Goal: Task Accomplishment & Management: Manage account settings

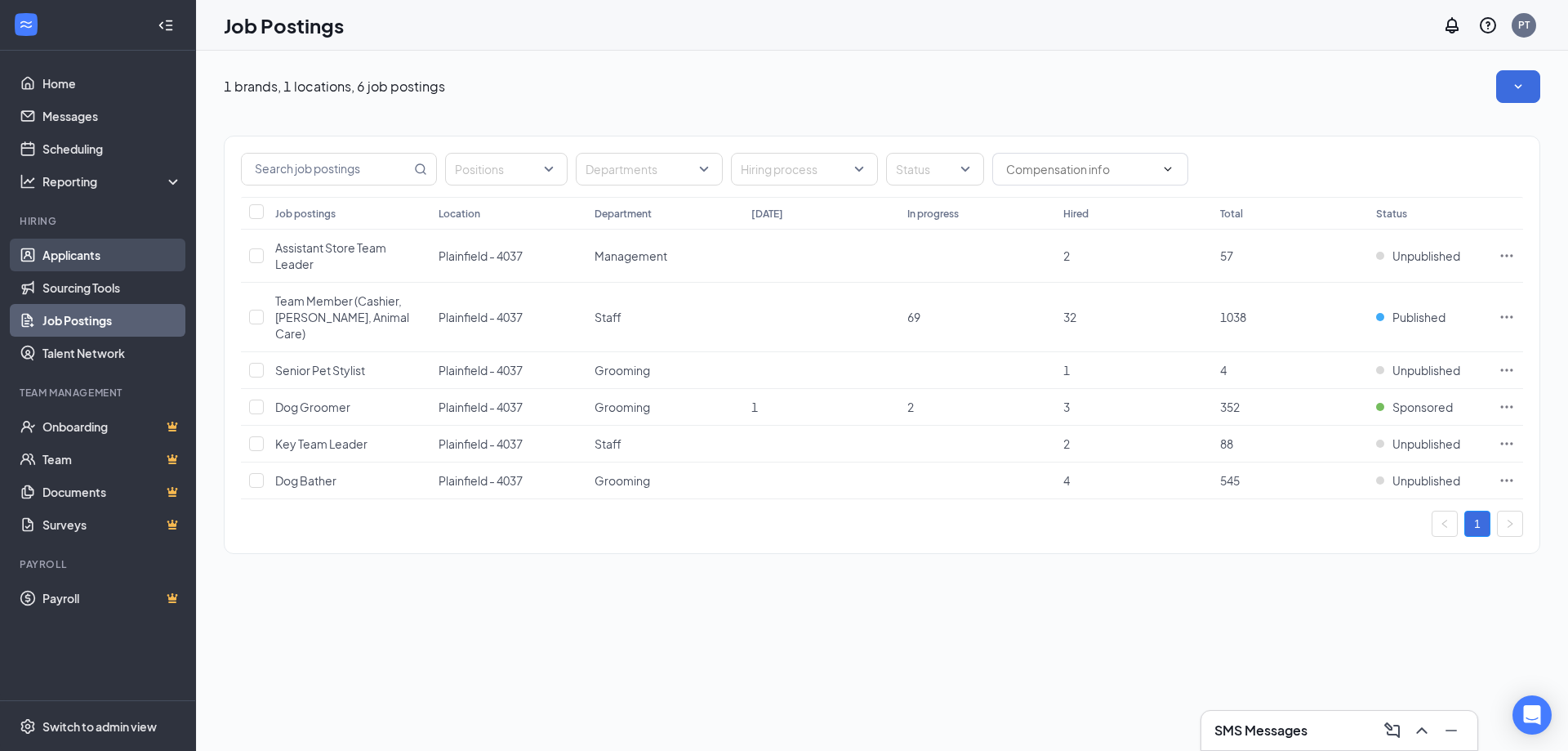
click at [44, 247] on link "Applicants" at bounding box center [112, 255] width 140 height 32
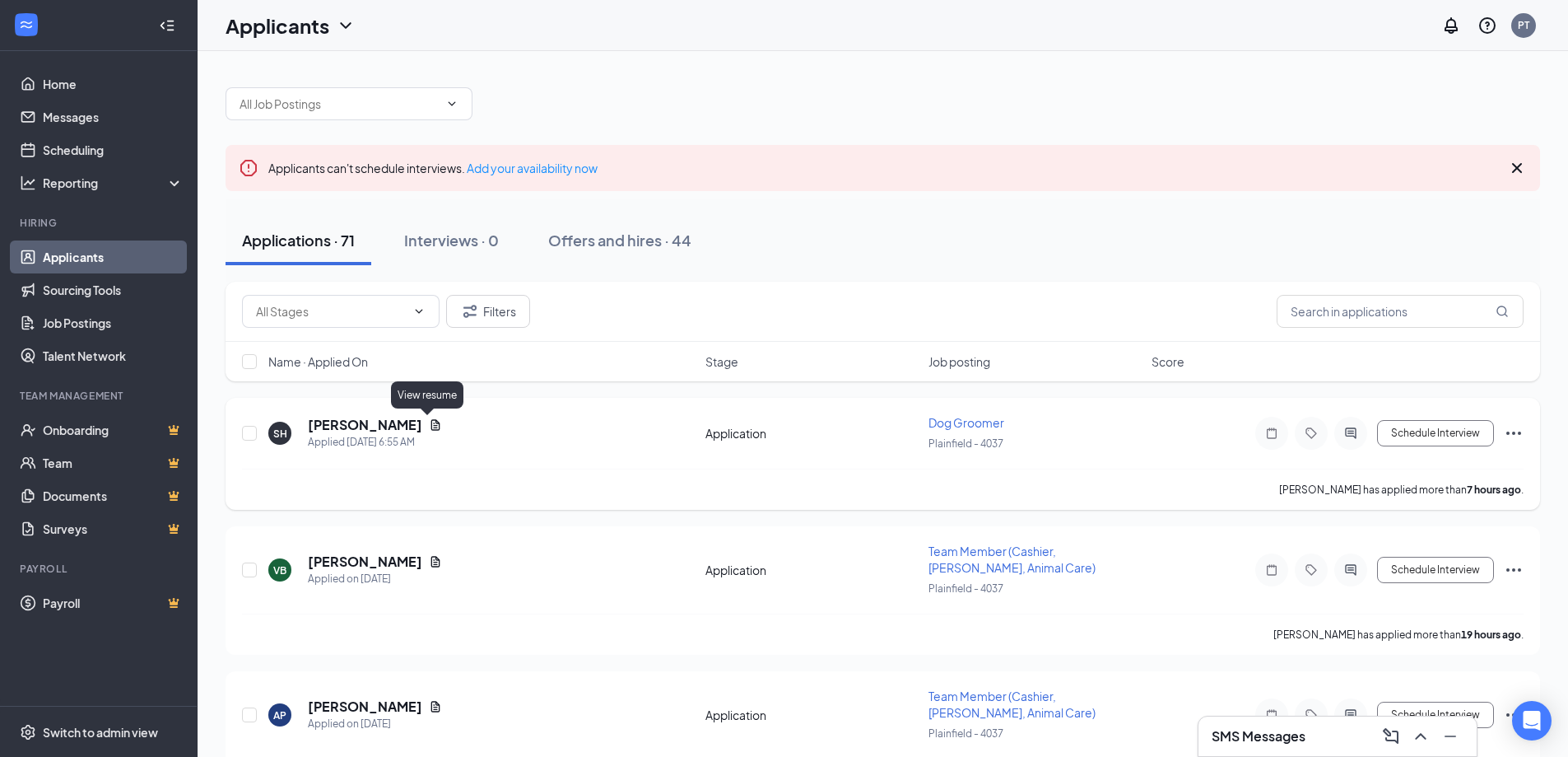
click at [432, 422] on icon "Document" at bounding box center [435, 424] width 13 height 13
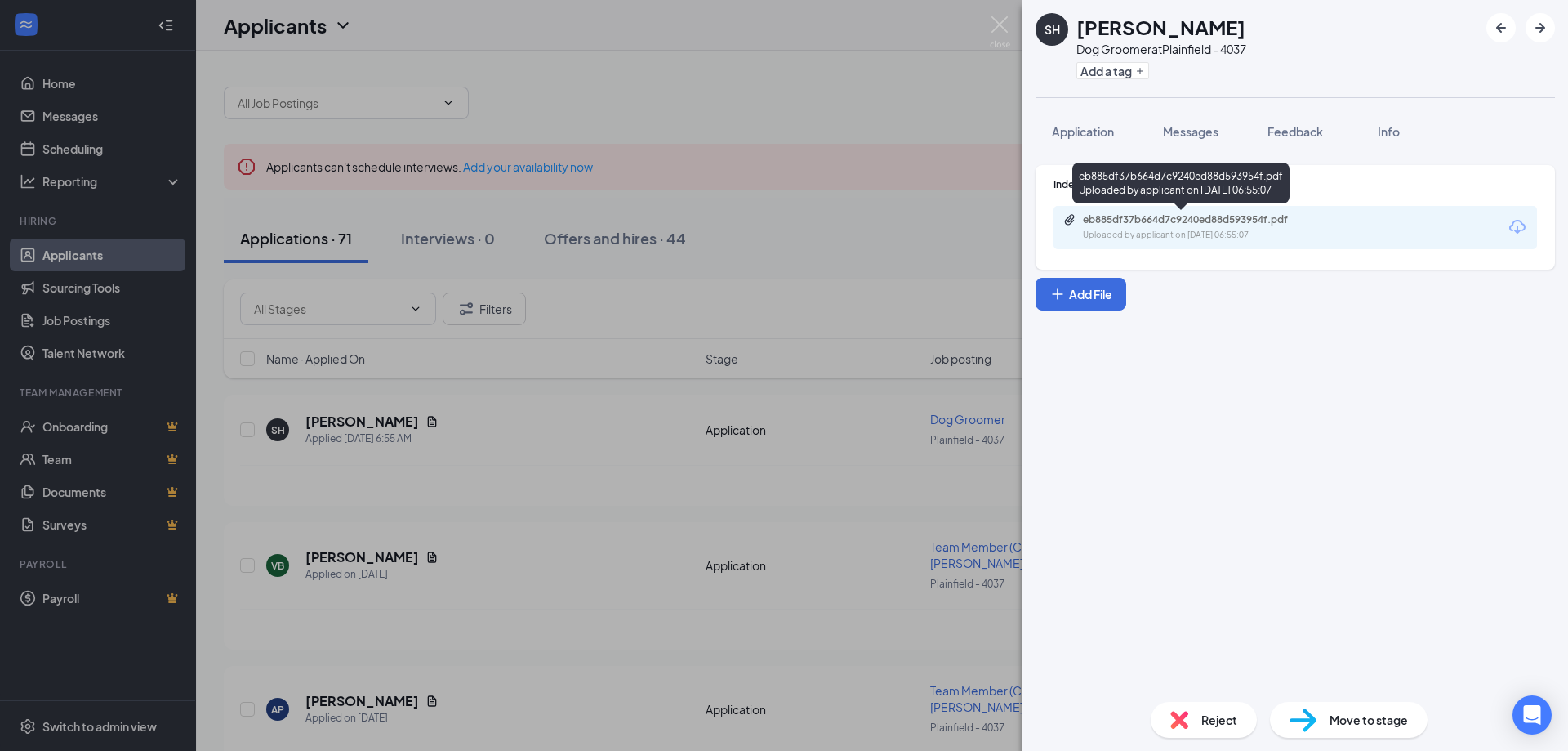
click at [1112, 232] on div "Uploaded by applicant on Sep 16, 2025 at 06:55:07" at bounding box center [1205, 235] width 245 height 13
click at [1203, 720] on span "Reject" at bounding box center [1219, 720] width 36 height 18
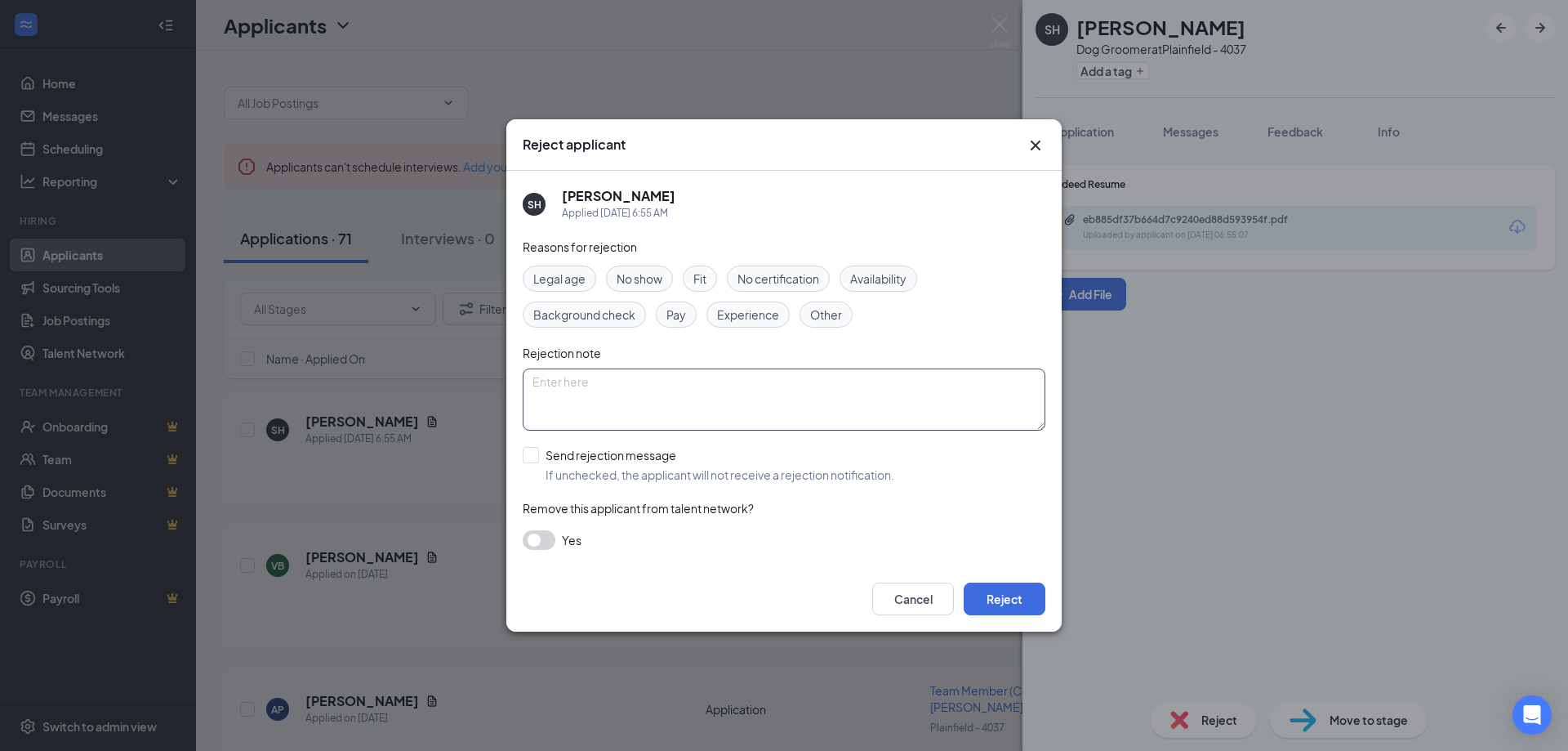
click at [573, 387] on textarea at bounding box center [784, 399] width 523 height 62
click at [586, 381] on textarea "NO PRIOR grooming experience" at bounding box center [784, 399] width 523 height 62
type textarea "No prior grooming experience"
click at [1005, 598] on button "Reject" at bounding box center [1003, 598] width 81 height 32
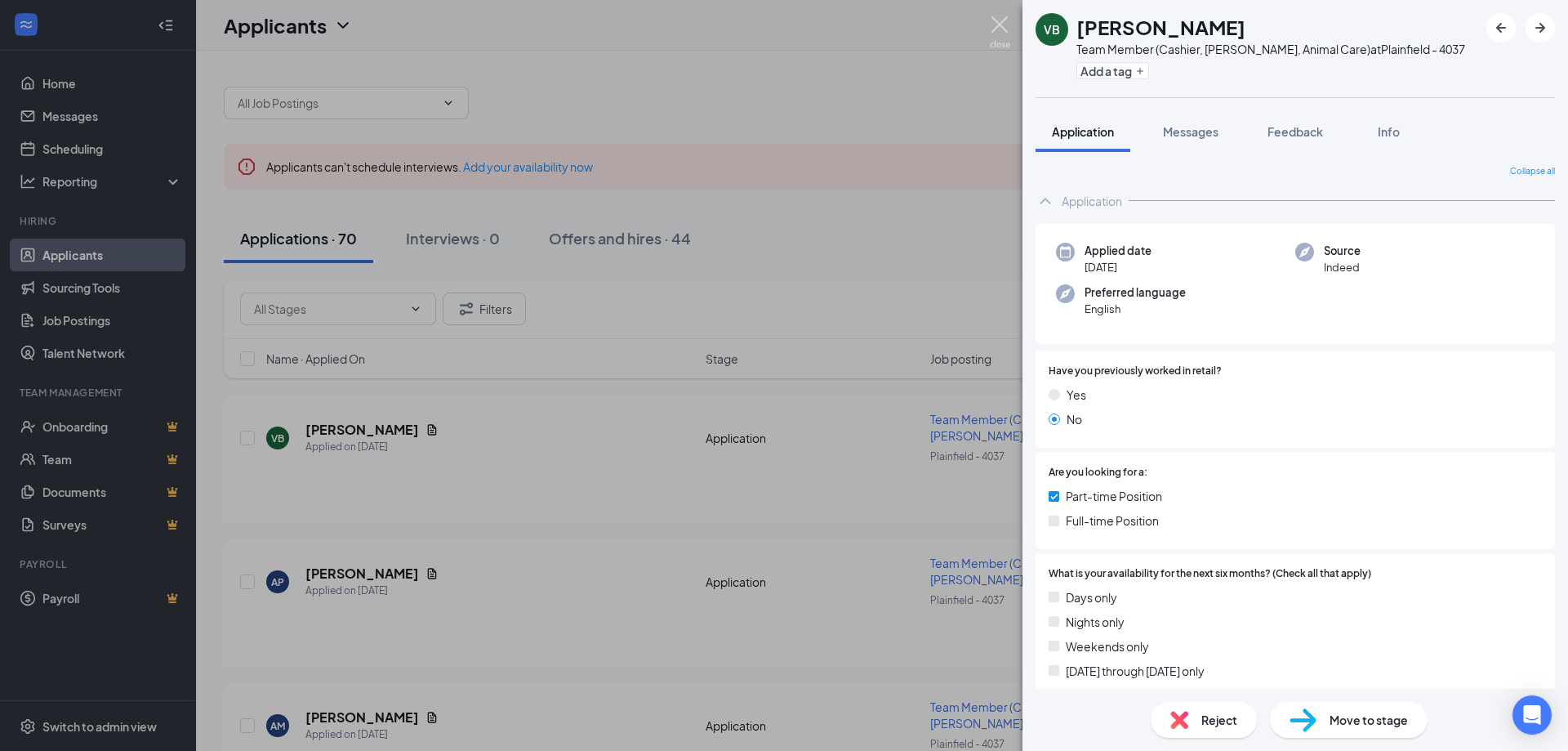
click at [996, 17] on img at bounding box center [999, 32] width 21 height 32
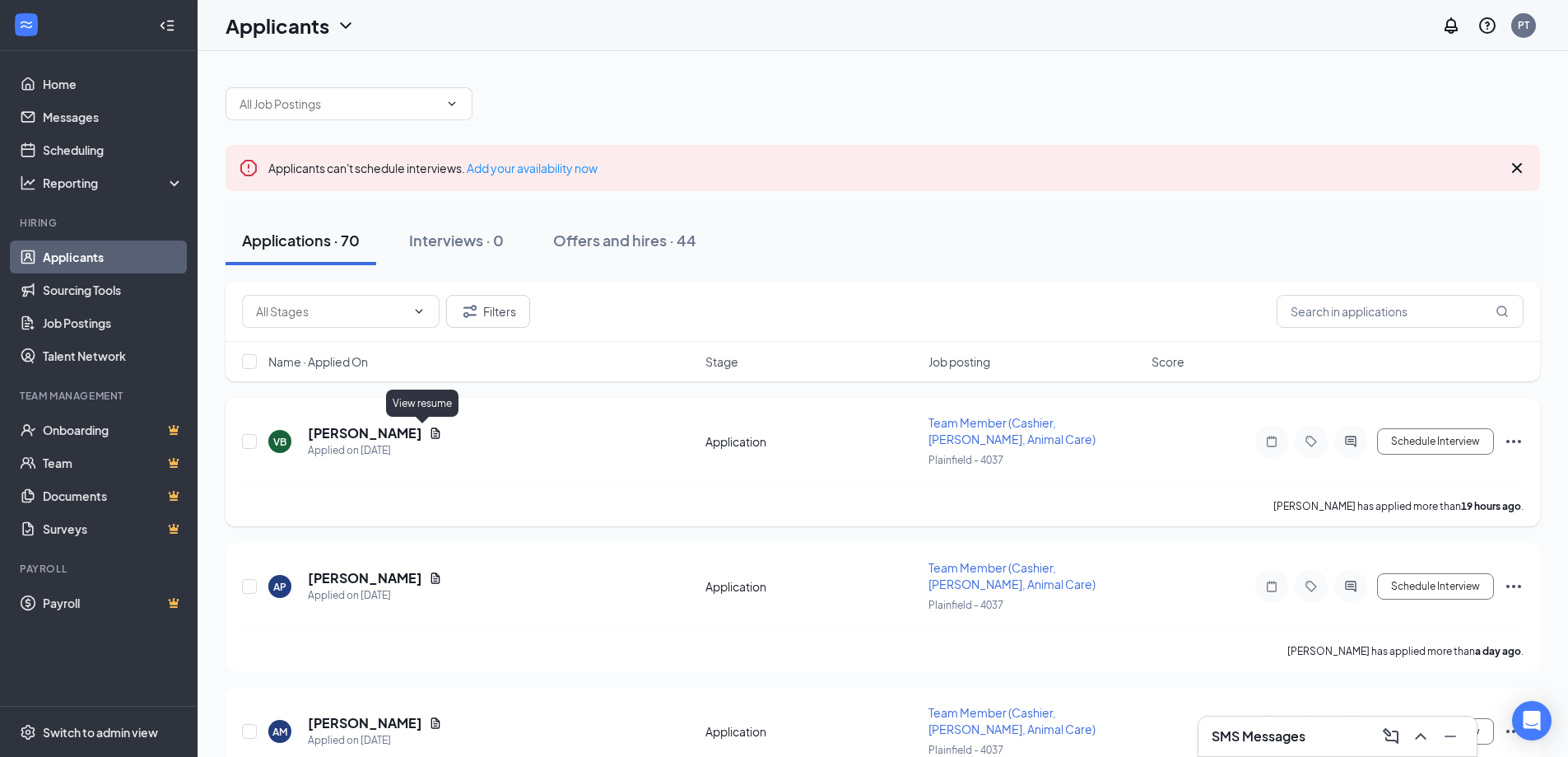
click at [431, 438] on icon "Document" at bounding box center [435, 432] width 9 height 11
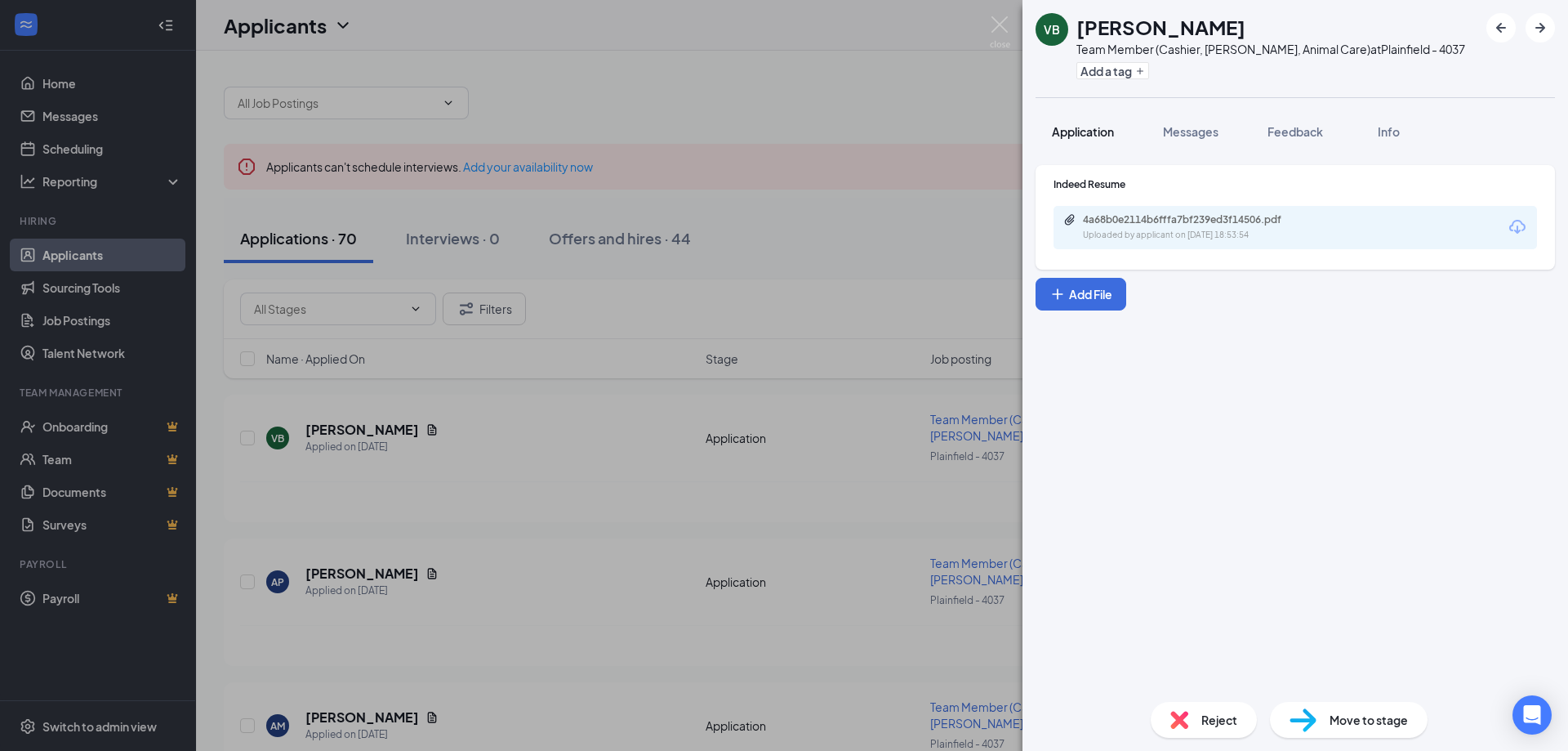
click at [1096, 126] on span "Application" at bounding box center [1082, 131] width 62 height 15
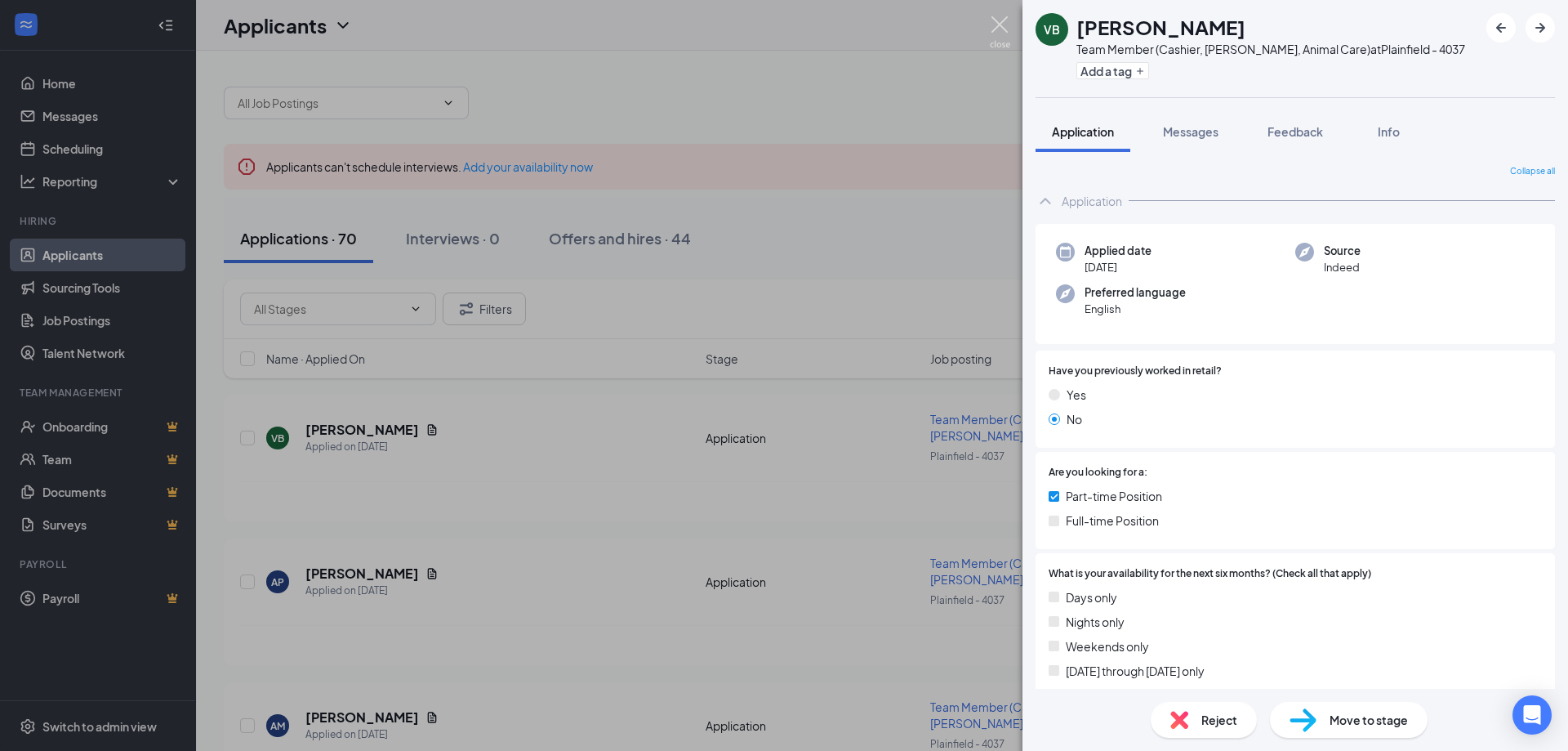
click at [1002, 27] on img at bounding box center [999, 32] width 21 height 32
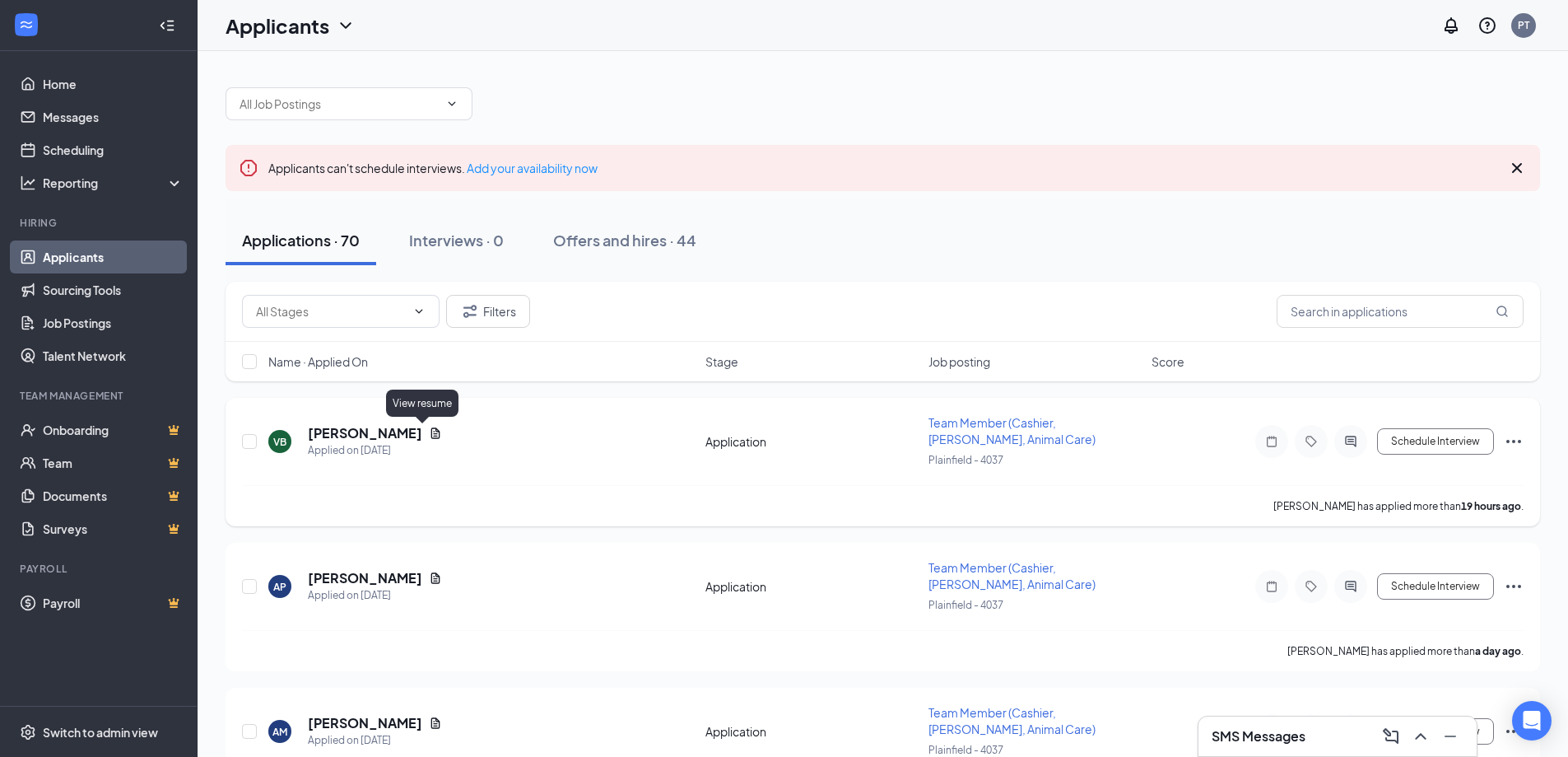
click at [431, 430] on icon "Document" at bounding box center [435, 432] width 9 height 11
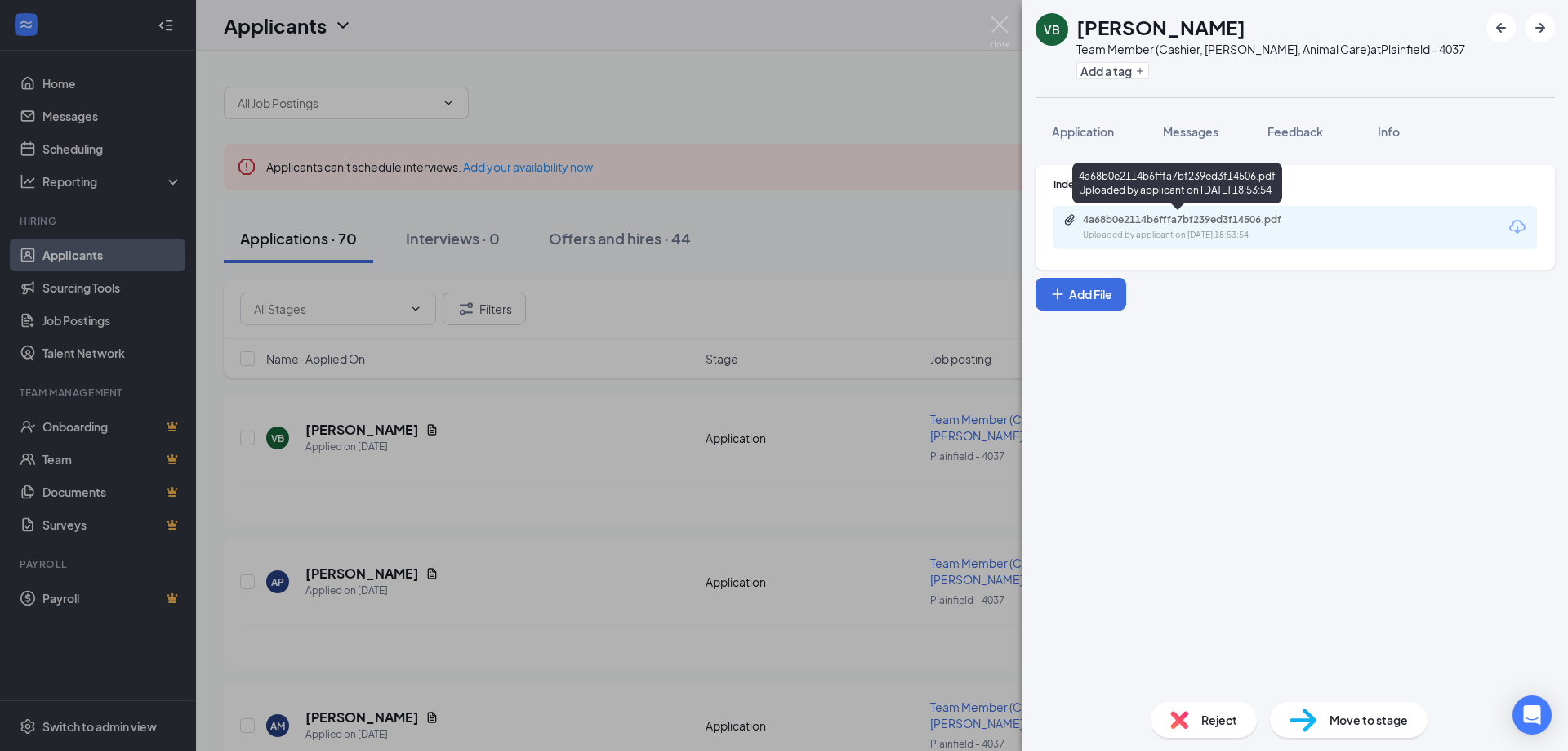
click at [1186, 220] on div "4a68b0e2114b6fffa7bf239ed3f14506.pdf" at bounding box center [1197, 219] width 229 height 13
click at [995, 19] on img at bounding box center [999, 32] width 21 height 32
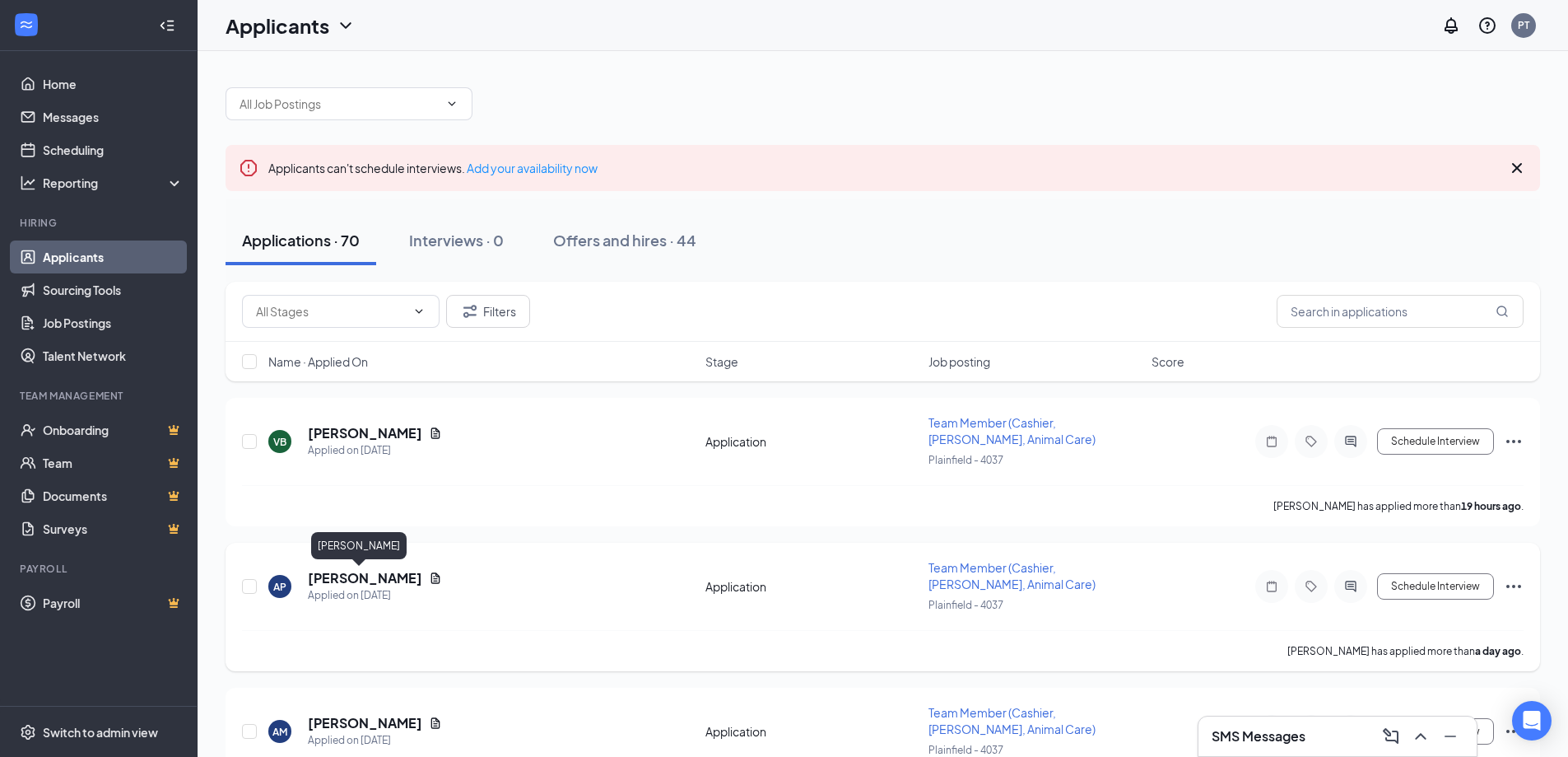
click at [339, 576] on h5 "Alexis Peel" at bounding box center [365, 577] width 114 height 18
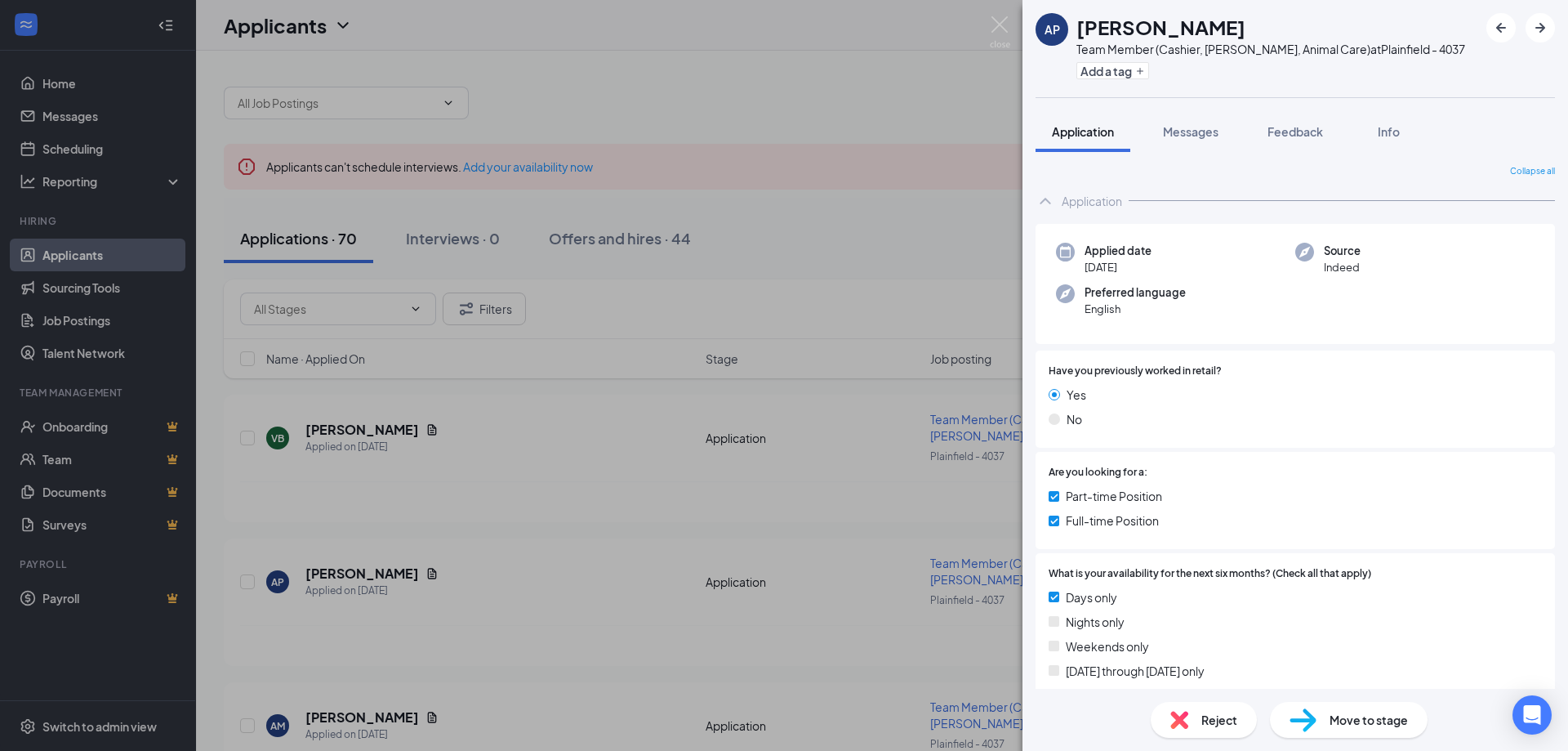
click at [1226, 716] on span "Reject" at bounding box center [1219, 720] width 36 height 18
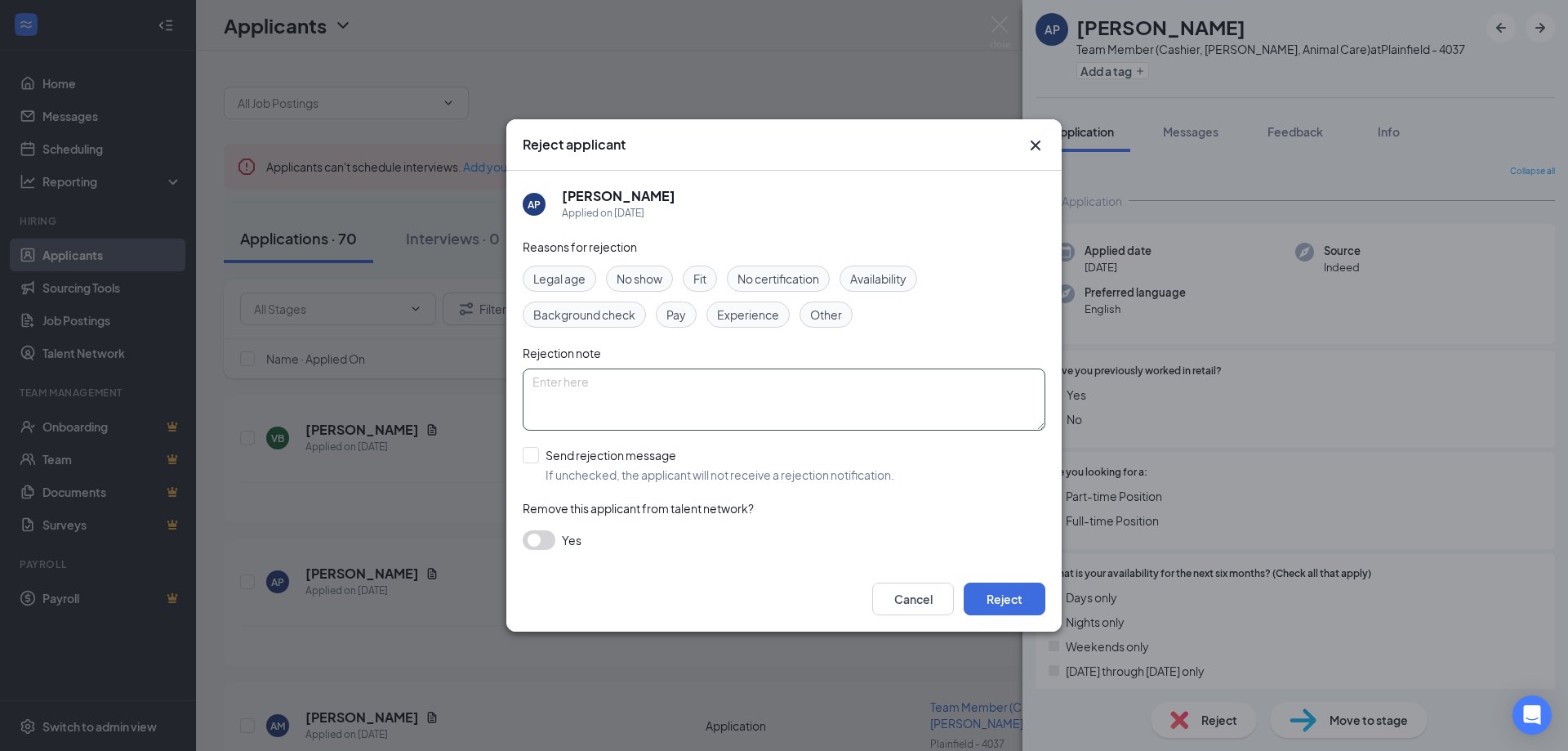
click at [613, 390] on textarea at bounding box center [784, 399] width 523 height 62
type textarea "need nights"
click at [988, 603] on button "Reject" at bounding box center [1003, 598] width 81 height 32
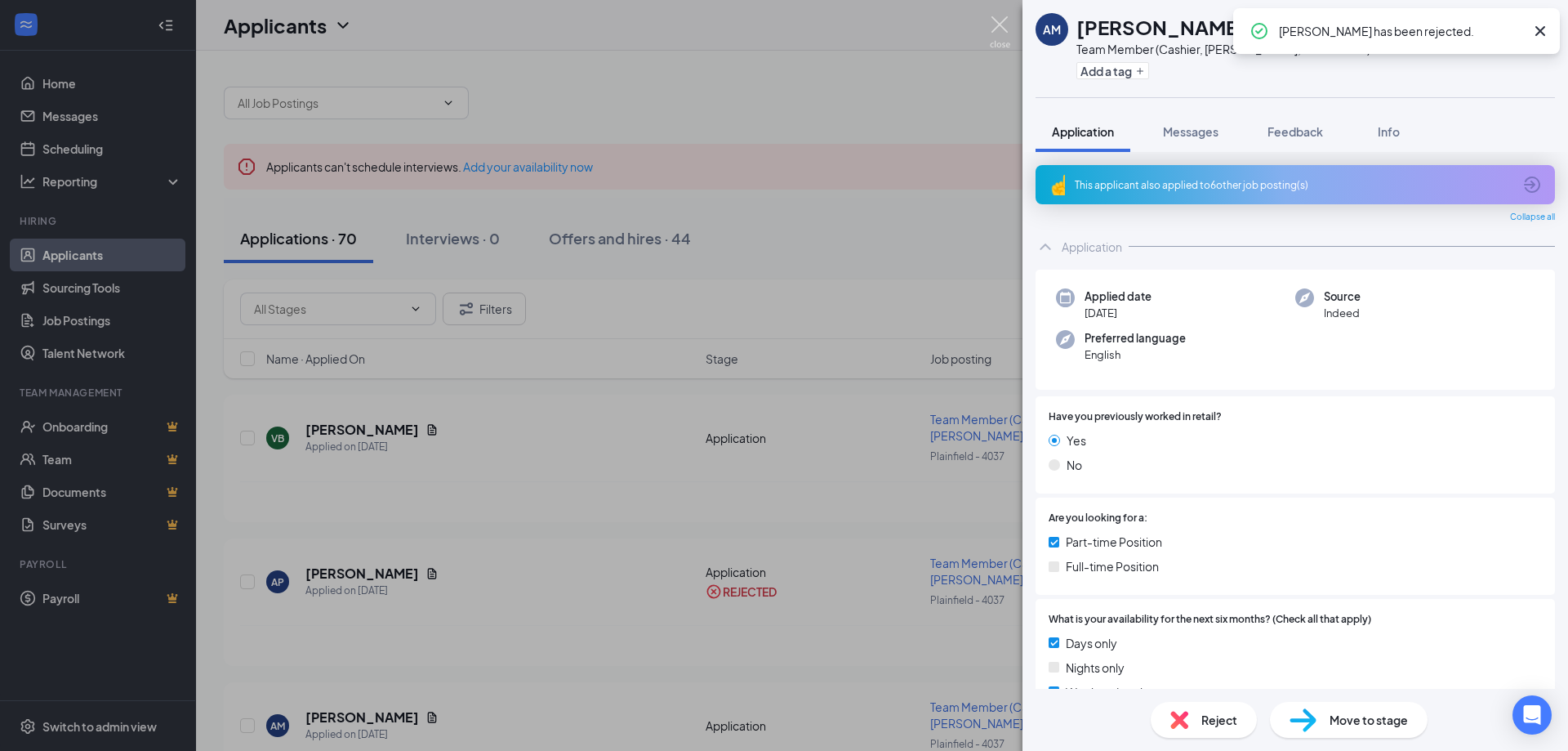
click at [994, 25] on img at bounding box center [999, 32] width 21 height 32
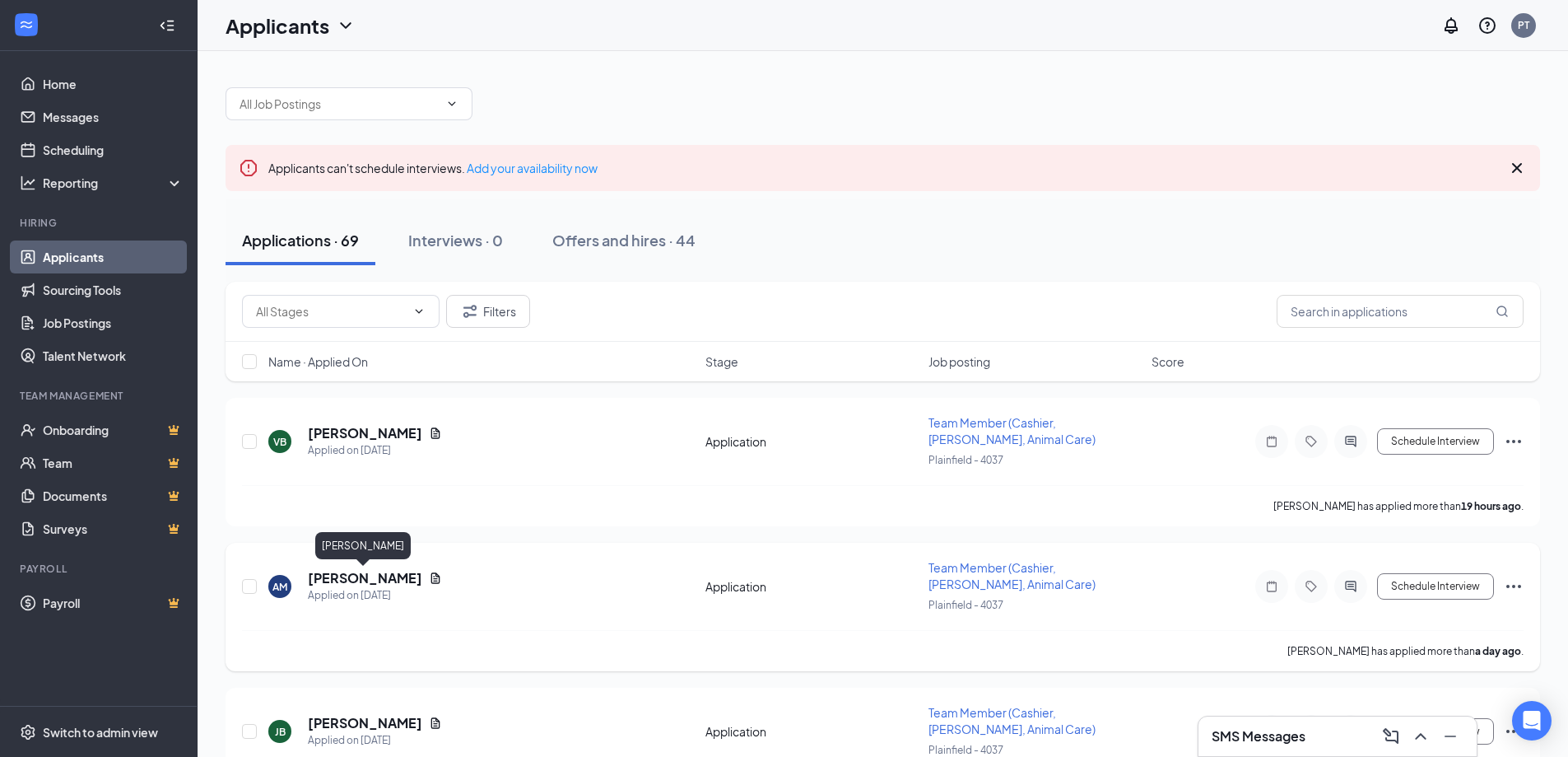
click at [386, 575] on h5 "Adriana McNeil" at bounding box center [365, 577] width 114 height 18
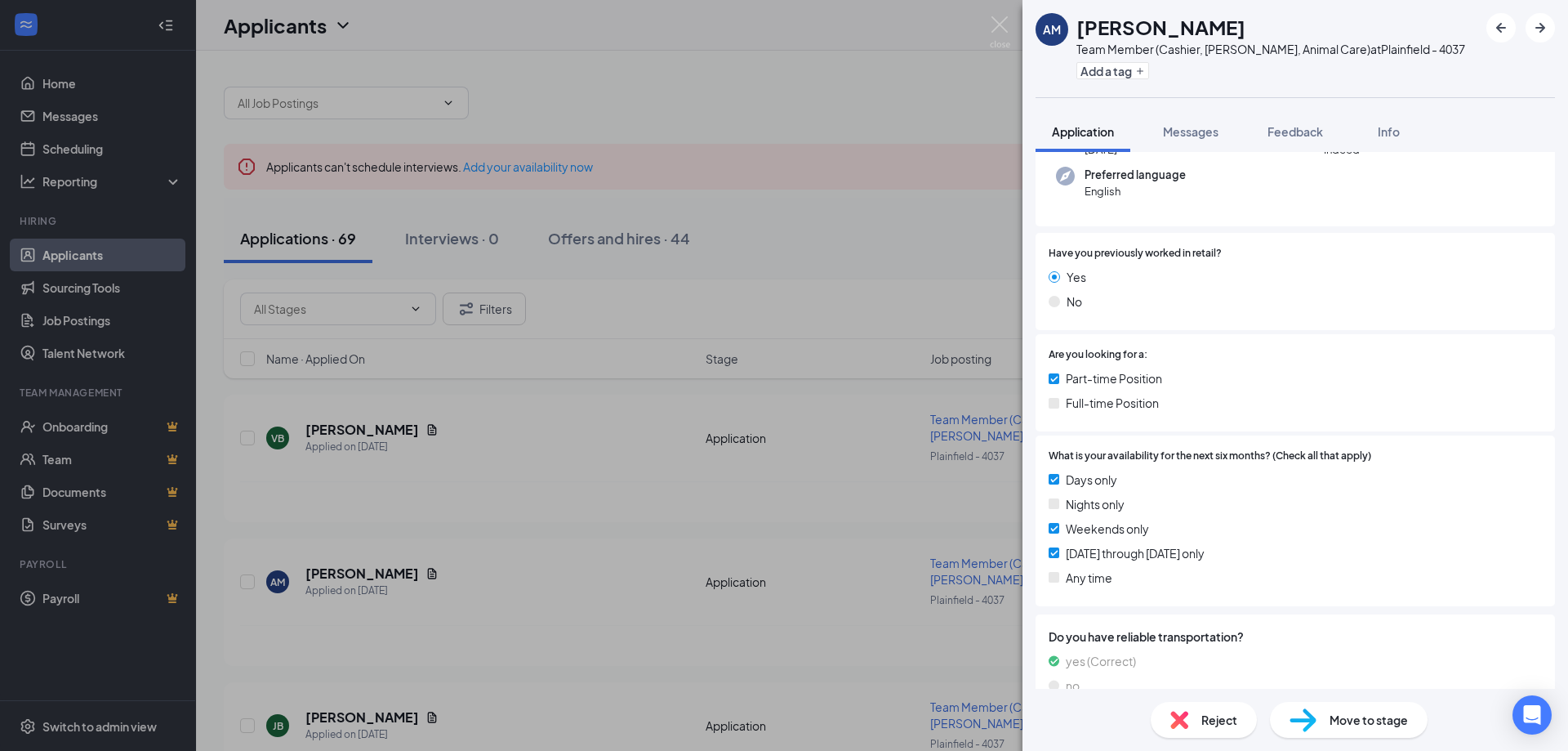
scroll to position [193, 0]
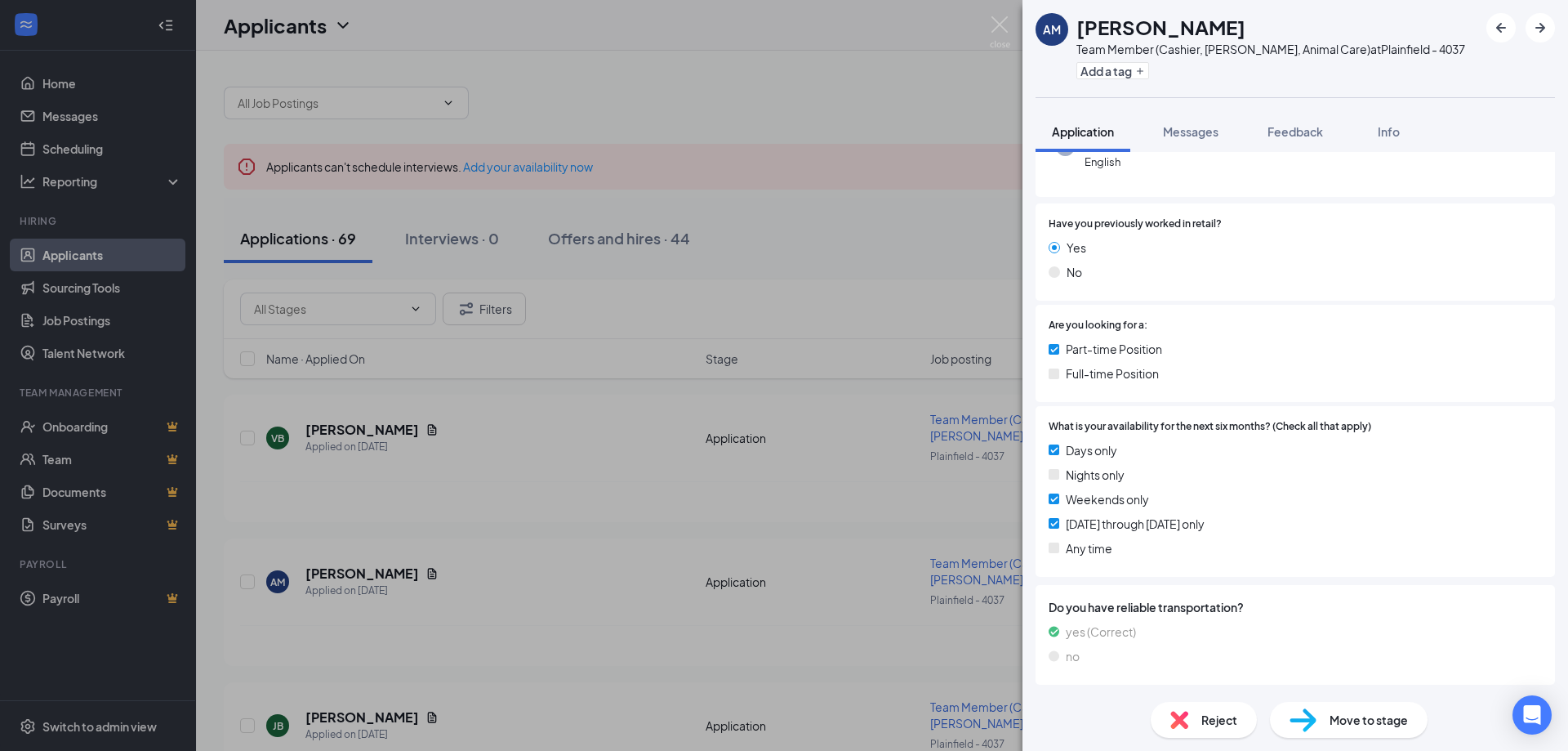
click at [1196, 724] on div "Reject" at bounding box center [1203, 720] width 106 height 36
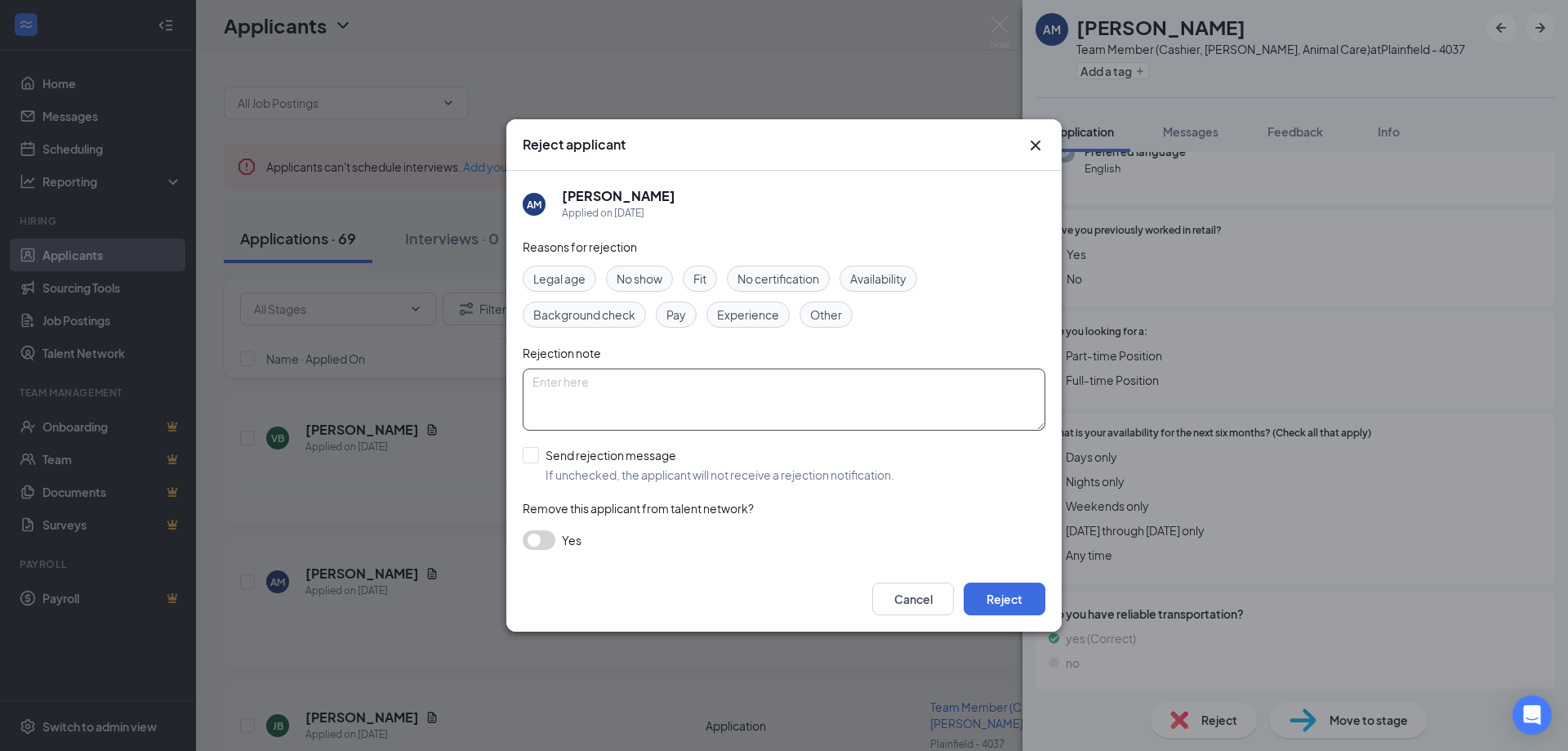
click at [642, 393] on textarea at bounding box center [784, 399] width 523 height 62
click at [892, 277] on span "Availability" at bounding box center [878, 278] width 57 height 18
click at [1007, 599] on button "Reject" at bounding box center [1003, 598] width 81 height 32
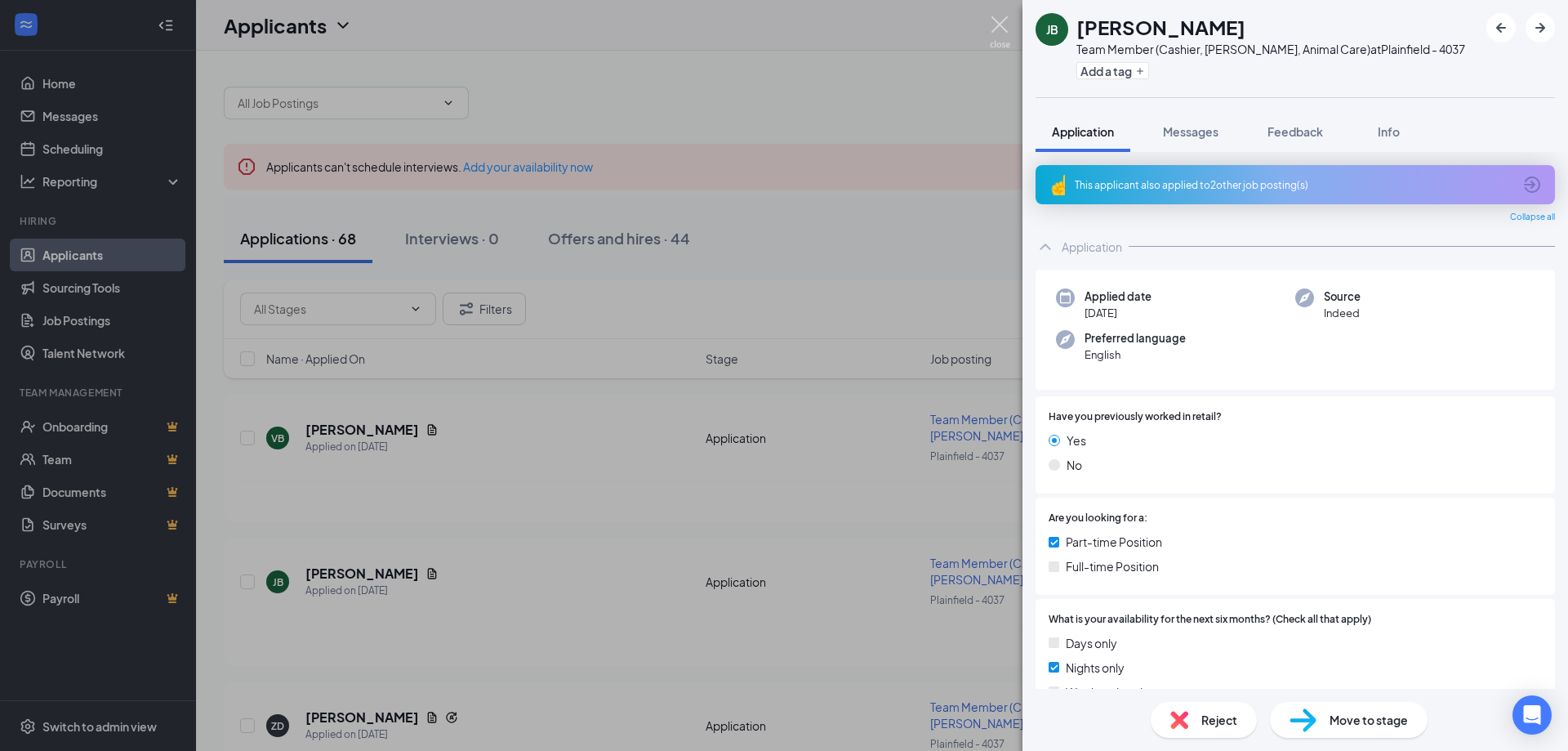
click at [1000, 27] on img at bounding box center [999, 32] width 21 height 32
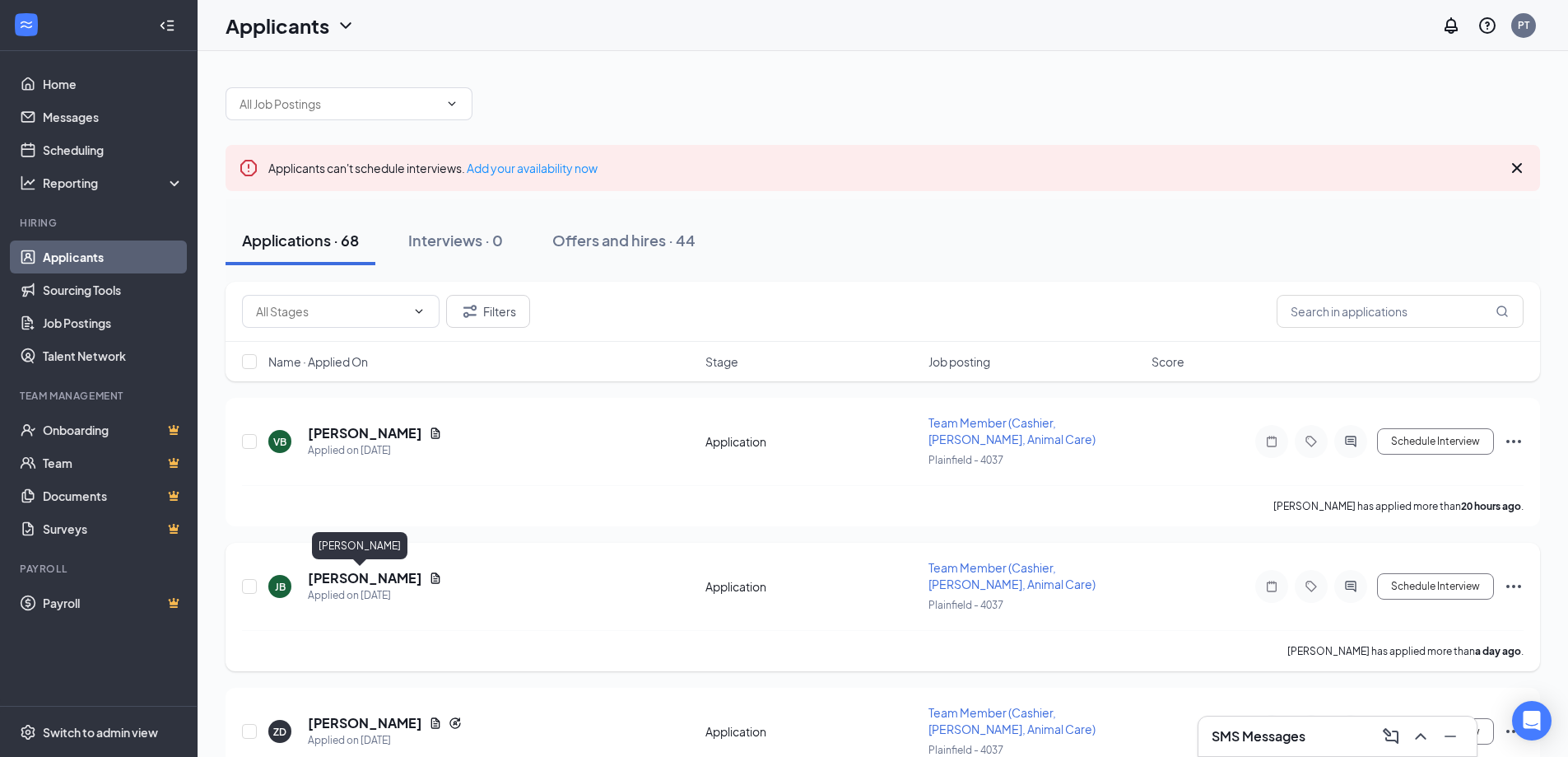
click at [327, 581] on h5 "[PERSON_NAME]" at bounding box center [365, 577] width 114 height 18
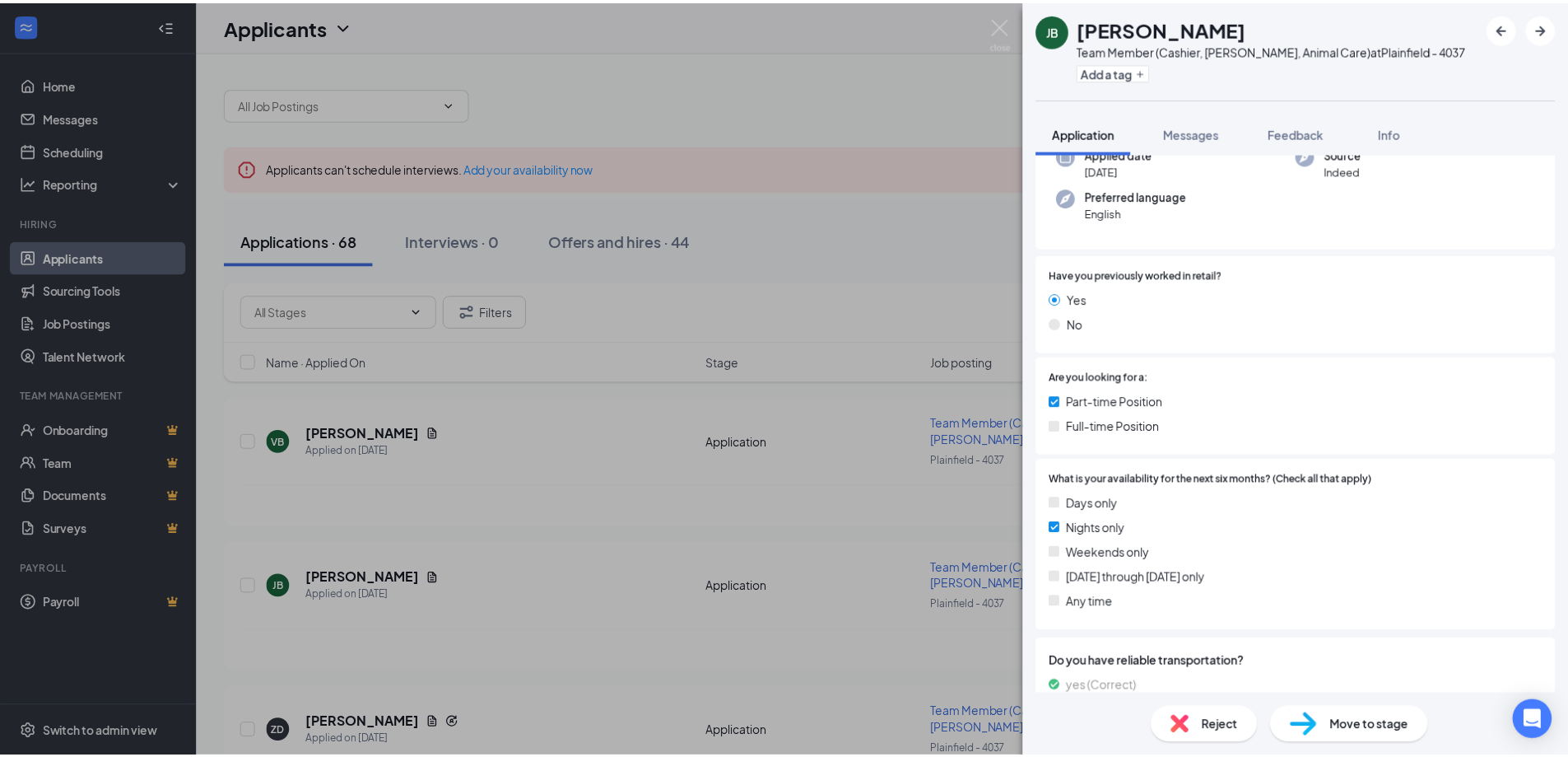
scroll to position [194, 0]
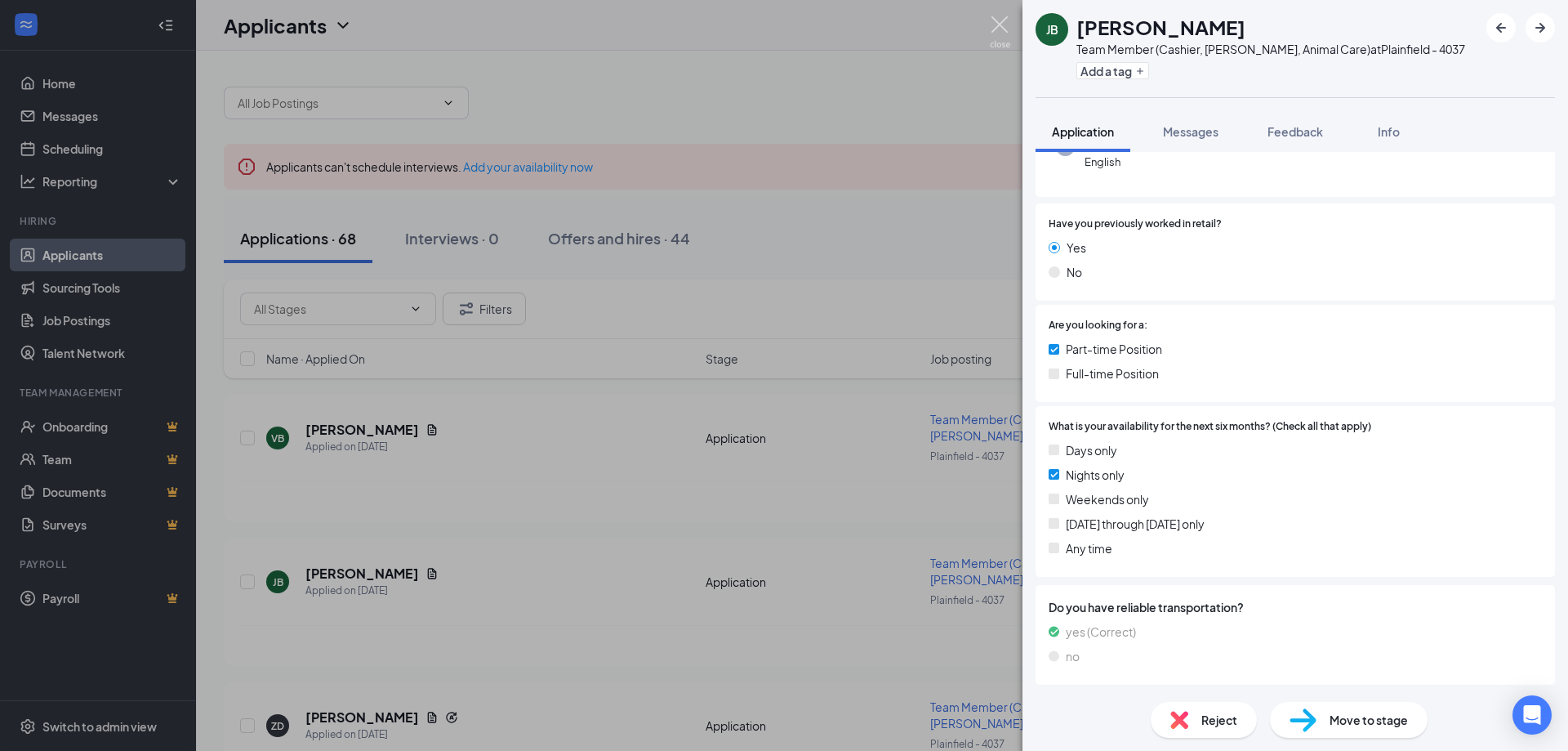
click at [1002, 23] on img at bounding box center [999, 32] width 21 height 32
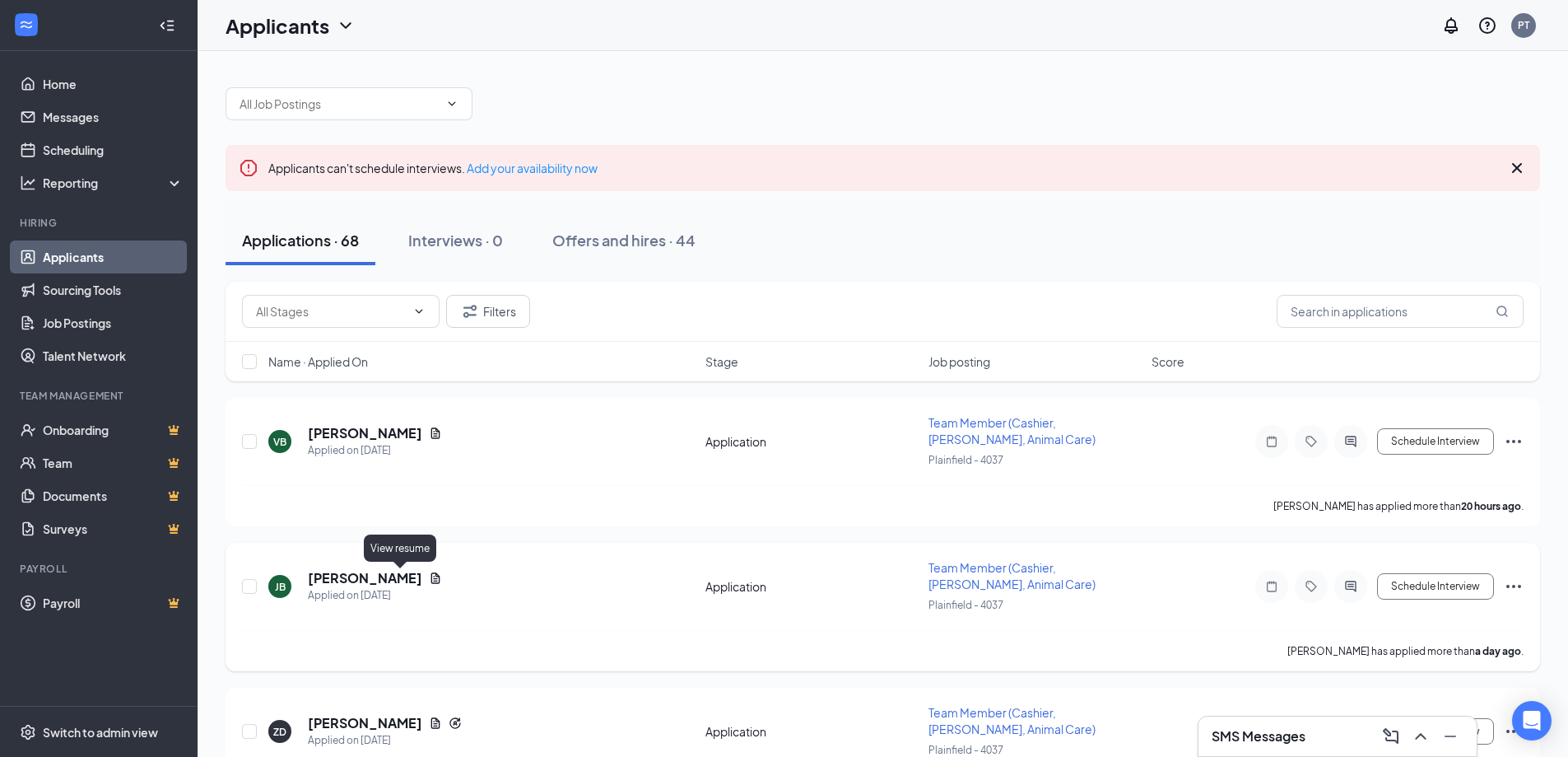
click at [431, 581] on icon "Document" at bounding box center [435, 577] width 9 height 11
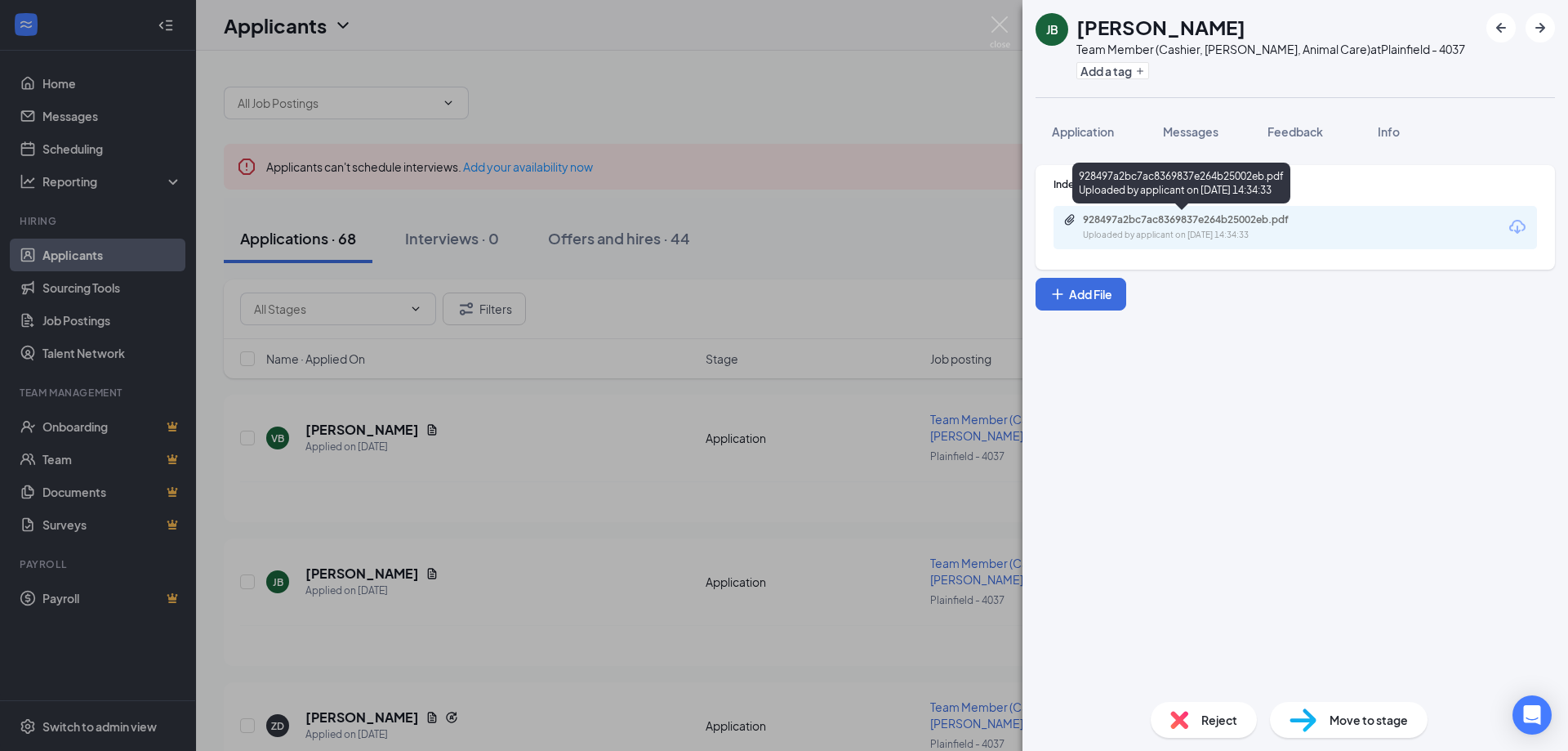
click at [1194, 214] on div "928497a2bc7ac8369837e264b25002eb.pdf" at bounding box center [1197, 219] width 229 height 13
click at [997, 23] on img at bounding box center [999, 32] width 21 height 32
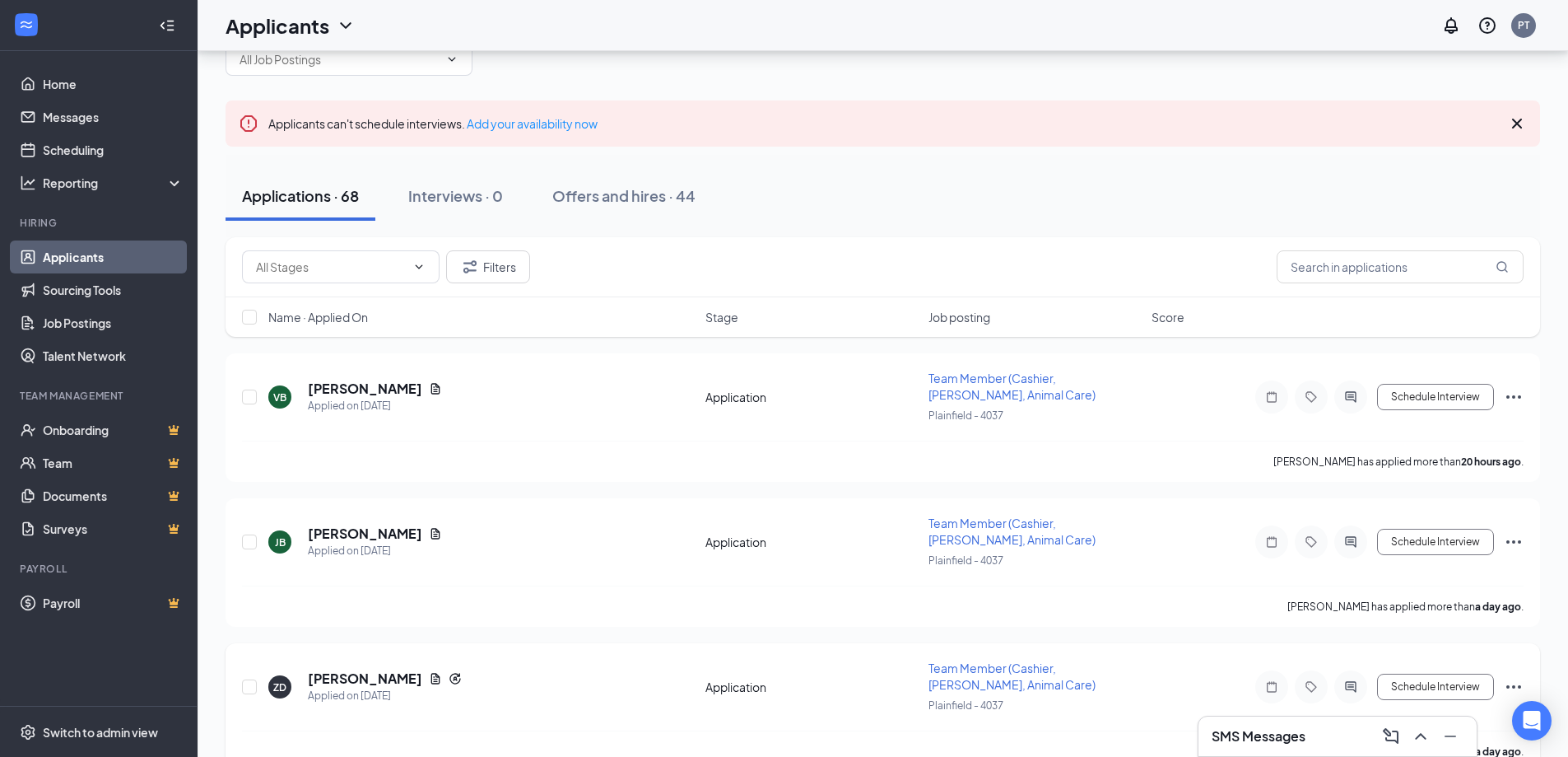
scroll to position [82, 0]
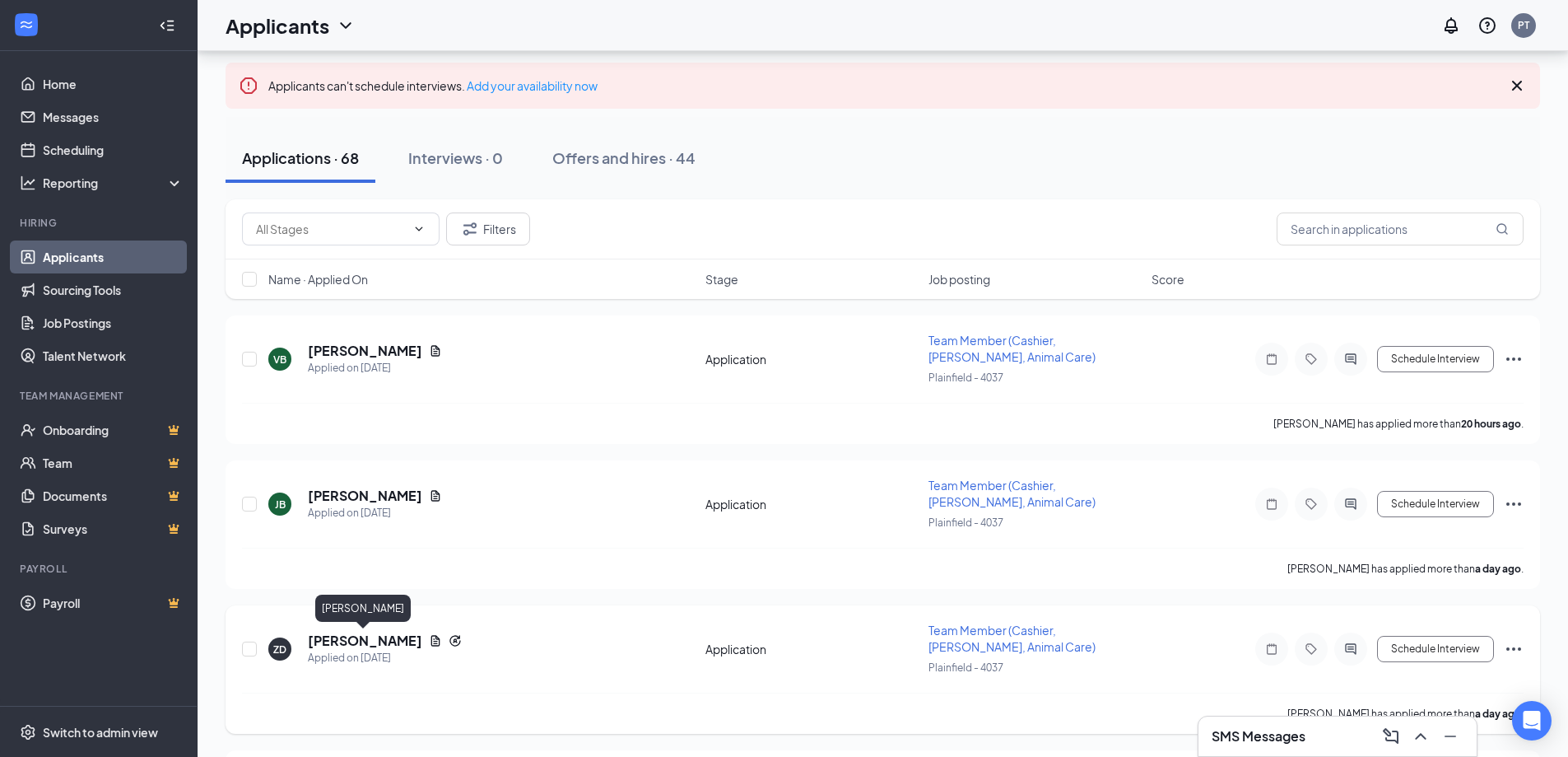
click at [350, 641] on h5 "[PERSON_NAME]" at bounding box center [365, 641] width 114 height 18
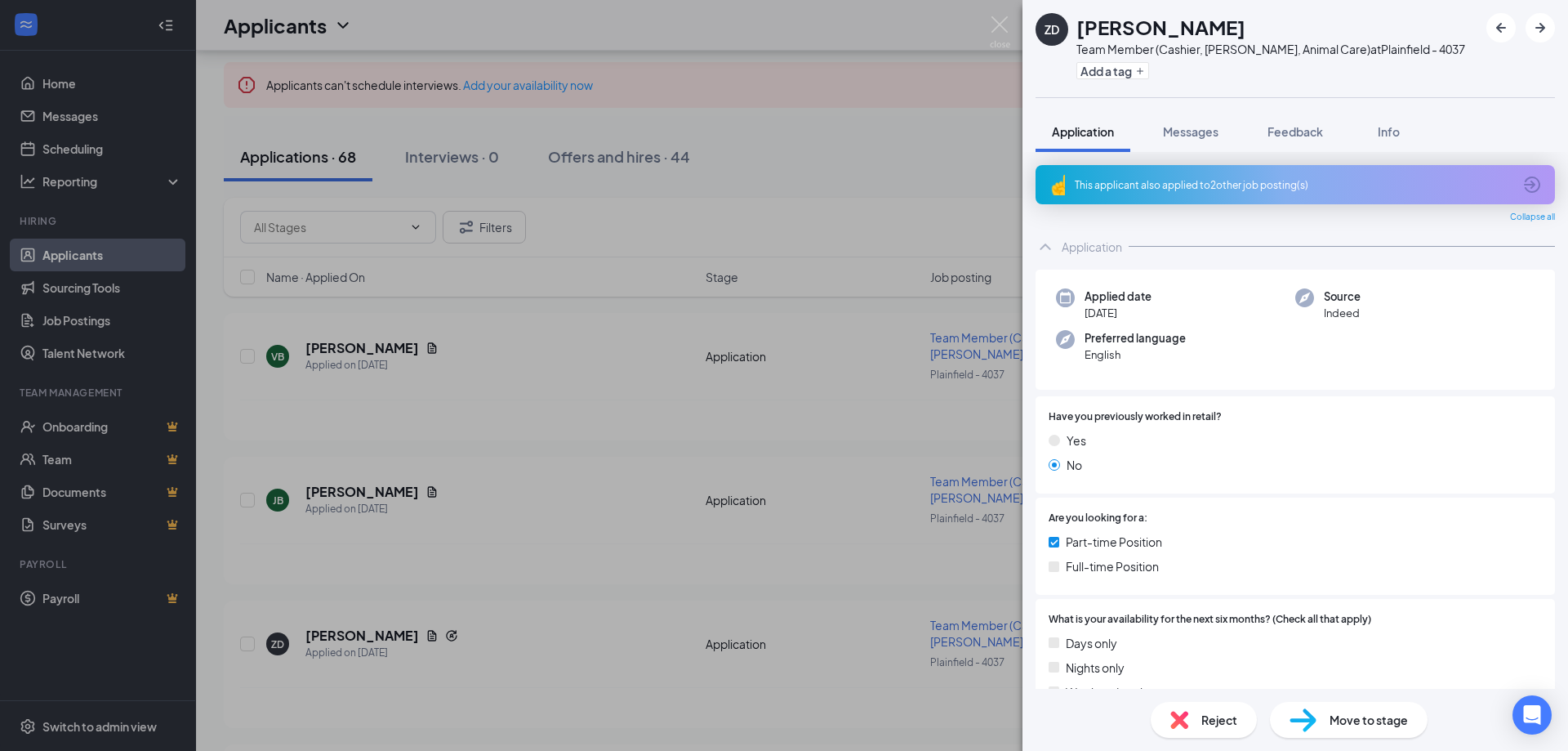
click at [1240, 188] on div "This applicant also applied to 2 other job posting(s)" at bounding box center [1293, 185] width 438 height 14
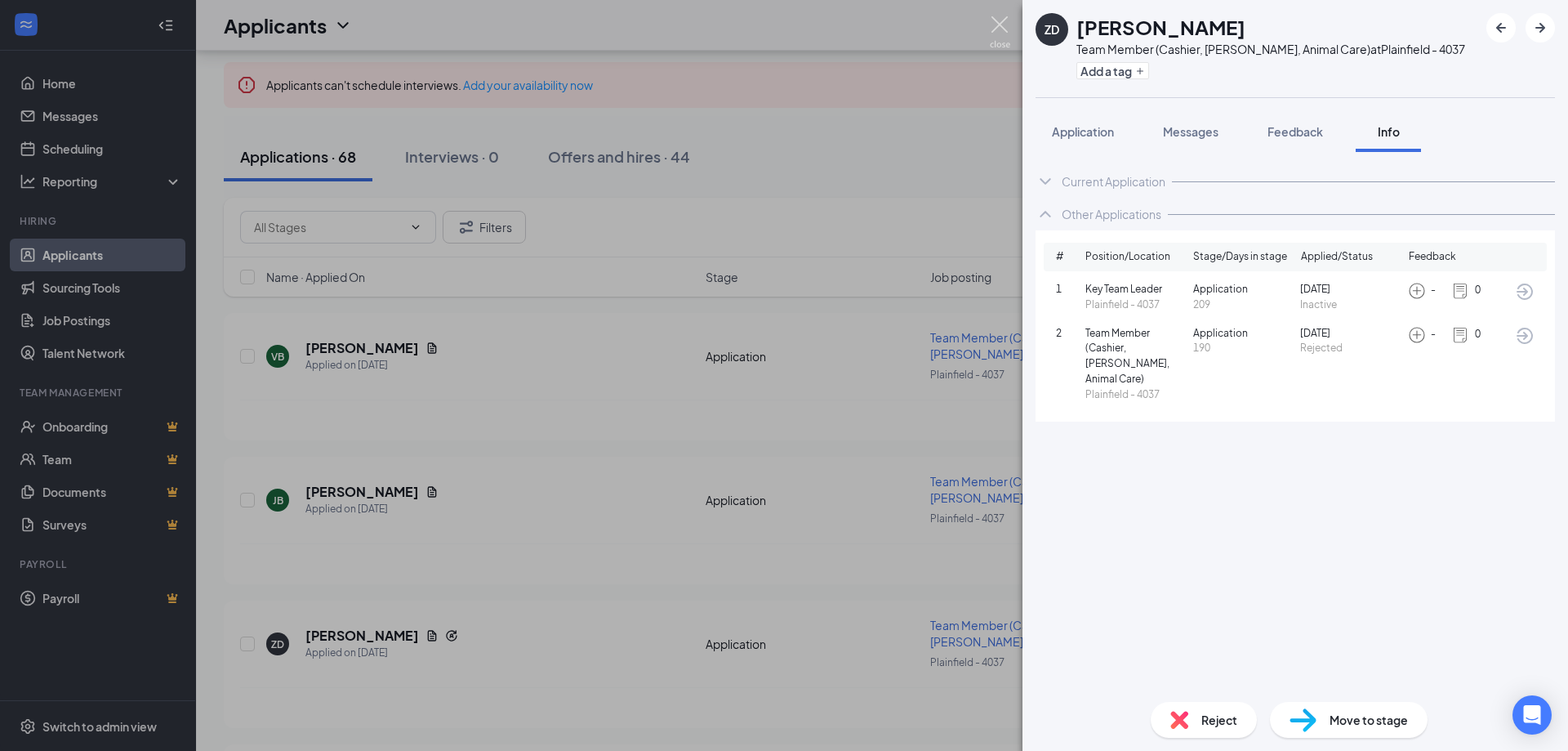
click at [999, 22] on img at bounding box center [999, 32] width 21 height 32
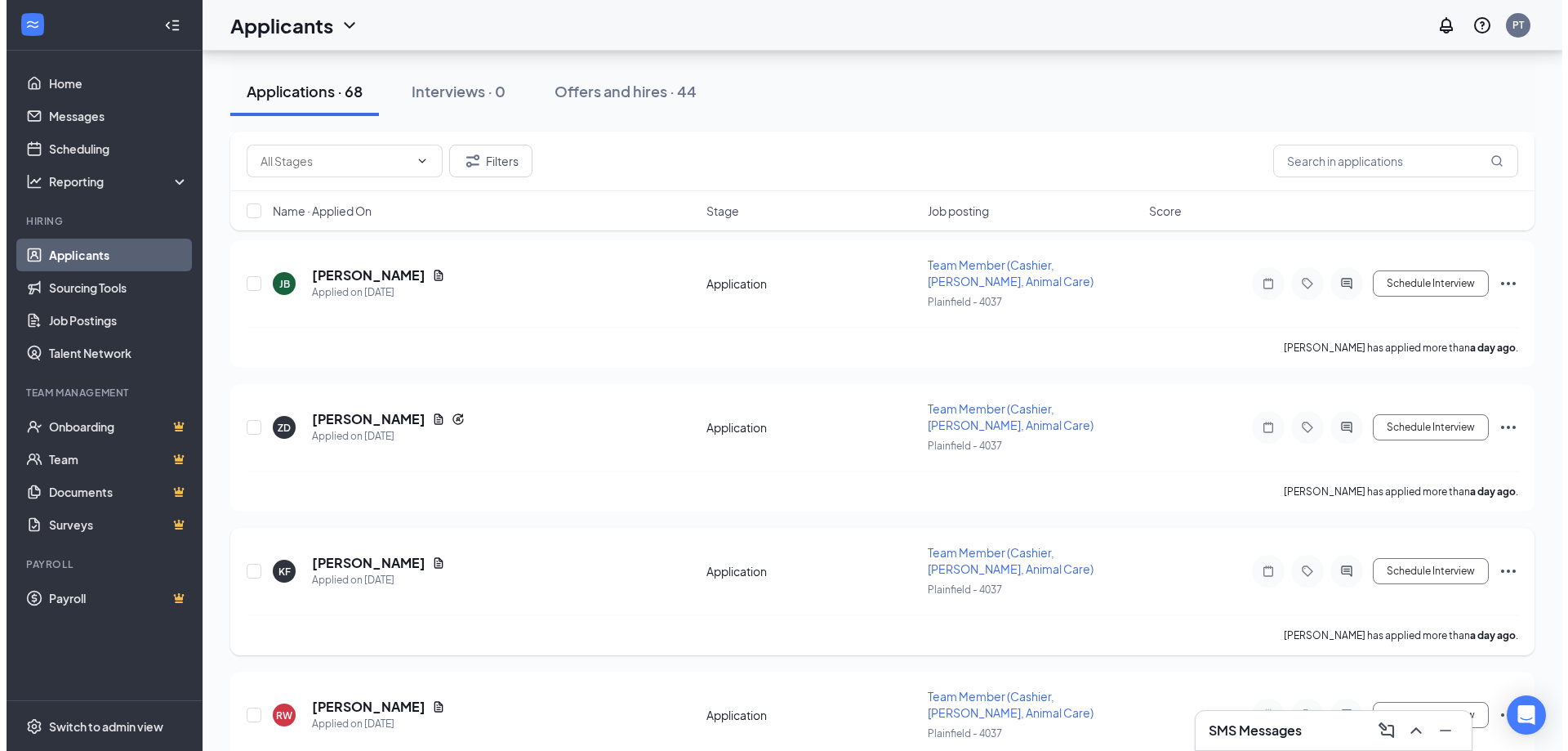
scroll to position [327, 0]
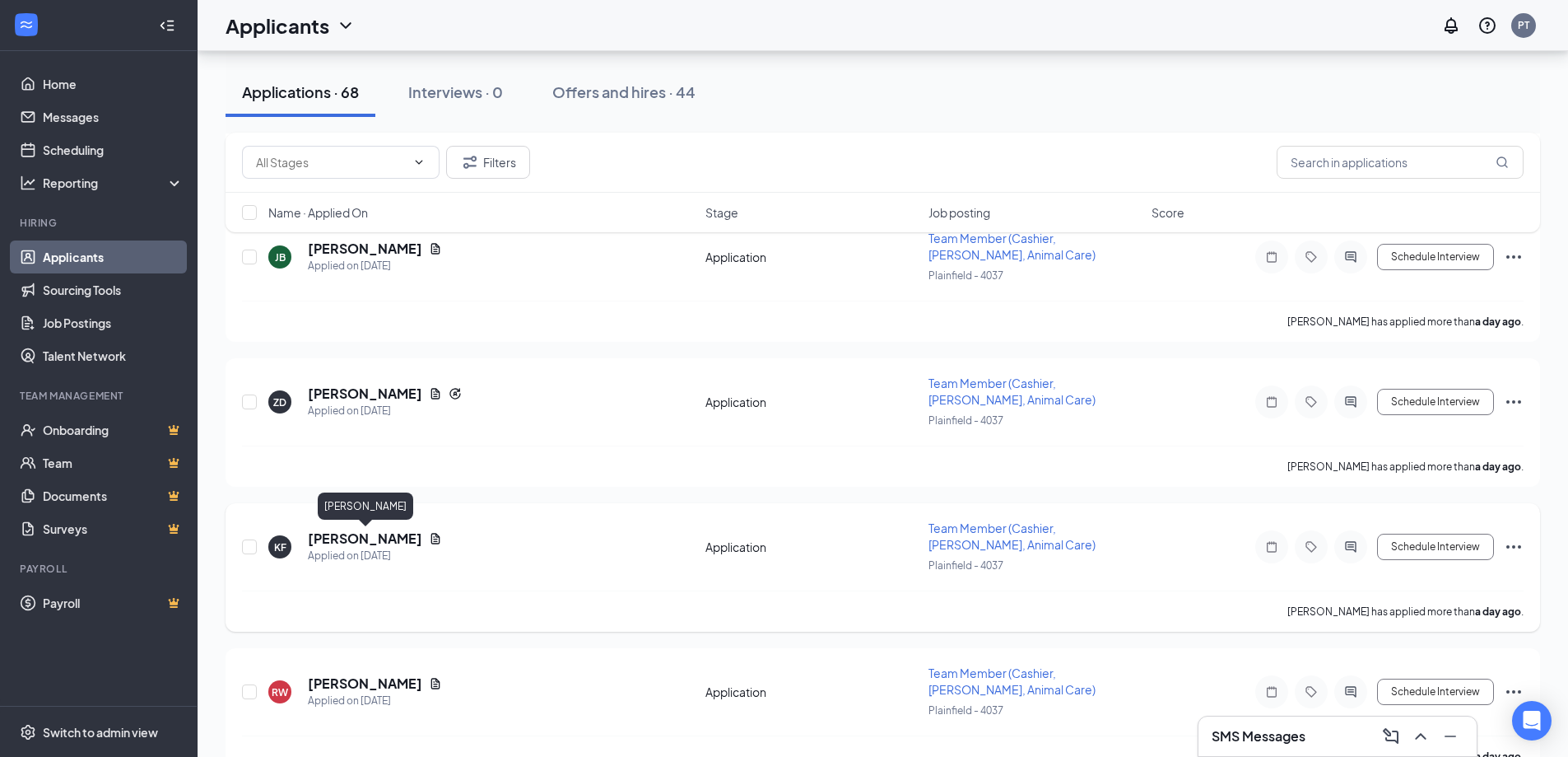
click at [395, 536] on h5 "[PERSON_NAME]" at bounding box center [365, 538] width 114 height 18
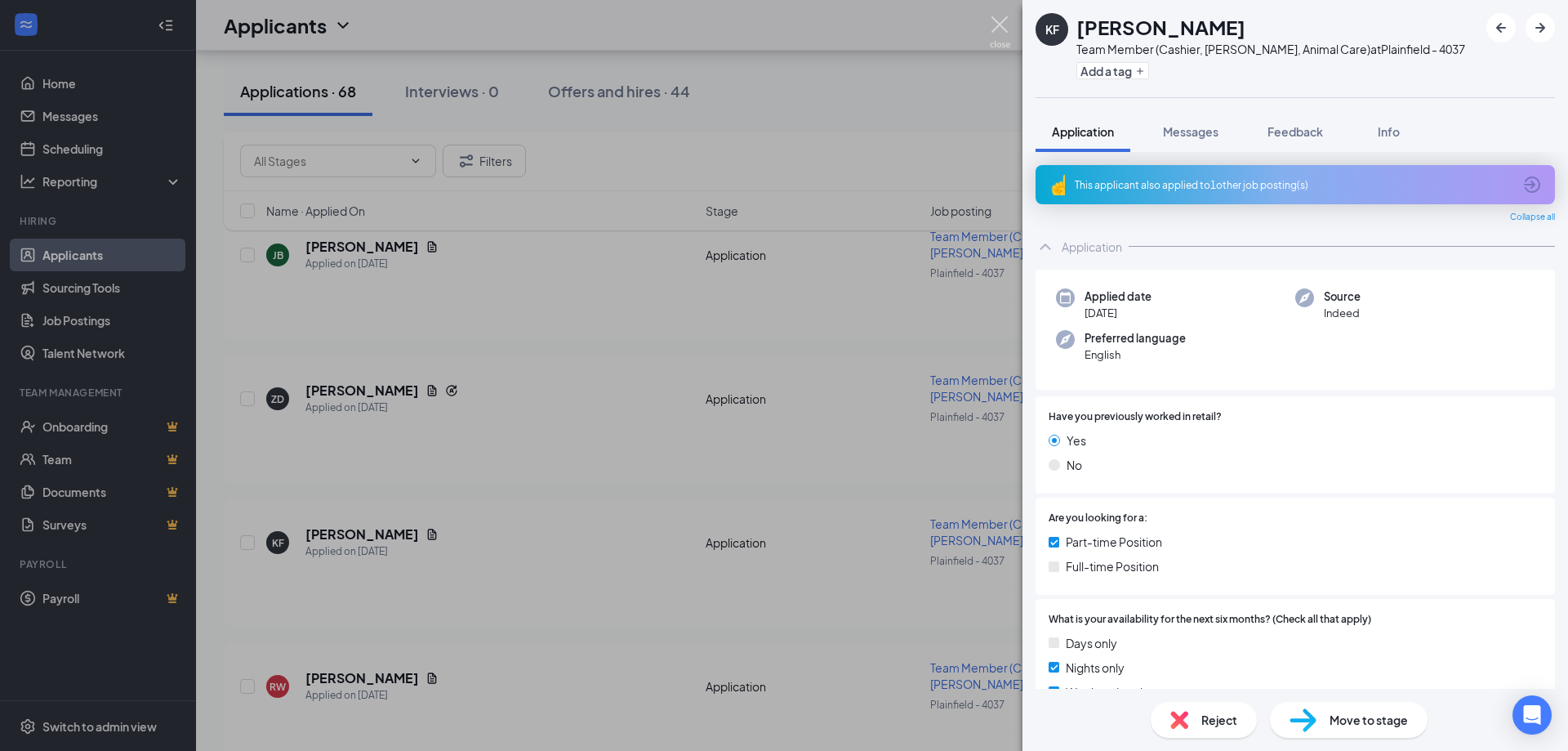
click at [993, 26] on img at bounding box center [999, 32] width 21 height 32
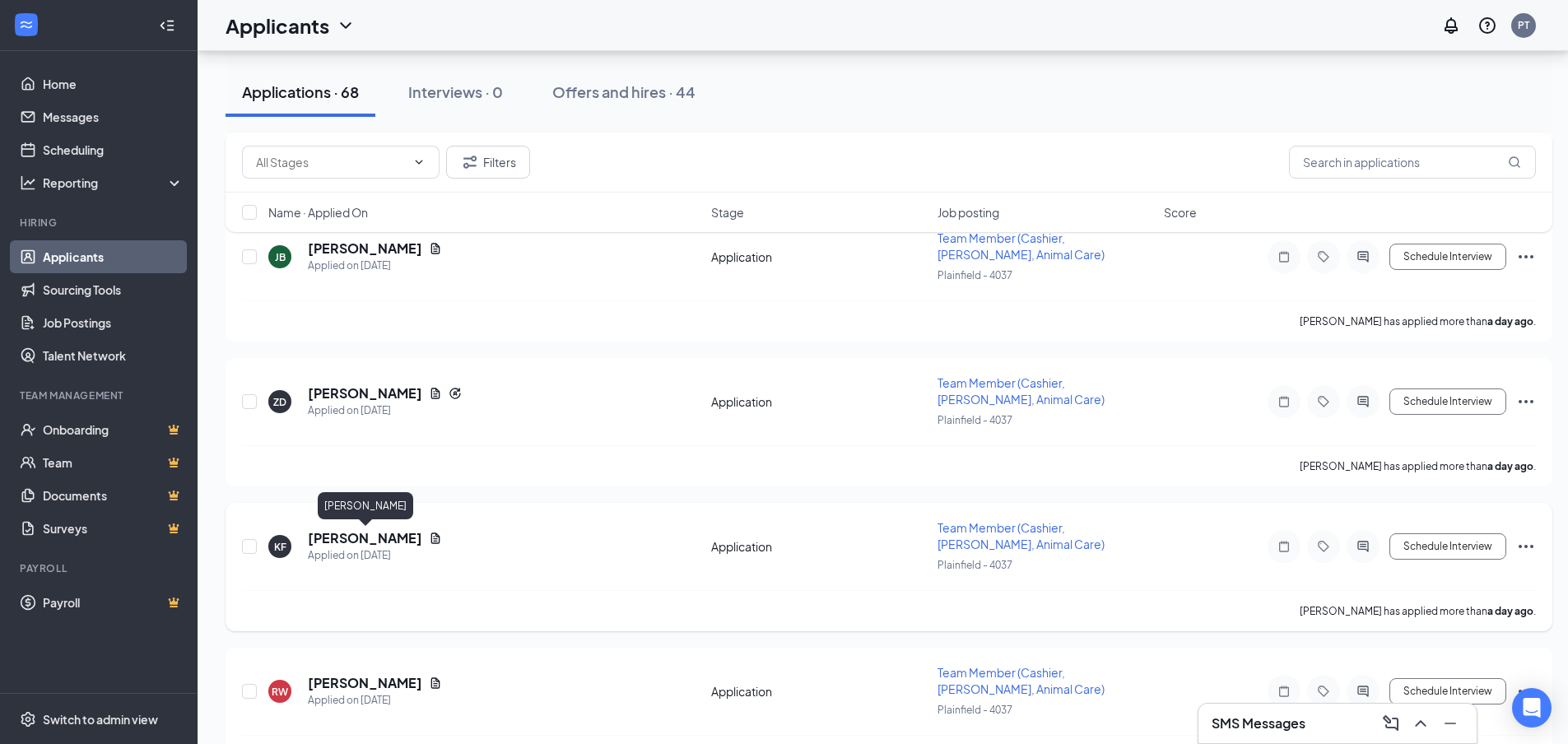
click at [359, 534] on h5 "[PERSON_NAME]" at bounding box center [365, 538] width 114 height 18
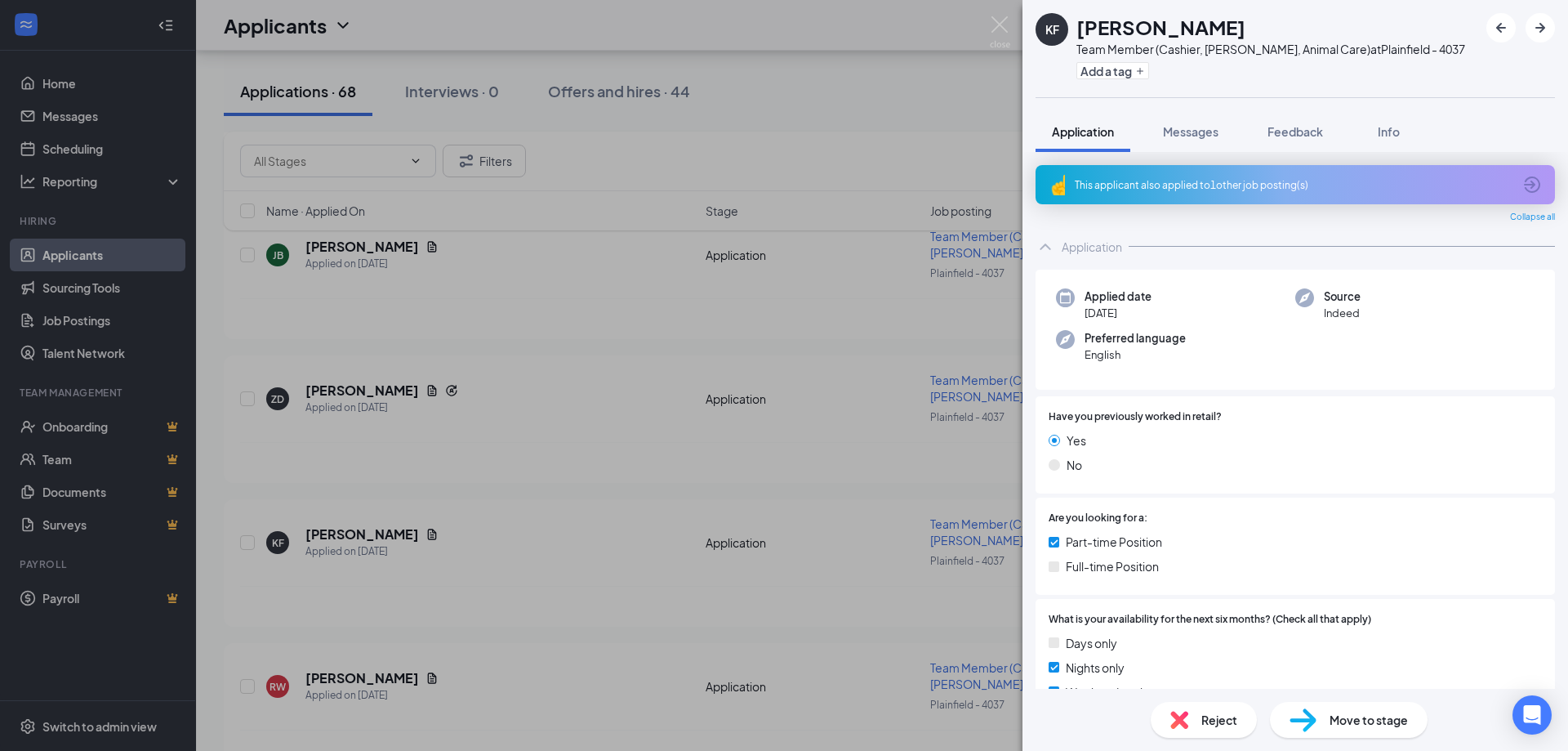
click at [434, 535] on div "KF KARINA FENNEMA Team Member (Cashier, Stocker, Animal Care) at Plainfield - 4…" at bounding box center [784, 375] width 1568 height 751
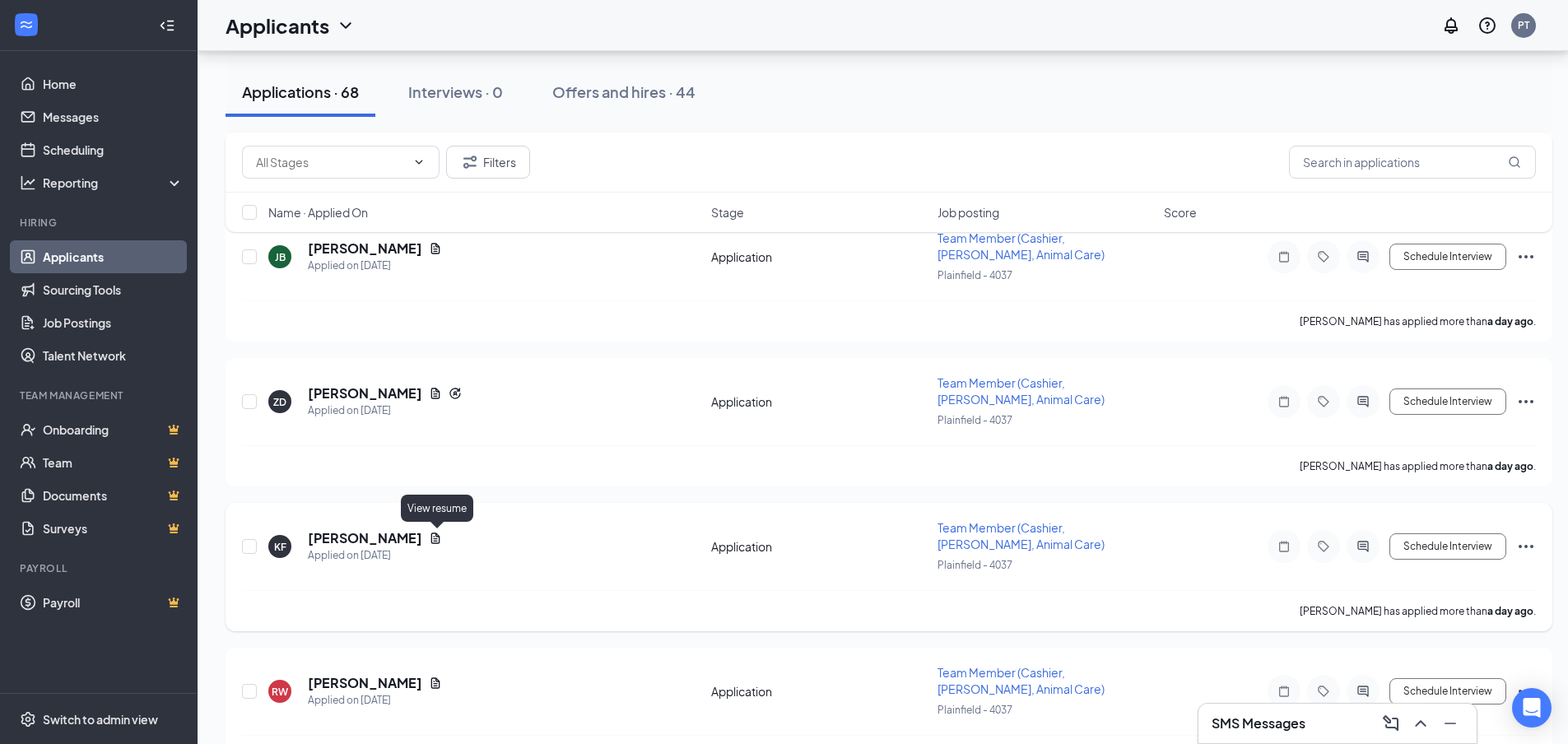
click at [439, 544] on icon "Document" at bounding box center [435, 538] width 13 height 13
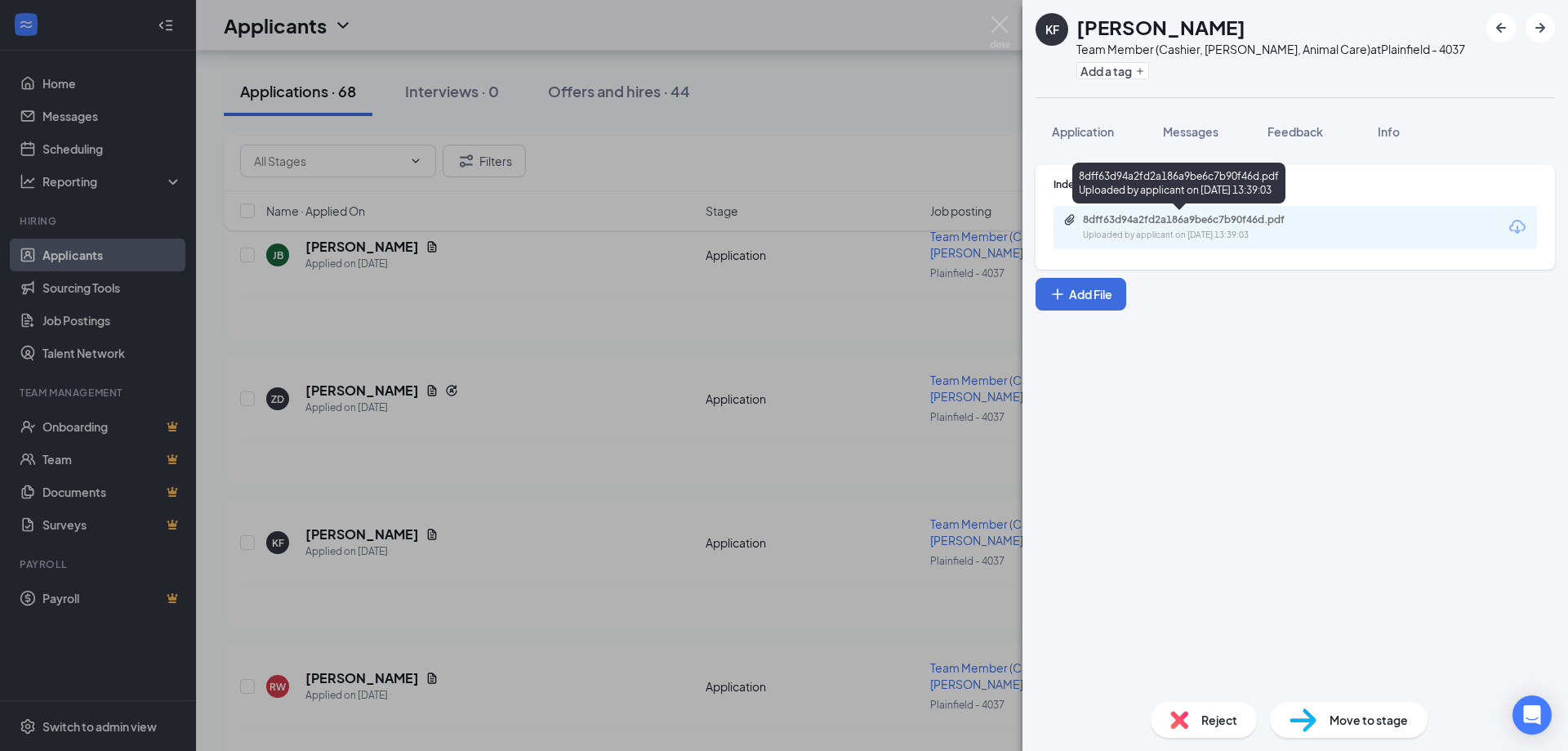
click at [1140, 231] on div "Uploaded by applicant on [DATE] 13:39:03" at bounding box center [1205, 235] width 245 height 13
click at [993, 18] on img at bounding box center [999, 32] width 21 height 32
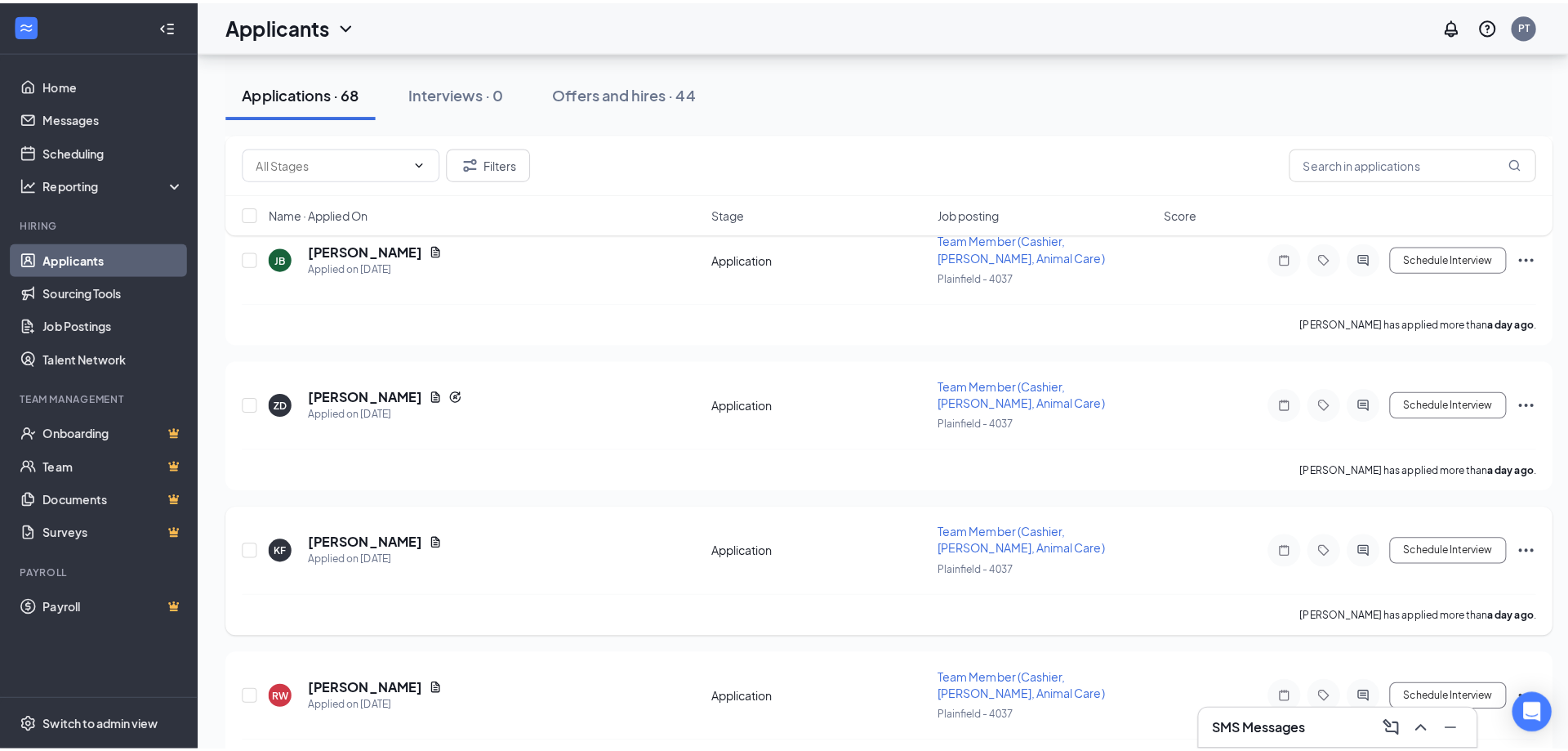
scroll to position [408, 0]
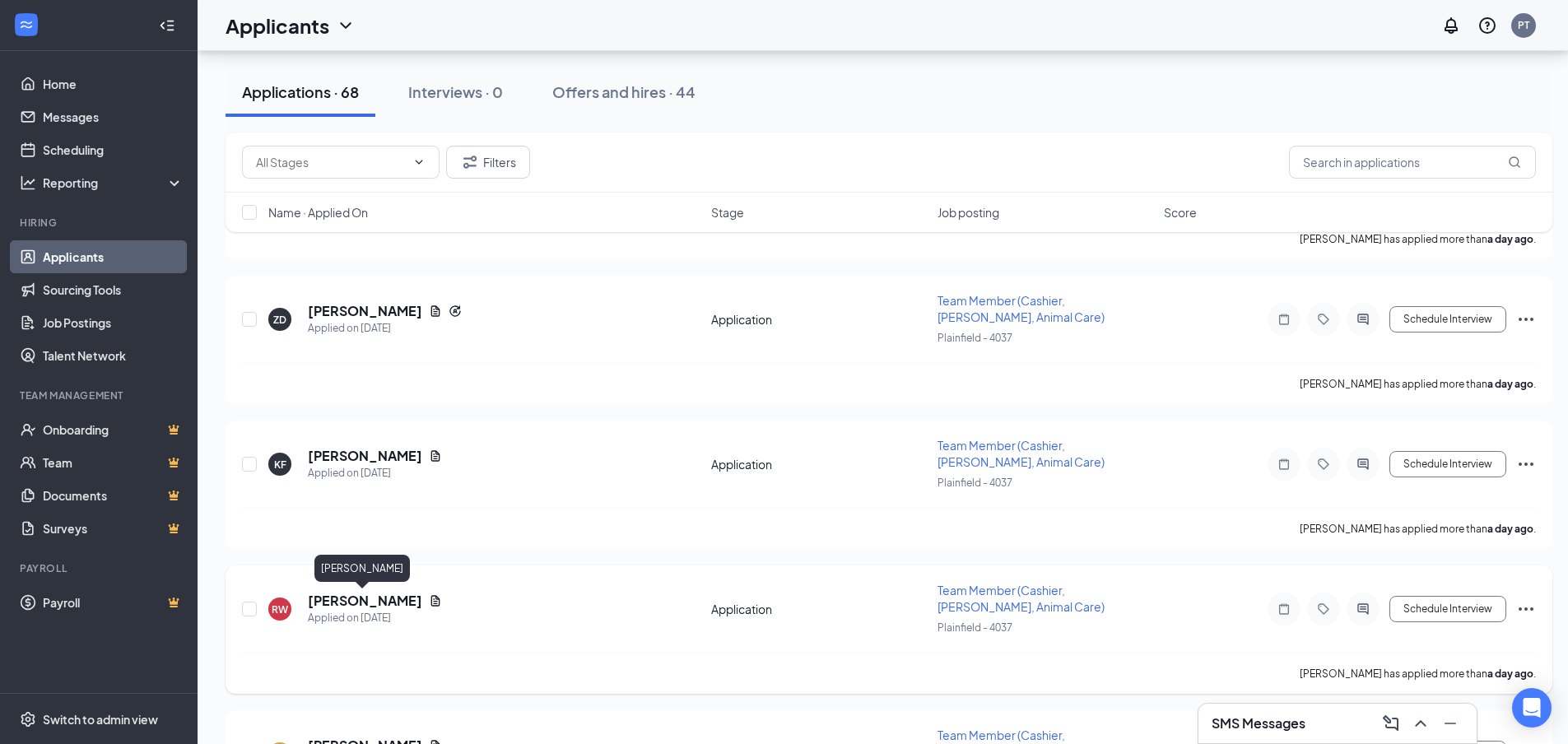
click at [355, 605] on h5 "[PERSON_NAME]" at bounding box center [365, 601] width 114 height 18
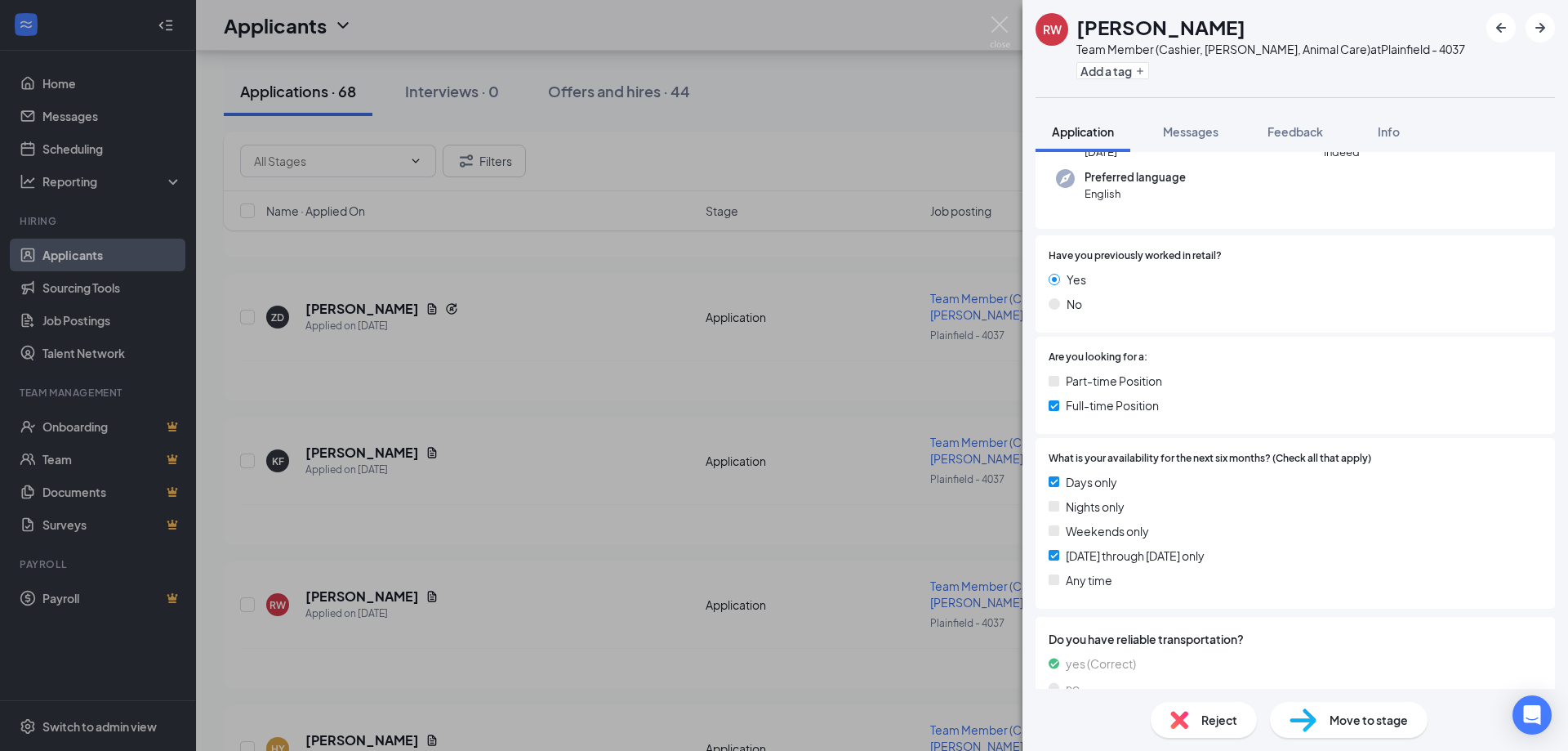
scroll to position [147, 0]
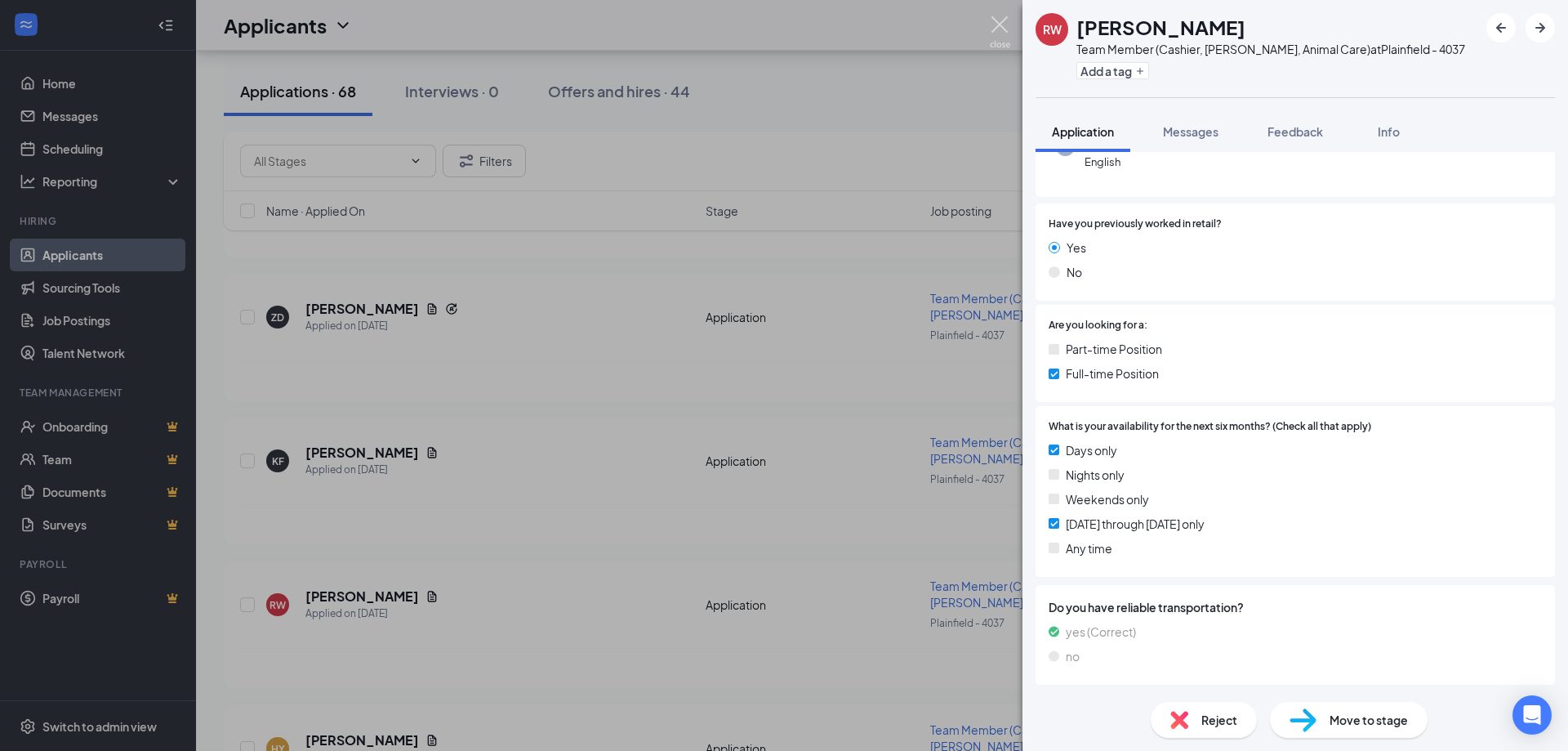
click at [1005, 19] on img at bounding box center [999, 32] width 21 height 32
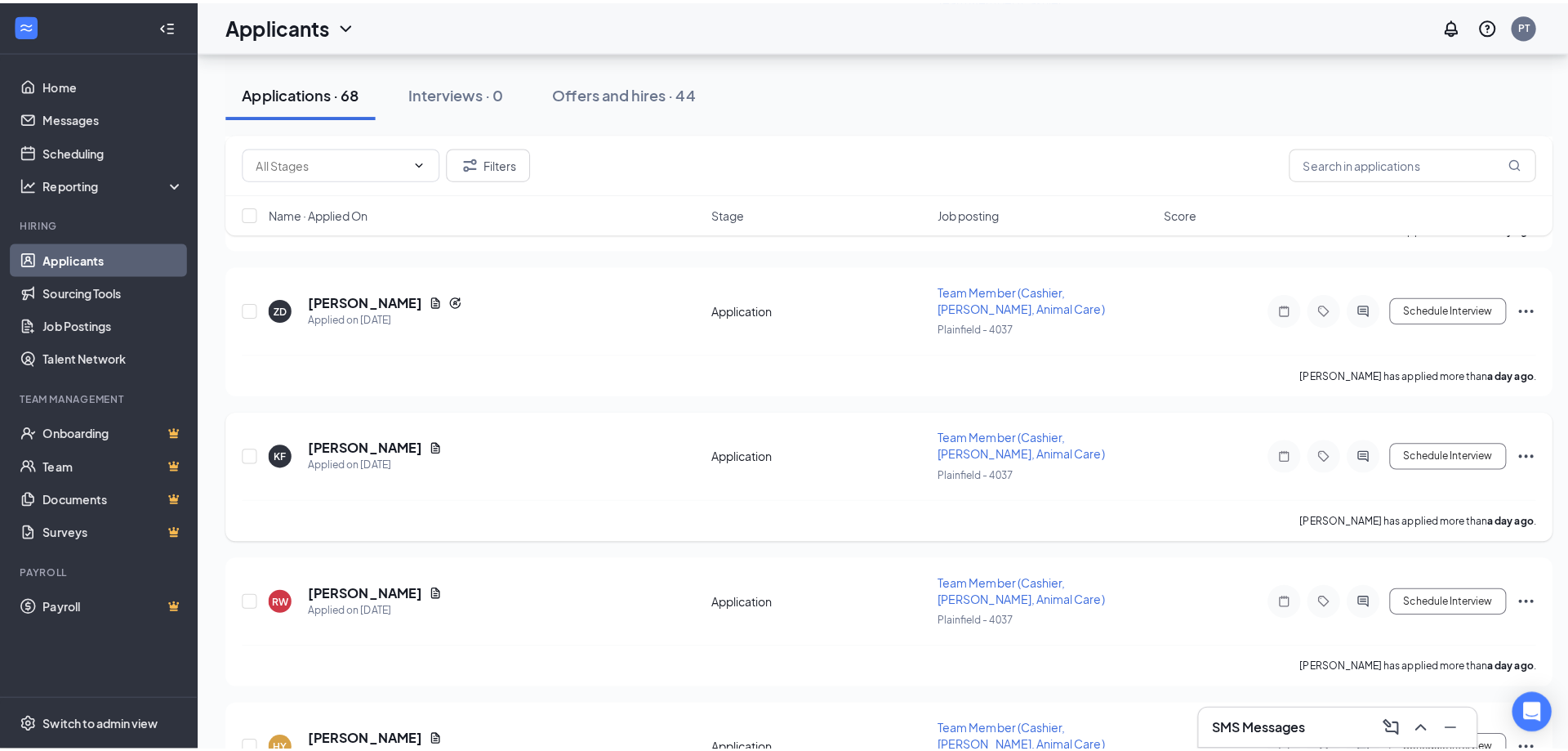
scroll to position [572, 0]
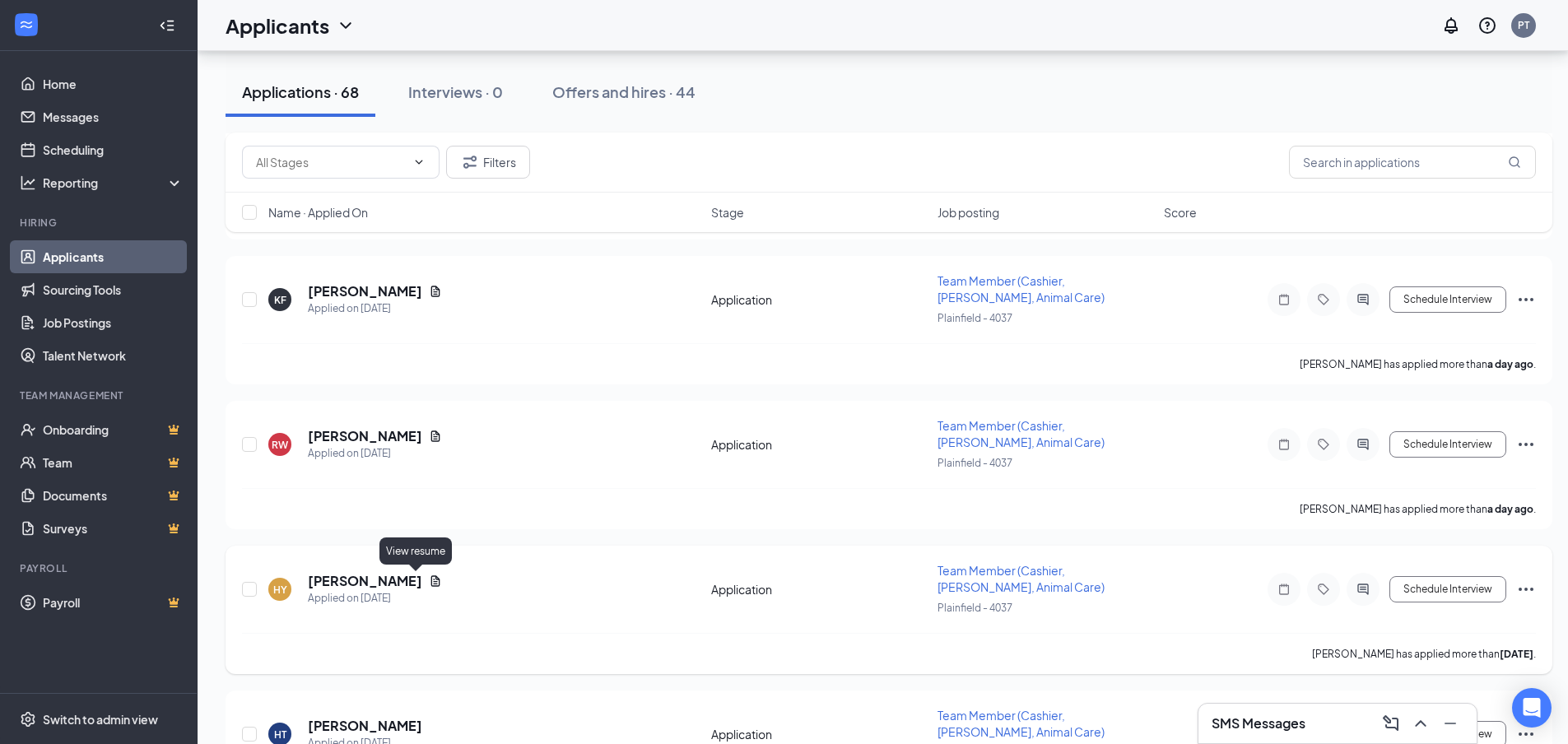
click at [429, 579] on icon "Document" at bounding box center [435, 580] width 13 height 13
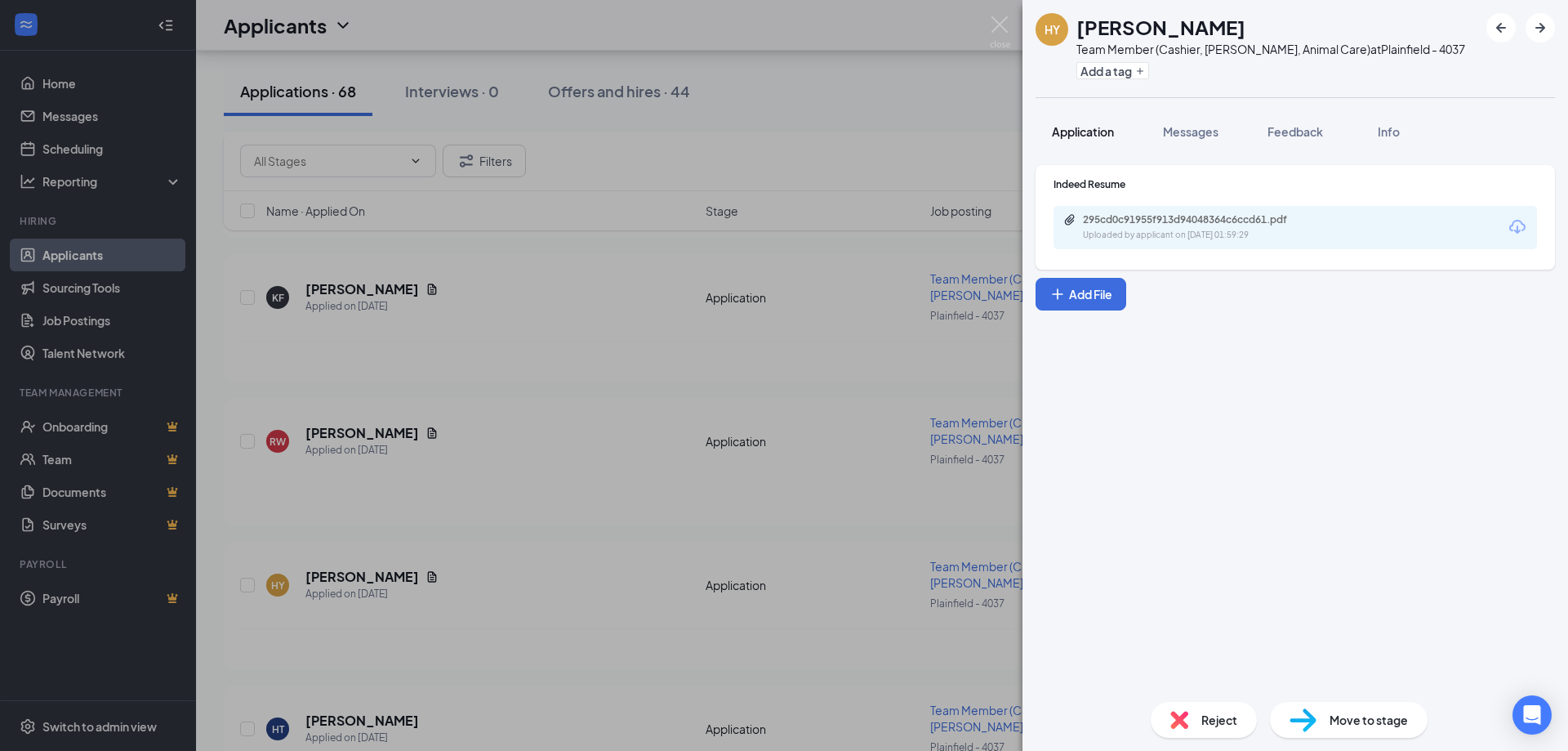
click at [1082, 124] on span "Application" at bounding box center [1082, 131] width 62 height 15
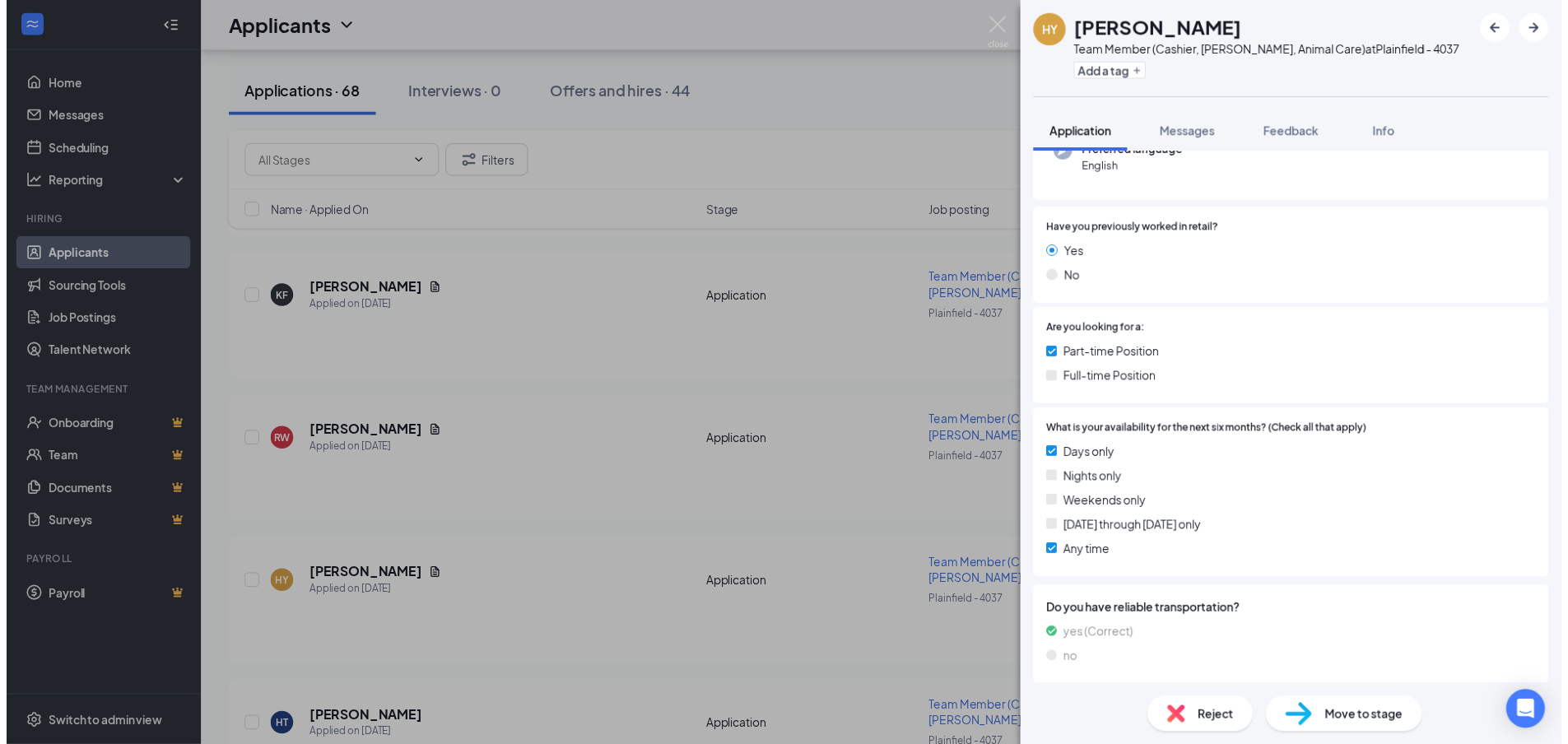
scroll to position [148, 0]
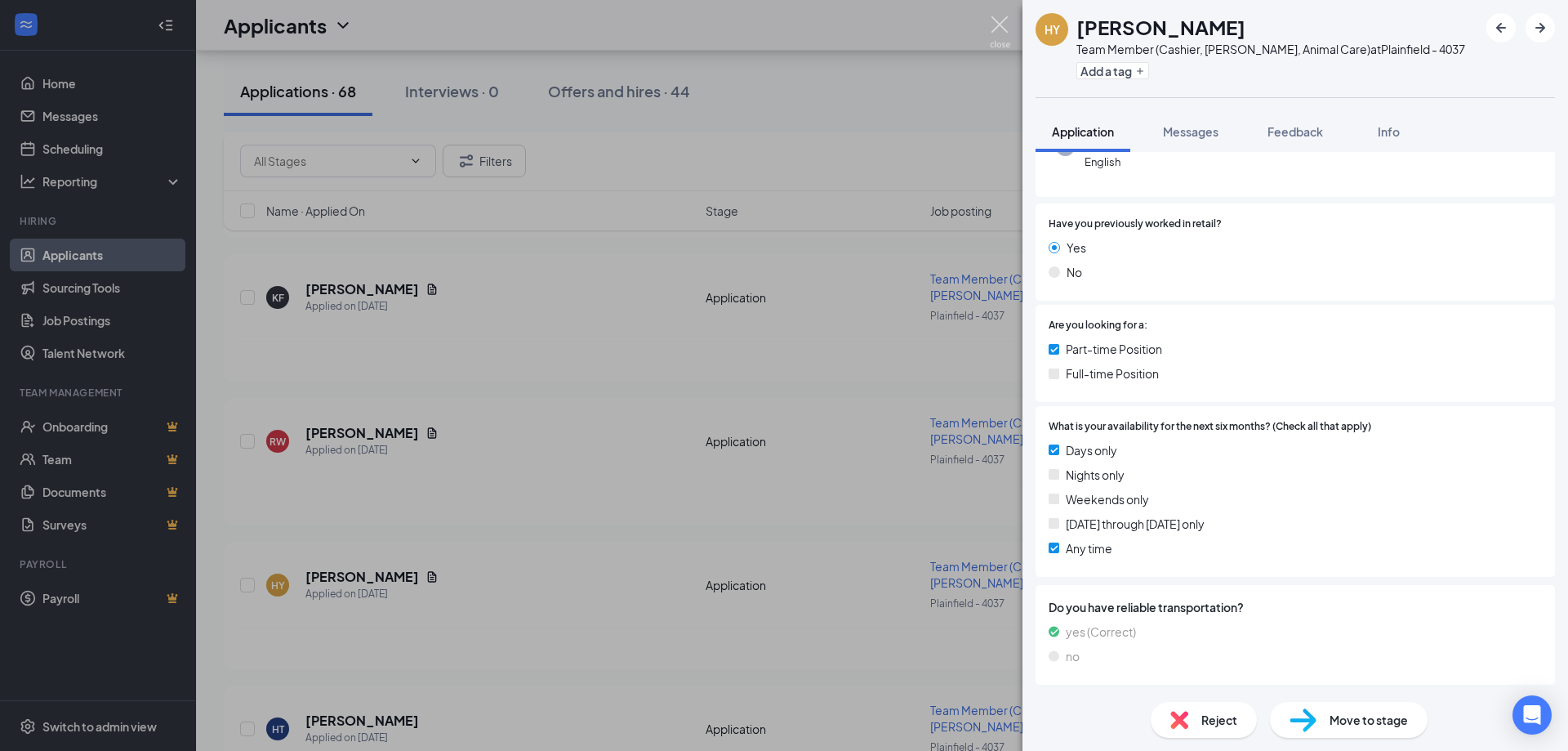
click at [992, 19] on img at bounding box center [999, 32] width 21 height 32
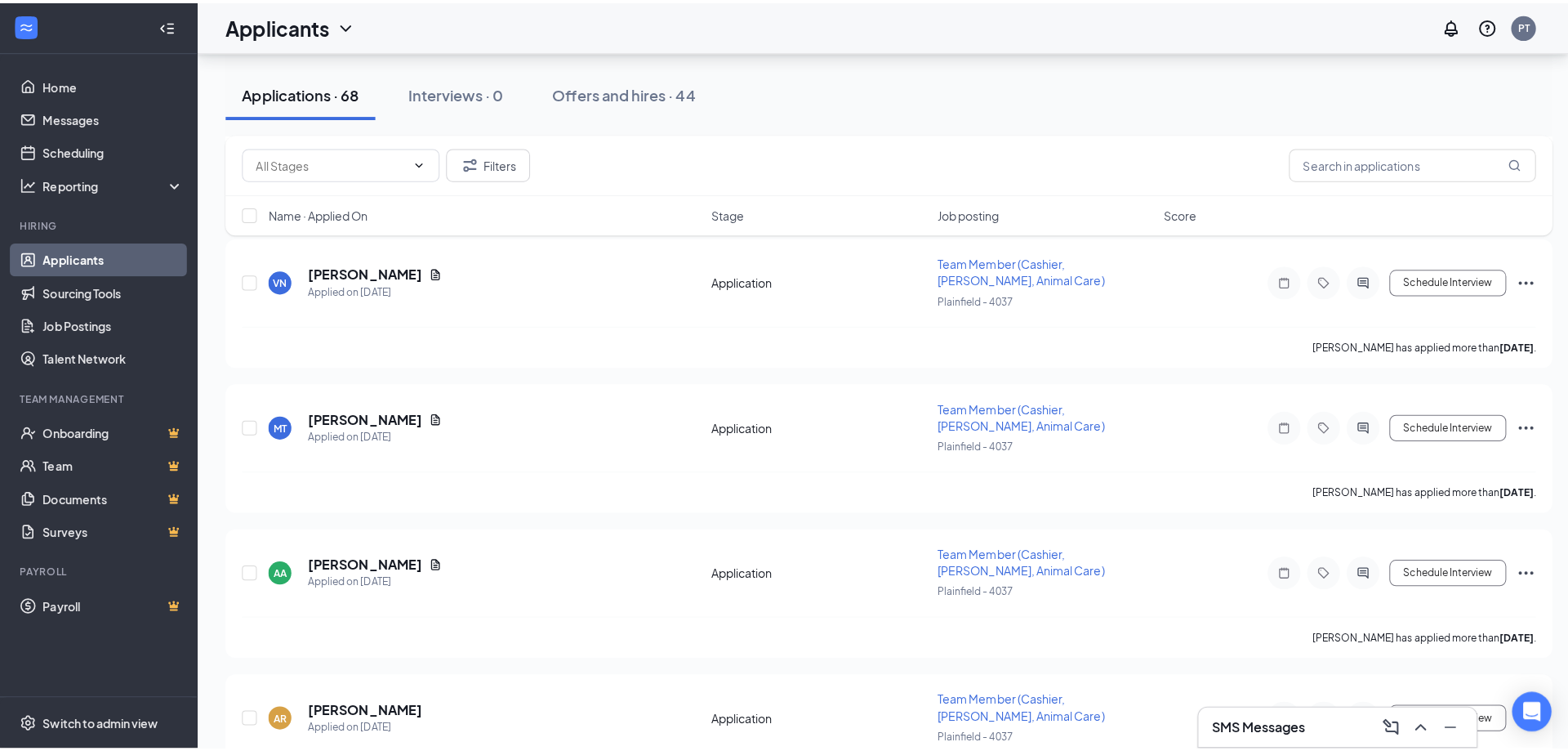
scroll to position [3104, 0]
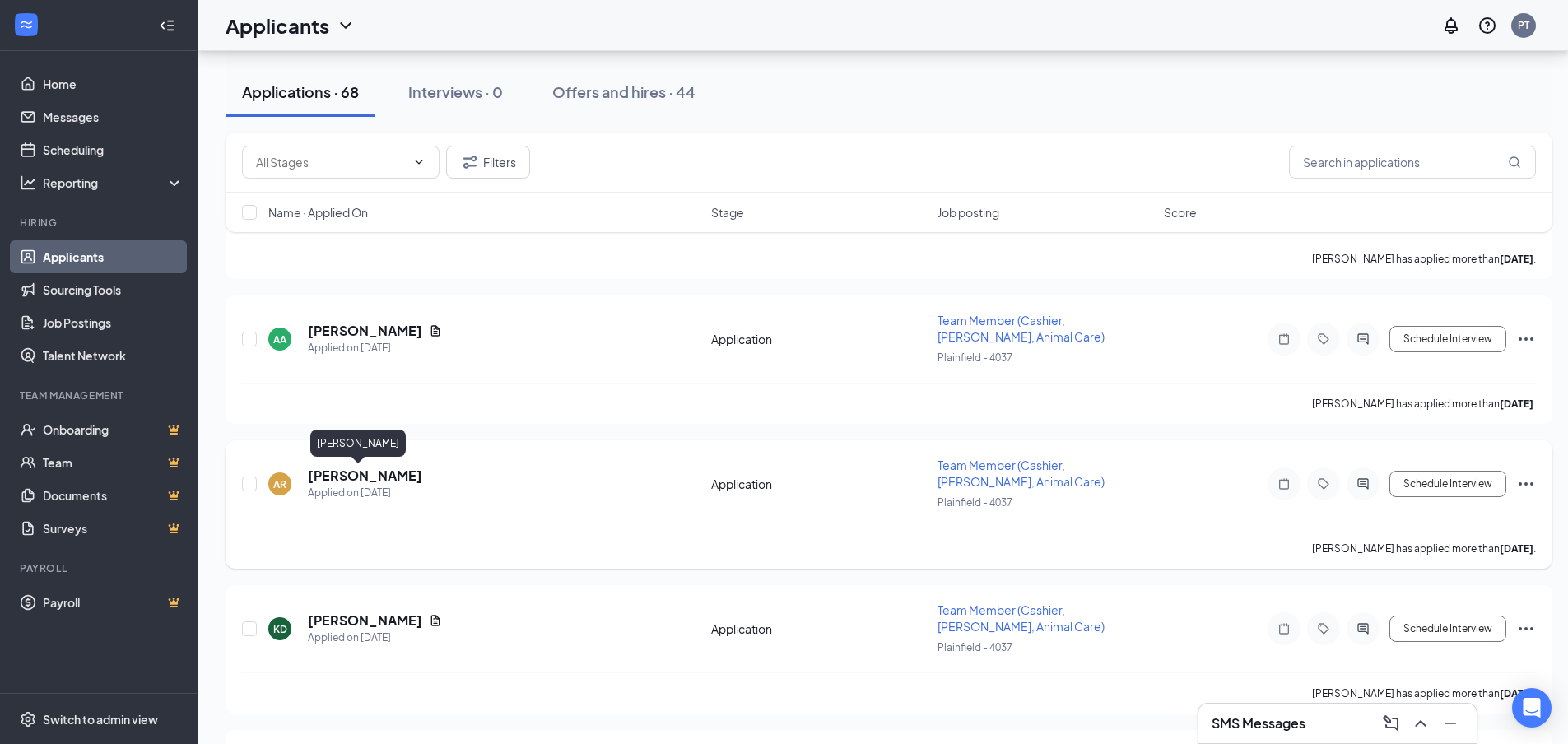
click at [347, 474] on h5 "[PERSON_NAME]" at bounding box center [365, 476] width 114 height 18
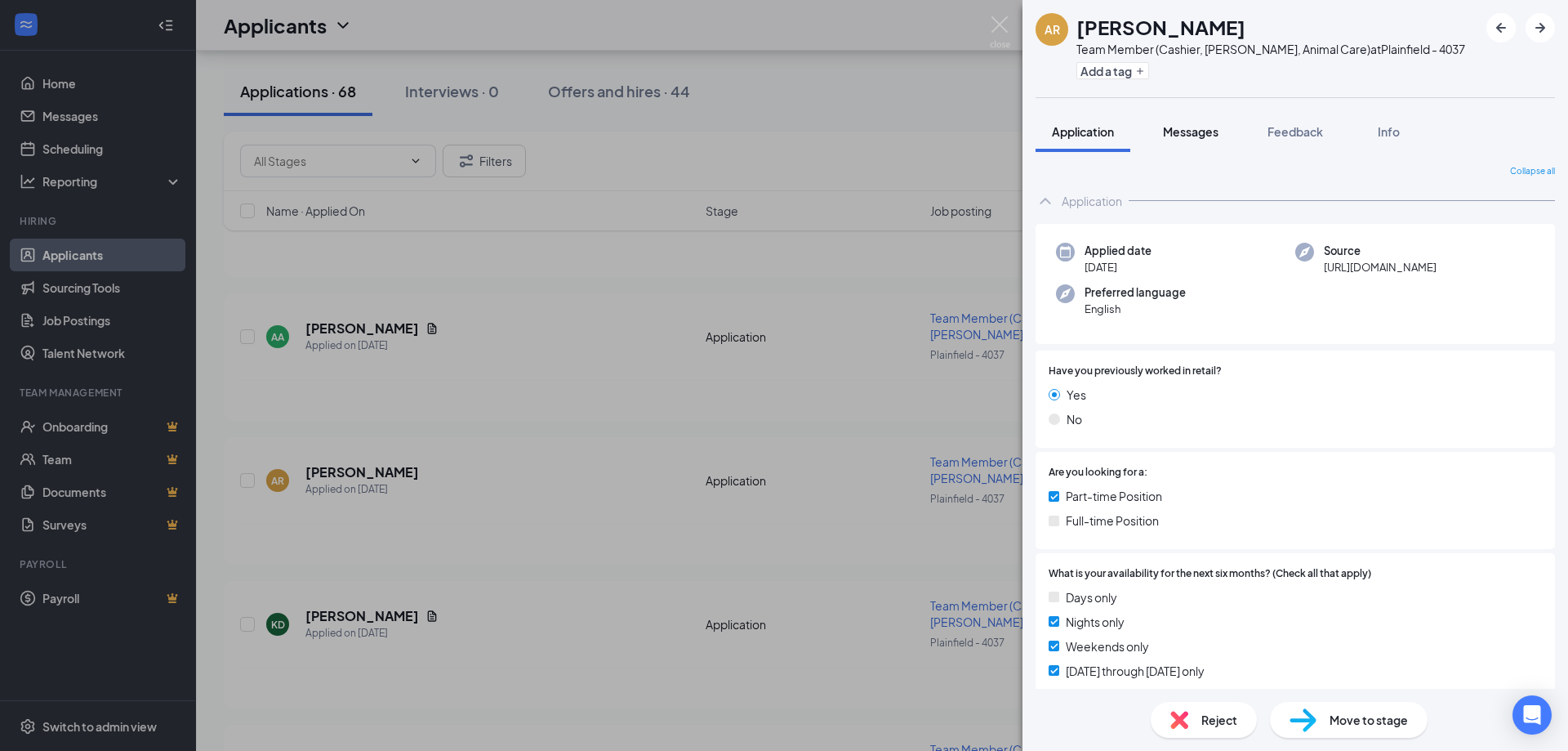
click at [1207, 132] on span "Messages" at bounding box center [1190, 131] width 56 height 15
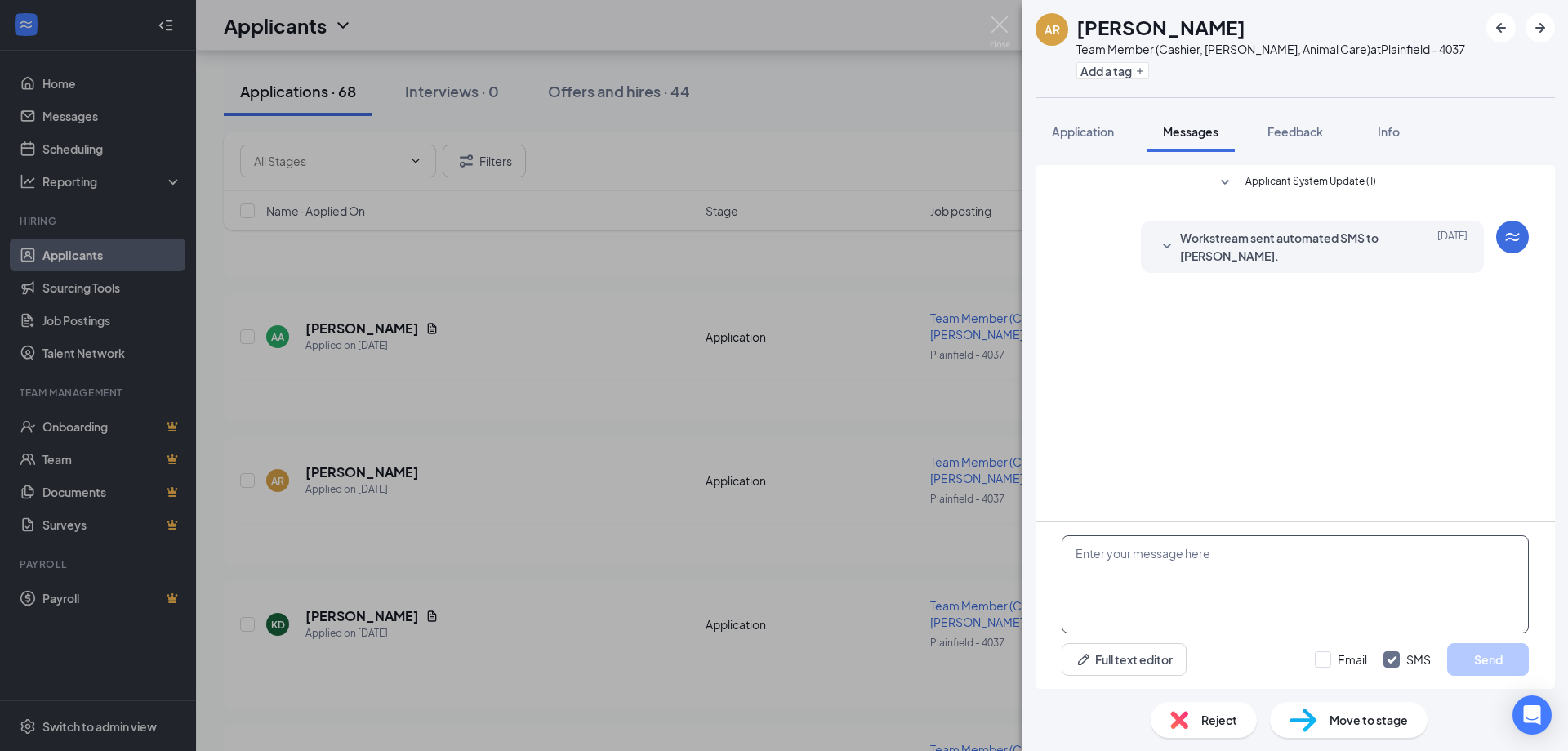
click at [1137, 558] on textarea at bounding box center [1294, 584] width 467 height 98
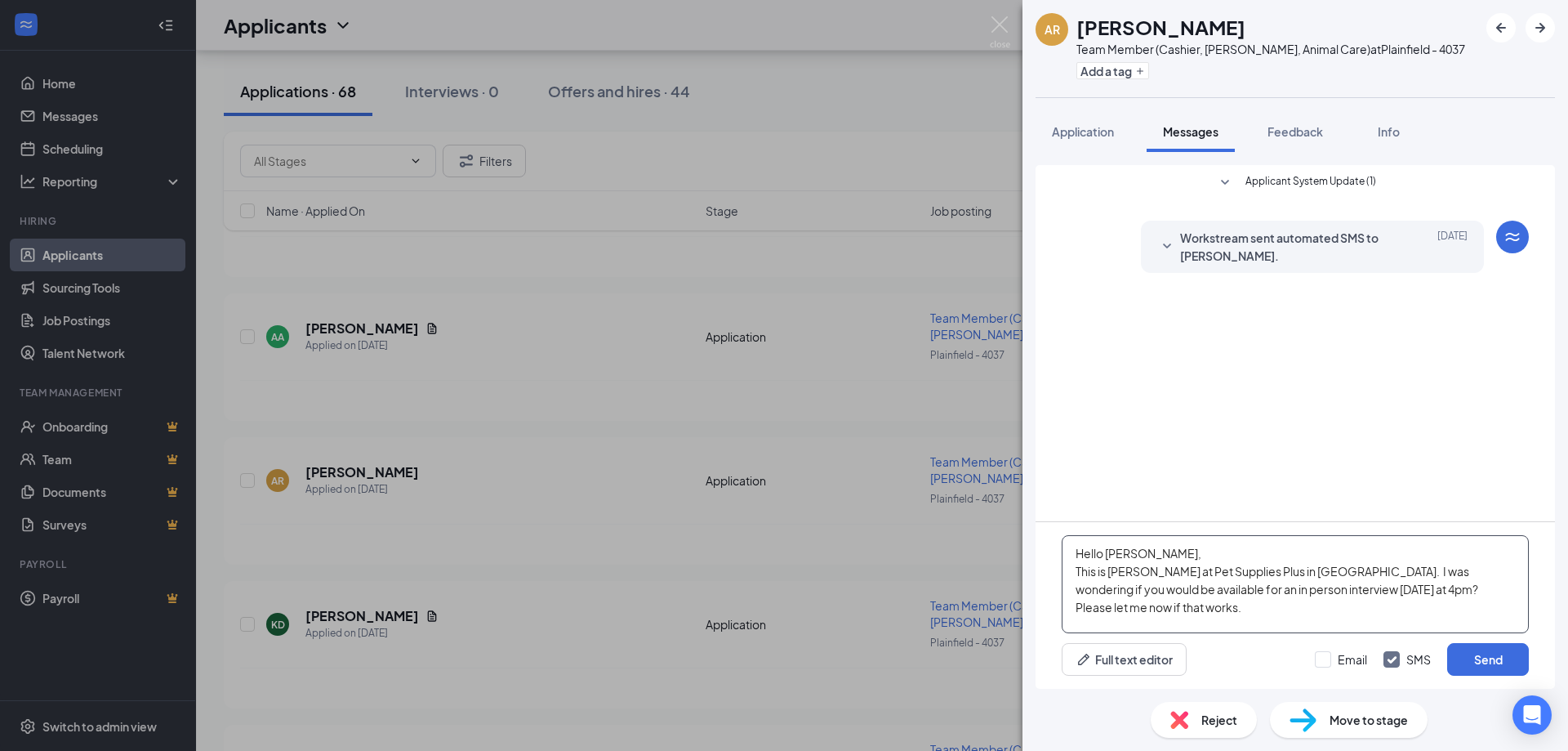
scroll to position [18, 0]
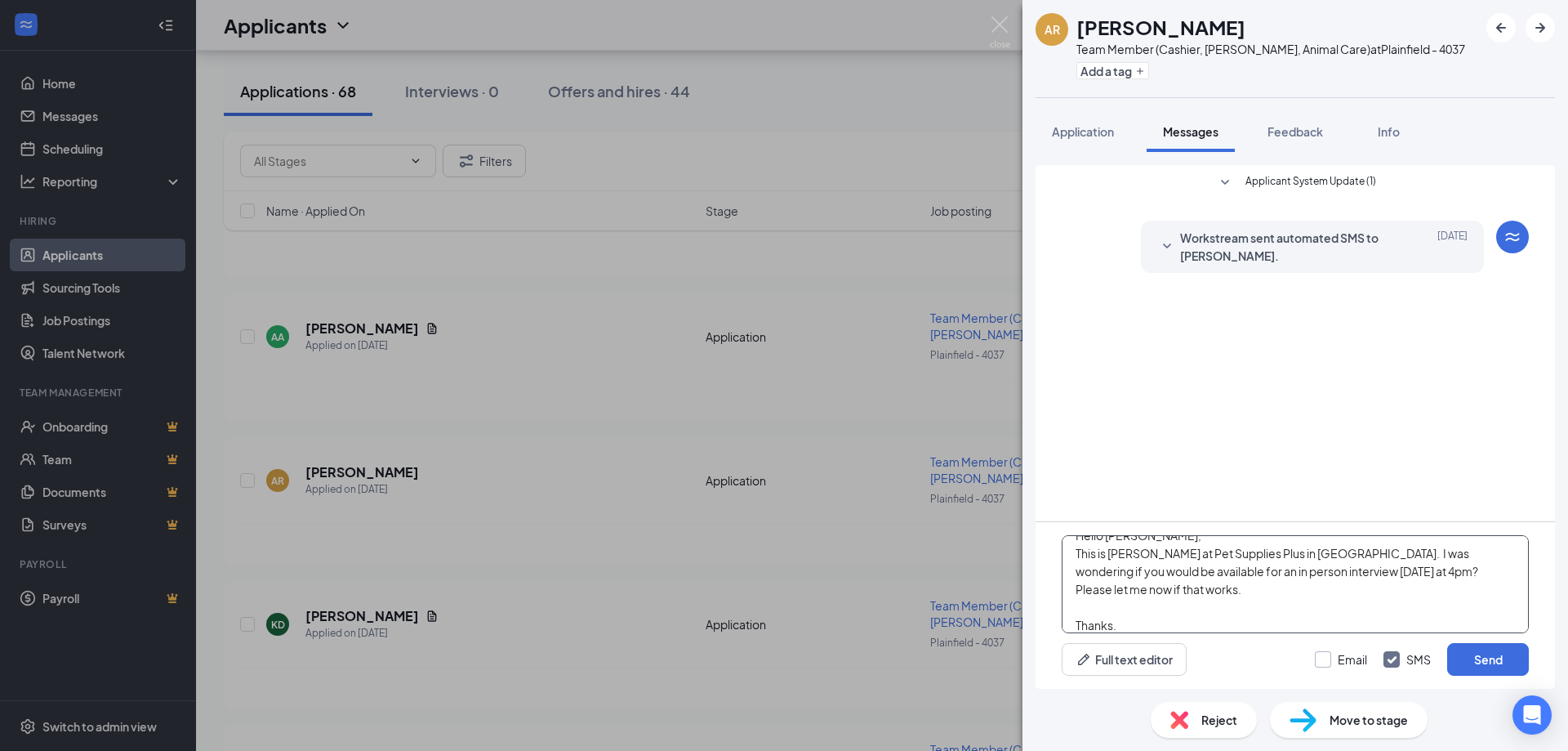
type textarea "Hello Alex, This is Tammy Rabenda at Pet Supplies Plus in Plainfield. I was won…"
click at [1330, 656] on input "Email" at bounding box center [1340, 659] width 52 height 17
checkbox input "true"
click at [1373, 552] on textarea "Hello Alex, This is Tammy Rabenda at Pet Supplies Plus in Plainfield. I was won…" at bounding box center [1294, 584] width 467 height 98
type textarea "Hello Alex, This is Tammy Rabenda at Pet Supplies Plus in Plainfield. We talked…"
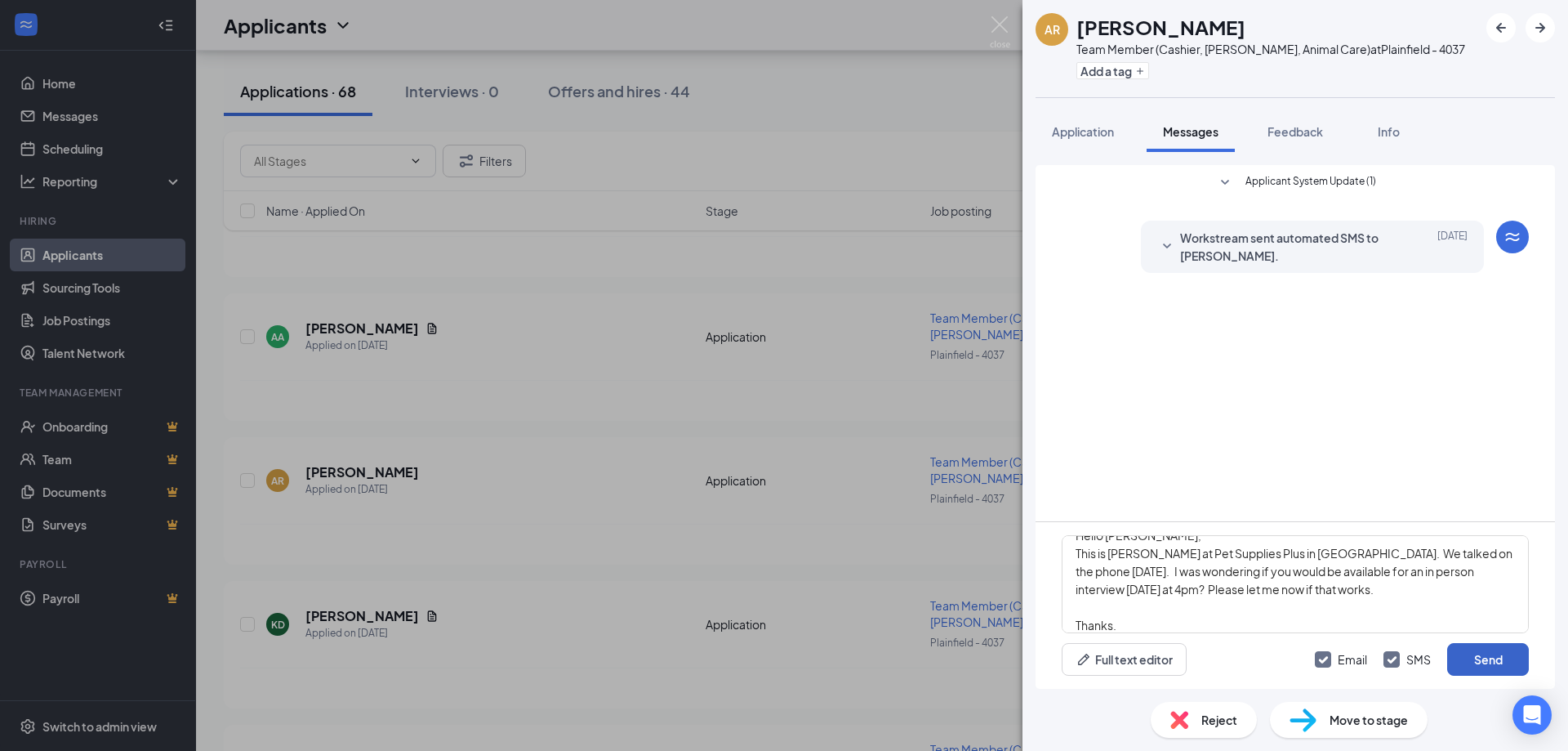
click at [1504, 661] on button "Send" at bounding box center [1487, 659] width 81 height 32
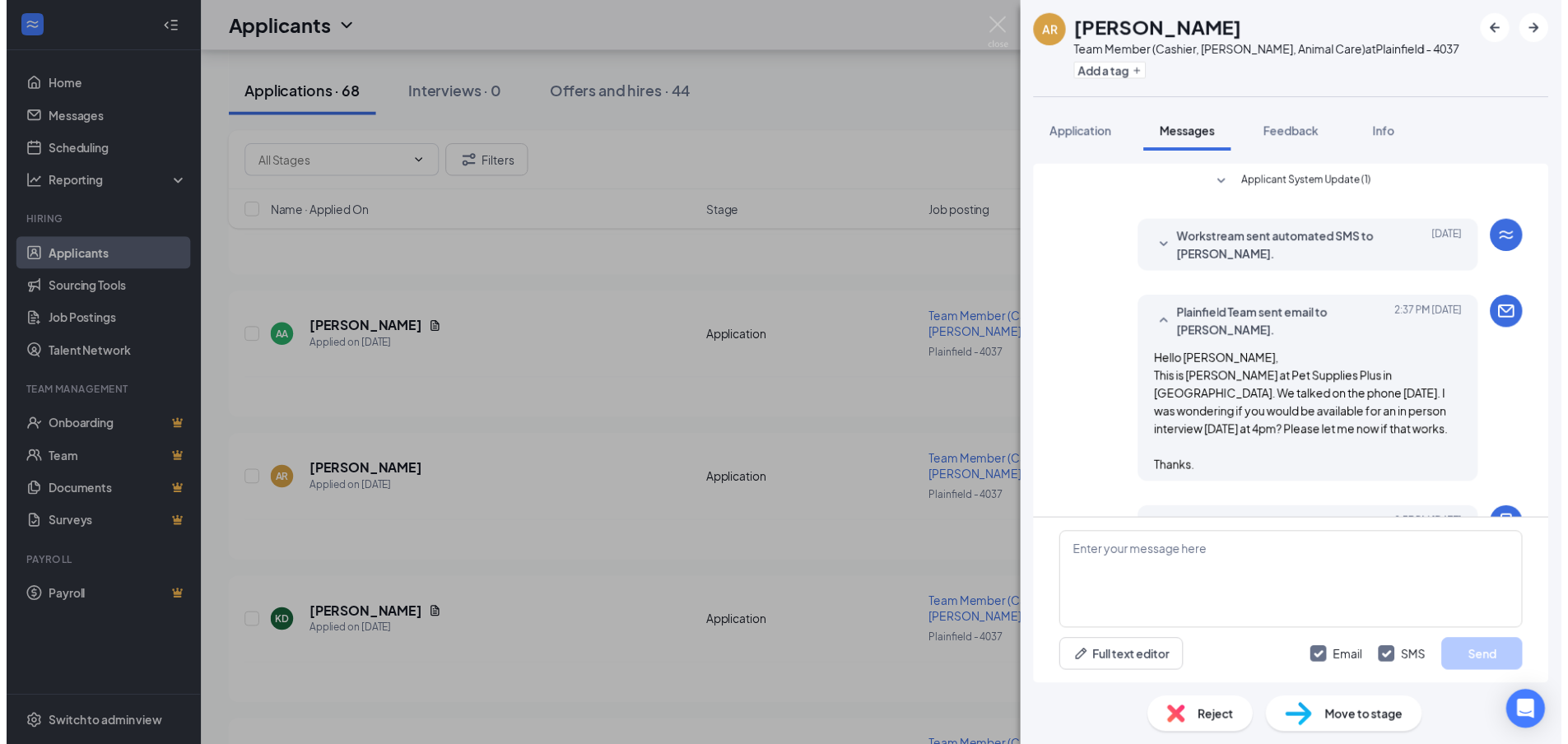
scroll to position [162, 0]
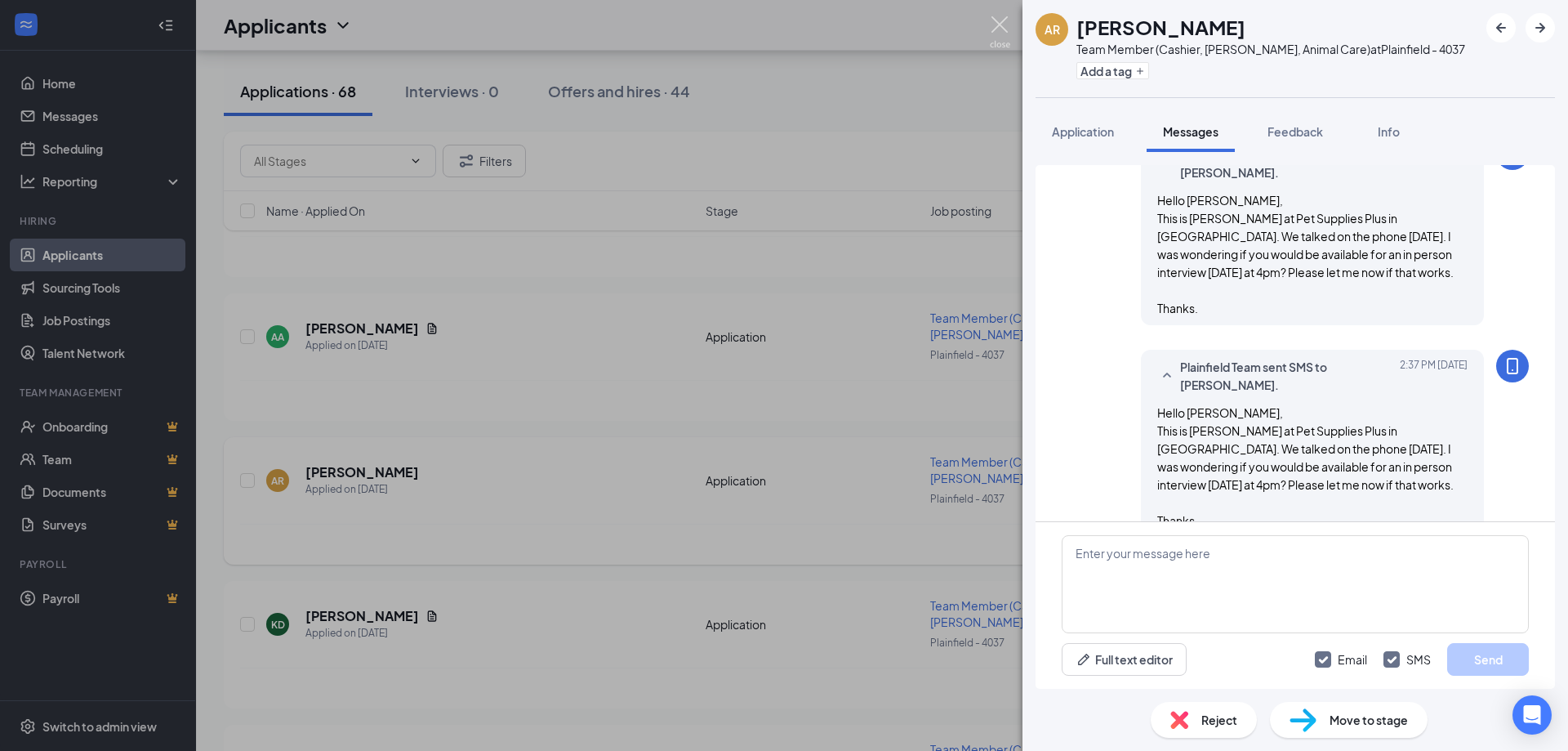
drag, startPoint x: 997, startPoint y: 23, endPoint x: 628, endPoint y: 538, distance: 633.6
click at [998, 23] on img at bounding box center [999, 32] width 21 height 32
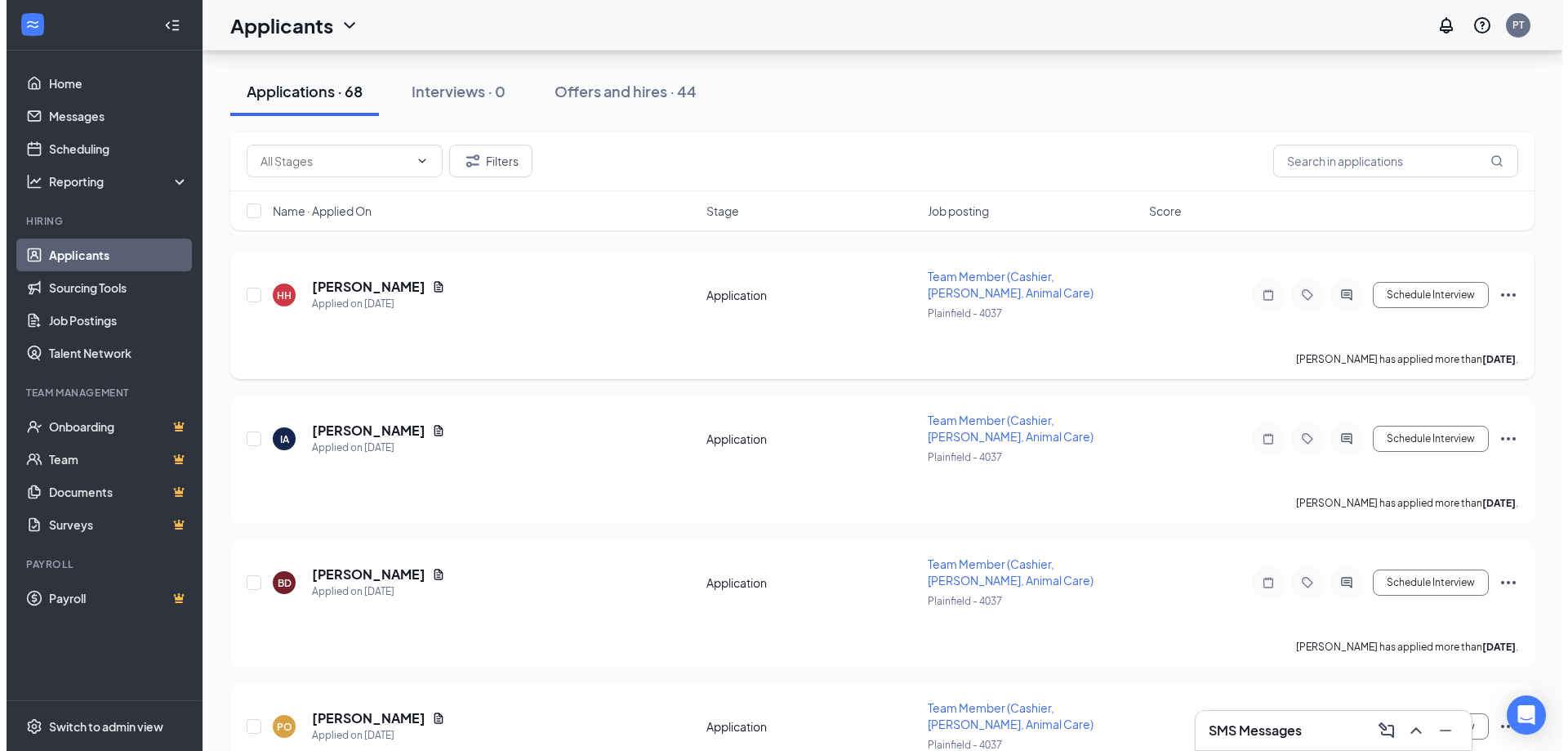
scroll to position [1633, 0]
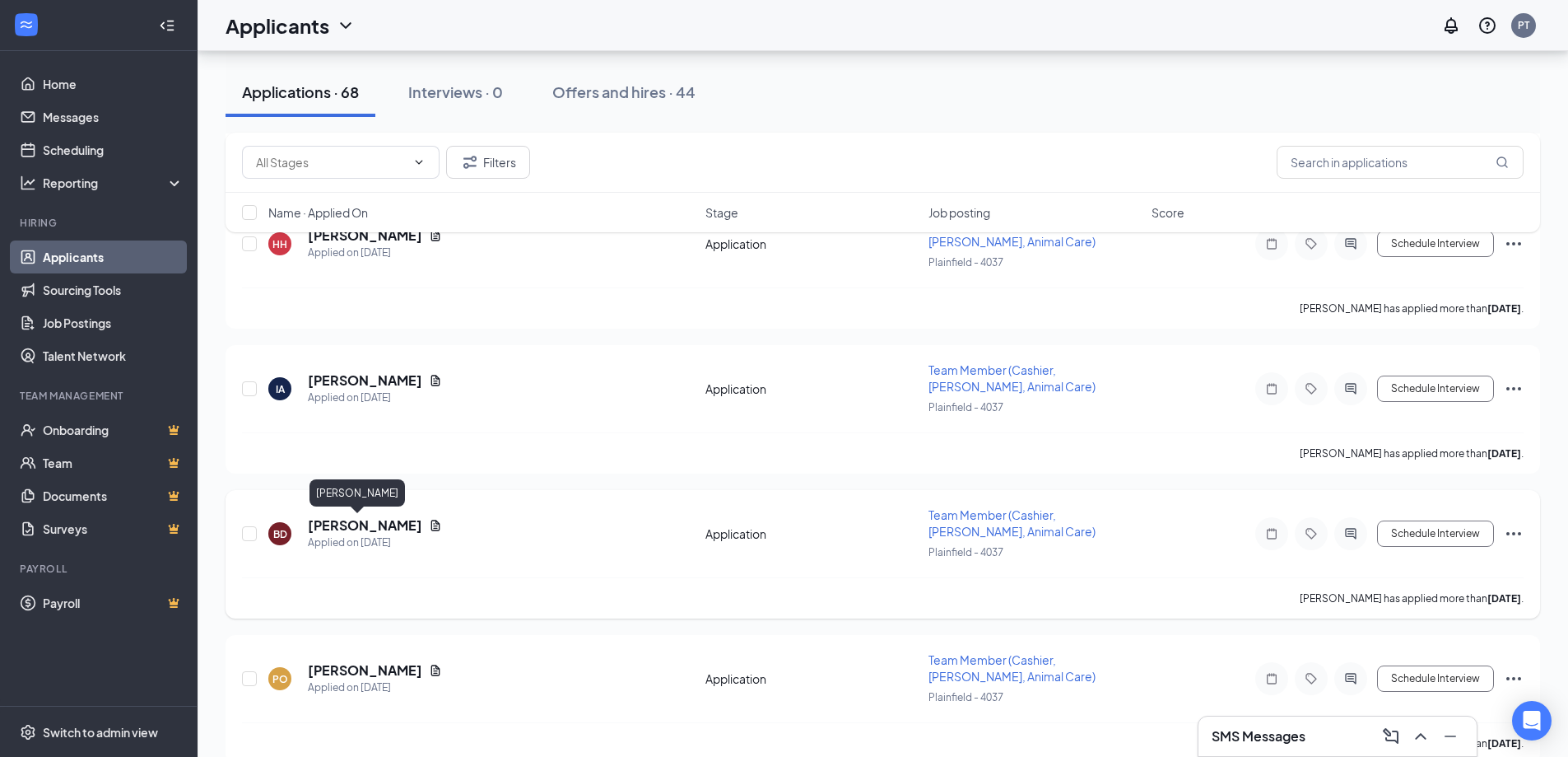
click at [336, 522] on h5 "[PERSON_NAME]" at bounding box center [365, 525] width 114 height 18
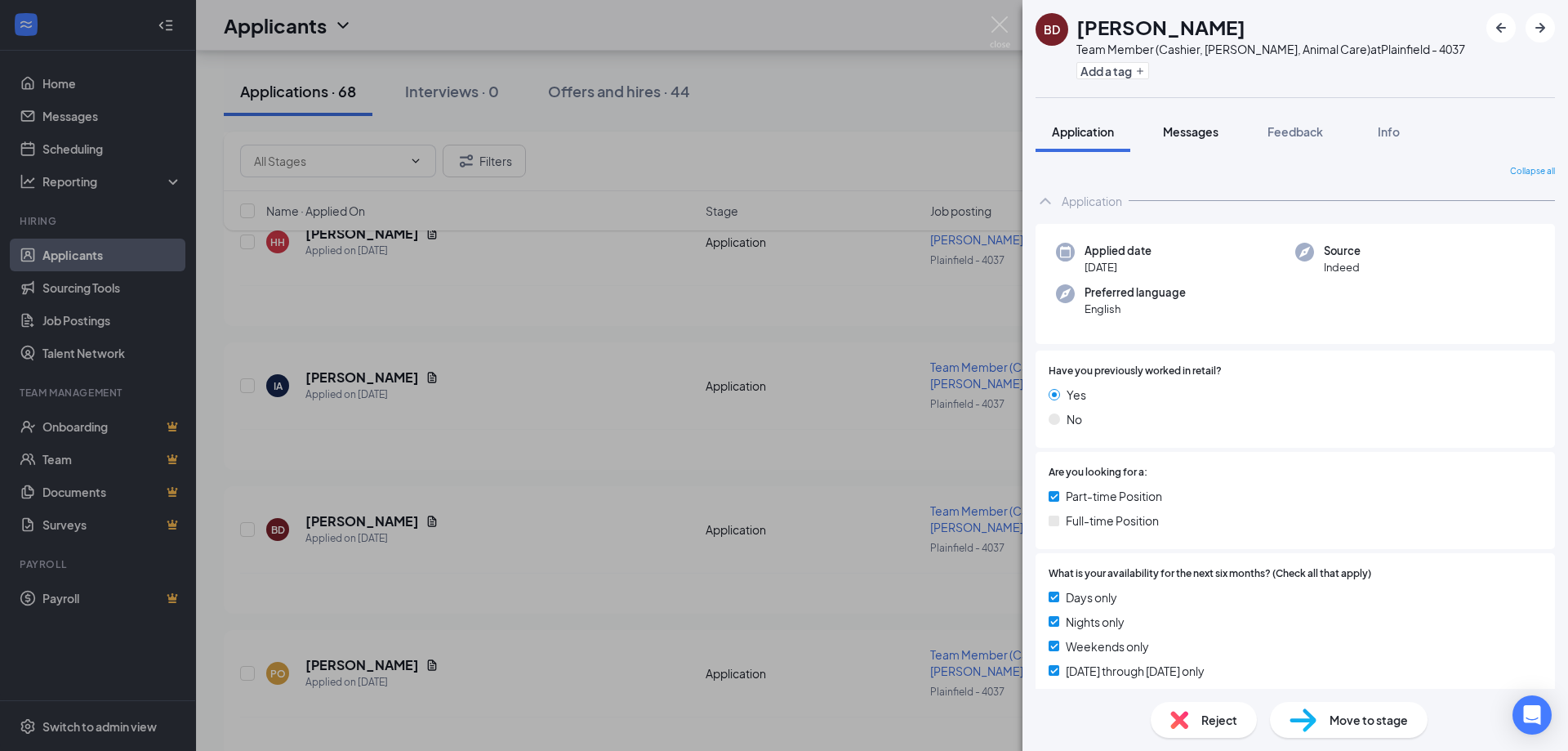
click at [1185, 135] on span "Messages" at bounding box center [1190, 131] width 56 height 15
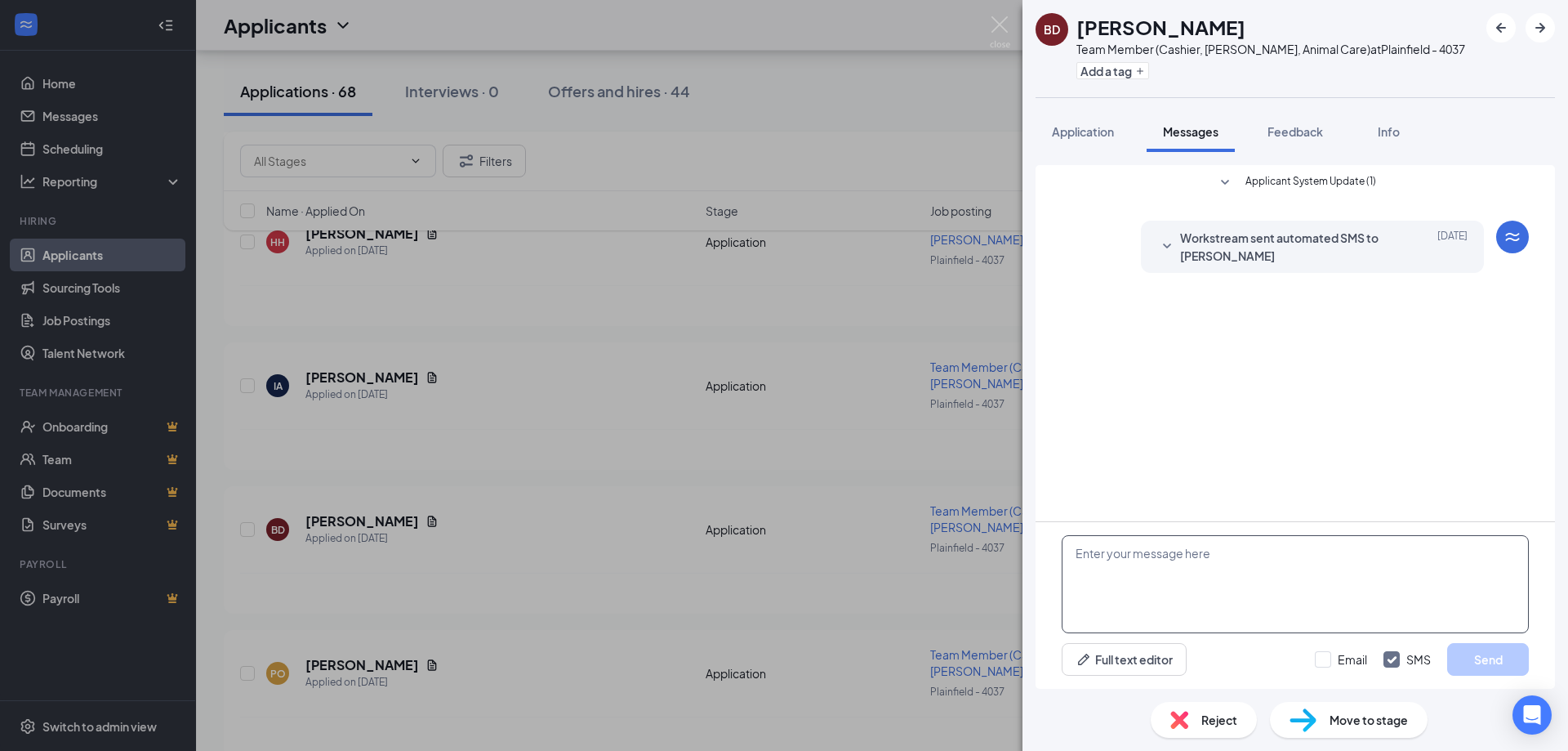
click at [1095, 554] on textarea at bounding box center [1294, 584] width 467 height 98
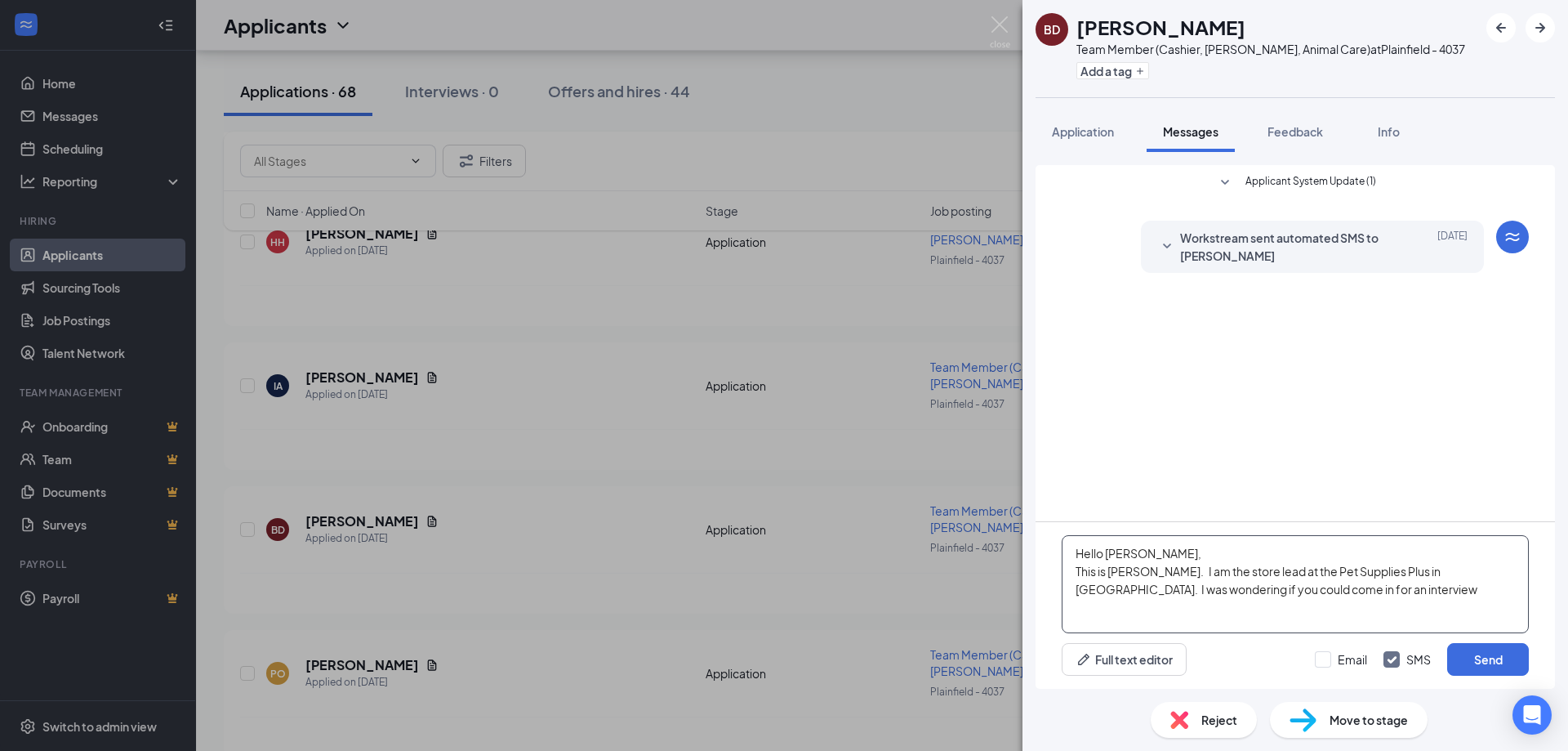
click at [1499, 569] on textarea "Hello Brooke, This is Tammy Rabenda. I am the store lead at the Pet Supplies Pl…" at bounding box center [1294, 584] width 467 height 98
click at [1503, 569] on textarea "Hello Brooke, This is Tammy Rabenda. I am the store lead at the Pet Supplies Pl…" at bounding box center [1294, 584] width 467 height 98
click at [1500, 569] on textarea "Hello Brooke, This is Tammy Rabenda. I am the store lead at the Pet Supplies Pl…" at bounding box center [1294, 584] width 467 height 98
click at [1138, 609] on textarea "Hello Brooke, This is Tammy Rabenda. I am the store lead at the Pet Supplies Pl…" at bounding box center [1294, 584] width 467 height 98
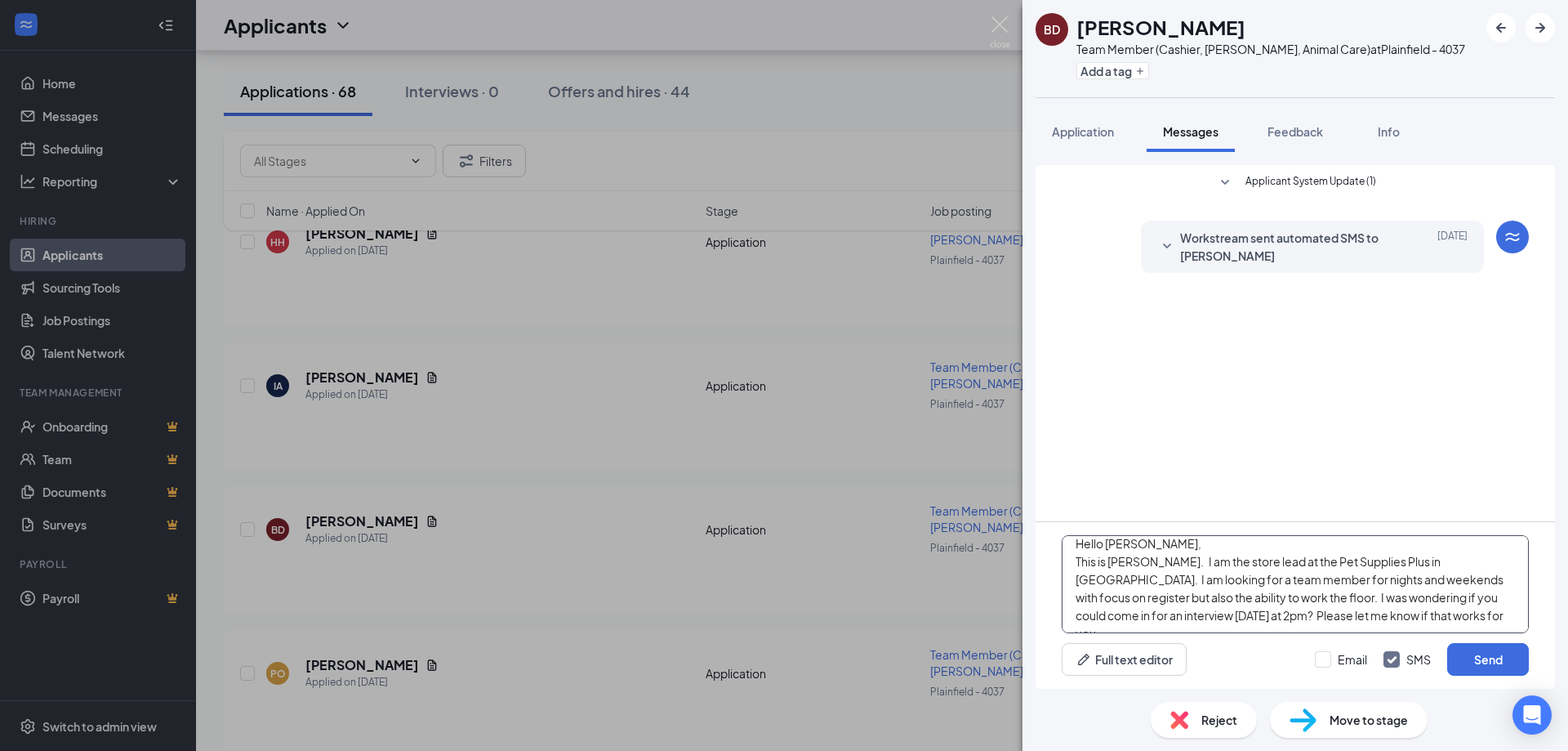
click at [1419, 598] on textarea "Hello Brooke, This is Tammy Rabenda. I am the store lead at the Pet Supplies Pl…" at bounding box center [1294, 584] width 467 height 98
click at [1499, 615] on textarea "Hello Brooke, This is Tammy Rabenda. I am the store lead at the Pet Supplies Pl…" at bounding box center [1294, 584] width 467 height 98
click at [1269, 606] on textarea "Hello Brooke, This is Tammy Rabenda. I am the store lead at the Pet Supplies Pl…" at bounding box center [1294, 584] width 467 height 98
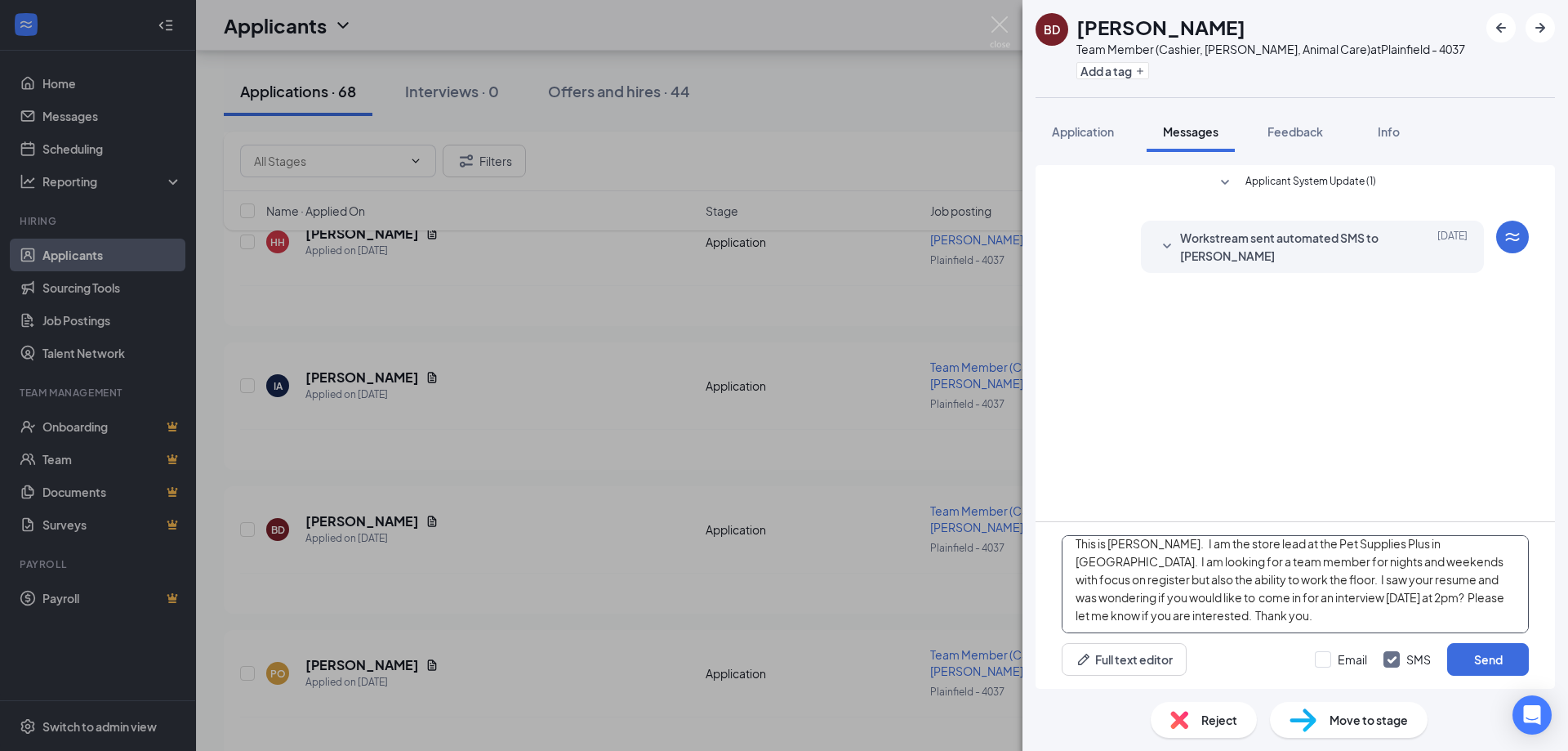
drag, startPoint x: 1073, startPoint y: 554, endPoint x: 1368, endPoint y: 623, distance: 303.0
click at [1368, 623] on textarea "Hello [PERSON_NAME], This is [PERSON_NAME]. I am the store lead at the Pet Supp…" at bounding box center [1294, 584] width 467 height 98
type textarea "Hello [PERSON_NAME], This is [PERSON_NAME]. I am the store lead at the Pet Supp…"
click at [1327, 661] on input "Email" at bounding box center [1340, 659] width 52 height 17
checkbox input "true"
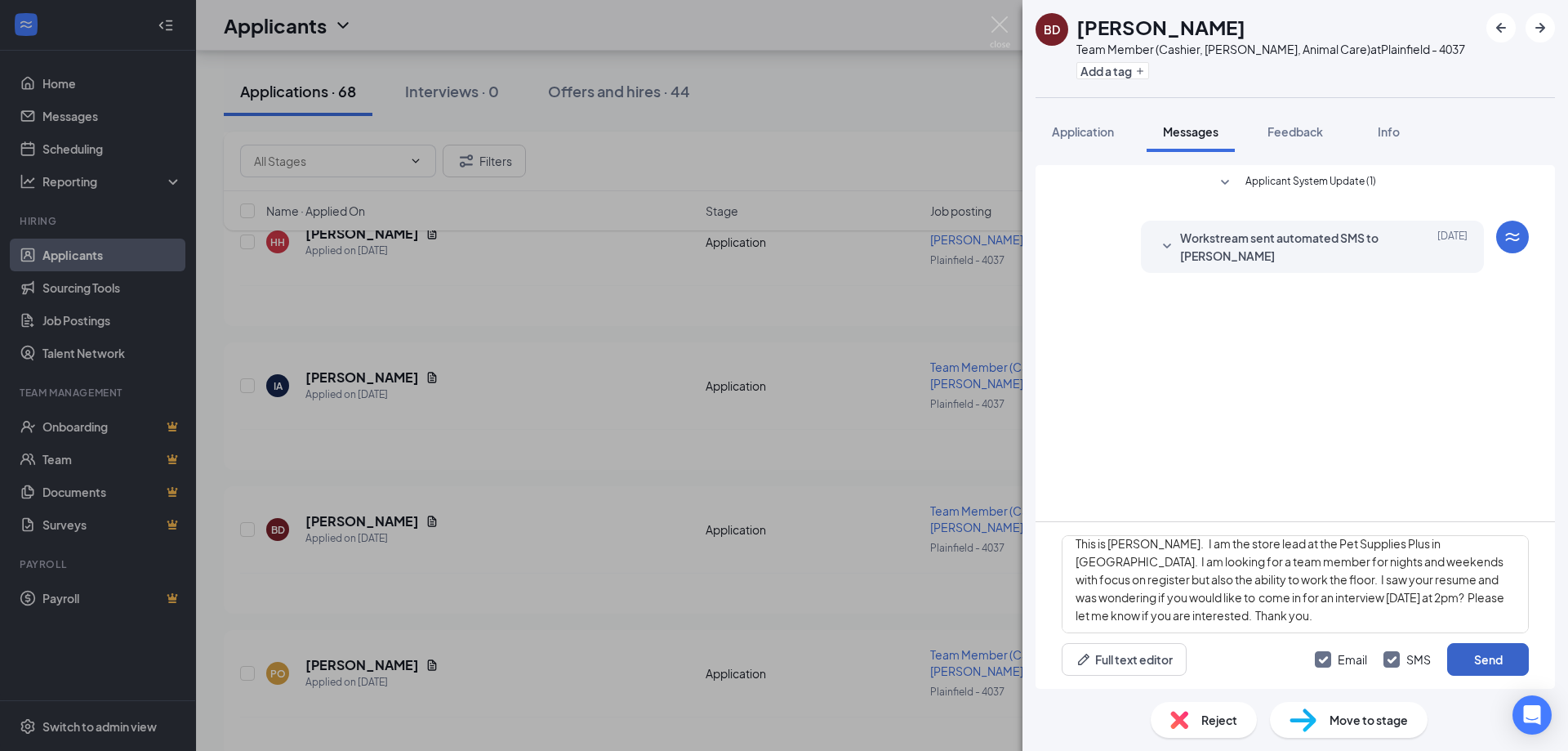
click at [1493, 659] on button "Send" at bounding box center [1487, 659] width 81 height 32
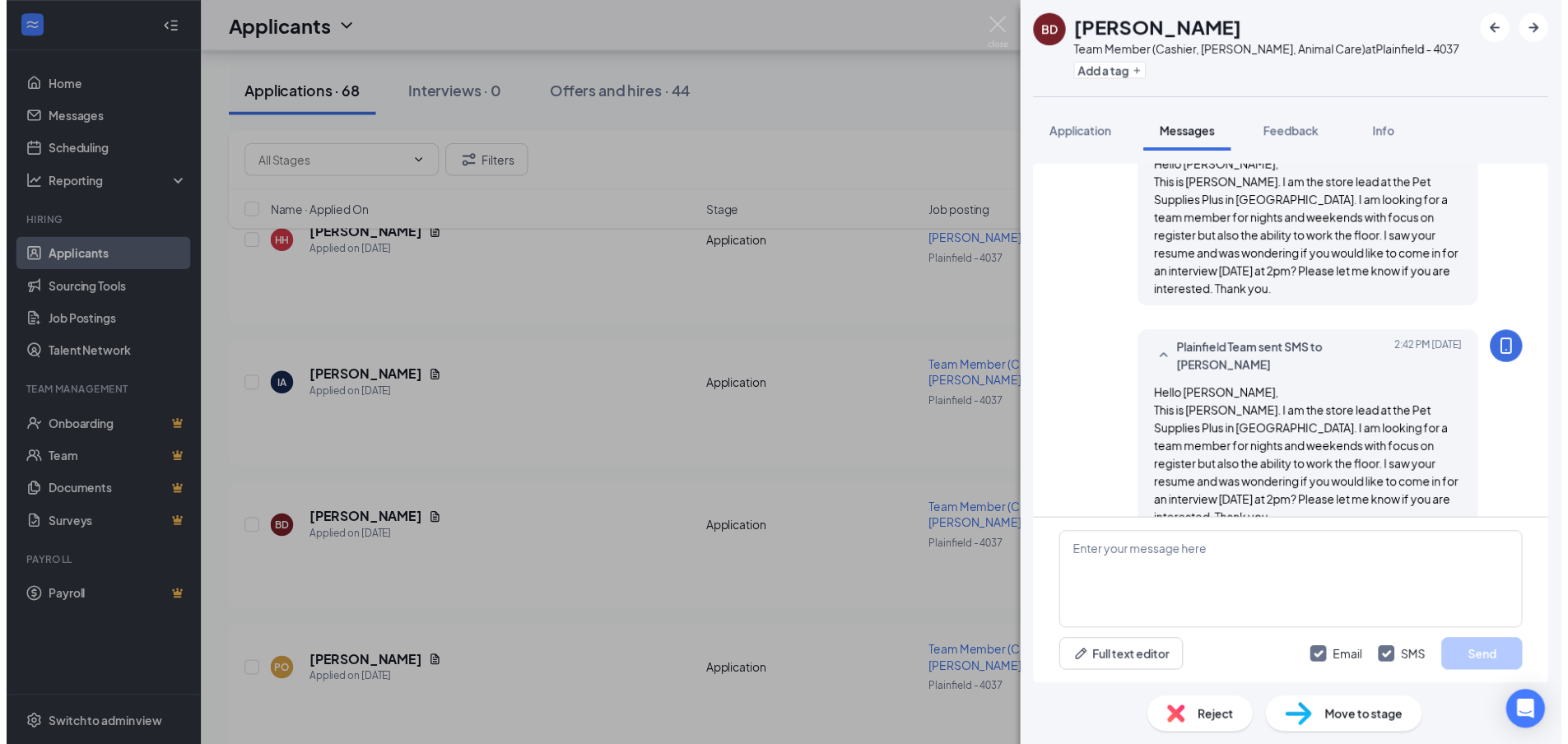
scroll to position [197, 0]
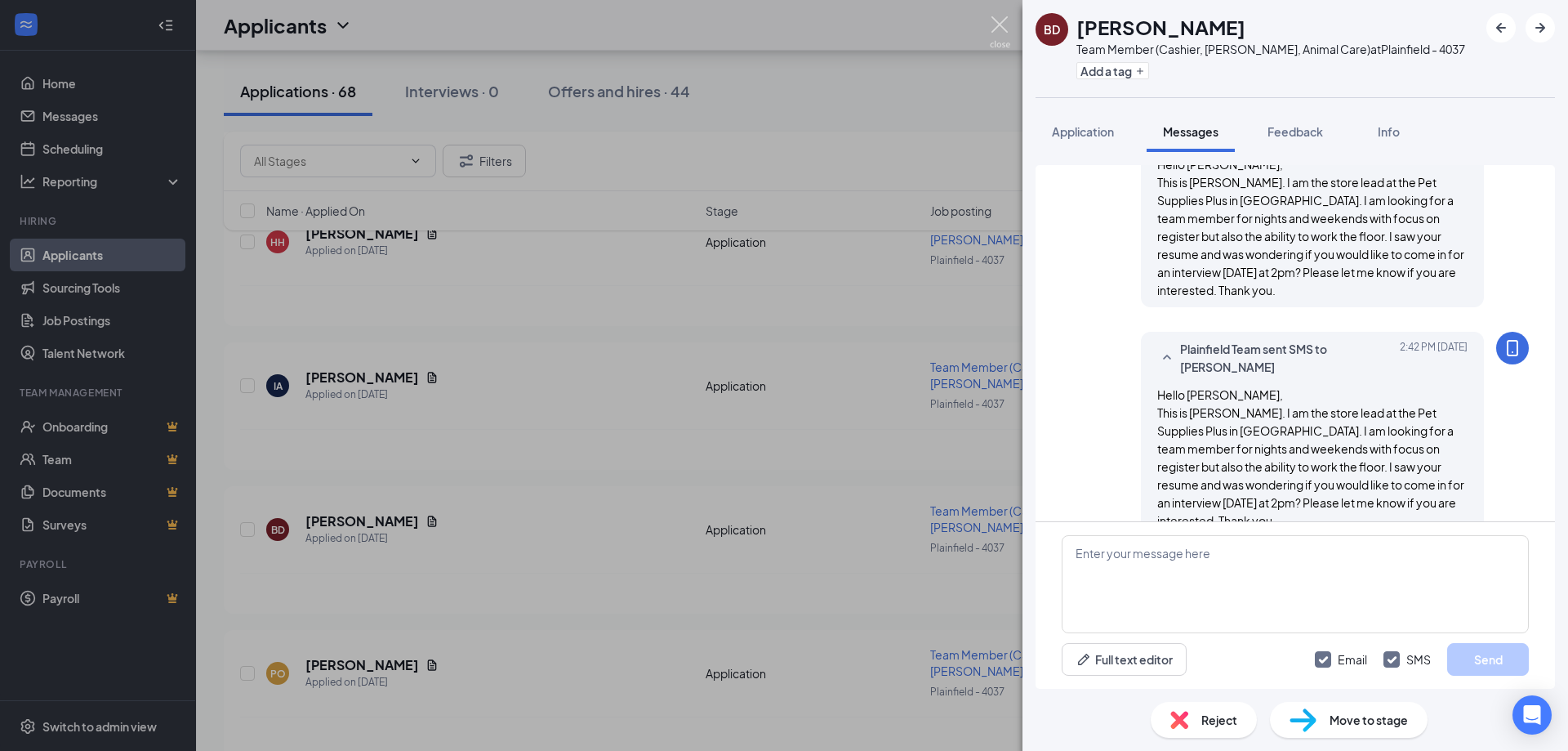
click at [992, 23] on img at bounding box center [999, 32] width 21 height 32
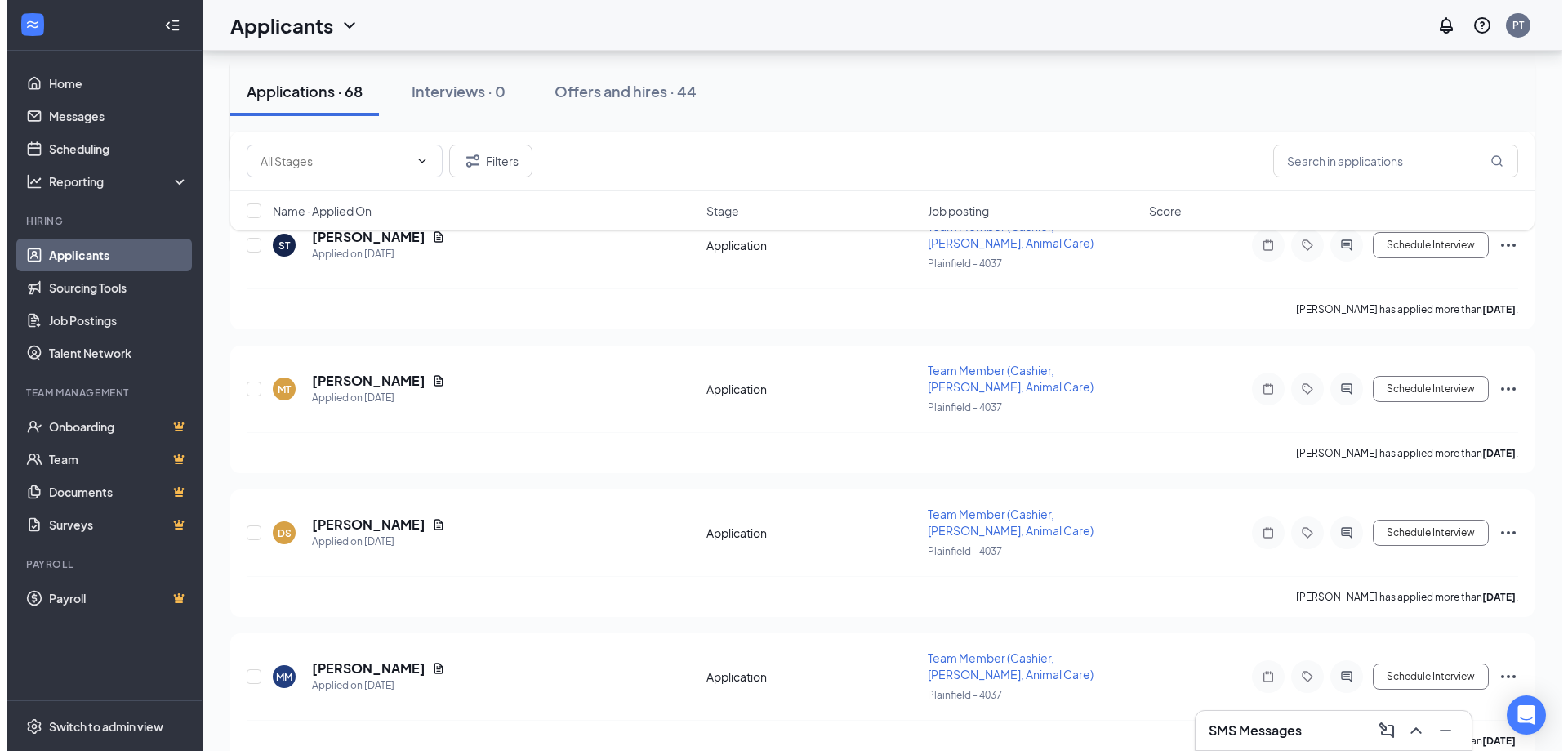
scroll to position [2287, 0]
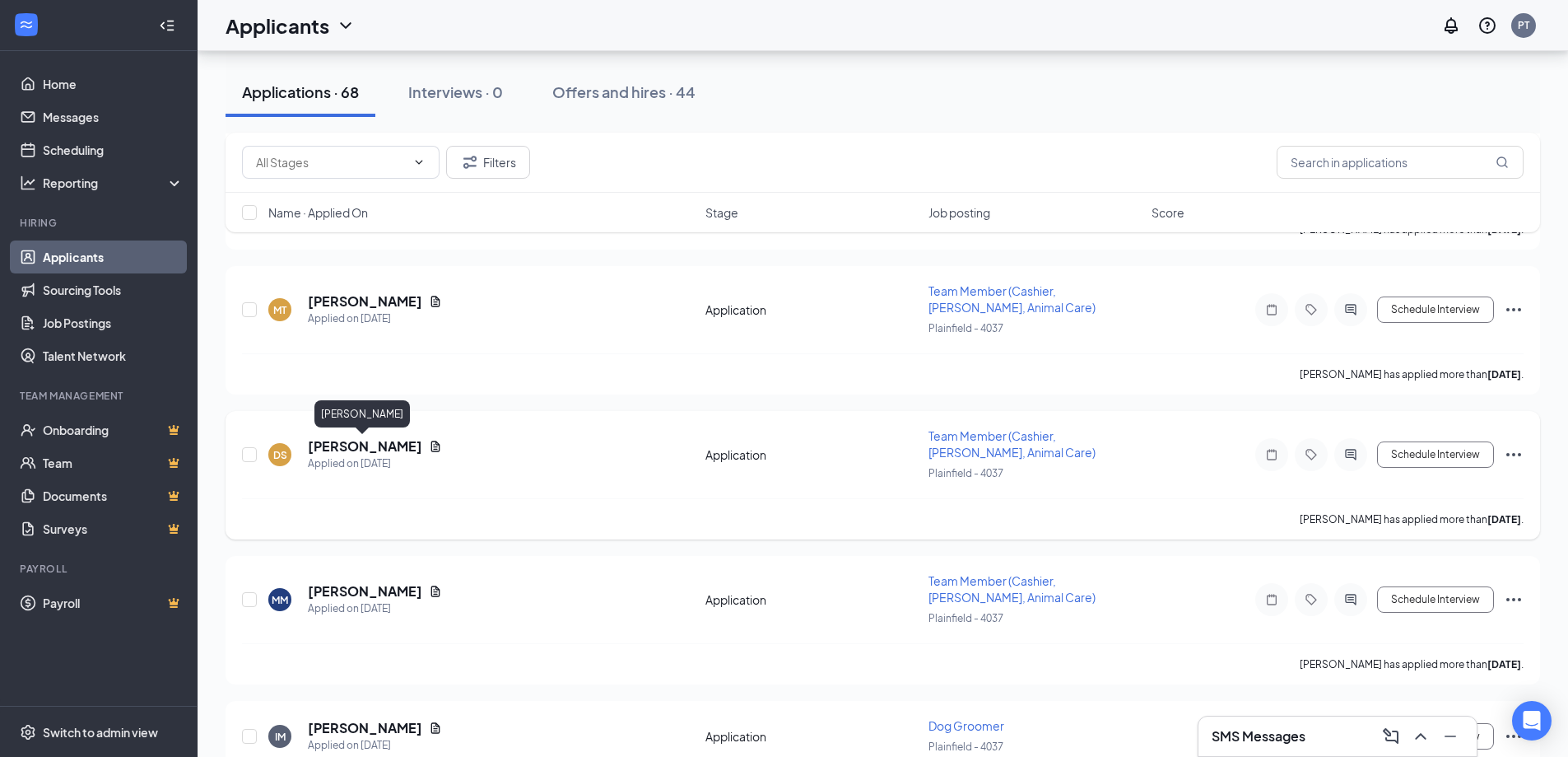
click at [353, 444] on h5 "[PERSON_NAME]" at bounding box center [365, 446] width 114 height 18
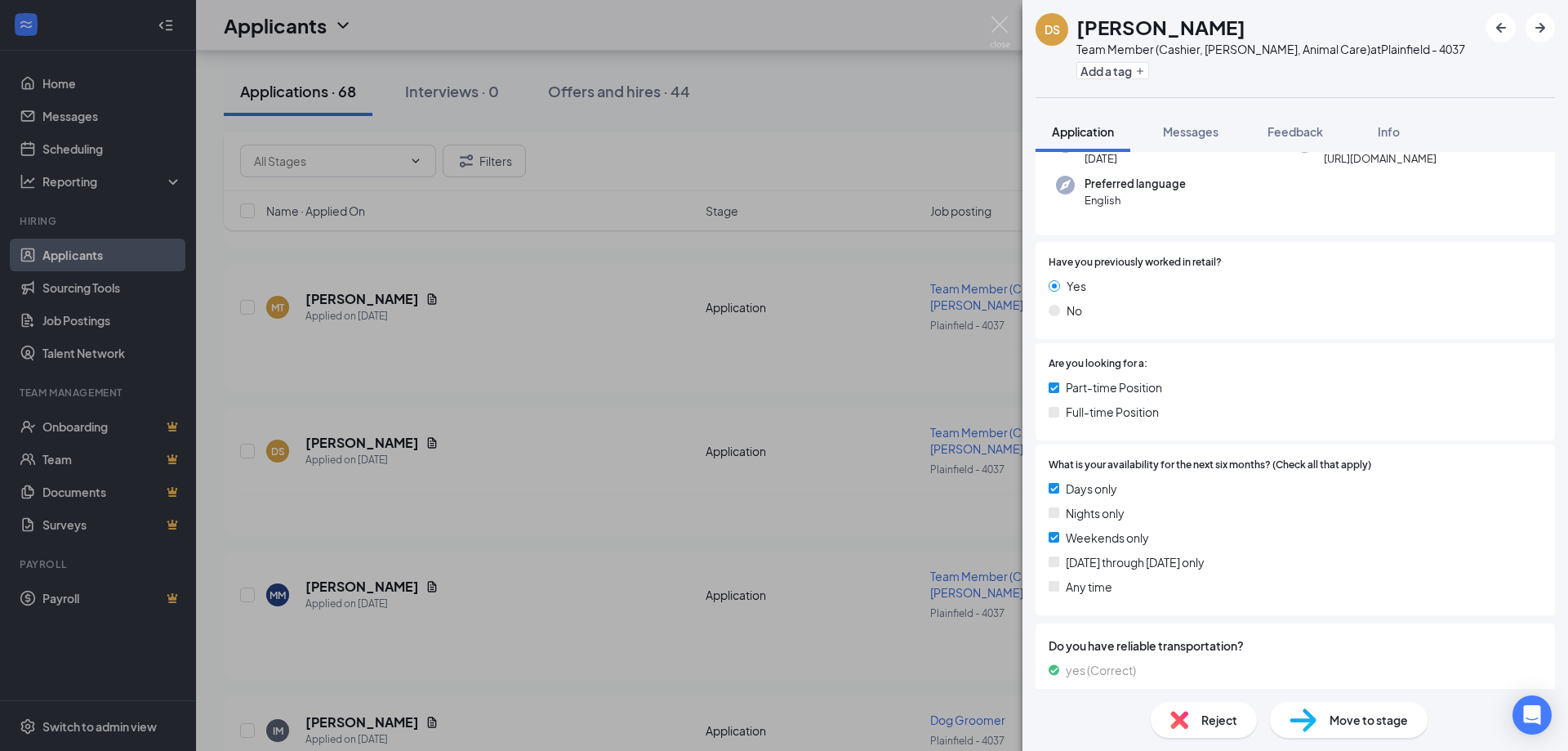
scroll to position [164, 0]
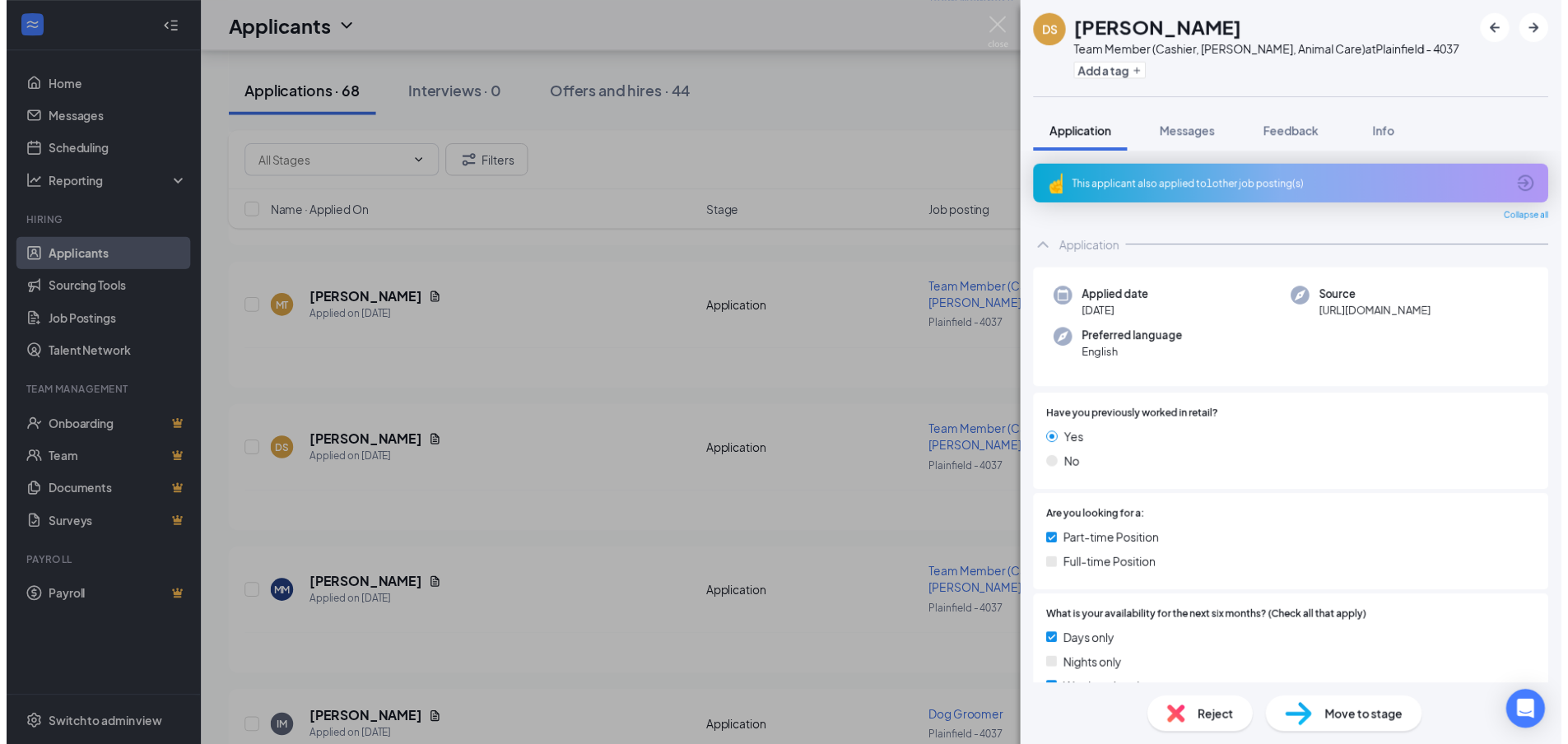
scroll to position [165, 0]
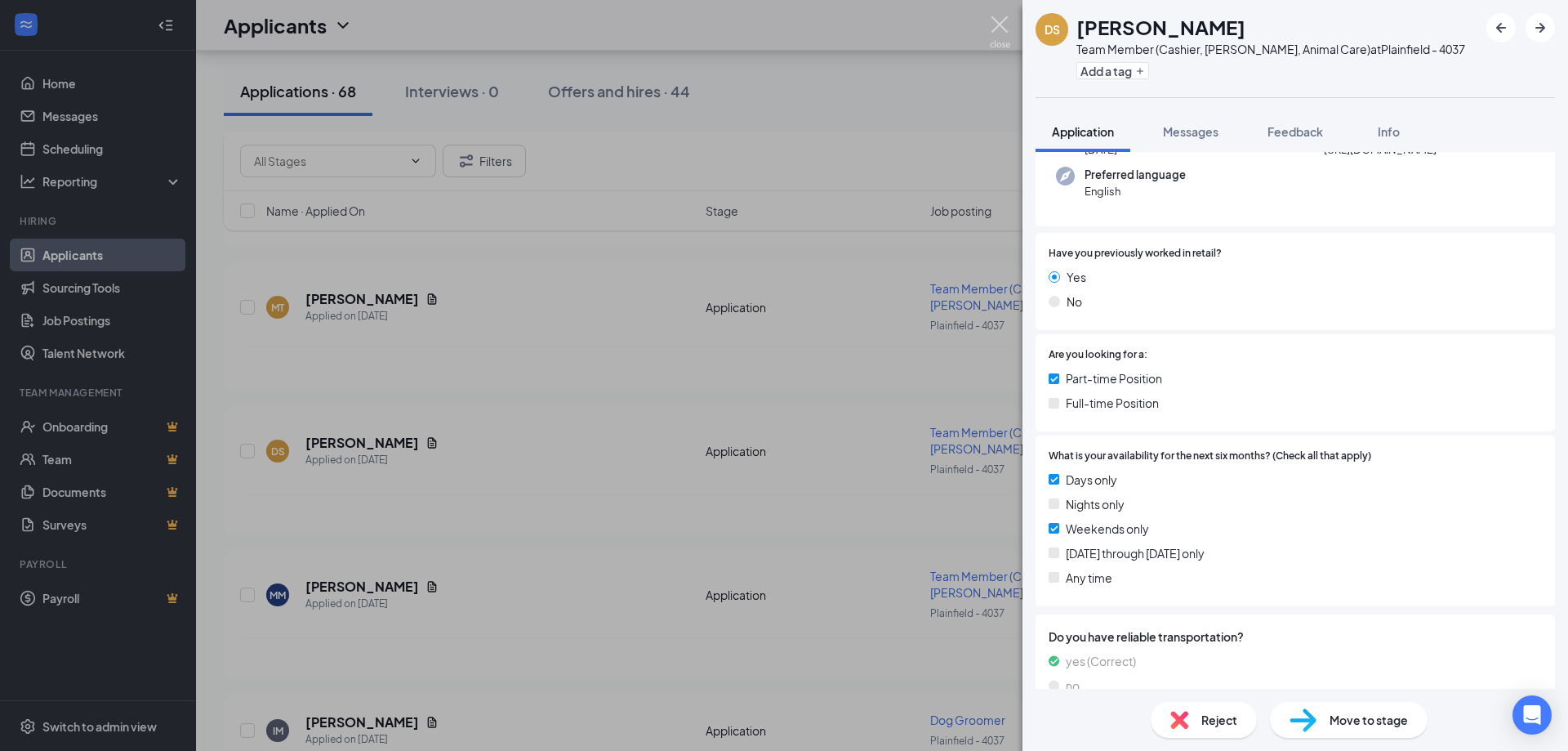
click at [1003, 29] on img at bounding box center [999, 32] width 21 height 32
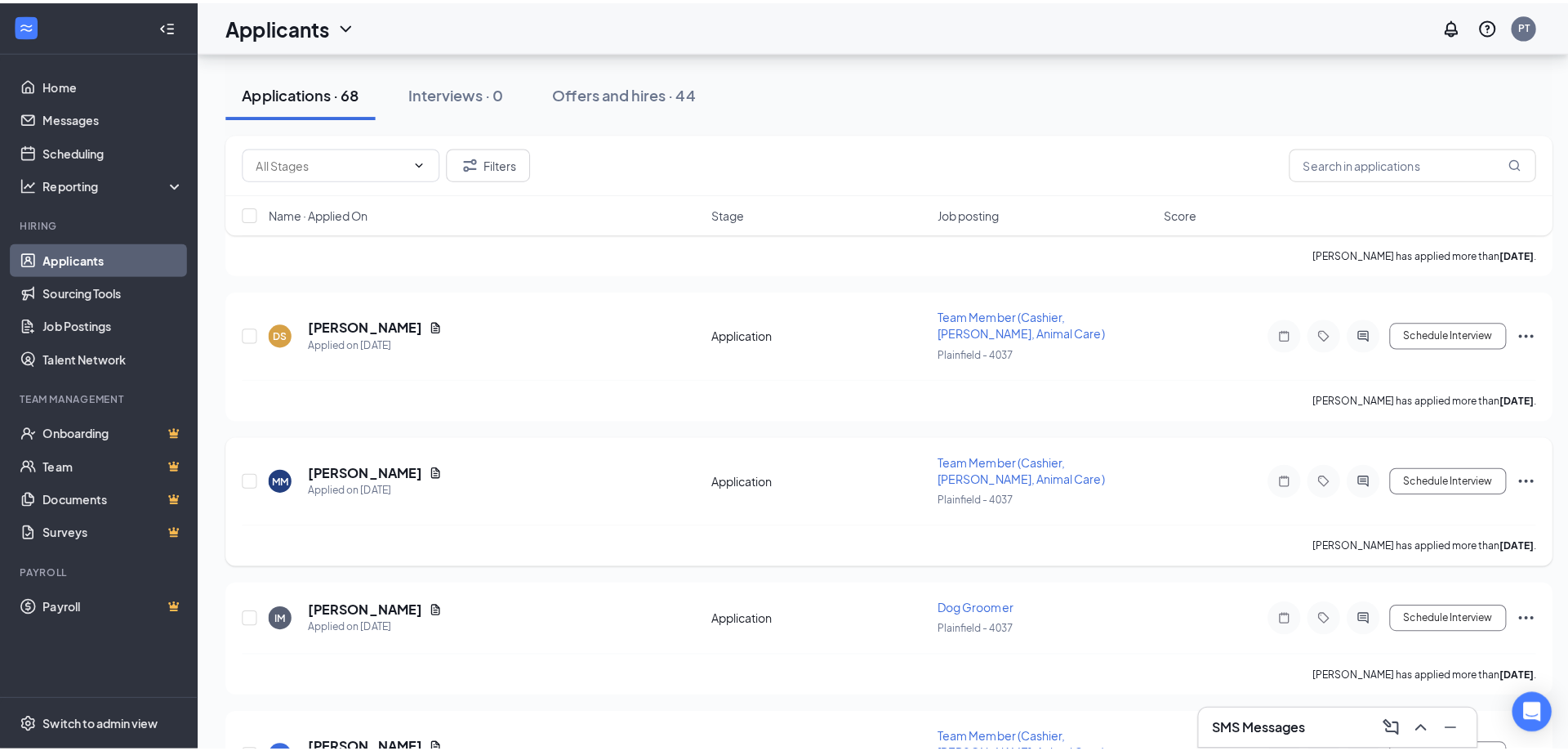
scroll to position [2613, 0]
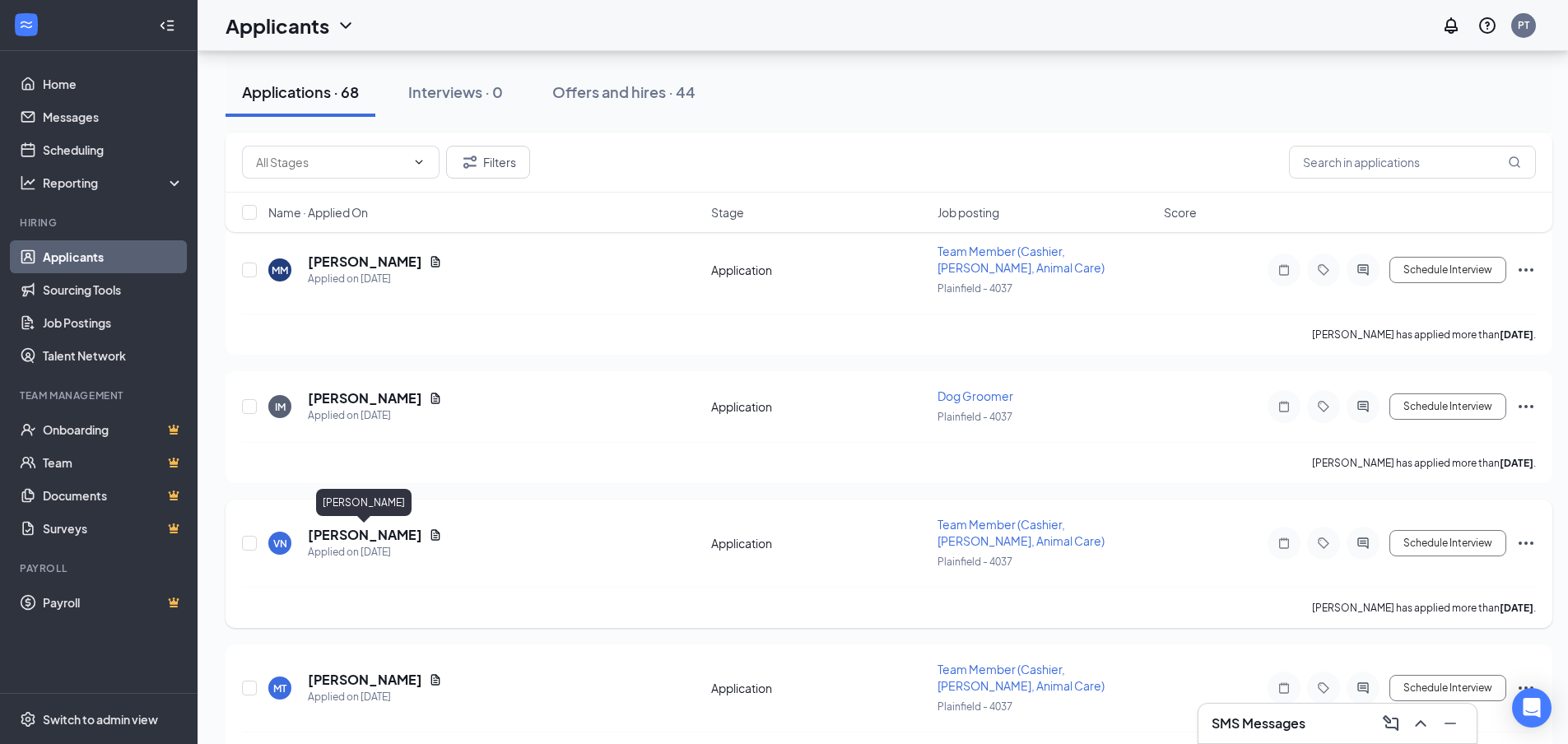
click at [387, 541] on h5 "[PERSON_NAME]" at bounding box center [365, 535] width 114 height 18
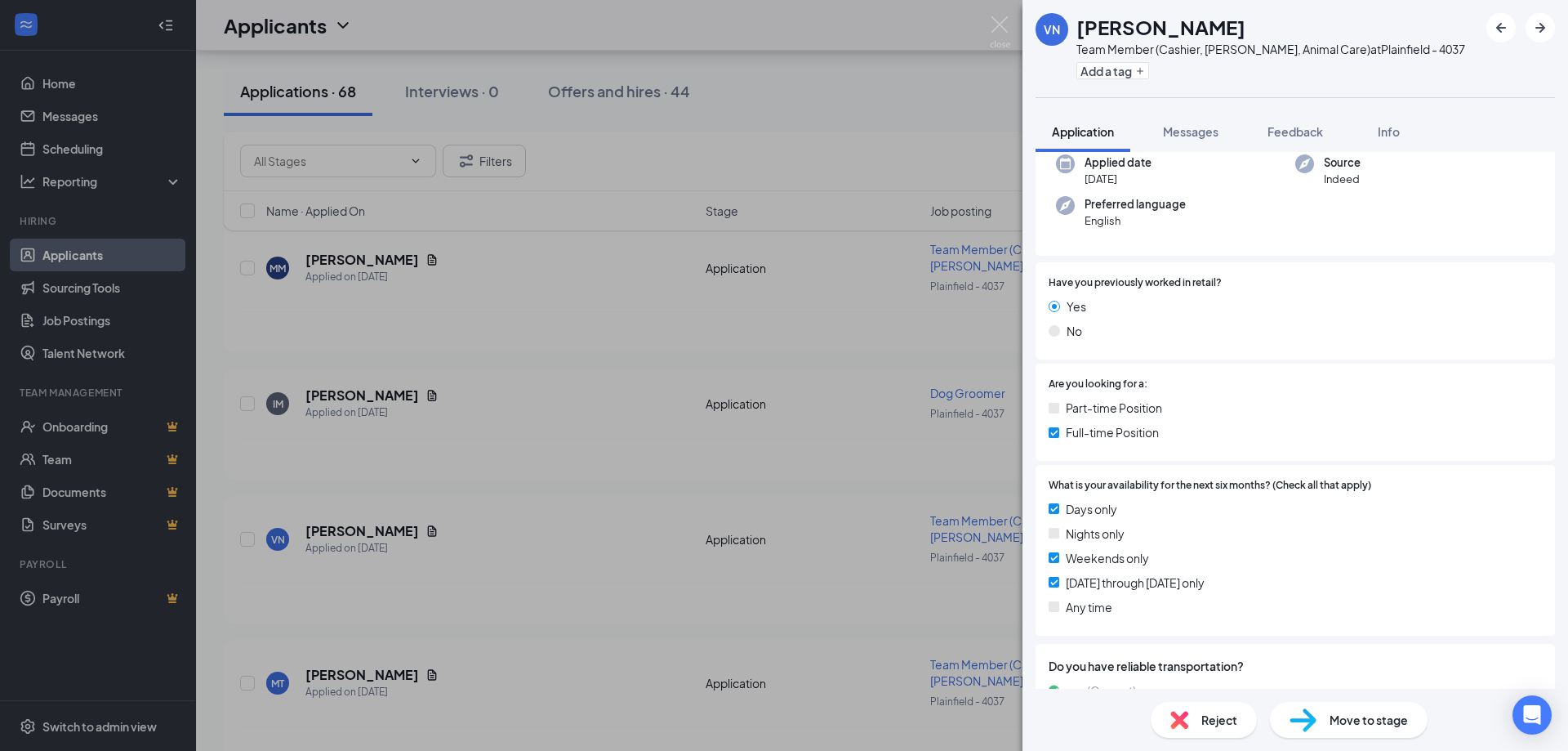
scroll to position [164, 0]
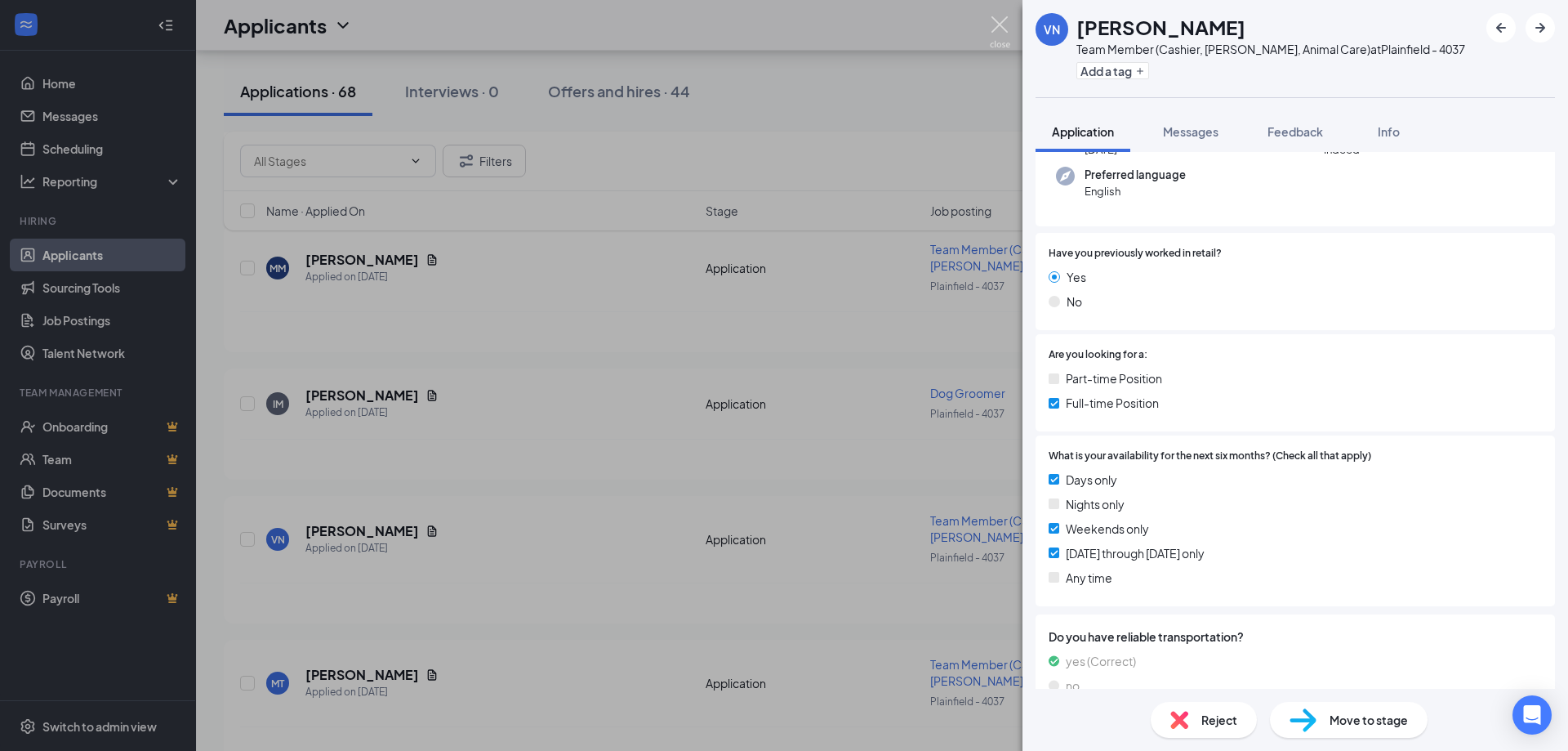
click at [1000, 23] on img at bounding box center [999, 32] width 21 height 32
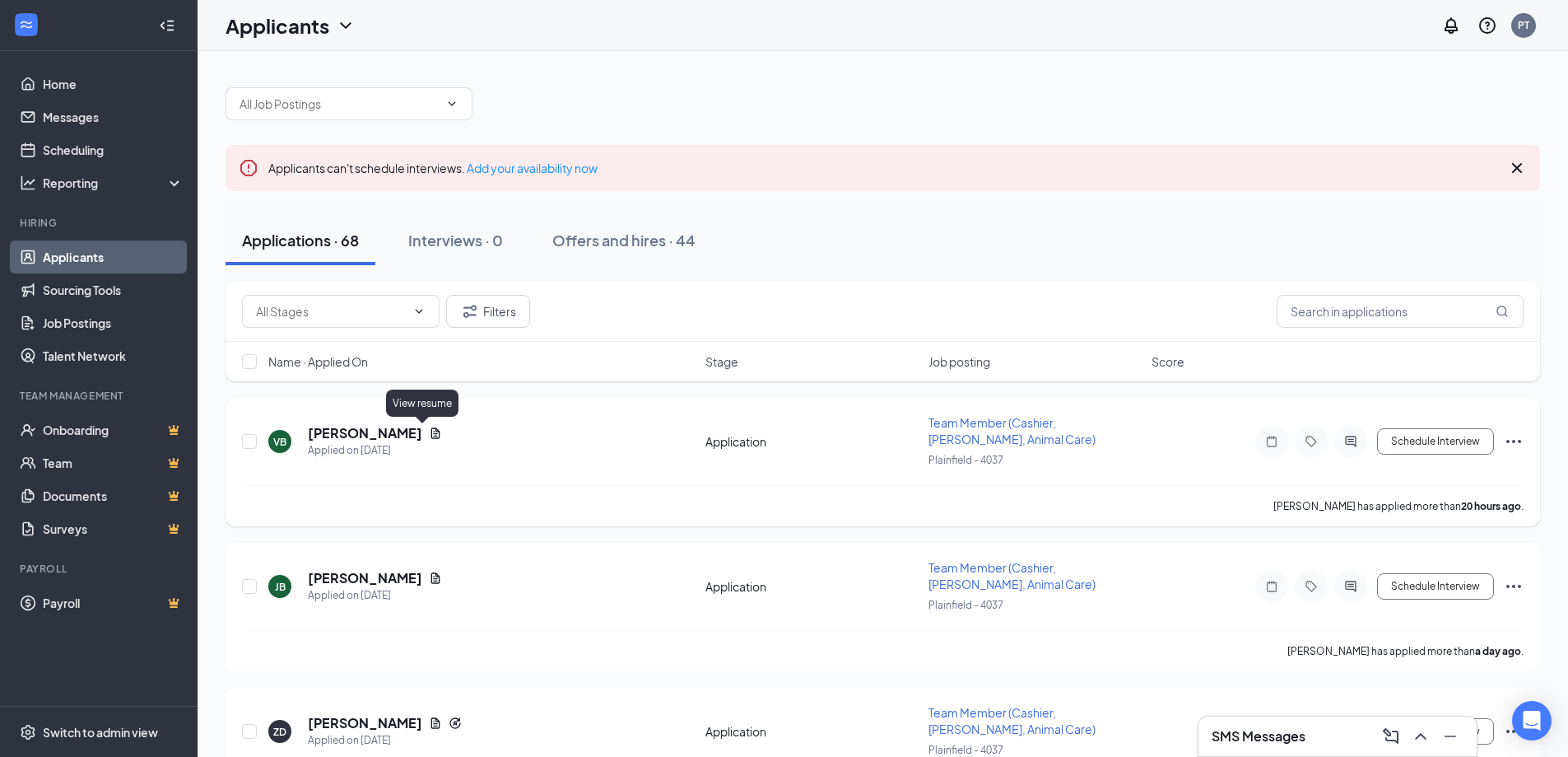
click at [431, 435] on icon "Document" at bounding box center [435, 432] width 9 height 11
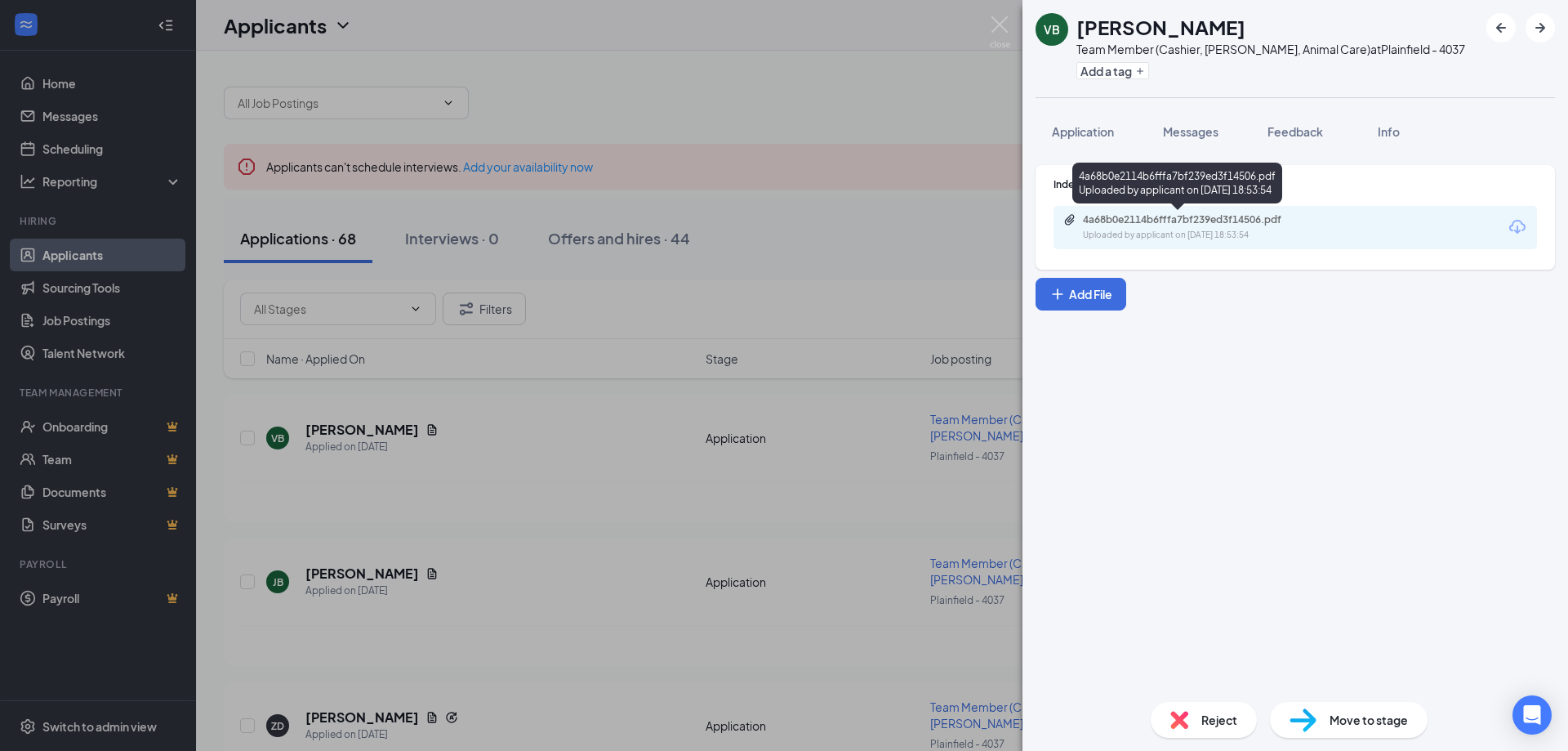
click at [1155, 213] on div "4a68b0e2114b6fffa7bf239ed3f14506.pdf" at bounding box center [1197, 219] width 229 height 13
click at [1089, 126] on span "Application" at bounding box center [1082, 131] width 62 height 15
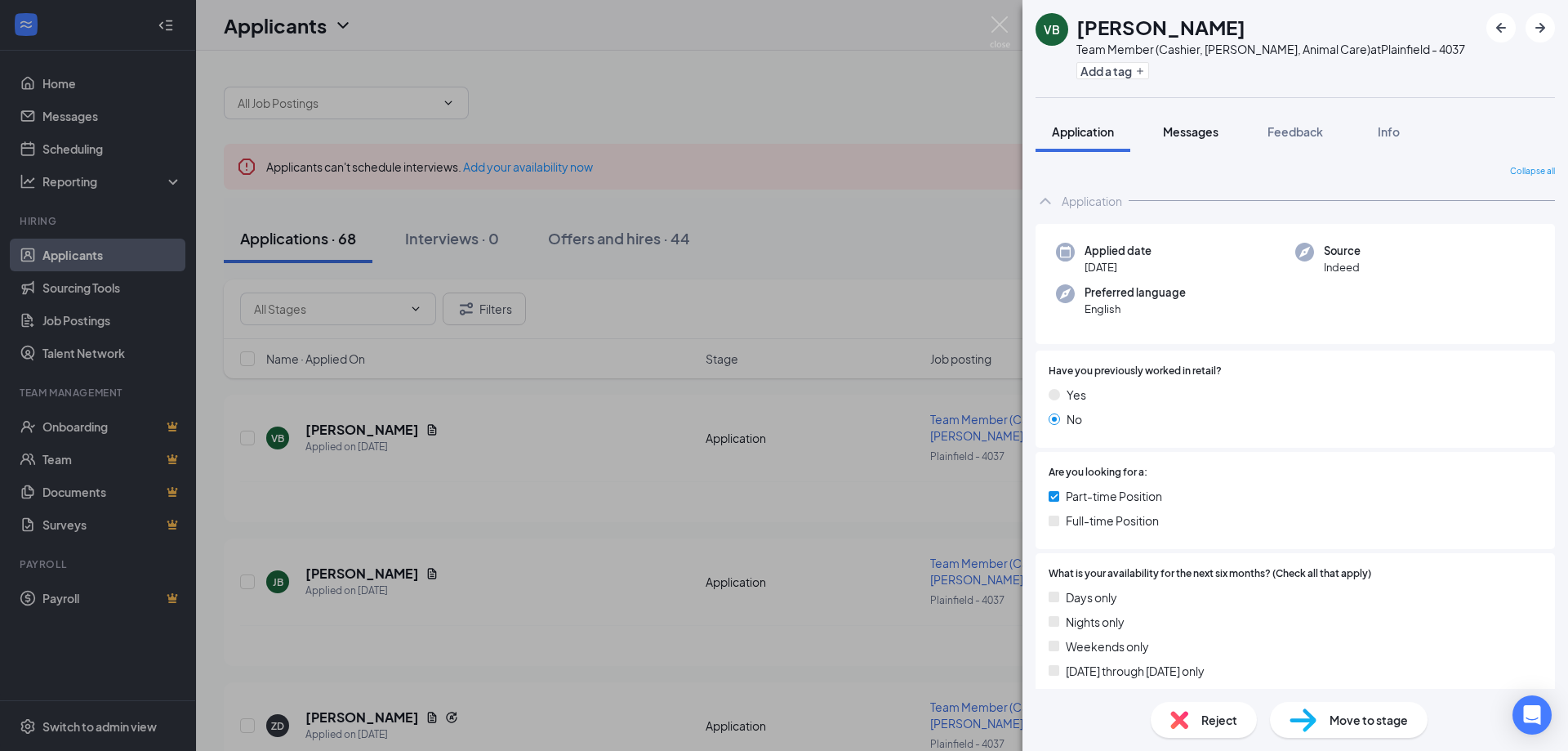
click at [1199, 135] on span "Messages" at bounding box center [1190, 131] width 56 height 15
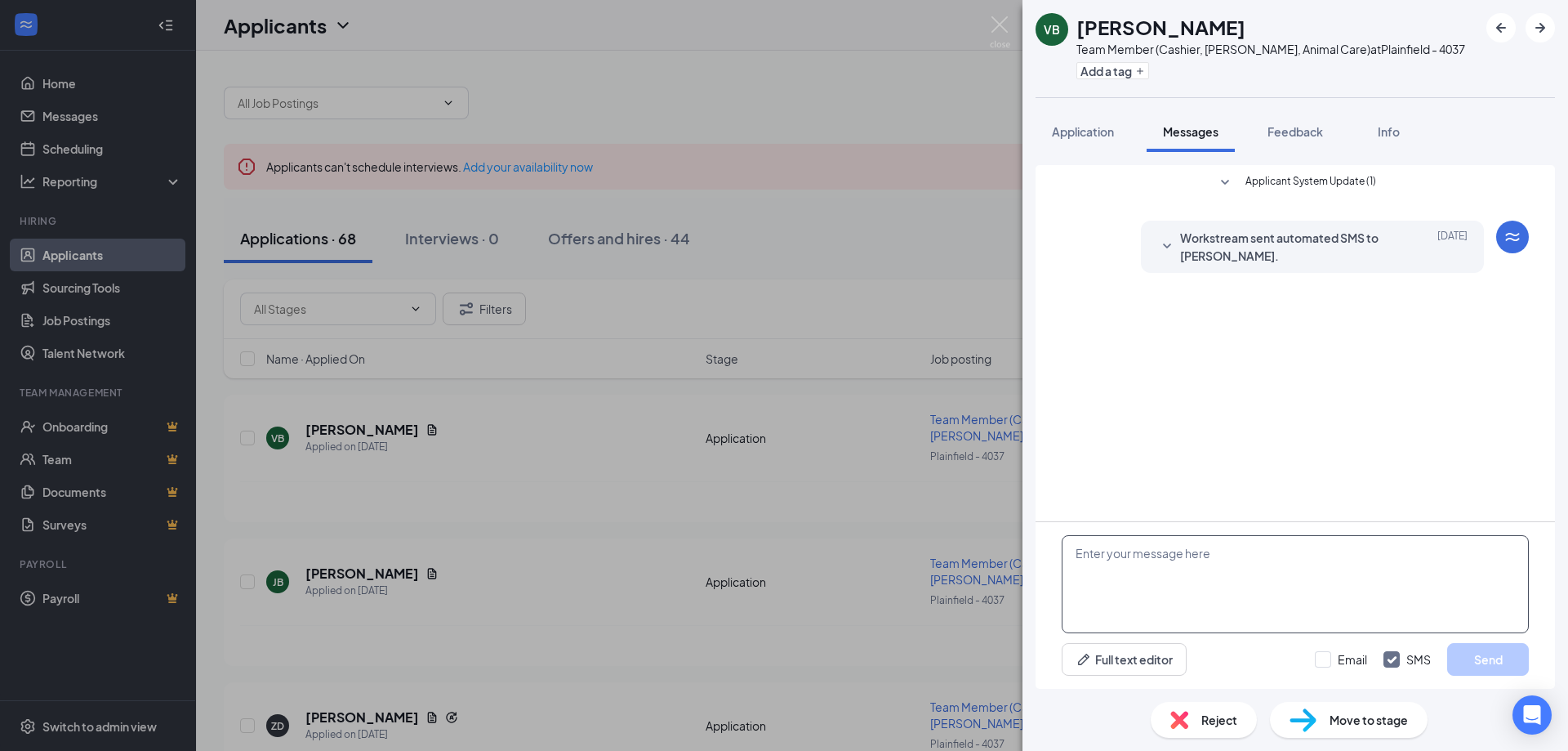
click at [1165, 554] on textarea at bounding box center [1294, 584] width 467 height 98
paste textarea "Hello [PERSON_NAME], This is [PERSON_NAME]. I am the store lead at the Pet Supp…"
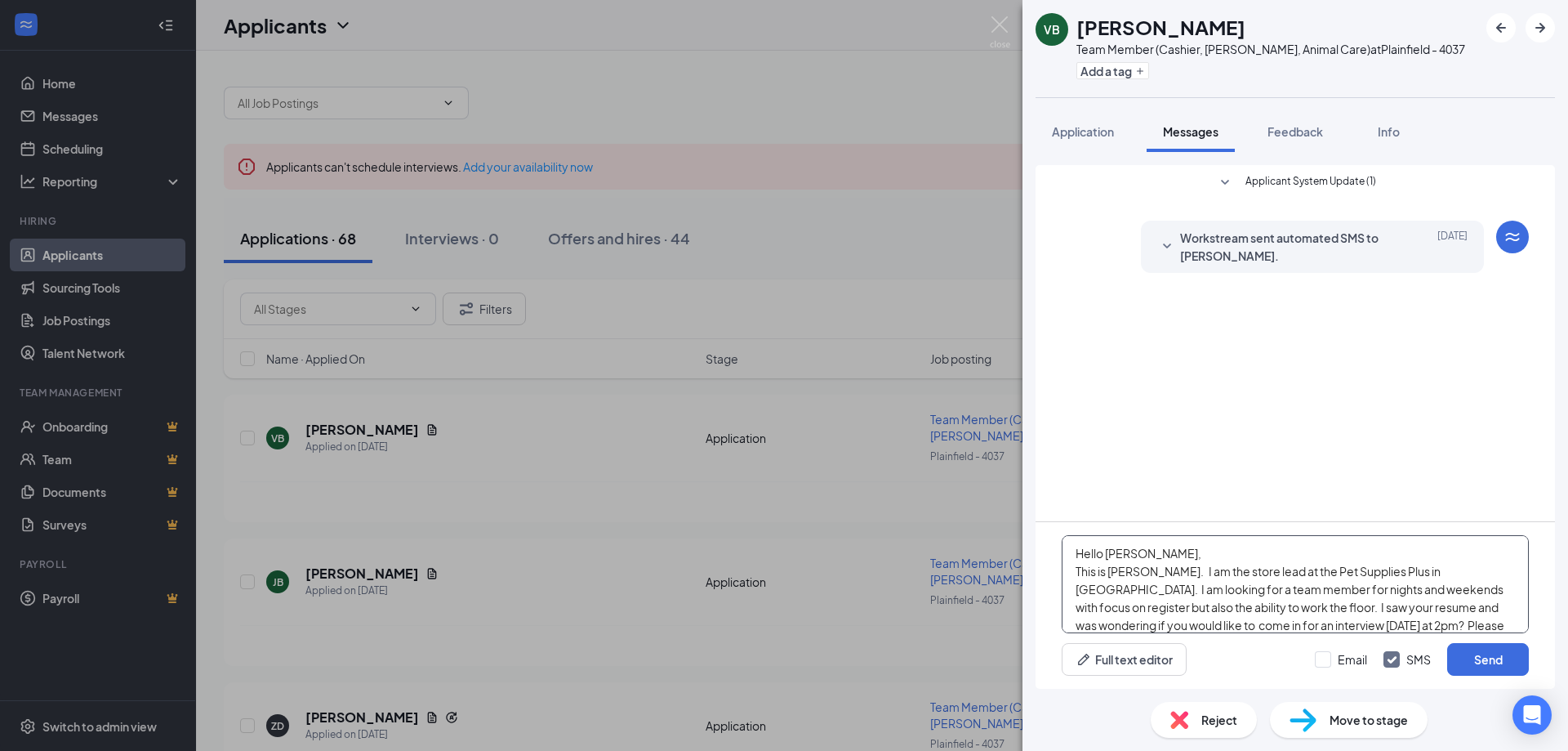
click at [1144, 558] on textarea "Hello [PERSON_NAME], This is [PERSON_NAME]. I am the store lead at the Pet Supp…" at bounding box center [1294, 584] width 467 height 98
type textarea "Hello [PERSON_NAME], This is [PERSON_NAME]. I am the store lead at the Pet Supp…"
click at [1324, 656] on input "Email" at bounding box center [1340, 659] width 52 height 17
checkbox input "true"
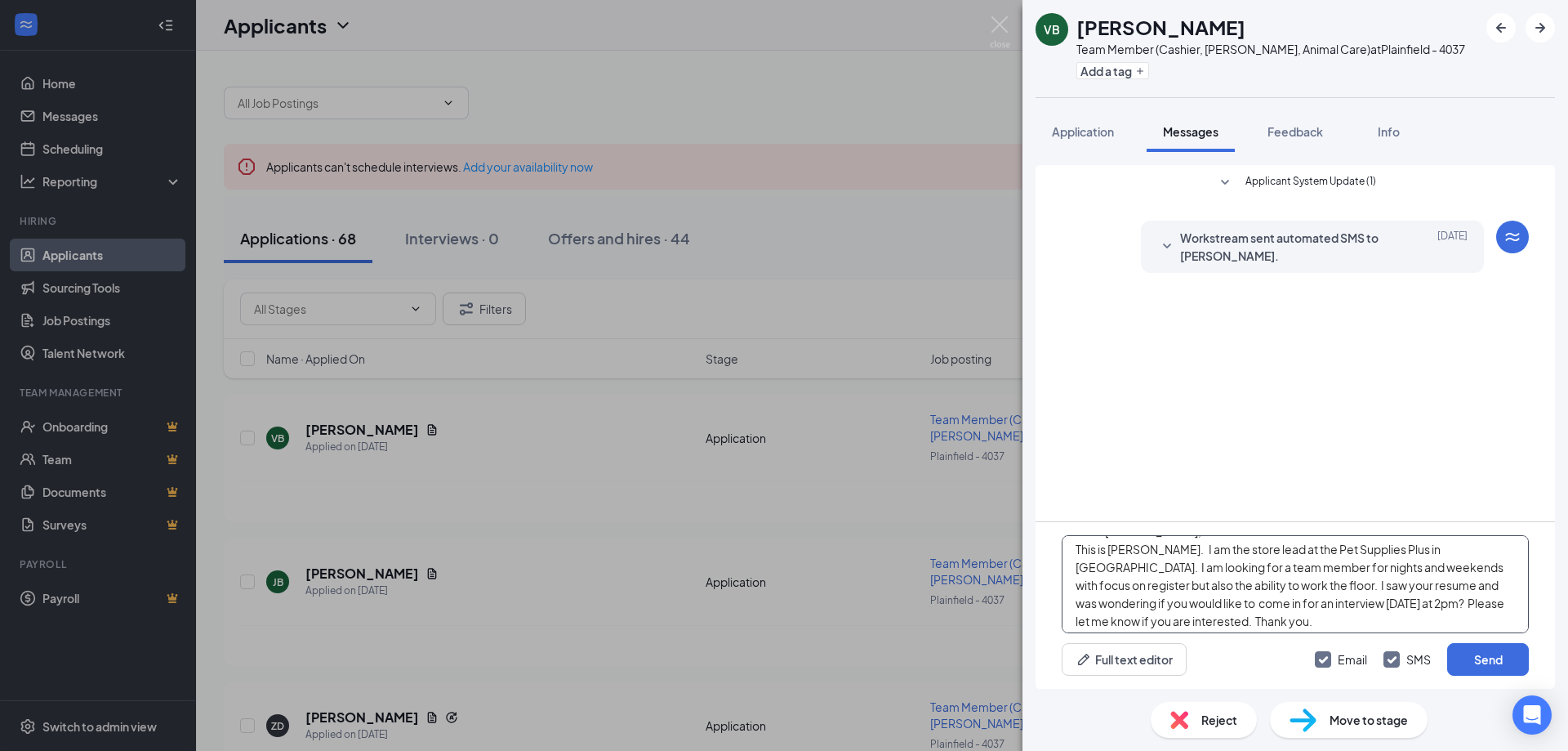
scroll to position [27, 0]
click at [1389, 597] on textarea "Hello [PERSON_NAME], This is [PERSON_NAME]. I am the store lead at the Pet Supp…" at bounding box center [1294, 584] width 467 height 98
type textarea "Hello [PERSON_NAME], This is [PERSON_NAME]. I am the store lead at the Pet Supp…"
click at [1495, 658] on button "Send" at bounding box center [1487, 659] width 81 height 32
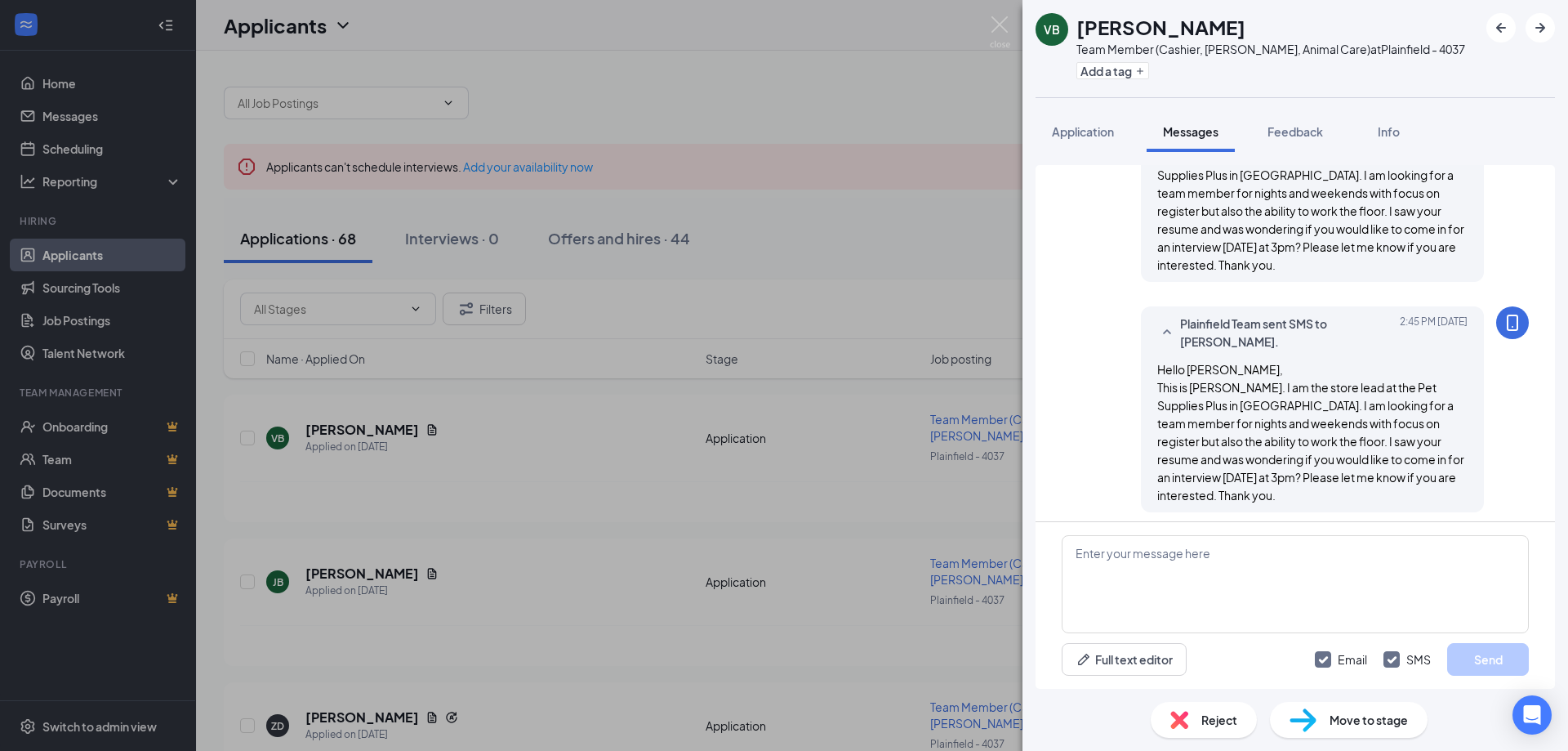
scroll to position [229, 0]
click at [997, 19] on img at bounding box center [999, 32] width 21 height 32
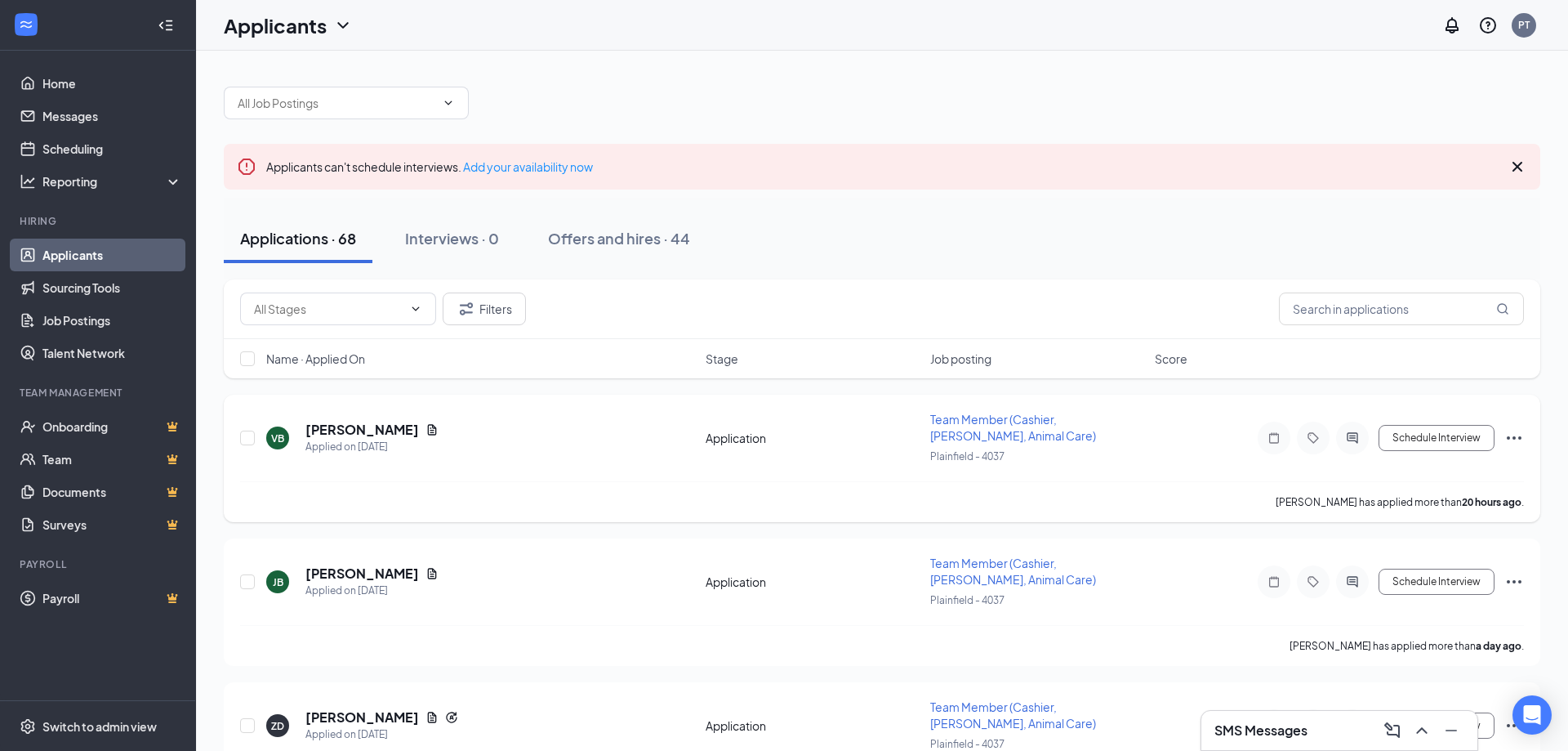
click at [426, 430] on icon "Document" at bounding box center [432, 429] width 13 height 13
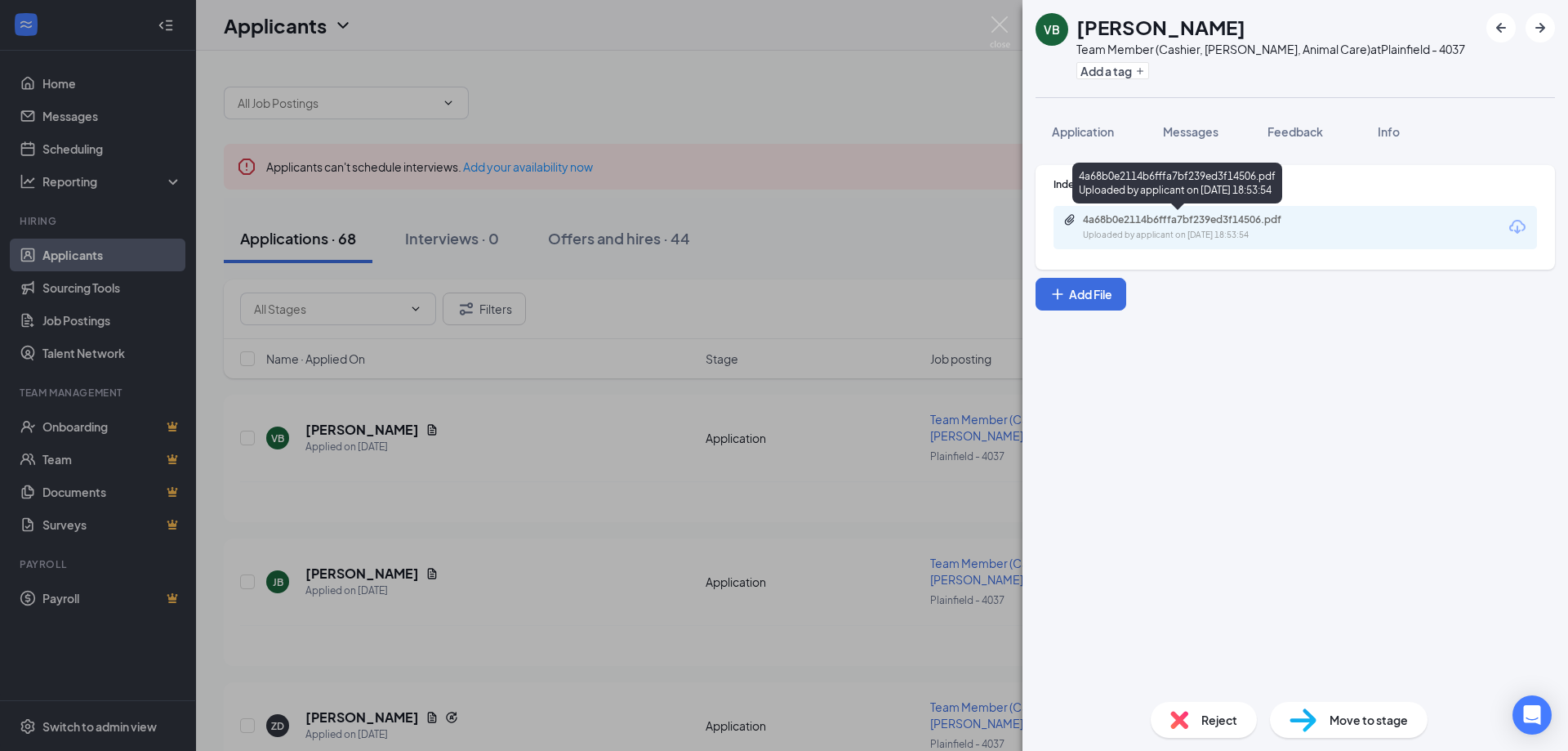
click at [1110, 223] on div "4a68b0e2114b6fffa7bf239ed3f14506.pdf" at bounding box center [1197, 219] width 229 height 13
click at [995, 26] on img at bounding box center [999, 32] width 21 height 32
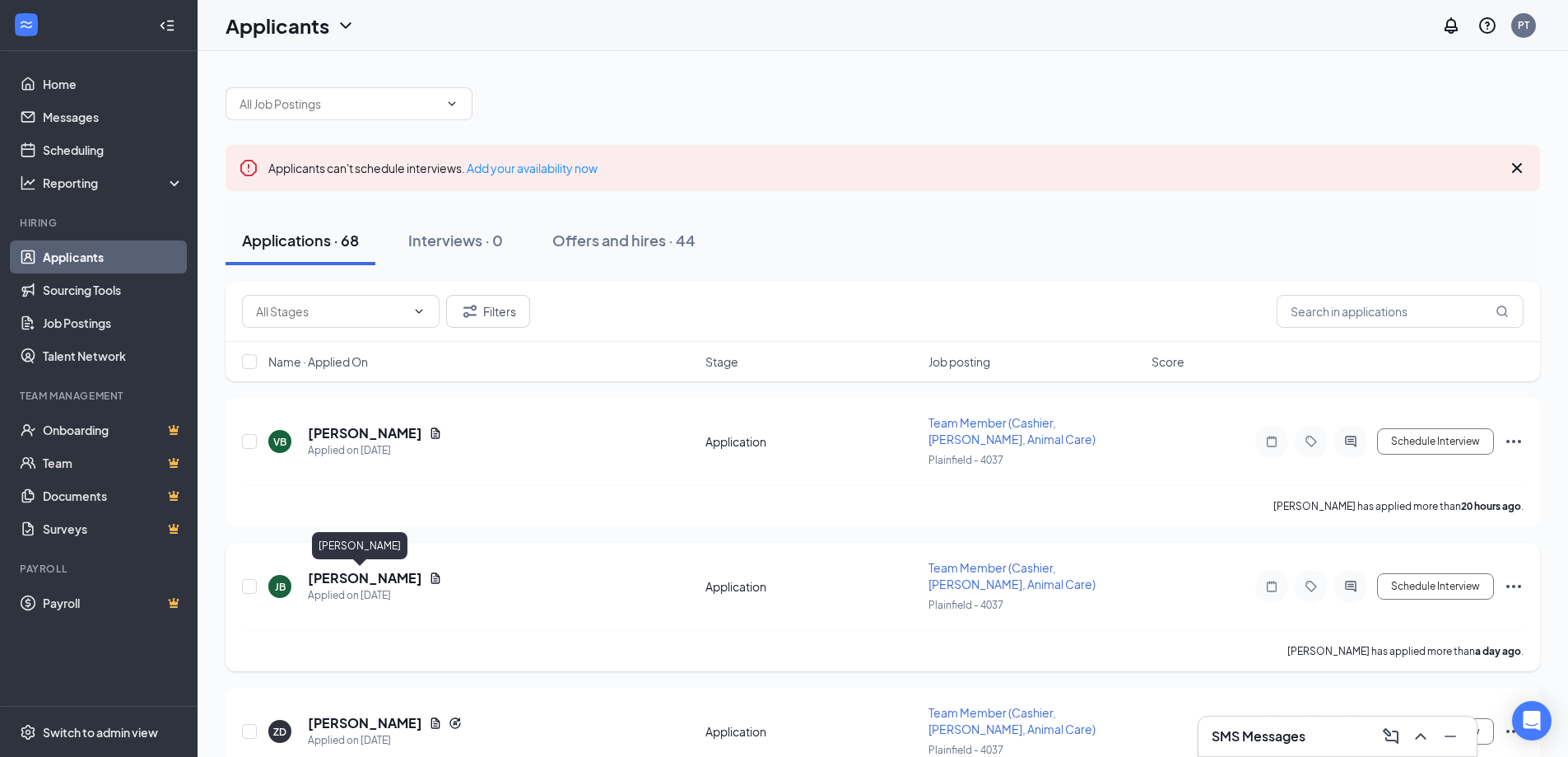
click at [361, 583] on h5 "[PERSON_NAME]" at bounding box center [365, 577] width 114 height 18
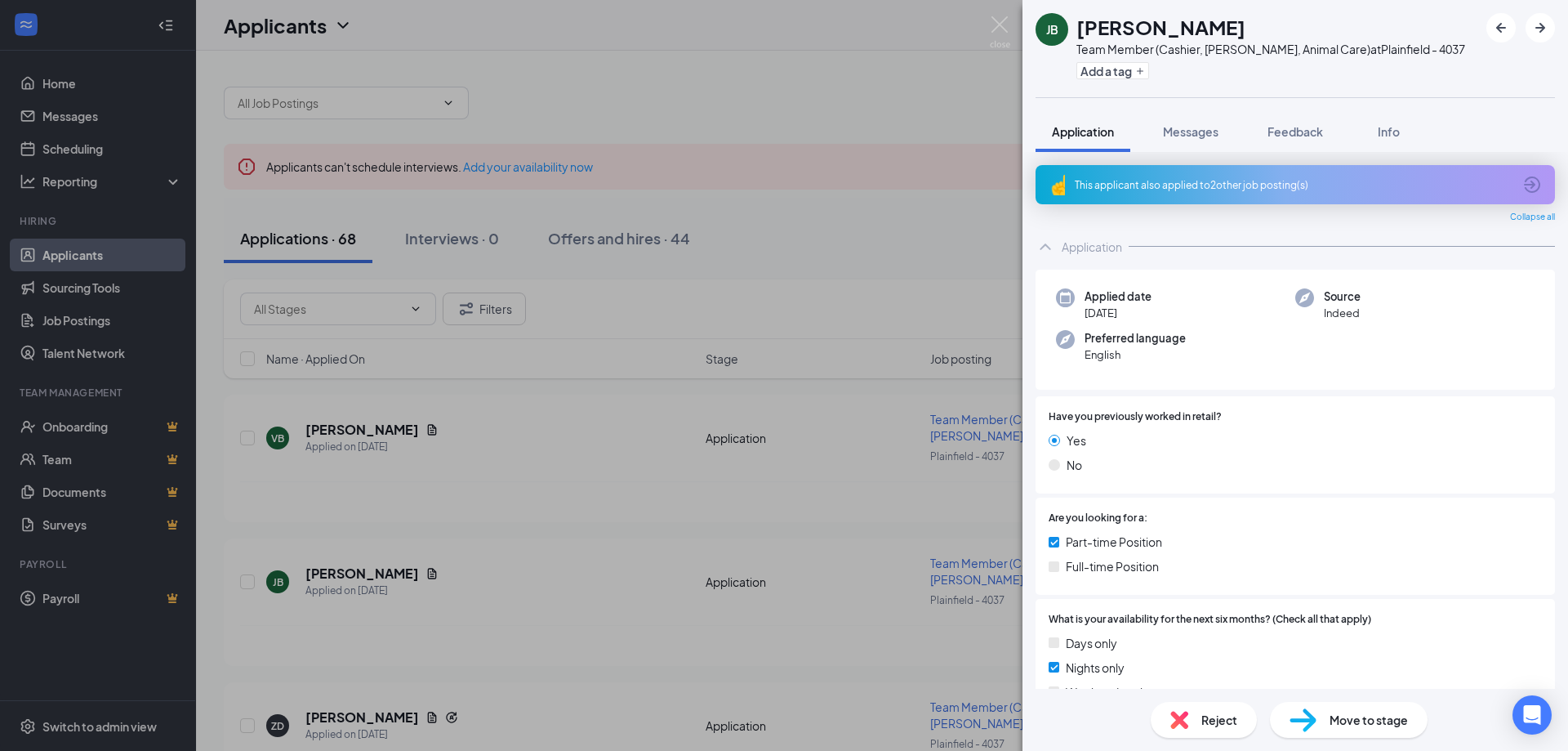
click at [399, 576] on div "[PERSON_NAME] [PERSON_NAME] Team Member (Cashier, [PERSON_NAME], Animal Care) a…" at bounding box center [784, 375] width 1568 height 751
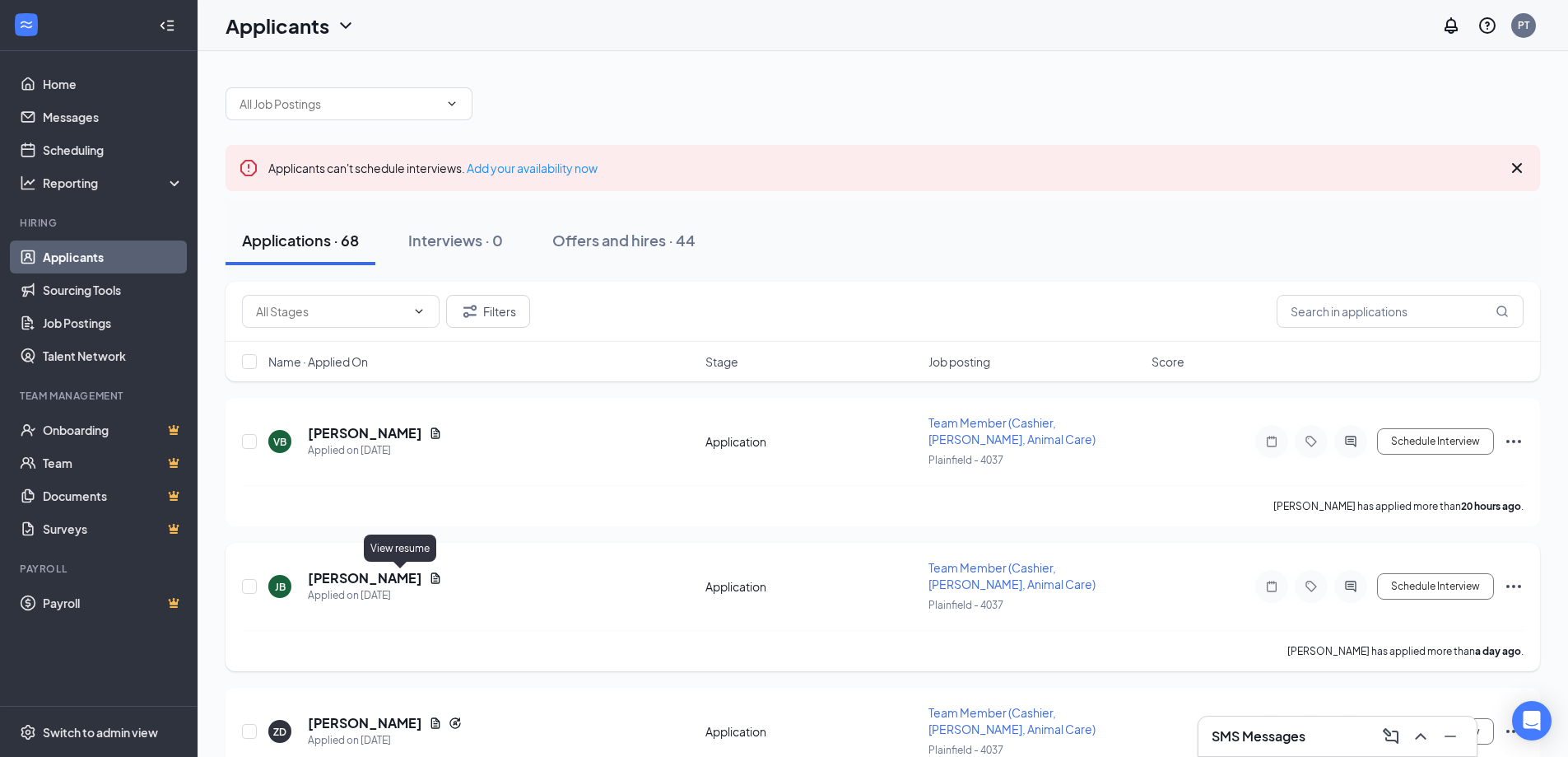
click at [431, 578] on icon "Document" at bounding box center [435, 577] width 9 height 11
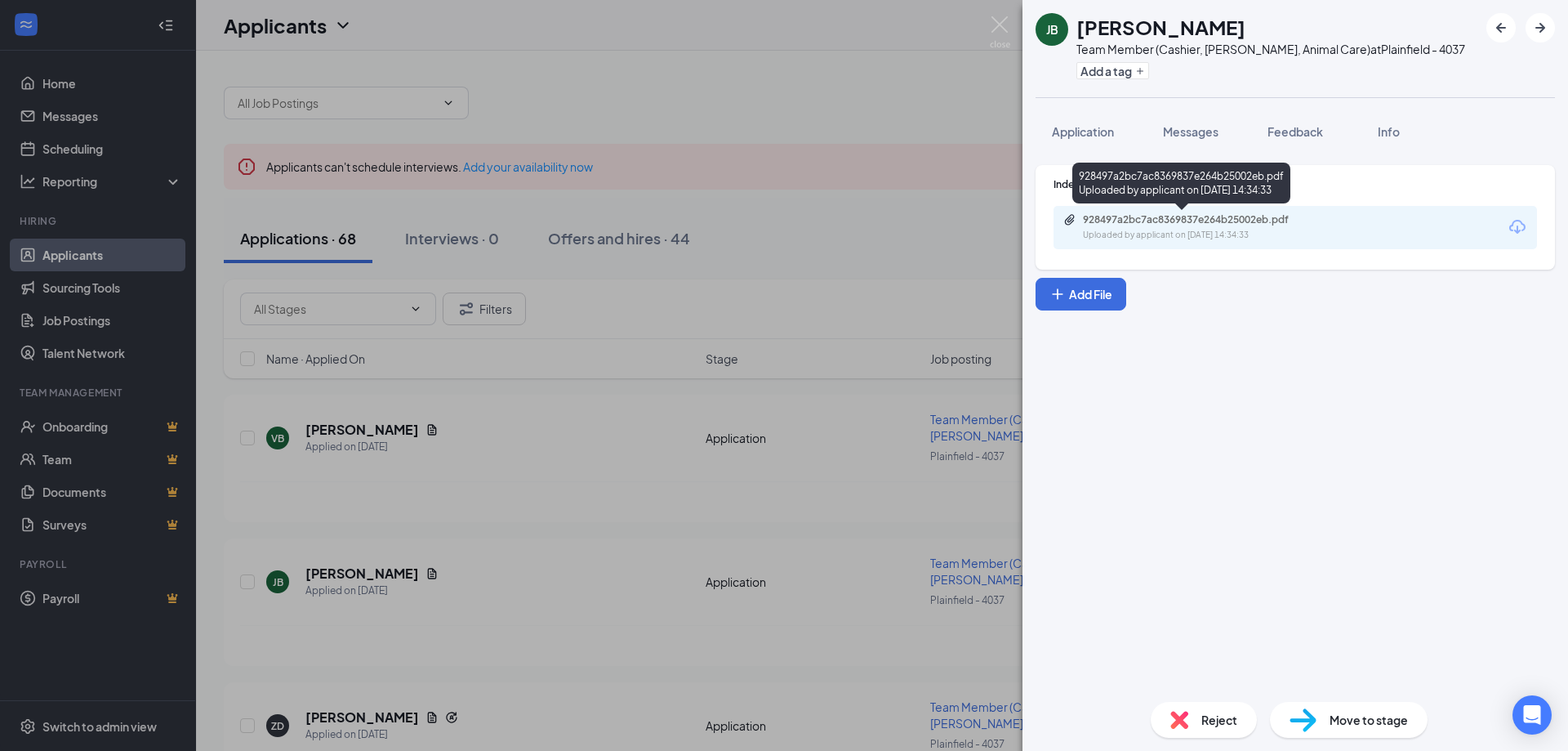
click at [1259, 235] on div "Uploaded by applicant on [DATE] 14:34:33" at bounding box center [1205, 235] width 245 height 13
click at [999, 23] on img at bounding box center [999, 32] width 21 height 32
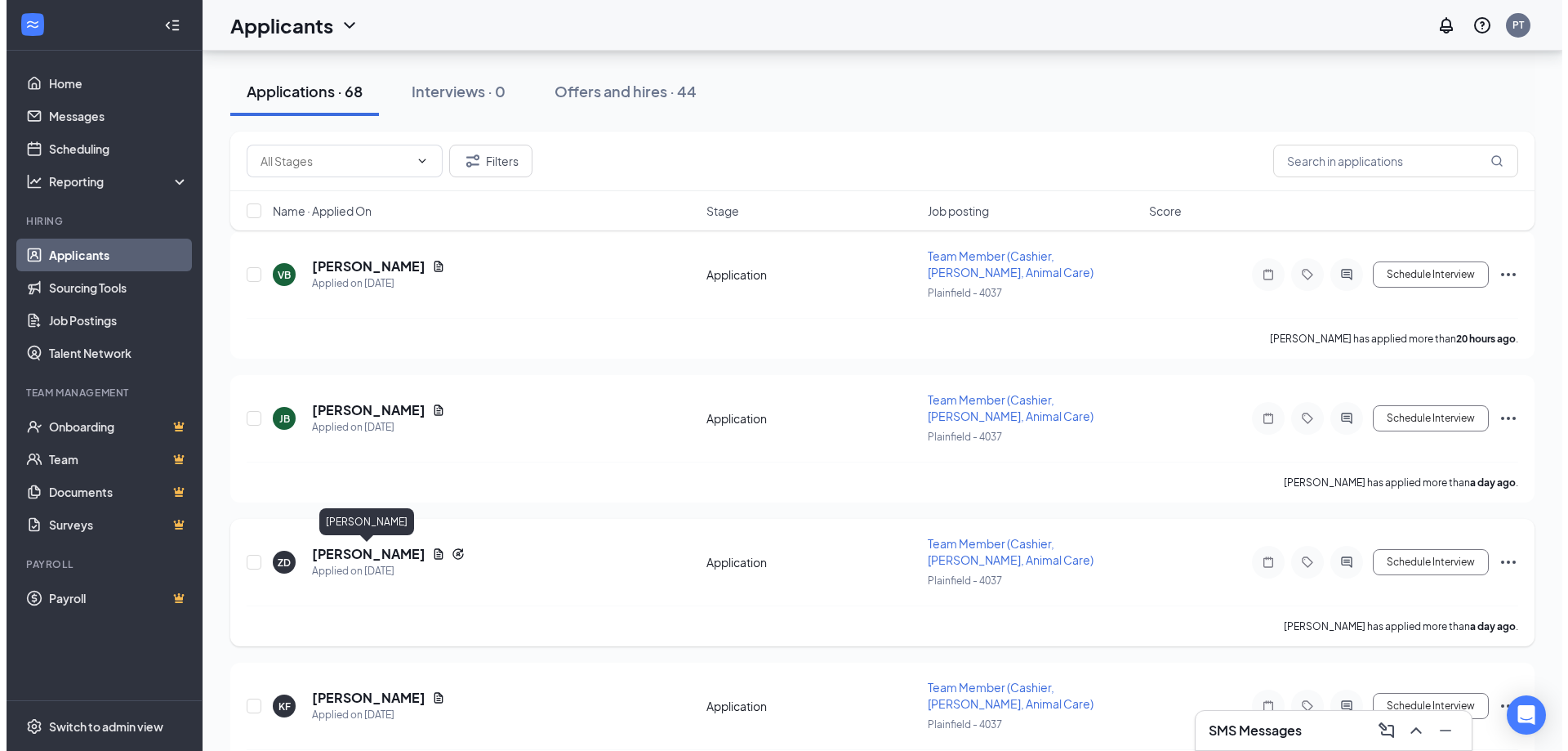
scroll to position [327, 0]
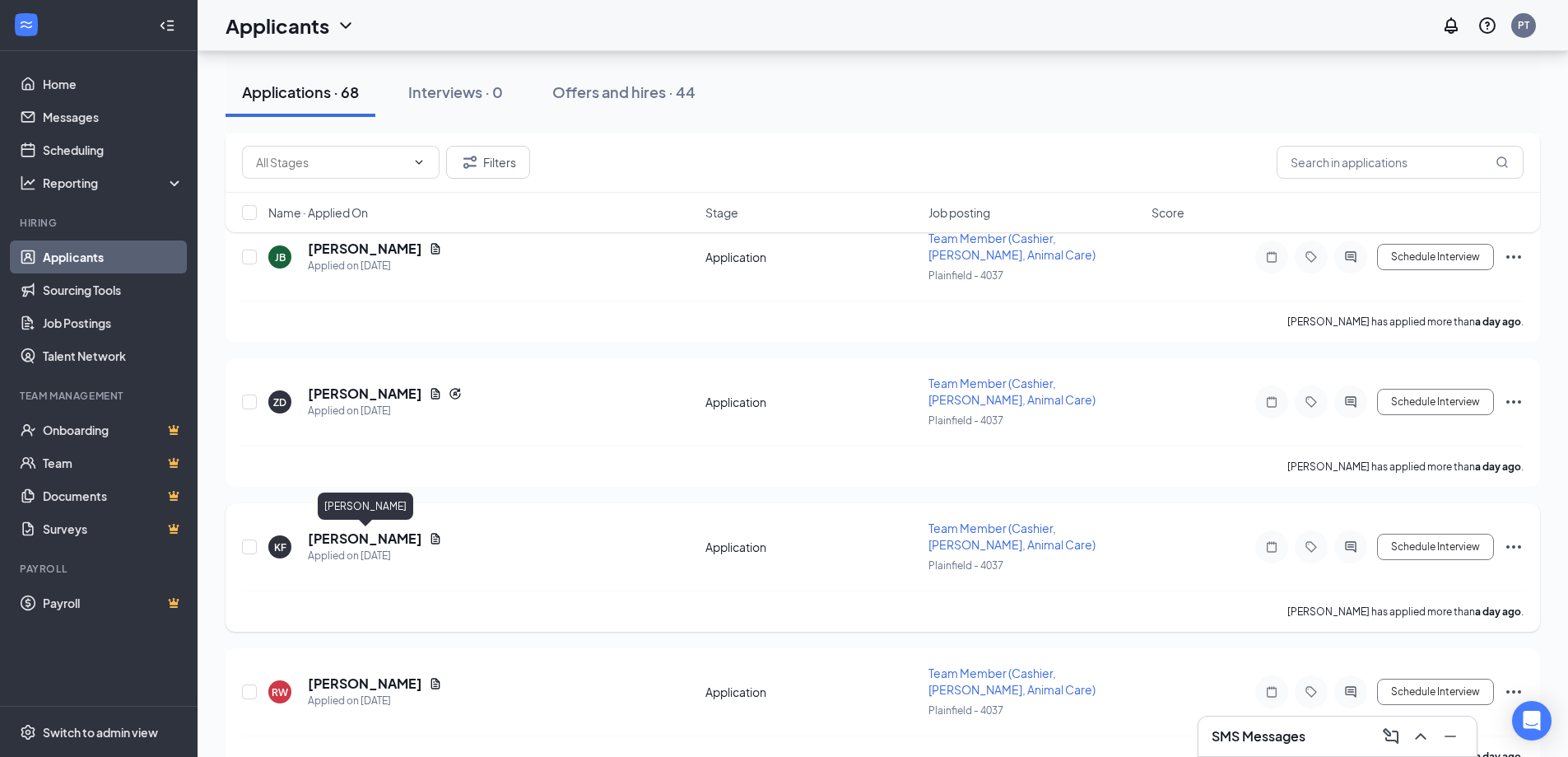
click at [335, 545] on h5 "[PERSON_NAME]" at bounding box center [365, 538] width 114 height 18
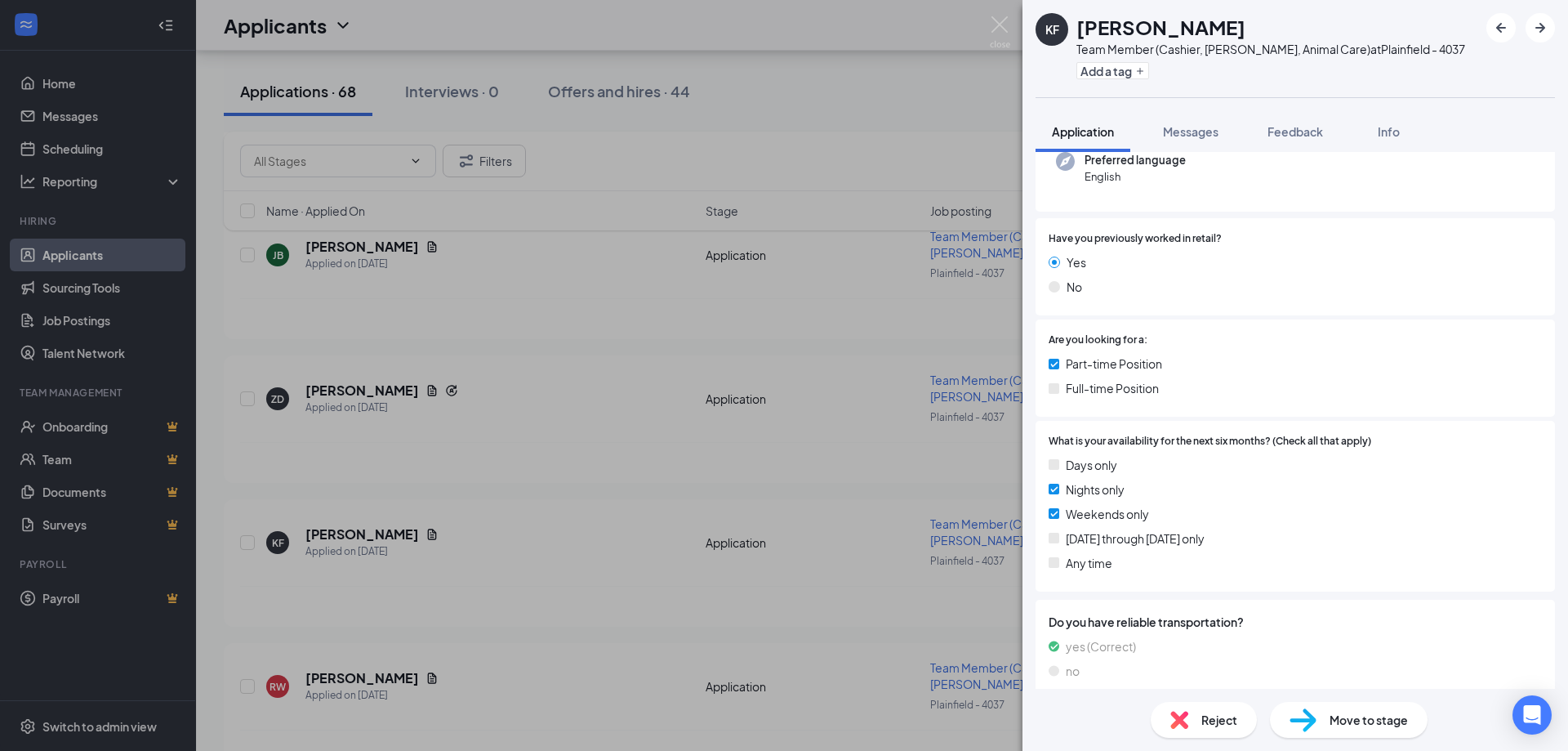
scroll to position [193, 0]
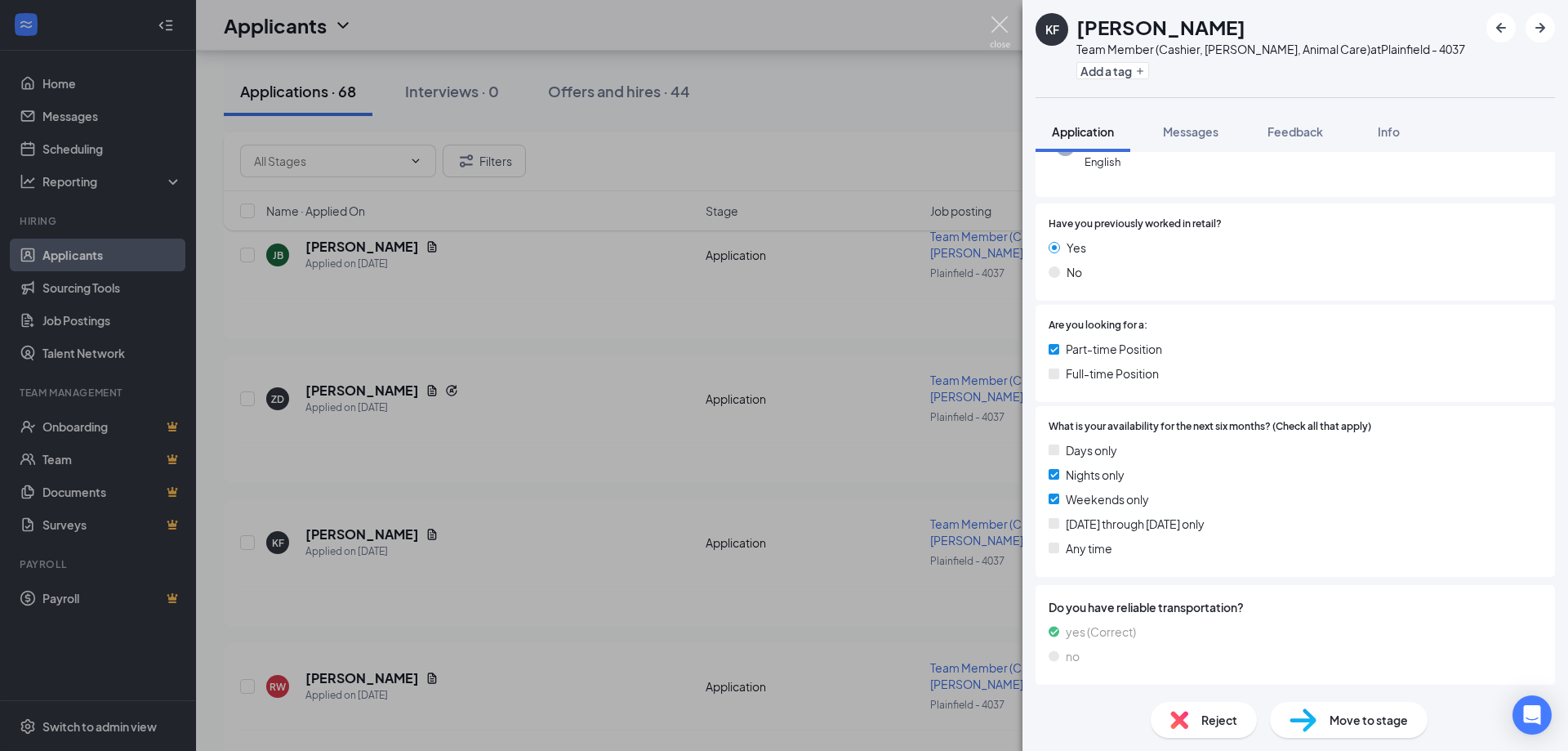
click at [997, 23] on img at bounding box center [999, 32] width 21 height 32
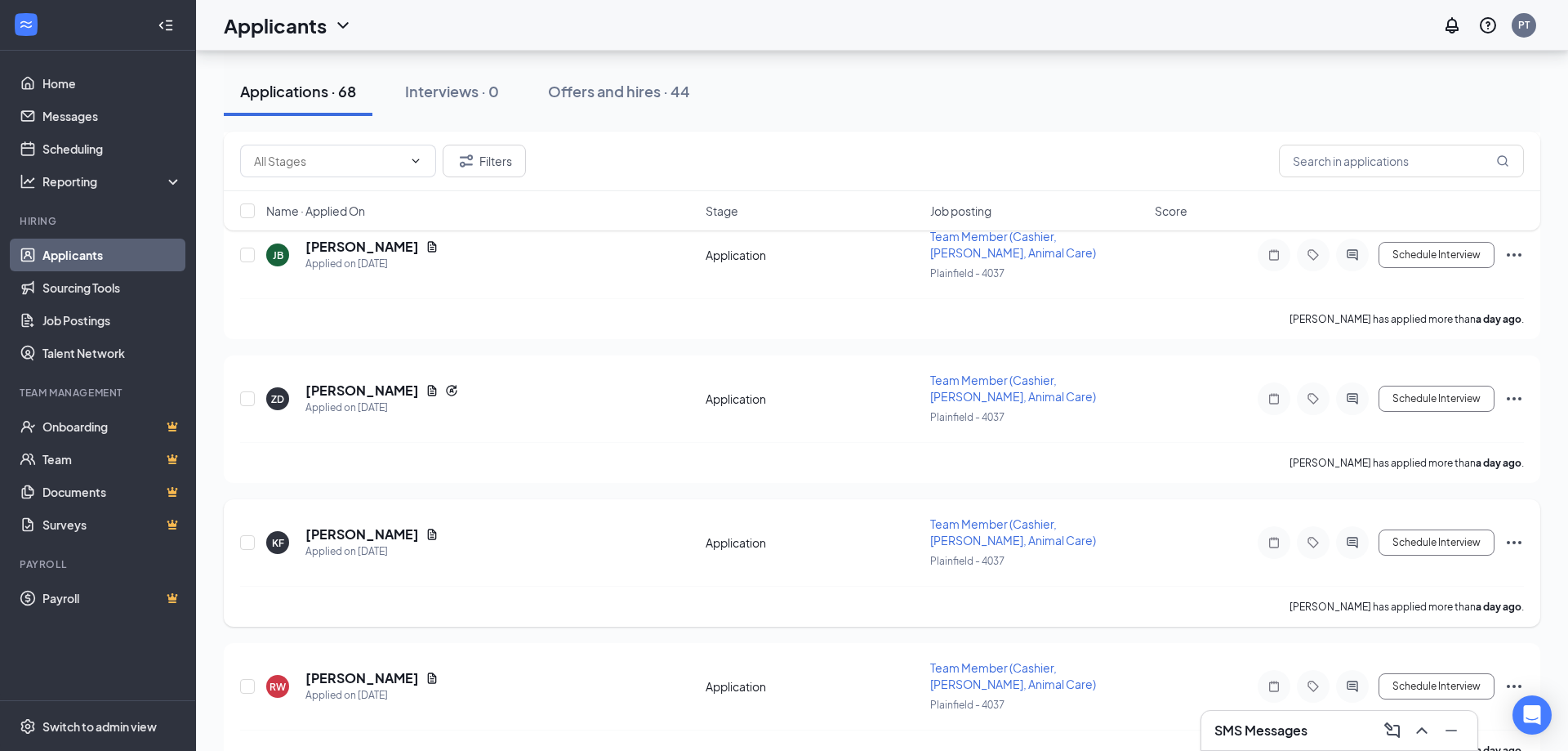
click at [434, 539] on icon "Document" at bounding box center [432, 534] width 13 height 13
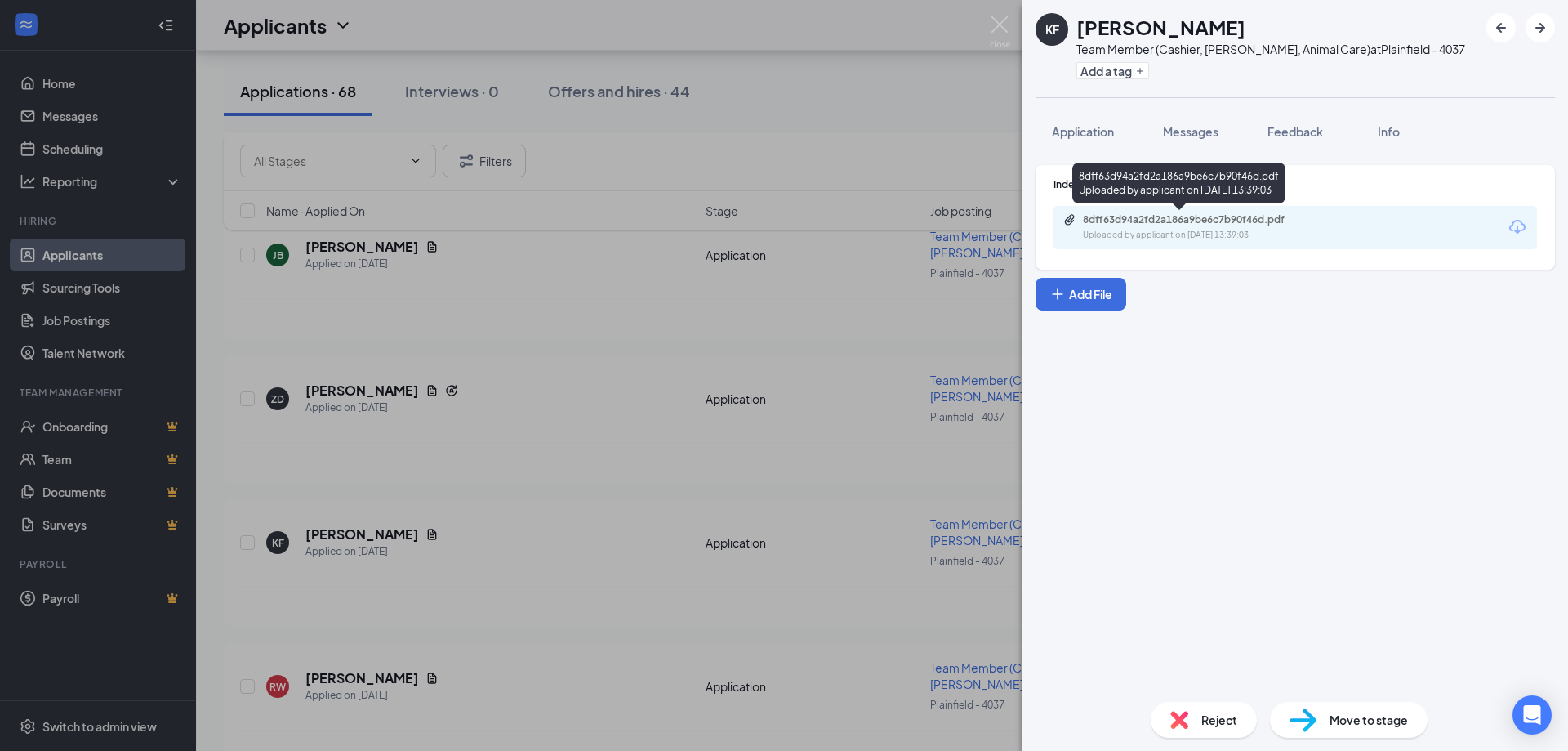
click at [1127, 223] on div "8dff63d94a2fd2a186a9be6c7b90f46d.pdf" at bounding box center [1197, 219] width 229 height 13
click at [996, 24] on img at bounding box center [999, 32] width 21 height 32
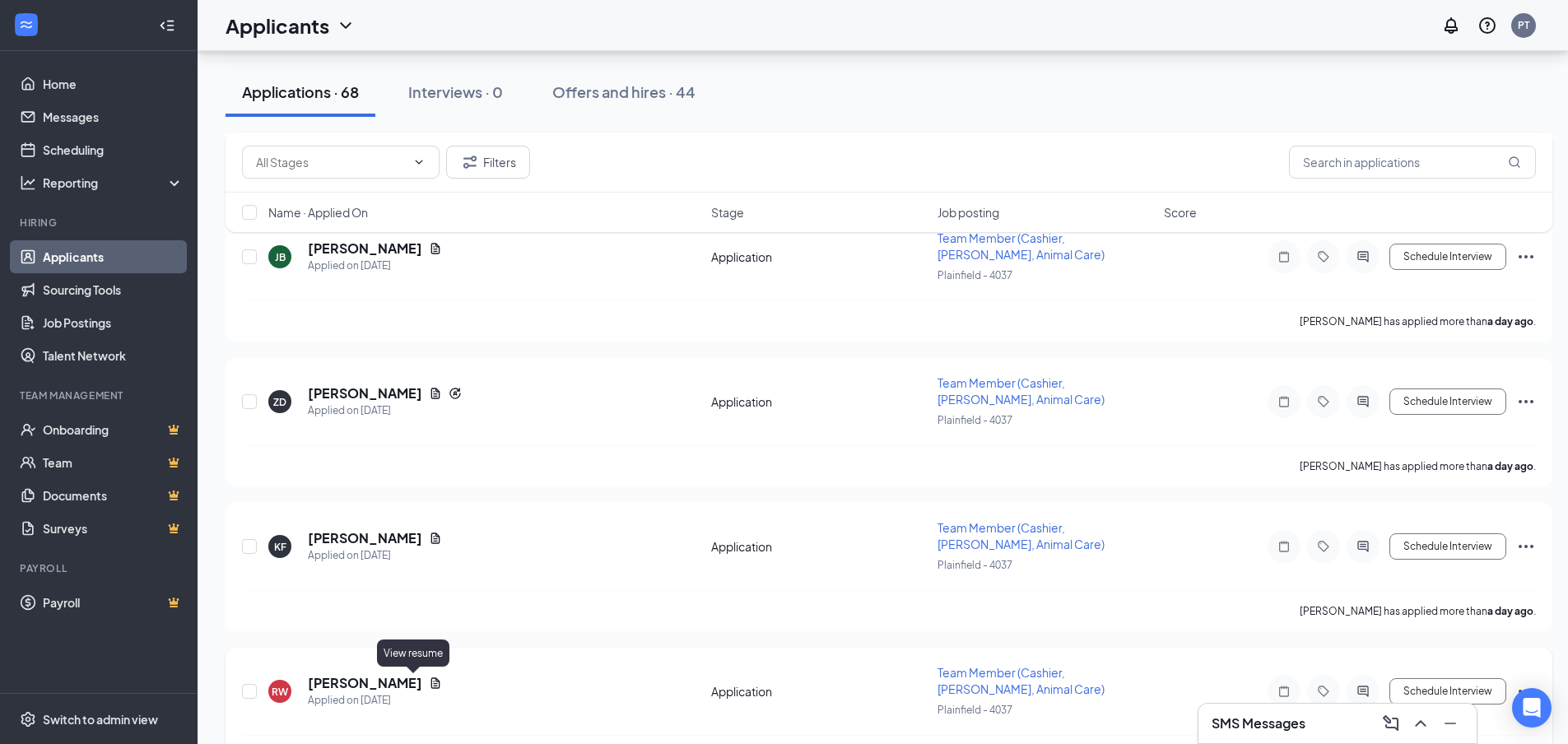
click at [429, 683] on icon "Document" at bounding box center [435, 683] width 13 height 13
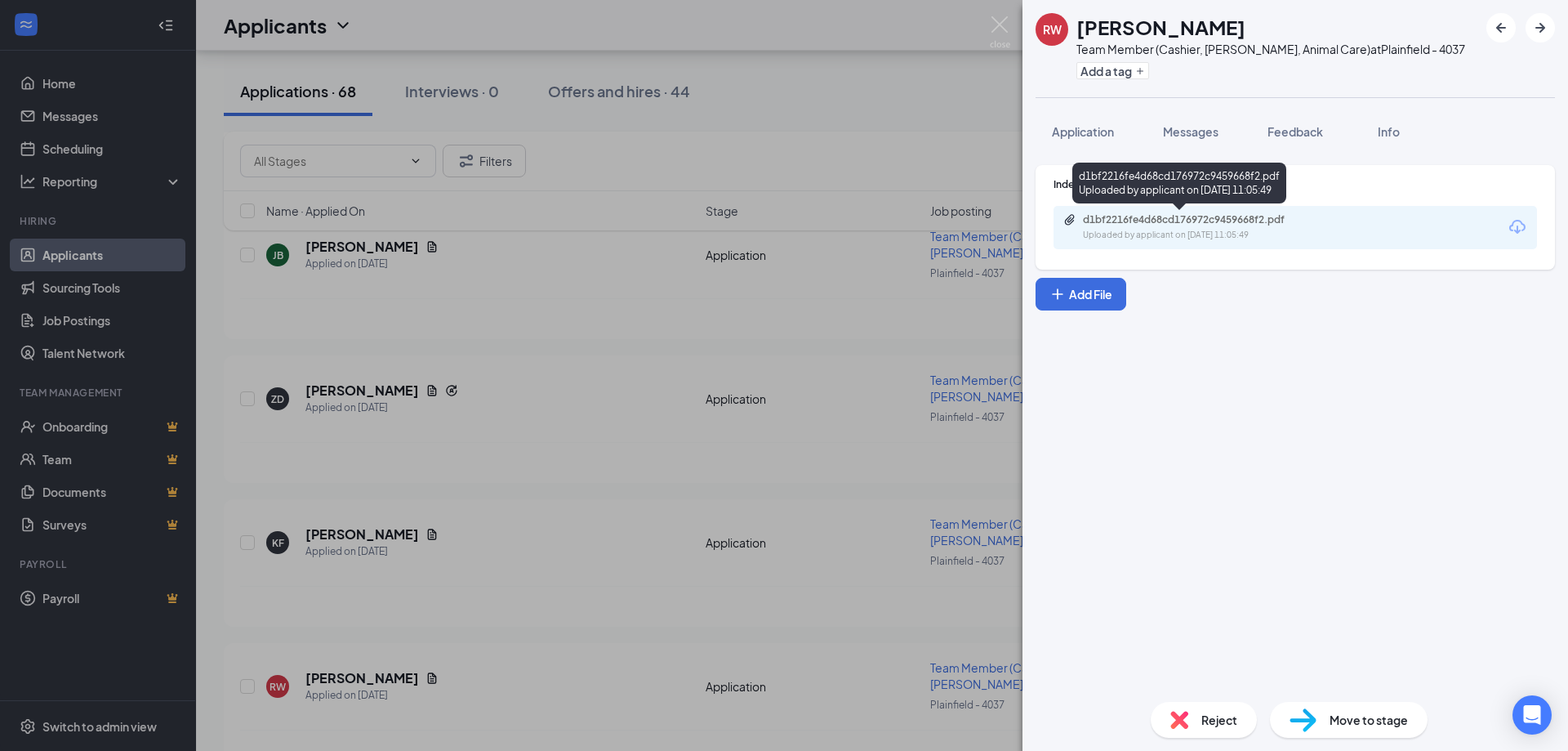
click at [1107, 229] on div "Uploaded by applicant on [DATE] 11:05:49" at bounding box center [1205, 235] width 245 height 13
click at [1093, 133] on span "Application" at bounding box center [1082, 131] width 62 height 15
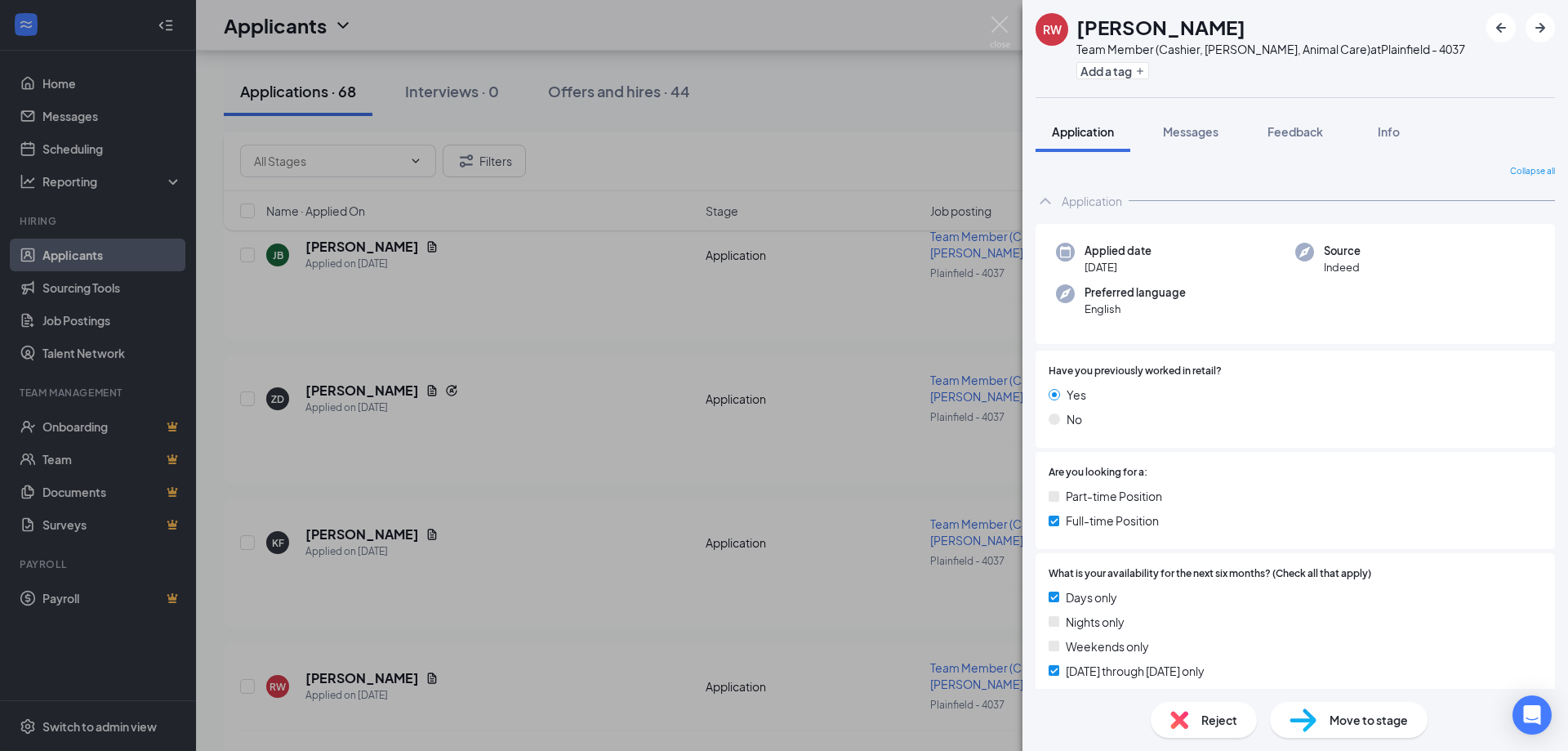
click at [1213, 726] on span "Reject" at bounding box center [1219, 720] width 36 height 18
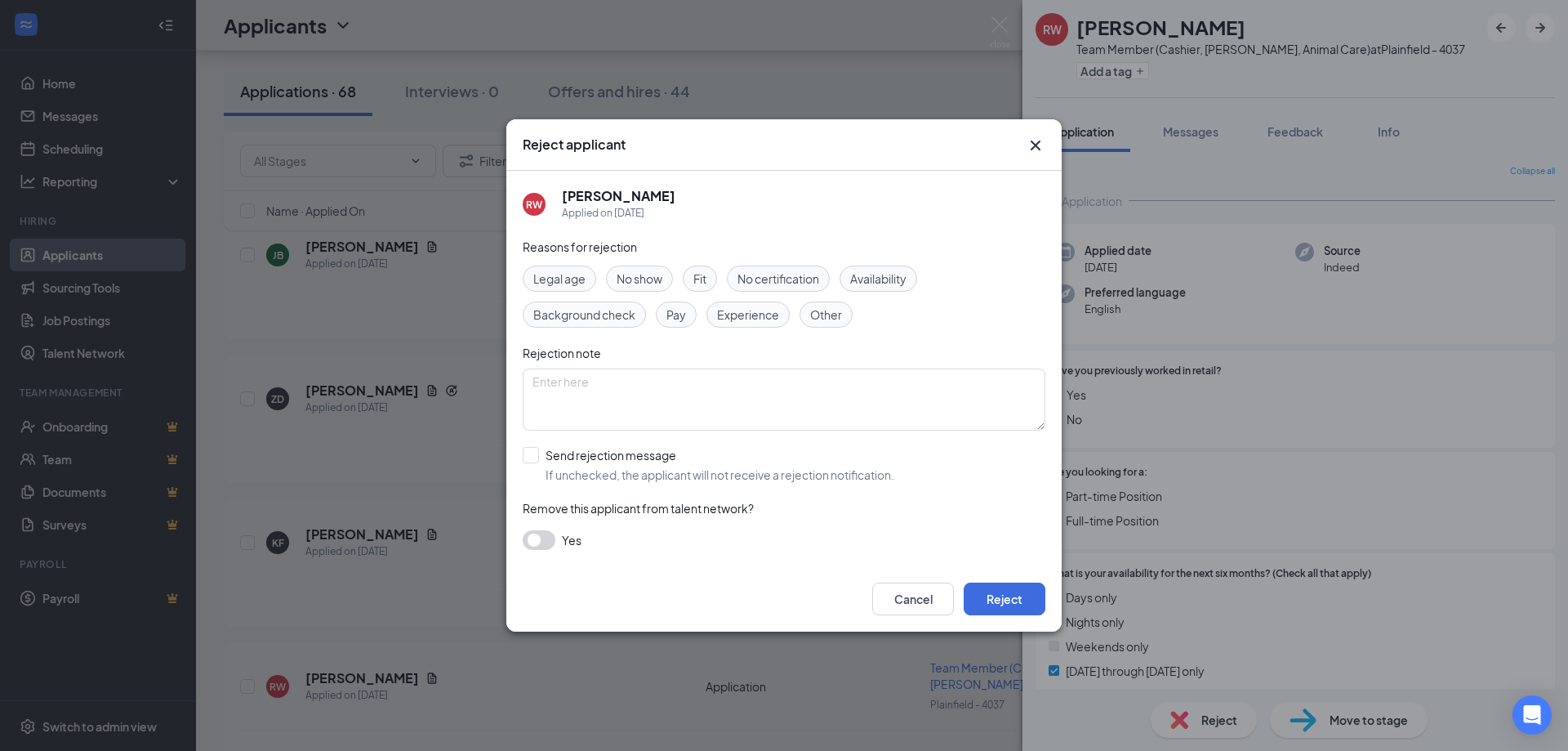
click at [871, 273] on span "Availability" at bounding box center [878, 278] width 57 height 18
click at [988, 598] on button "Reject" at bounding box center [1003, 598] width 81 height 32
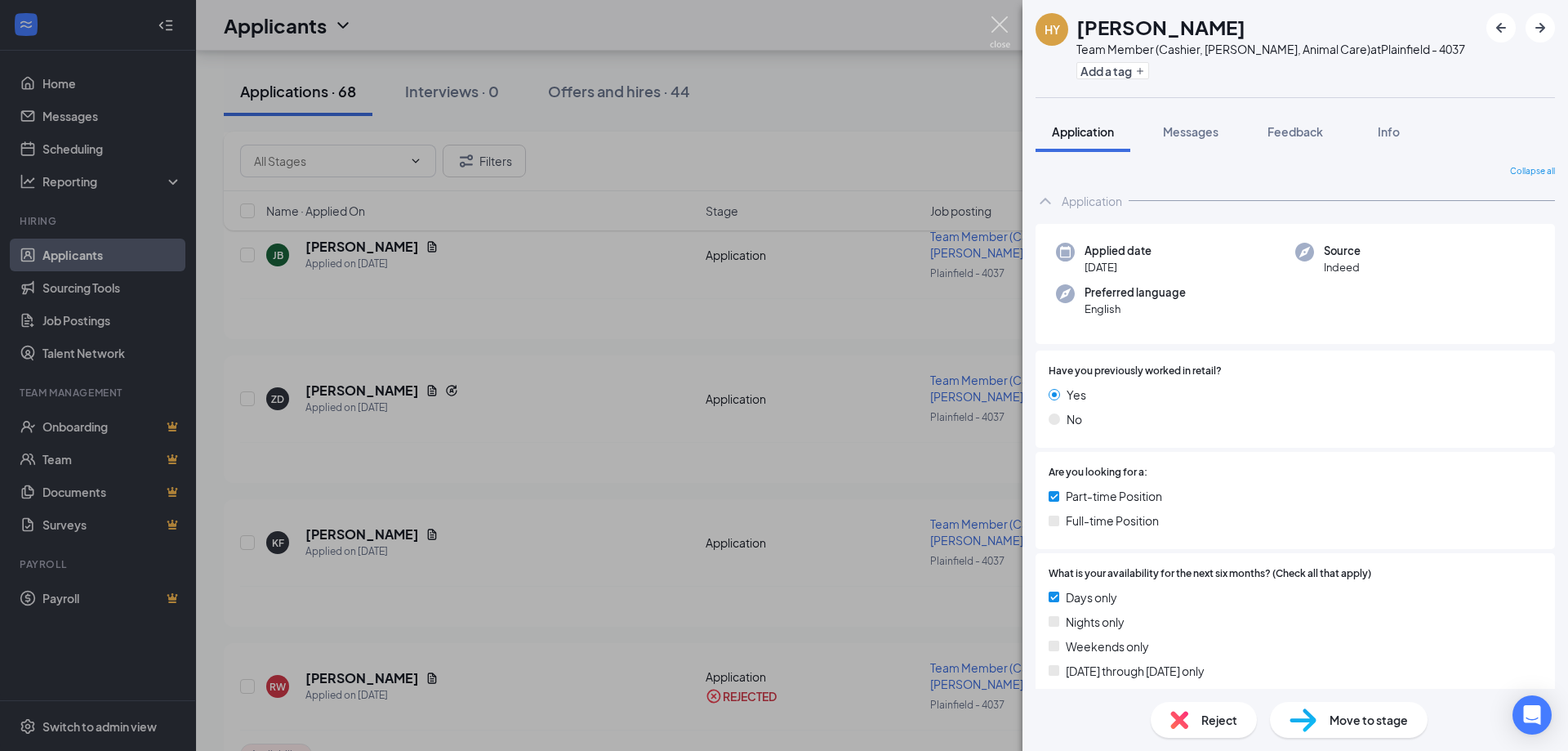
click at [997, 22] on img at bounding box center [999, 32] width 21 height 32
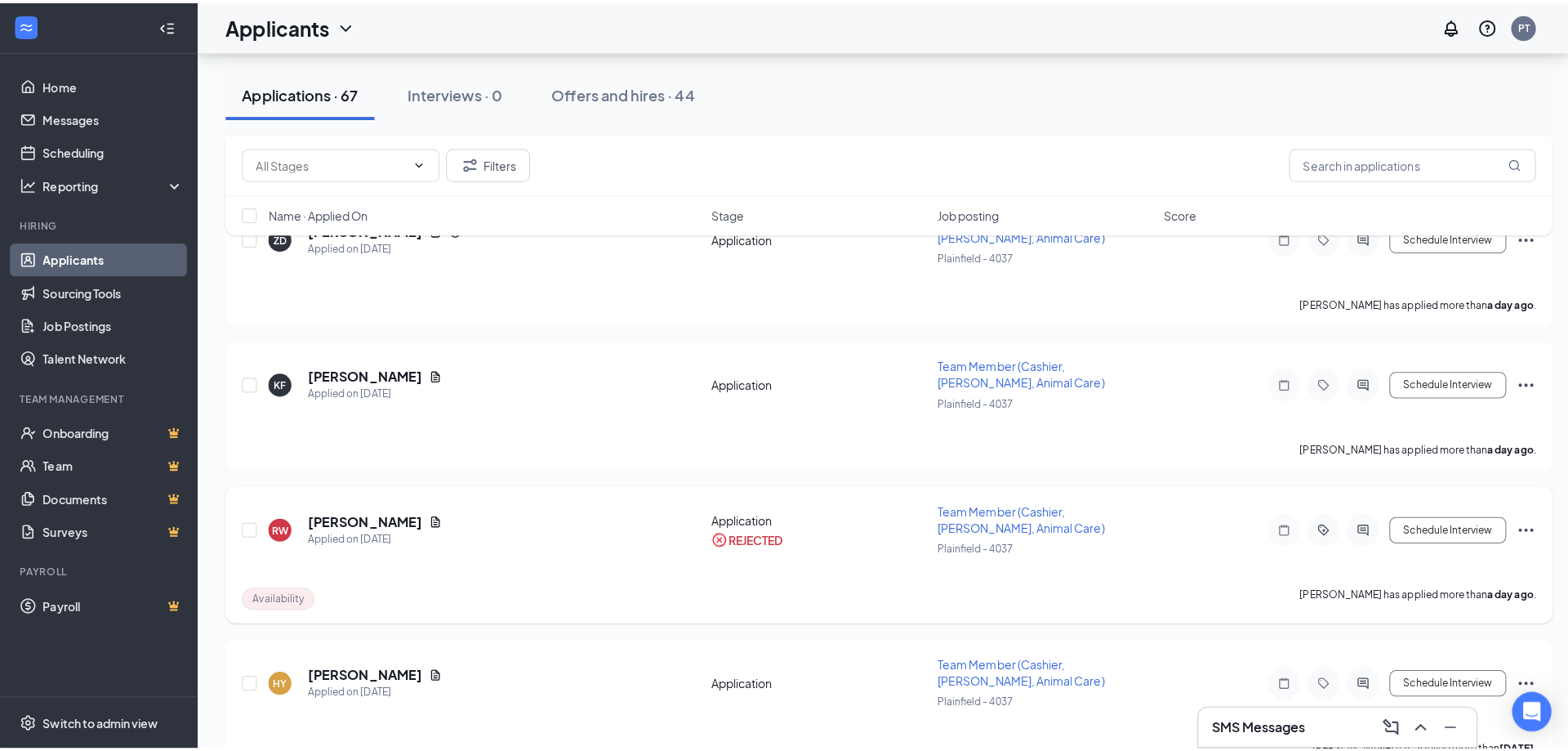
scroll to position [653, 0]
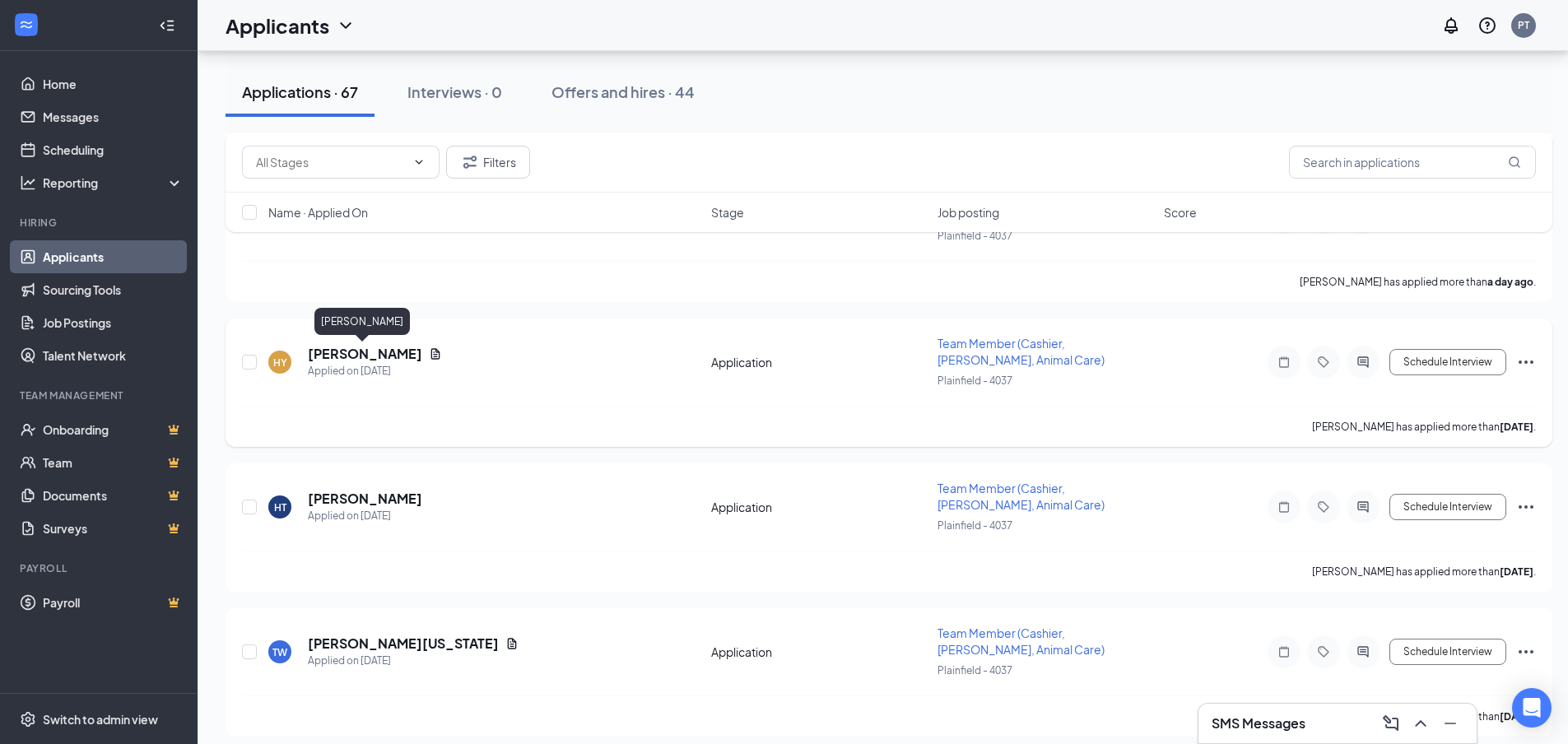
click at [359, 350] on h5 "[PERSON_NAME]" at bounding box center [365, 354] width 114 height 18
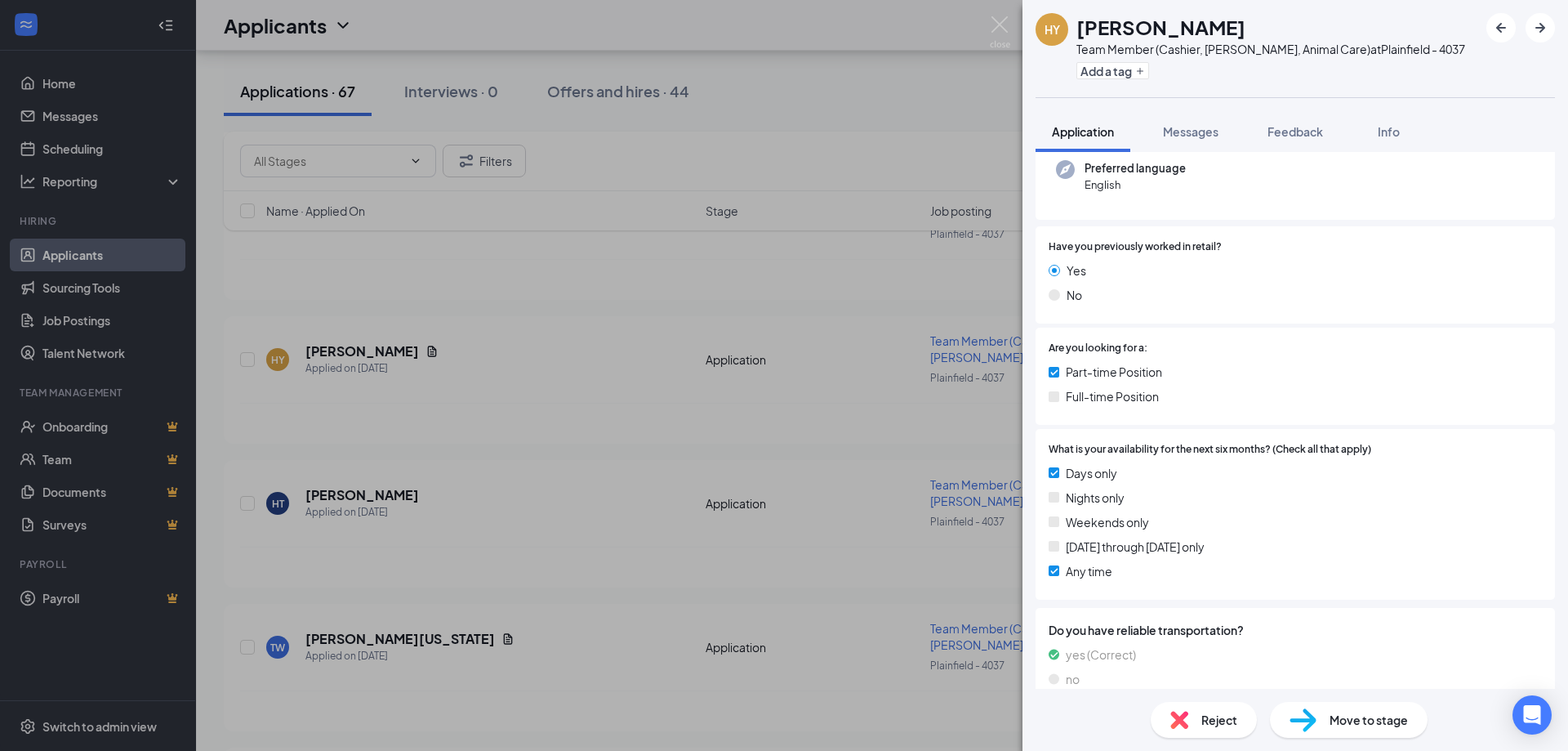
scroll to position [147, 0]
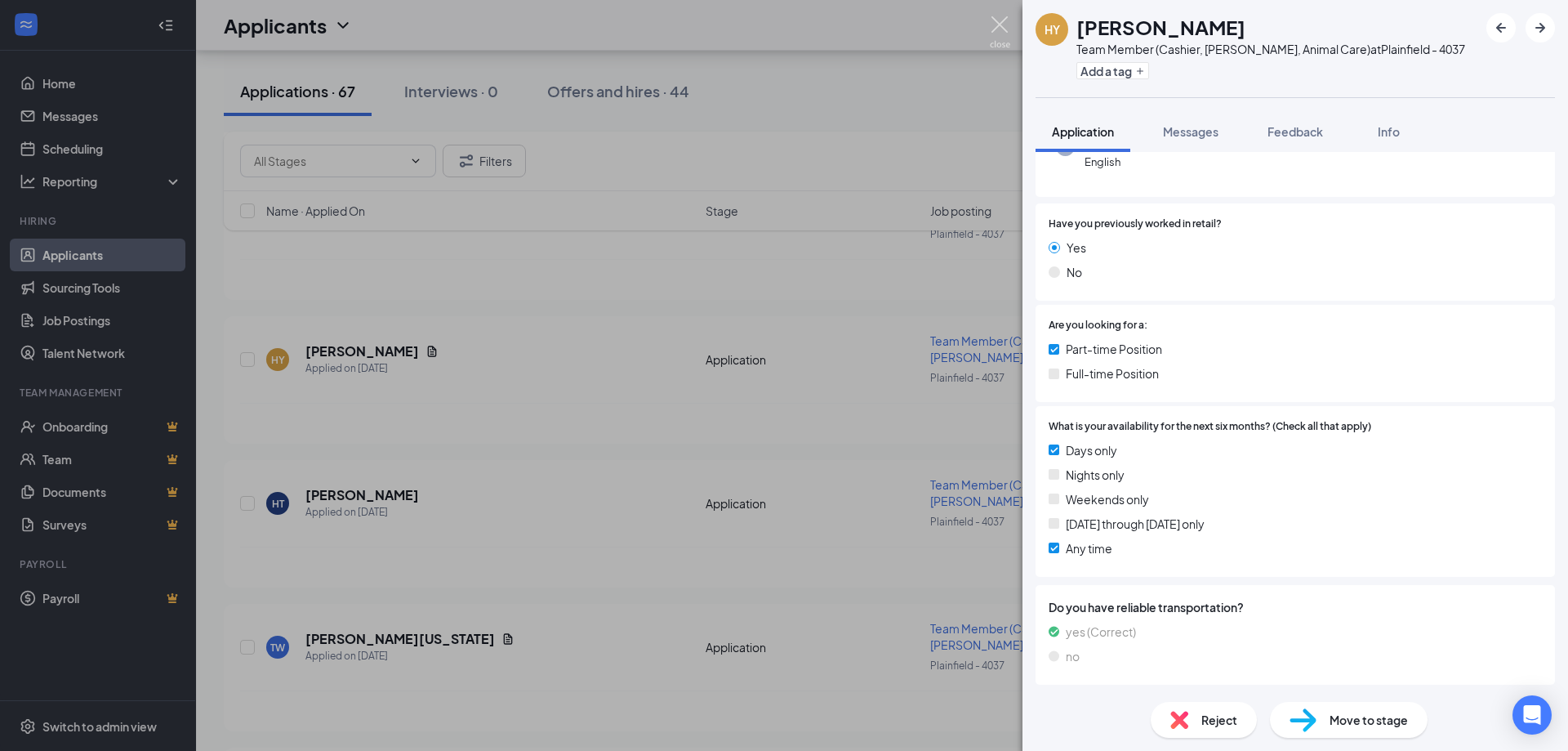
click at [992, 18] on img at bounding box center [999, 32] width 21 height 32
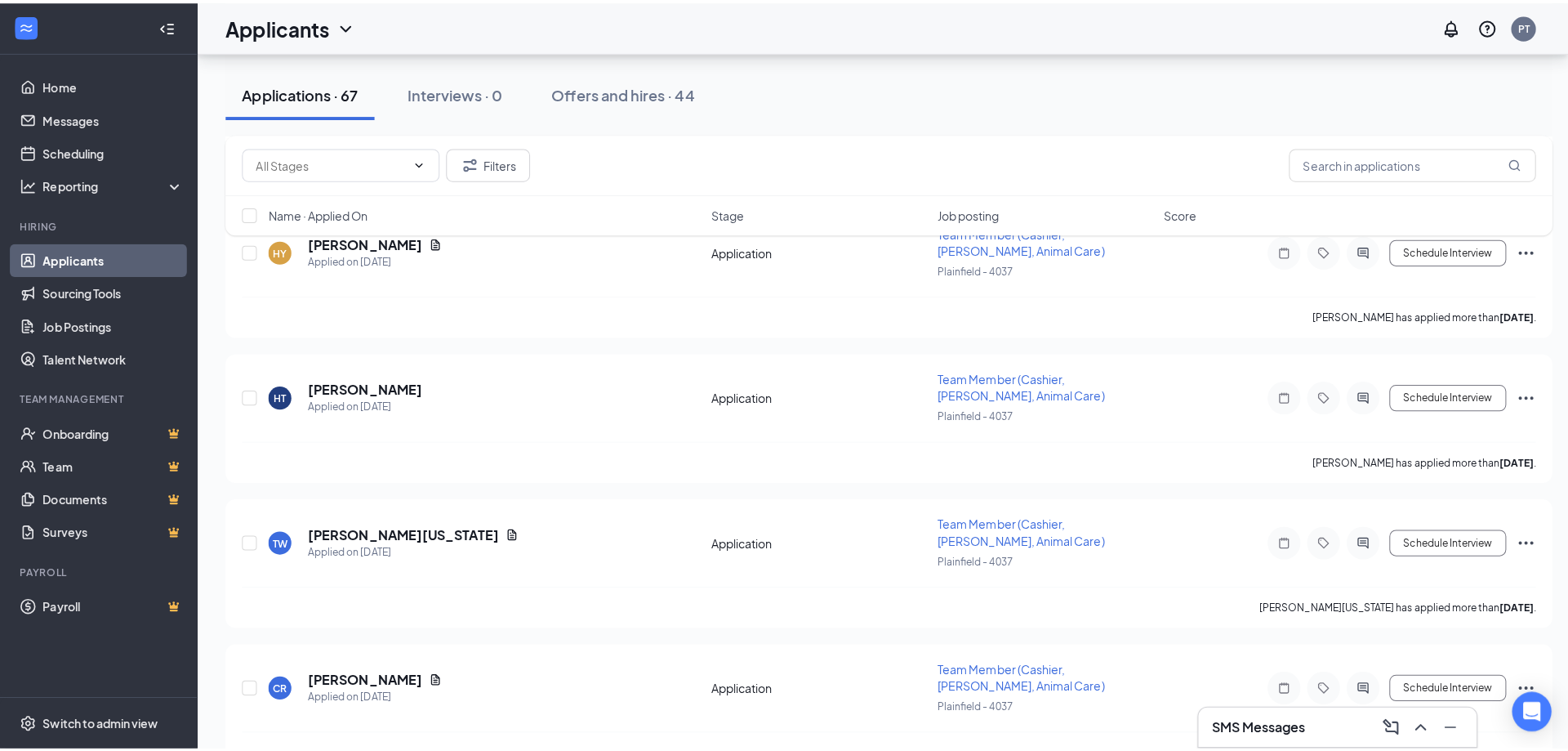
scroll to position [817, 0]
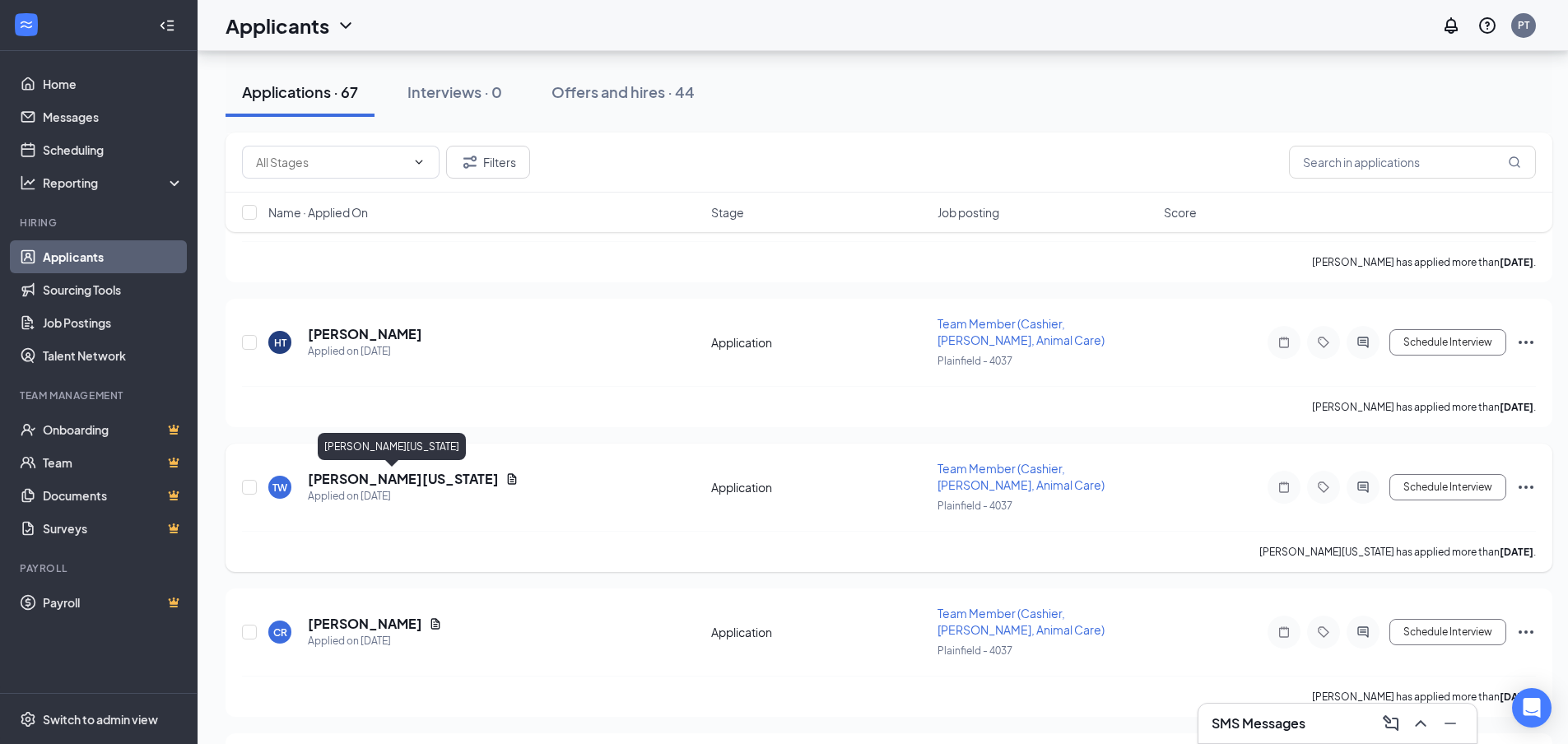
click at [349, 481] on h5 "[PERSON_NAME][US_STATE]" at bounding box center [404, 479] width 191 height 18
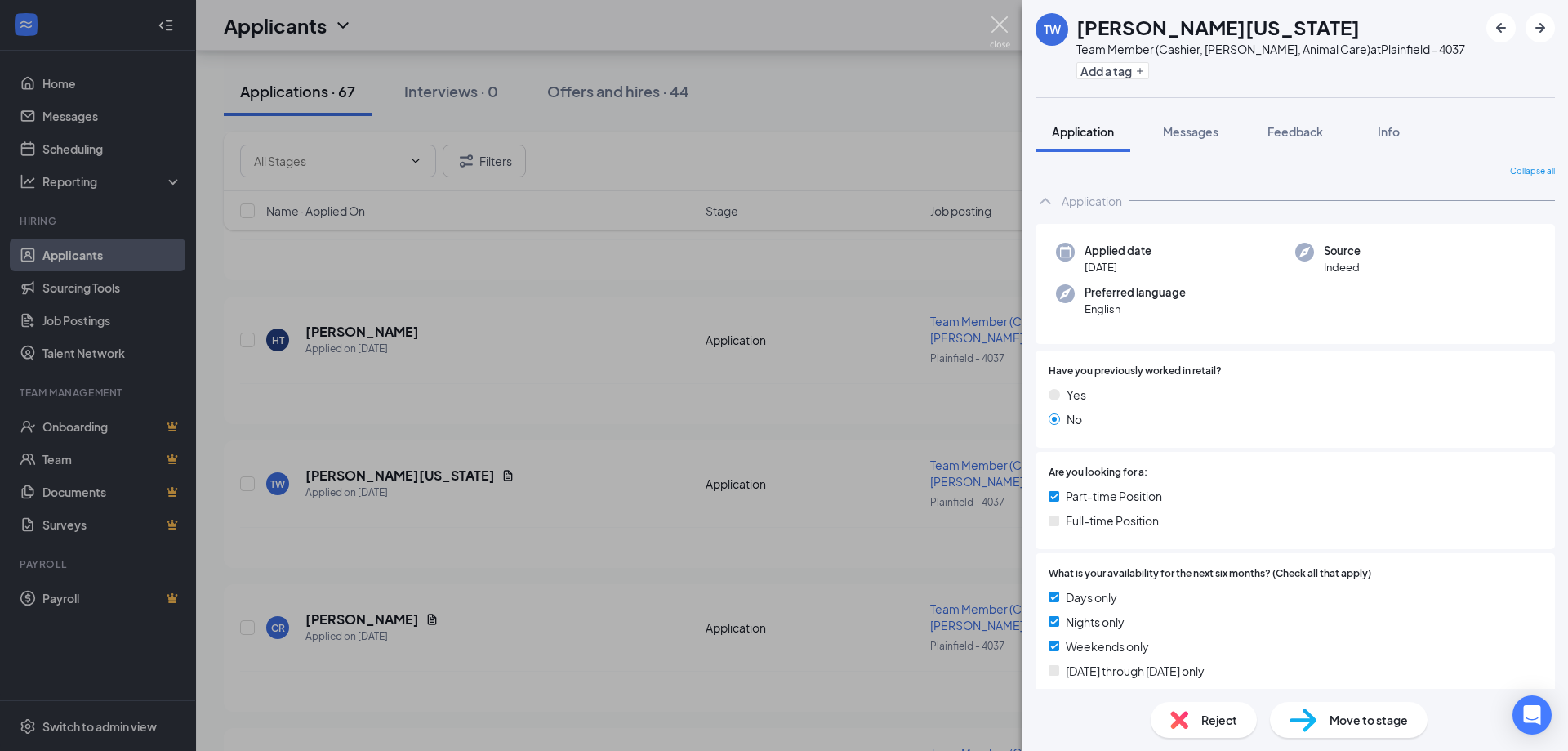
click at [997, 19] on img at bounding box center [999, 32] width 21 height 32
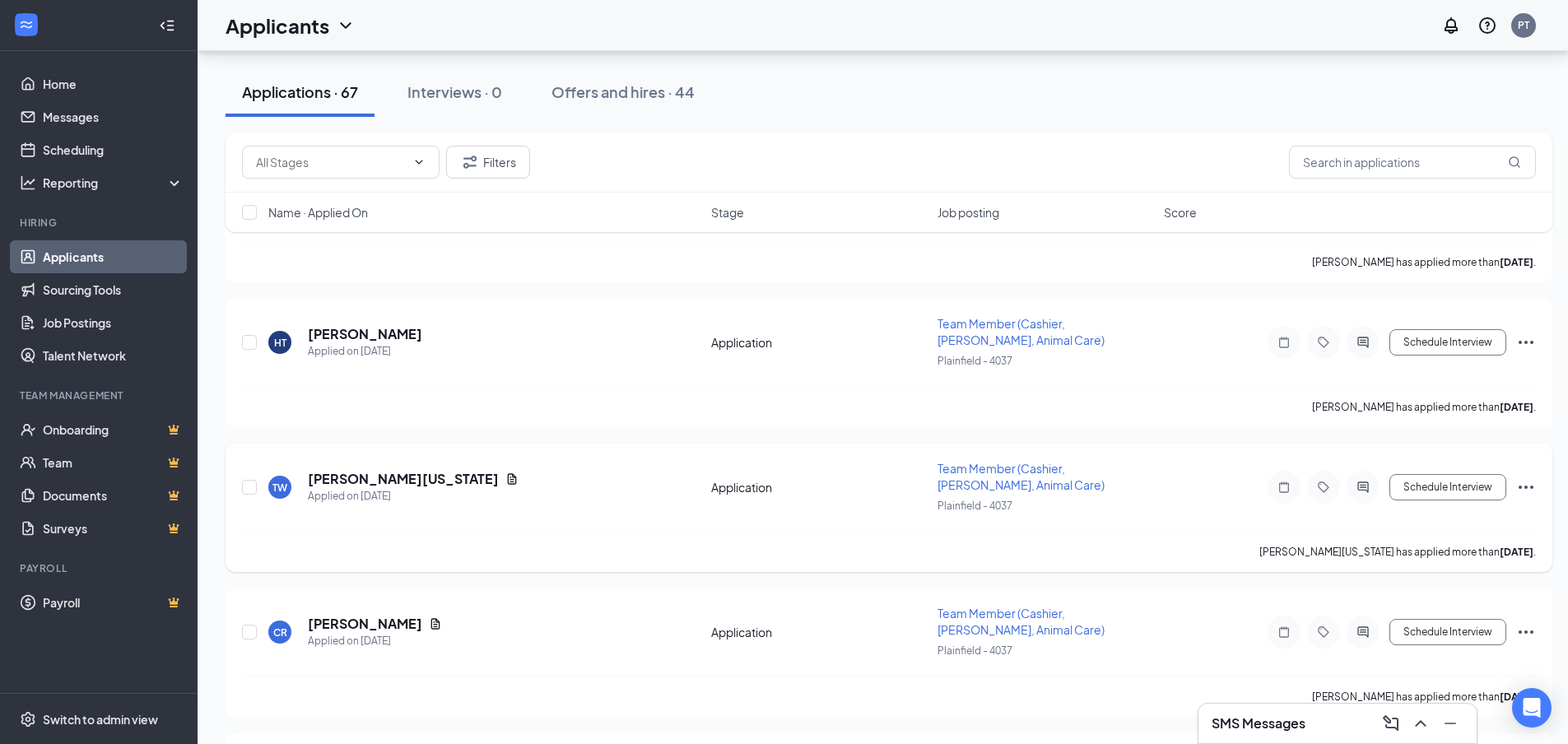
click at [508, 480] on icon "Document" at bounding box center [512, 479] width 9 height 11
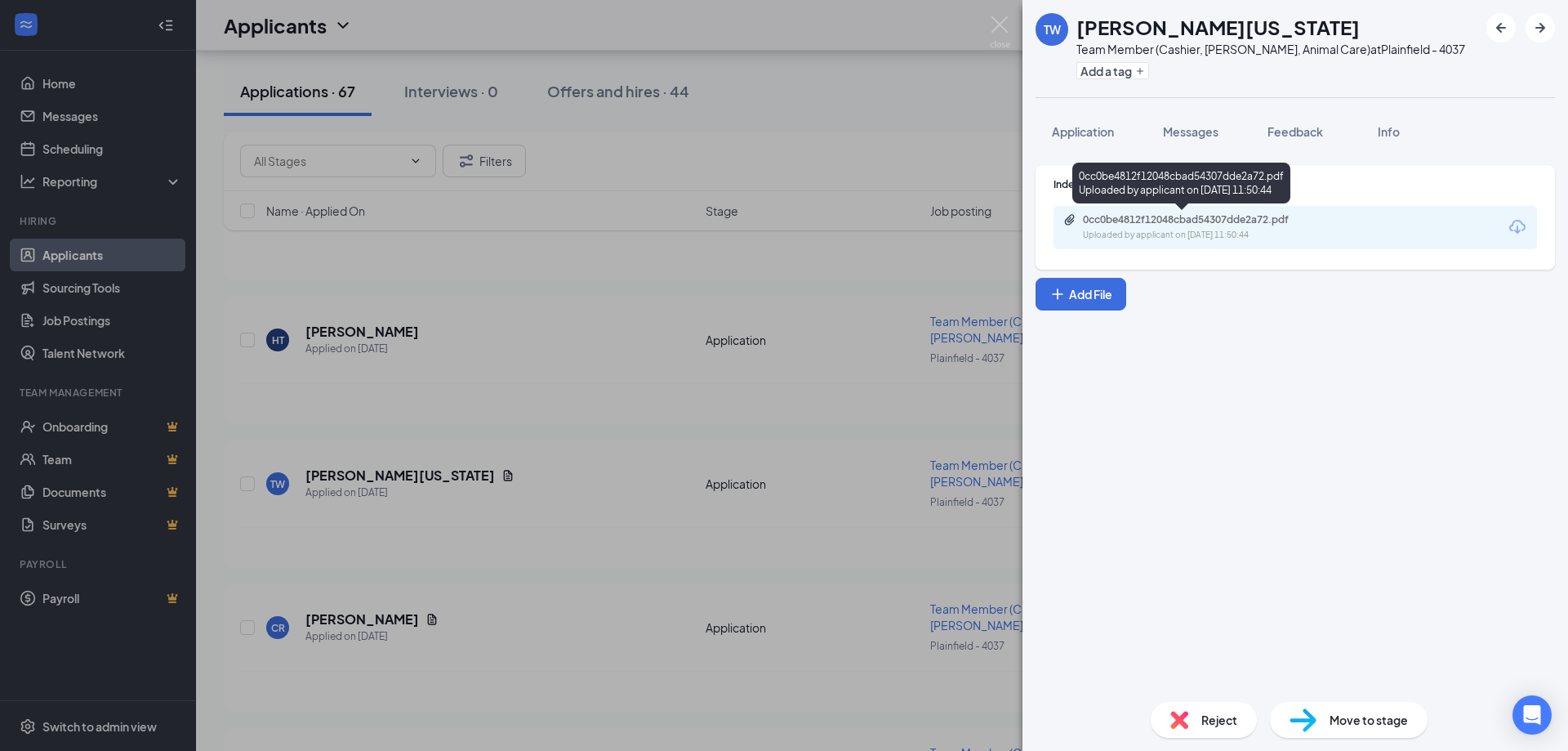
click at [1210, 227] on div "0cc0be4812f12048cbad54307dde2a72.pdf Uploaded by applicant on [DATE] 11:50:44" at bounding box center [1195, 227] width 264 height 28
click at [997, 23] on img at bounding box center [999, 32] width 21 height 32
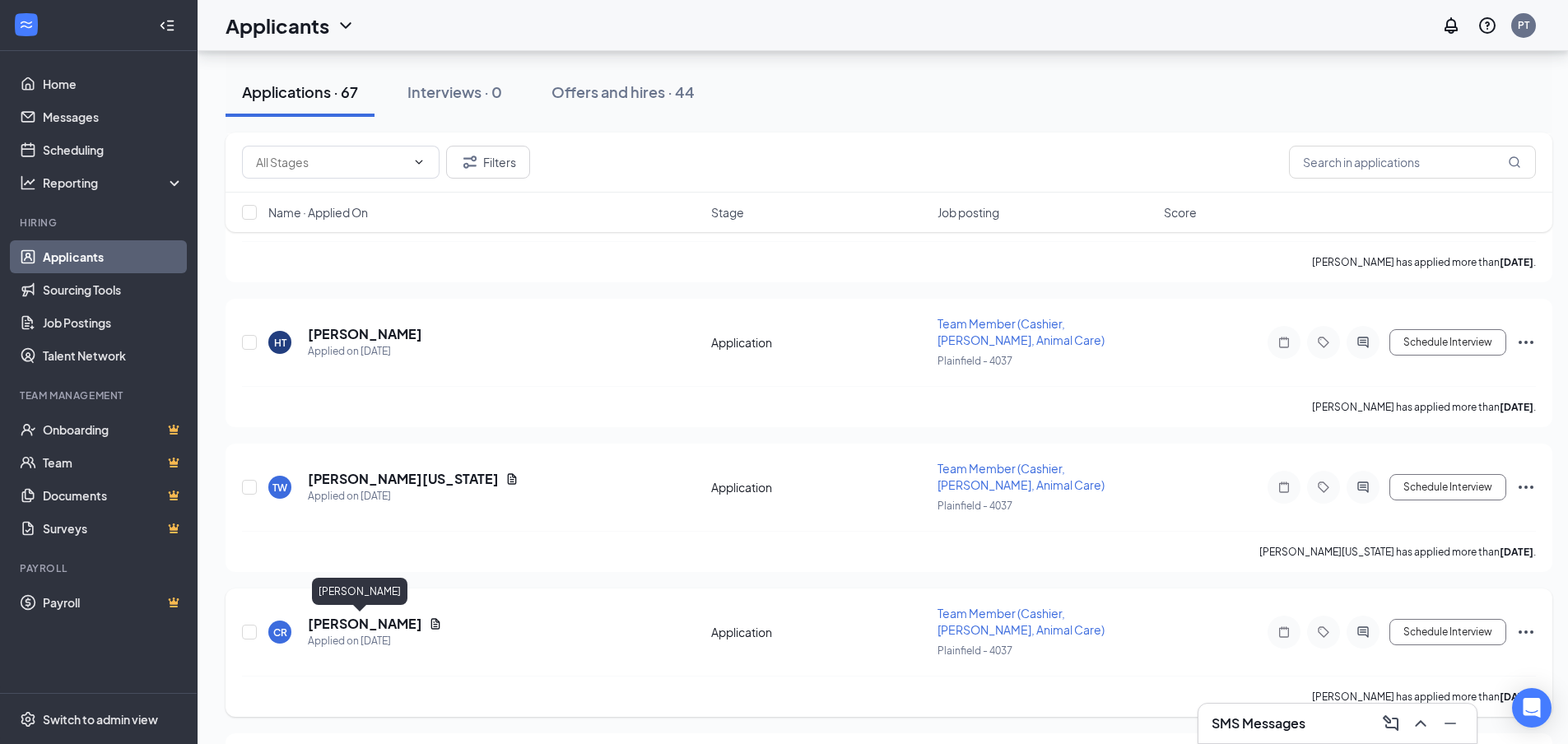
click at [355, 629] on h5 "[PERSON_NAME]" at bounding box center [365, 624] width 114 height 18
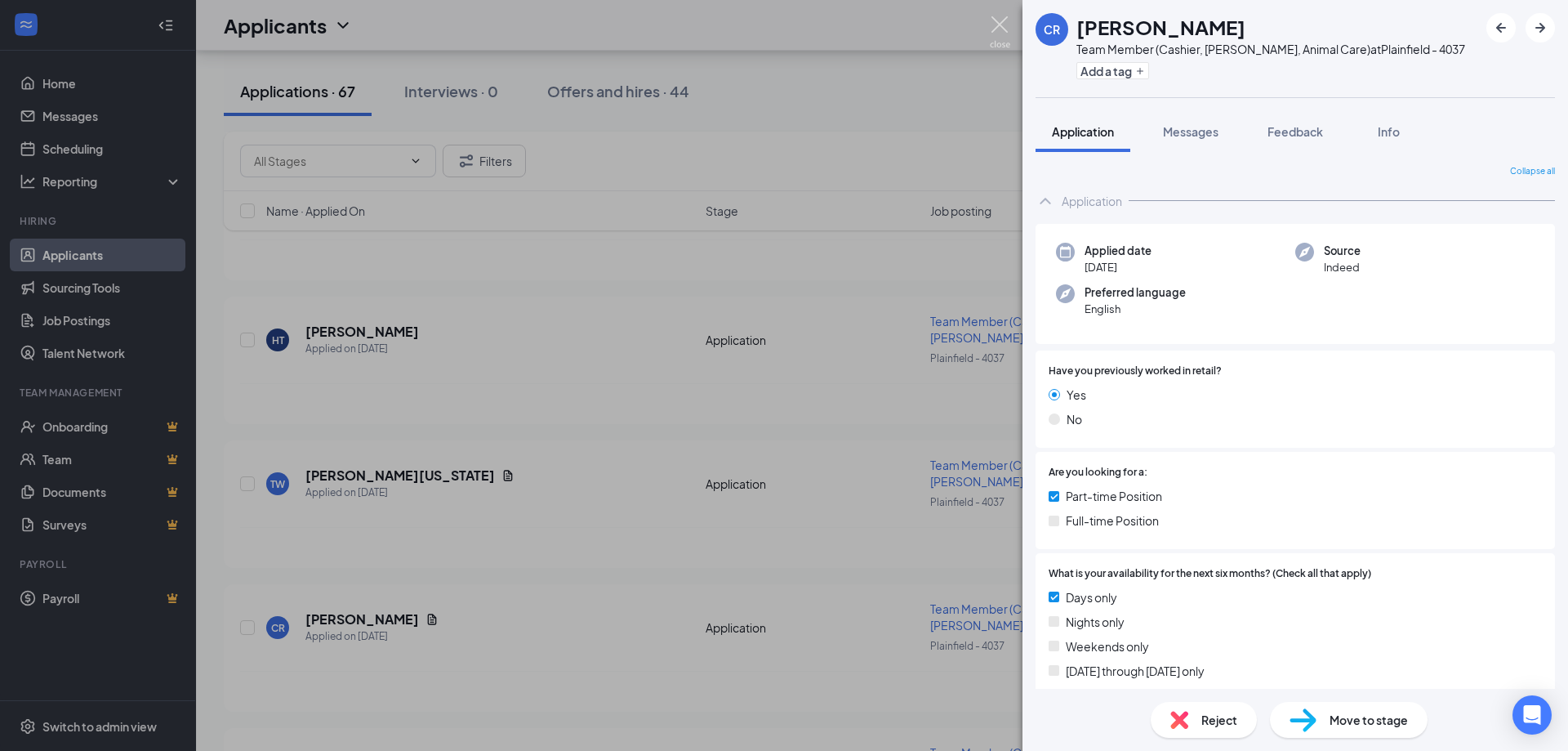
click at [991, 22] on img at bounding box center [999, 32] width 21 height 32
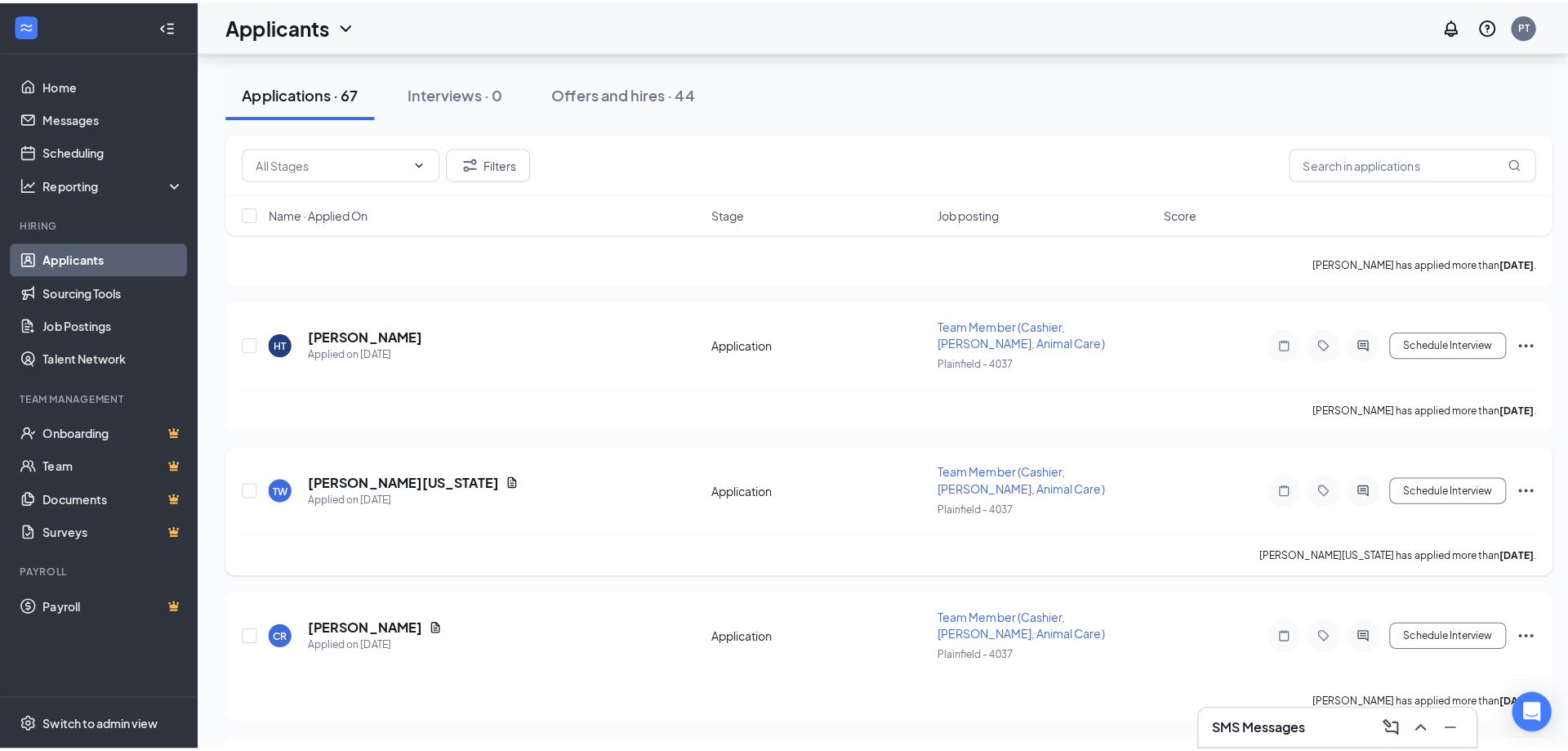
scroll to position [1061, 0]
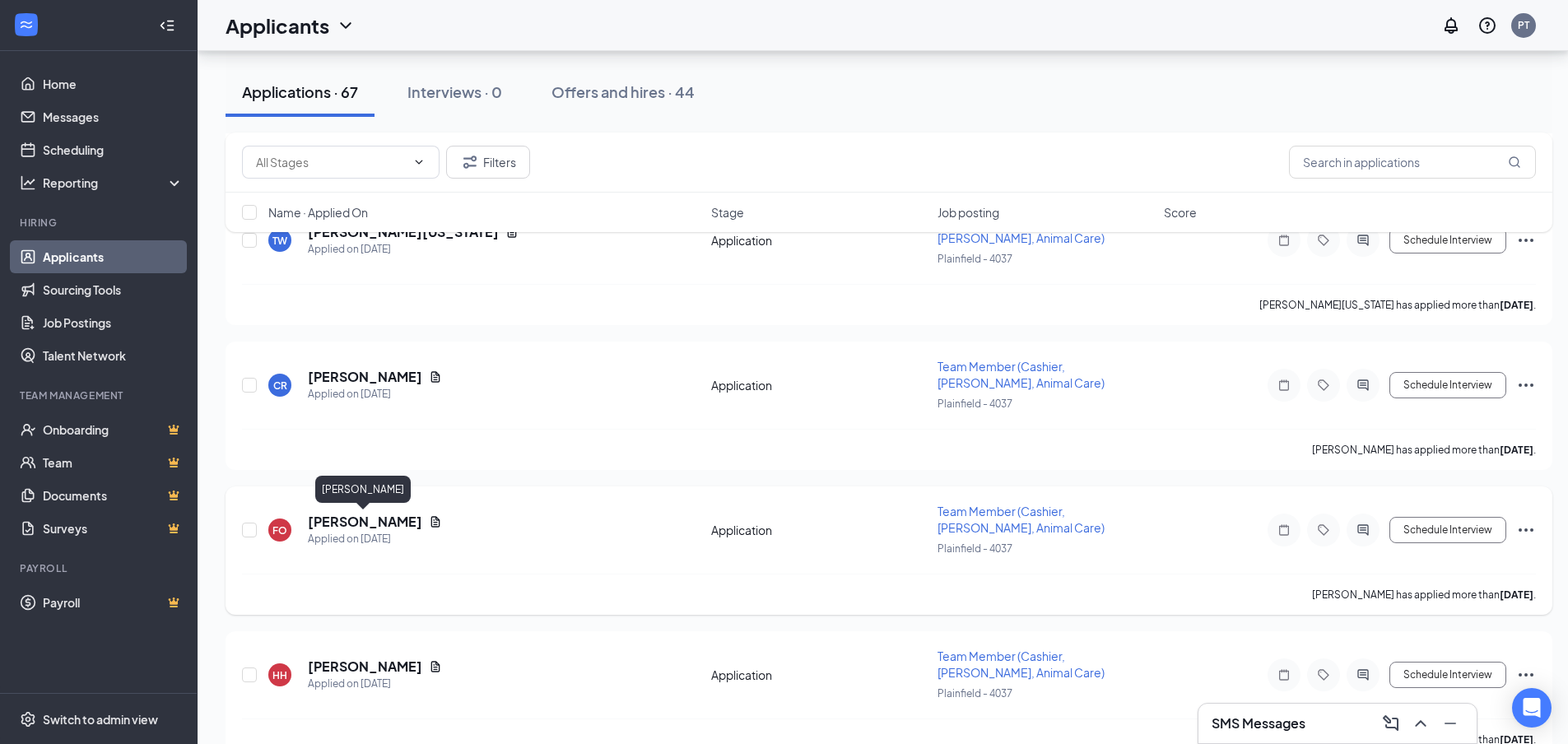
click at [376, 521] on h5 "[PERSON_NAME]" at bounding box center [365, 522] width 114 height 18
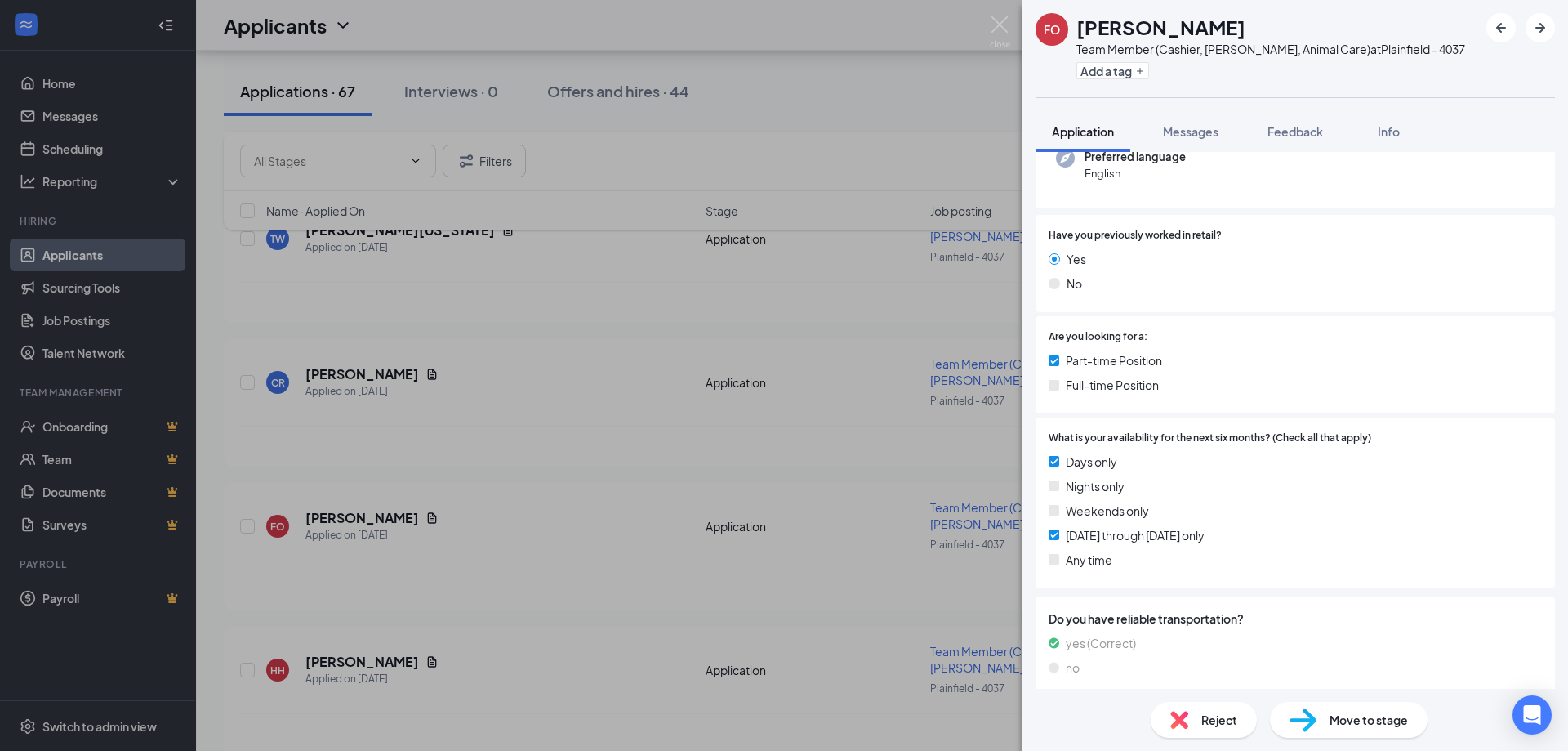
scroll to position [147, 0]
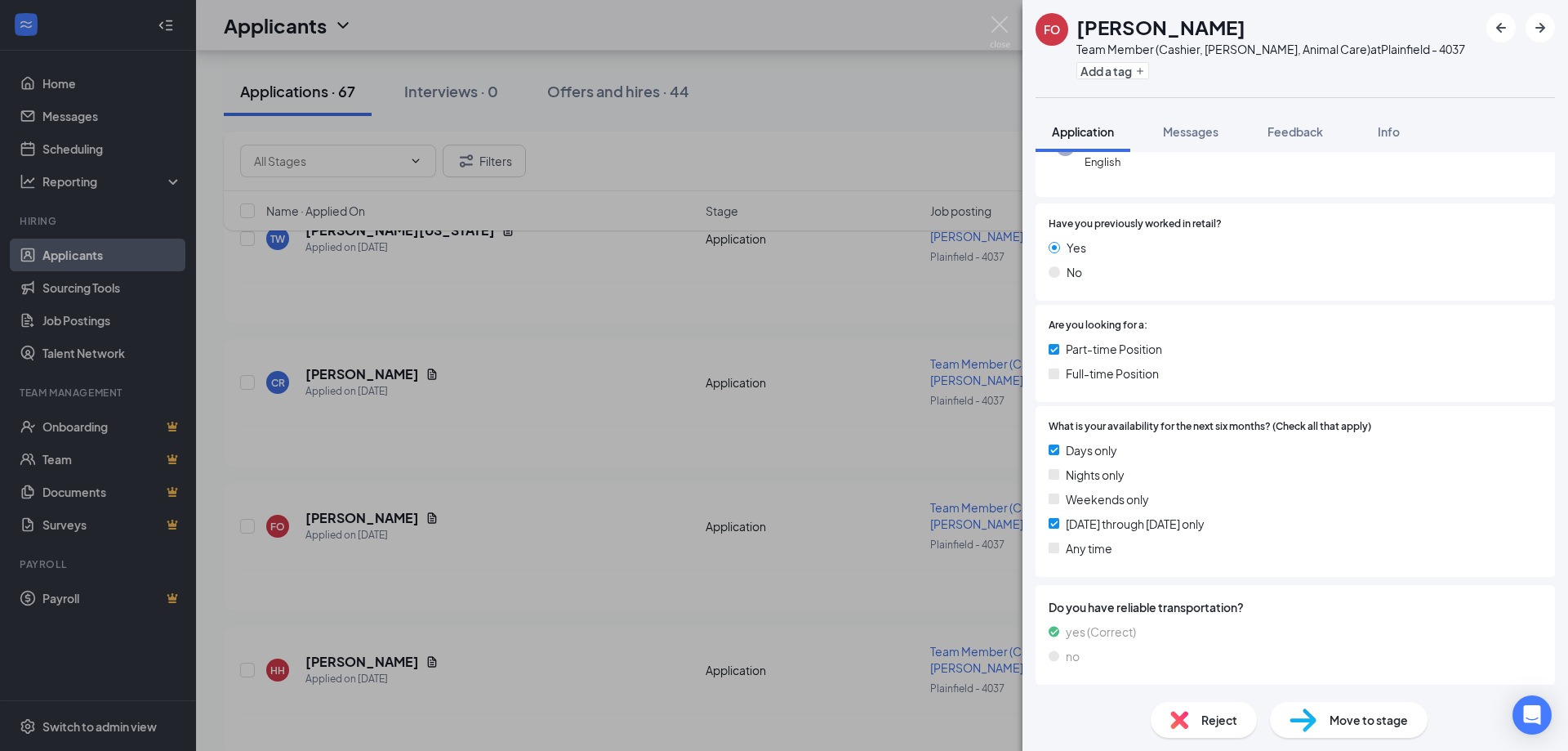
click at [1205, 728] on div "Reject" at bounding box center [1203, 720] width 106 height 36
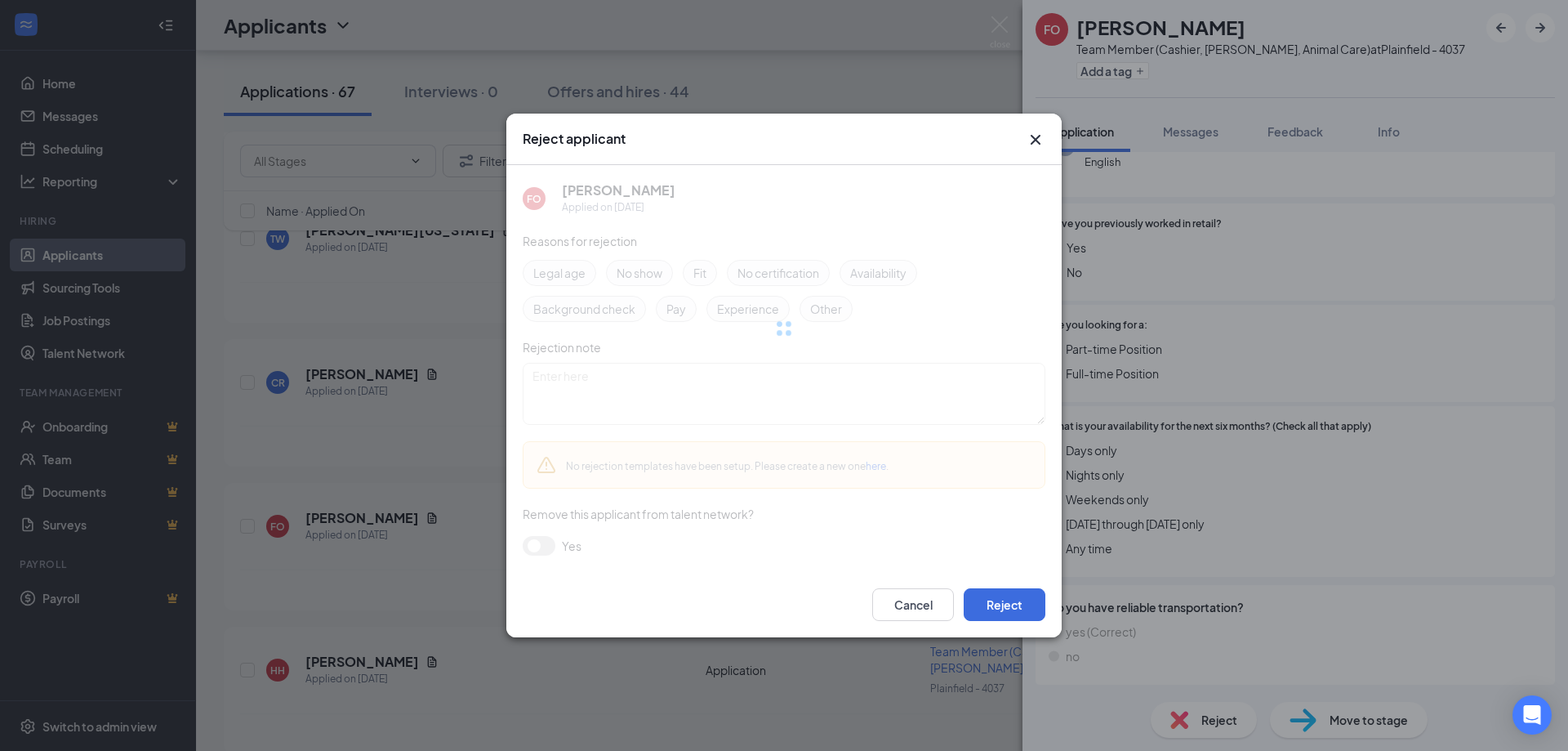
scroll to position [140, 0]
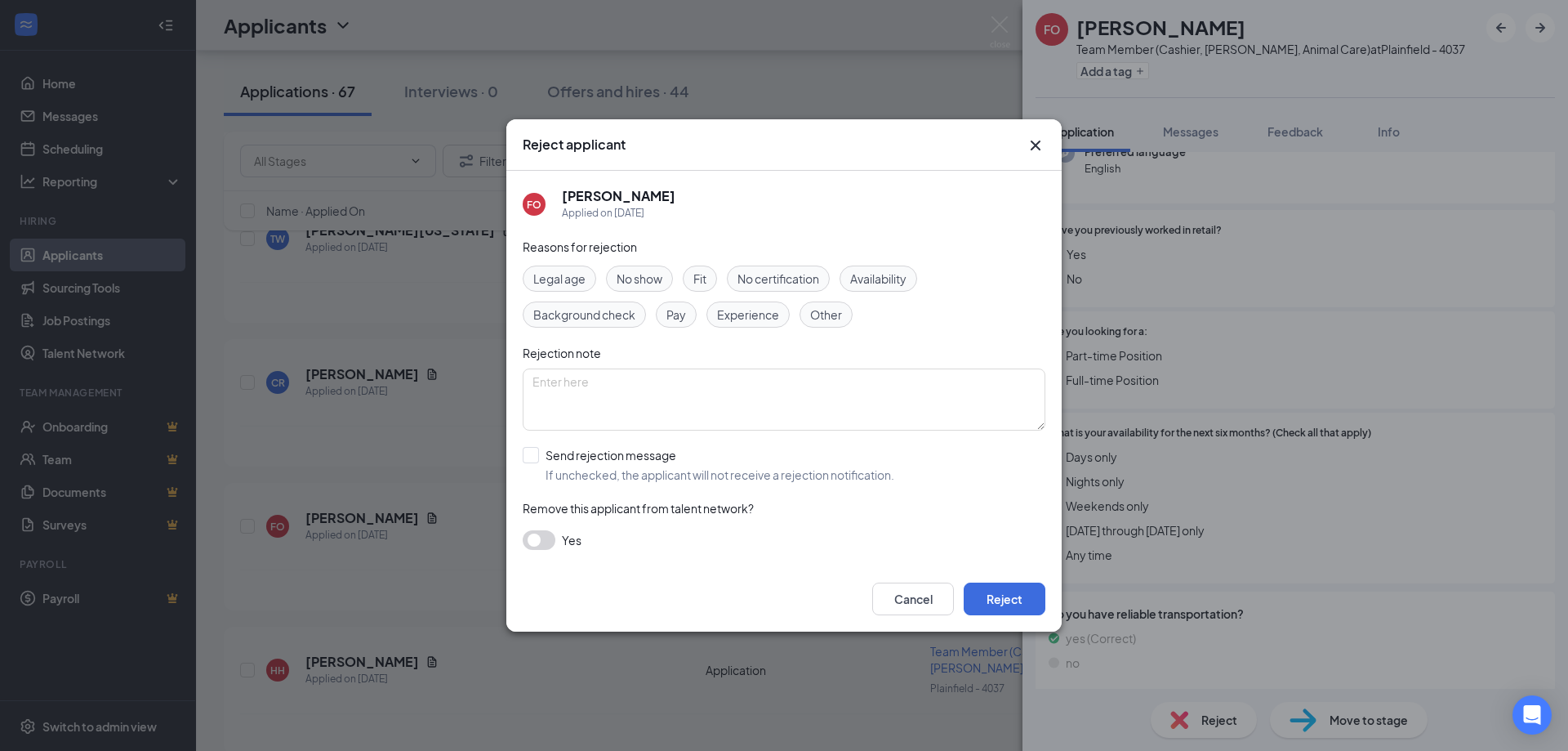
click at [890, 280] on span "Availability" at bounding box center [878, 278] width 57 height 18
click at [994, 599] on button "Reject" at bounding box center [1003, 598] width 81 height 32
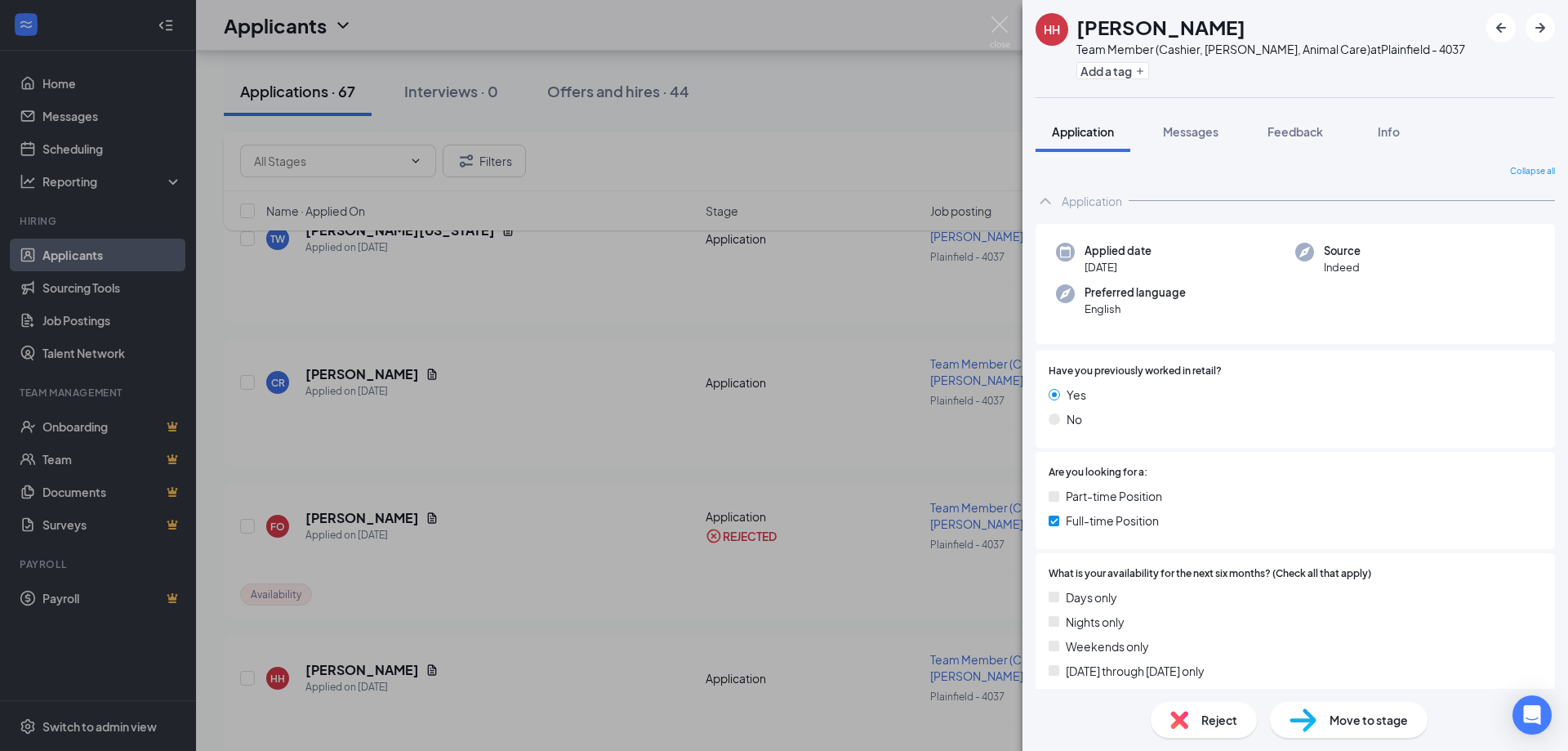
click at [400, 660] on div "HH [PERSON_NAME] Team Member (Cashier, [PERSON_NAME], Animal Care) at [GEOGRAPH…" at bounding box center [784, 375] width 1568 height 751
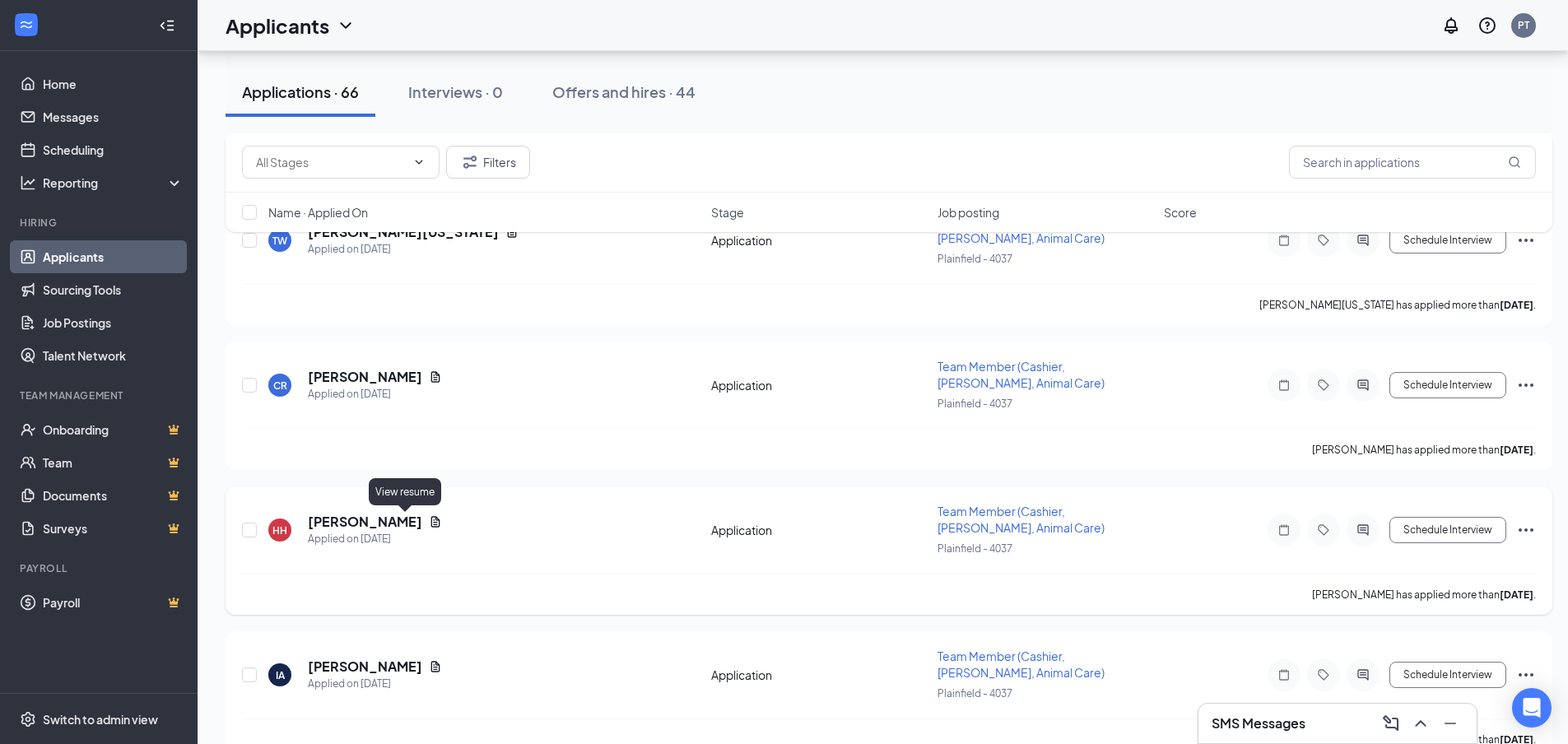
click at [431, 521] on icon "Document" at bounding box center [435, 521] width 9 height 11
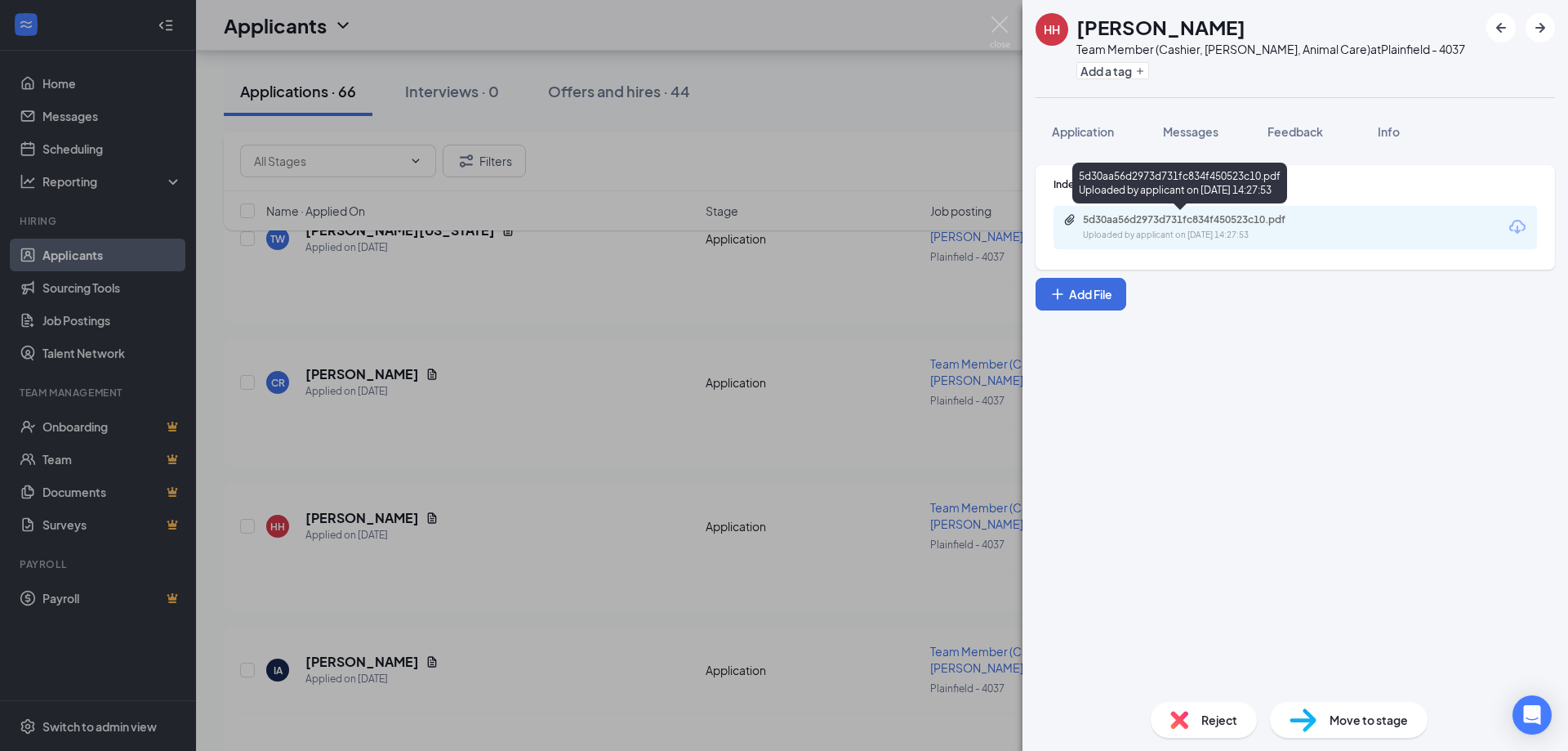
click at [1219, 222] on div "5d30aa56d2973d731fc834f450523c10.pdf" at bounding box center [1197, 219] width 229 height 13
click at [1083, 129] on span "Application" at bounding box center [1082, 131] width 62 height 15
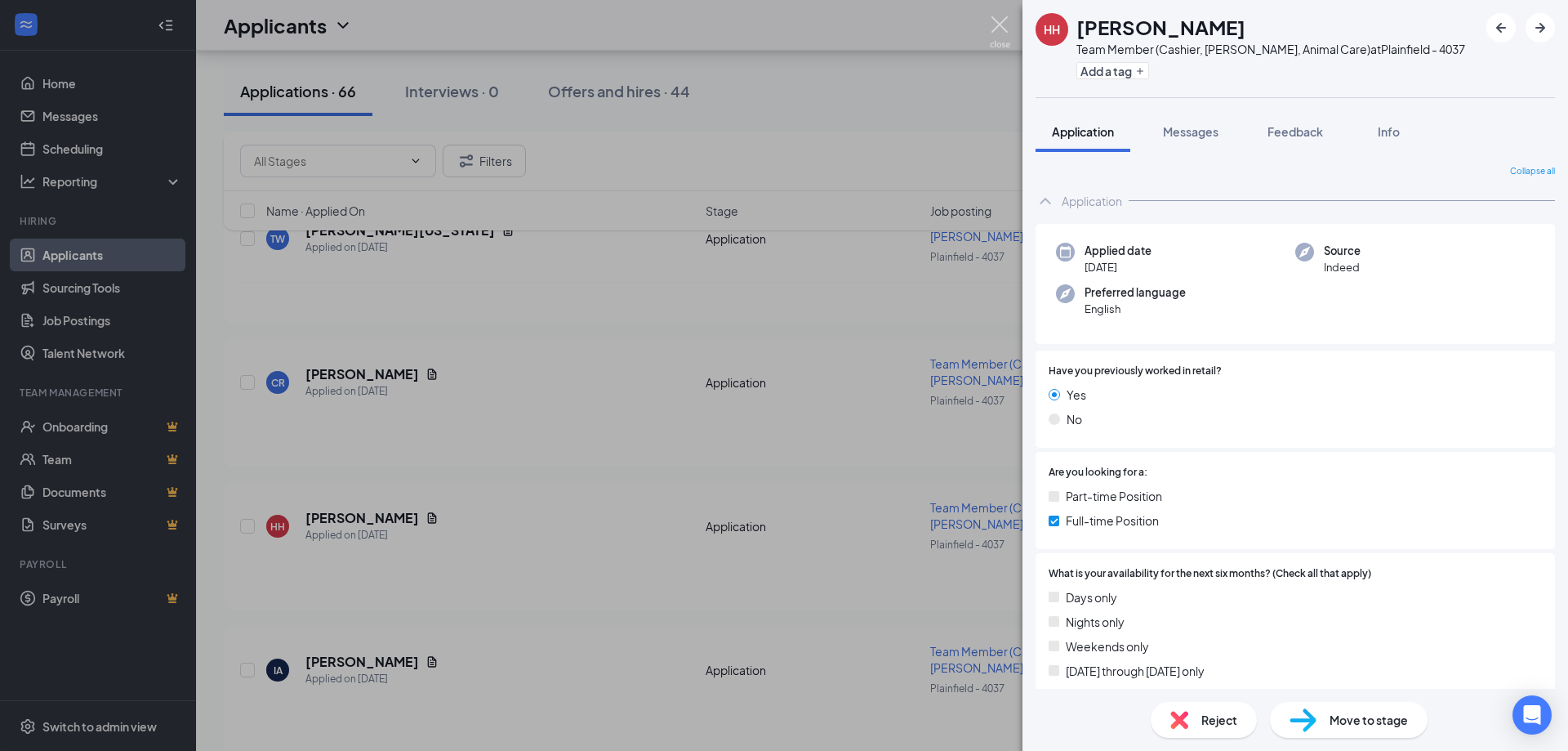
click at [992, 22] on img at bounding box center [999, 32] width 21 height 32
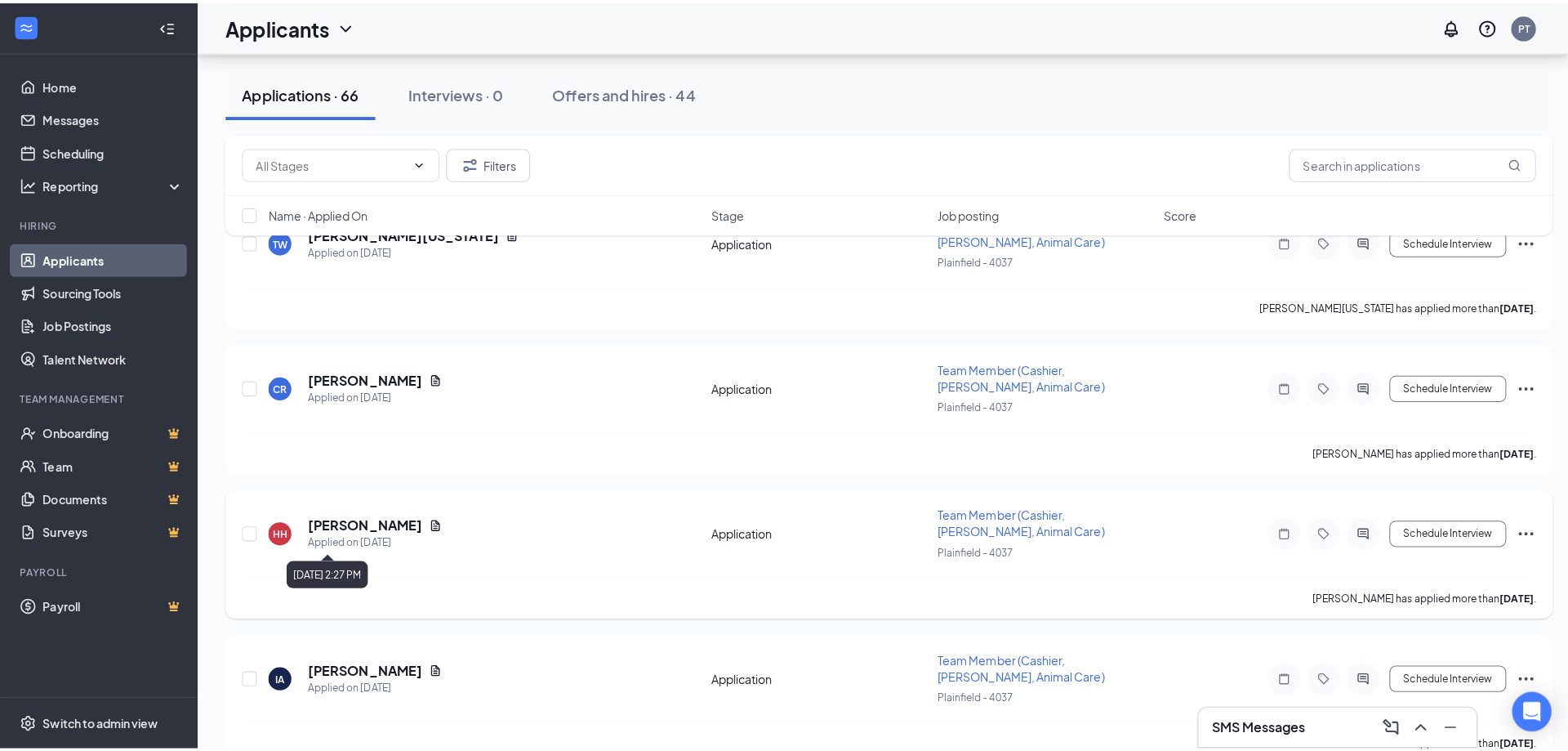
scroll to position [1307, 0]
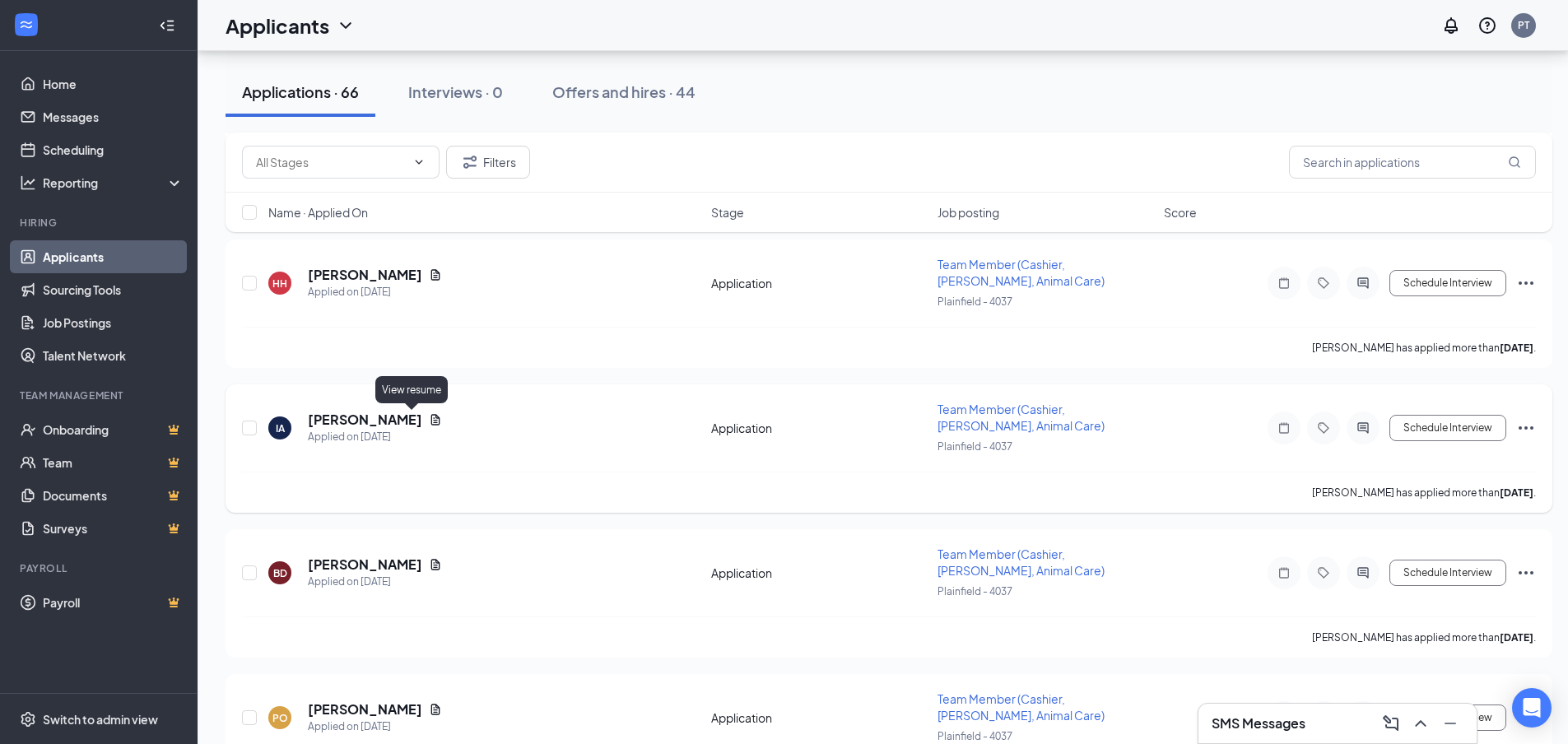
click at [429, 419] on icon "Document" at bounding box center [435, 419] width 13 height 13
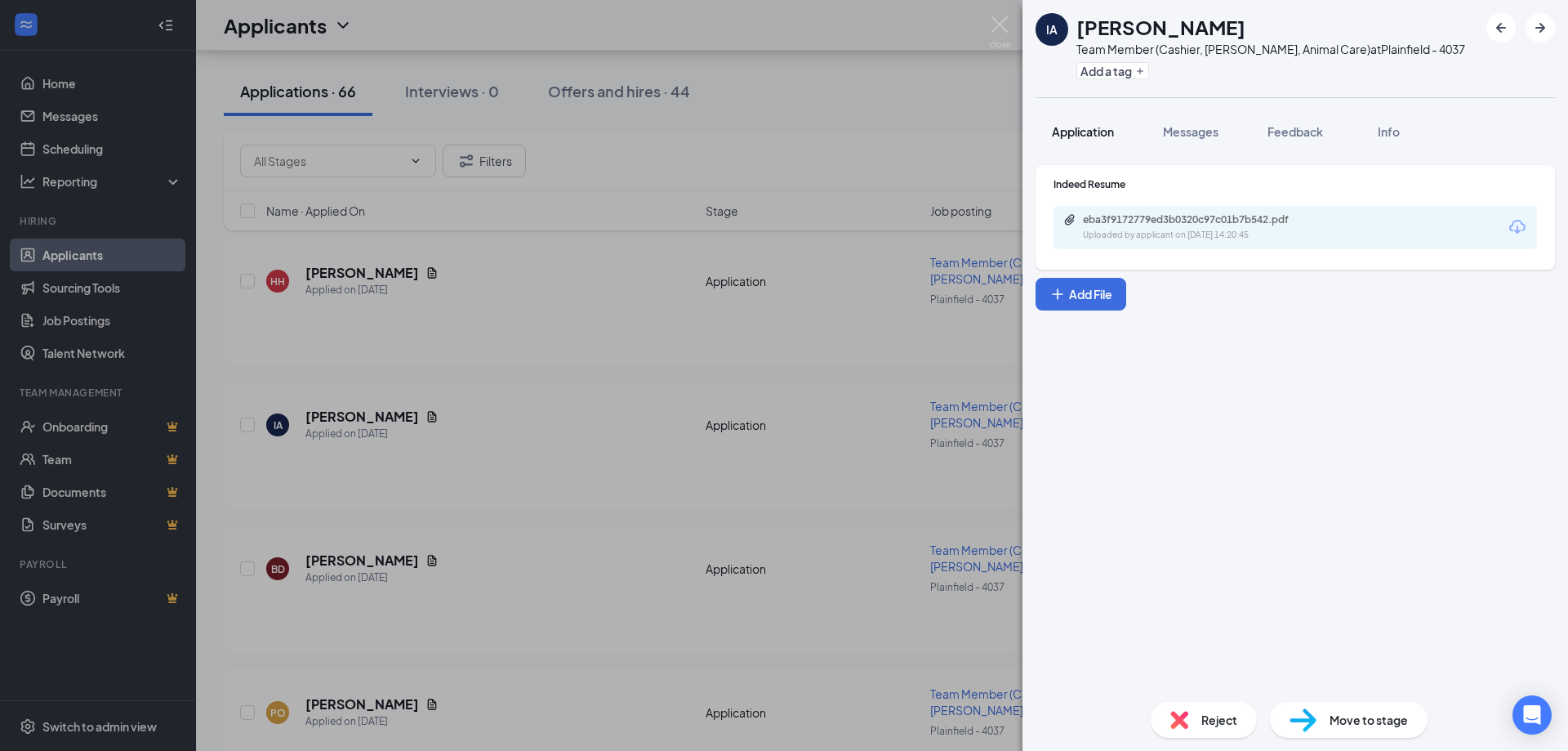
click at [1093, 133] on span "Application" at bounding box center [1082, 131] width 62 height 15
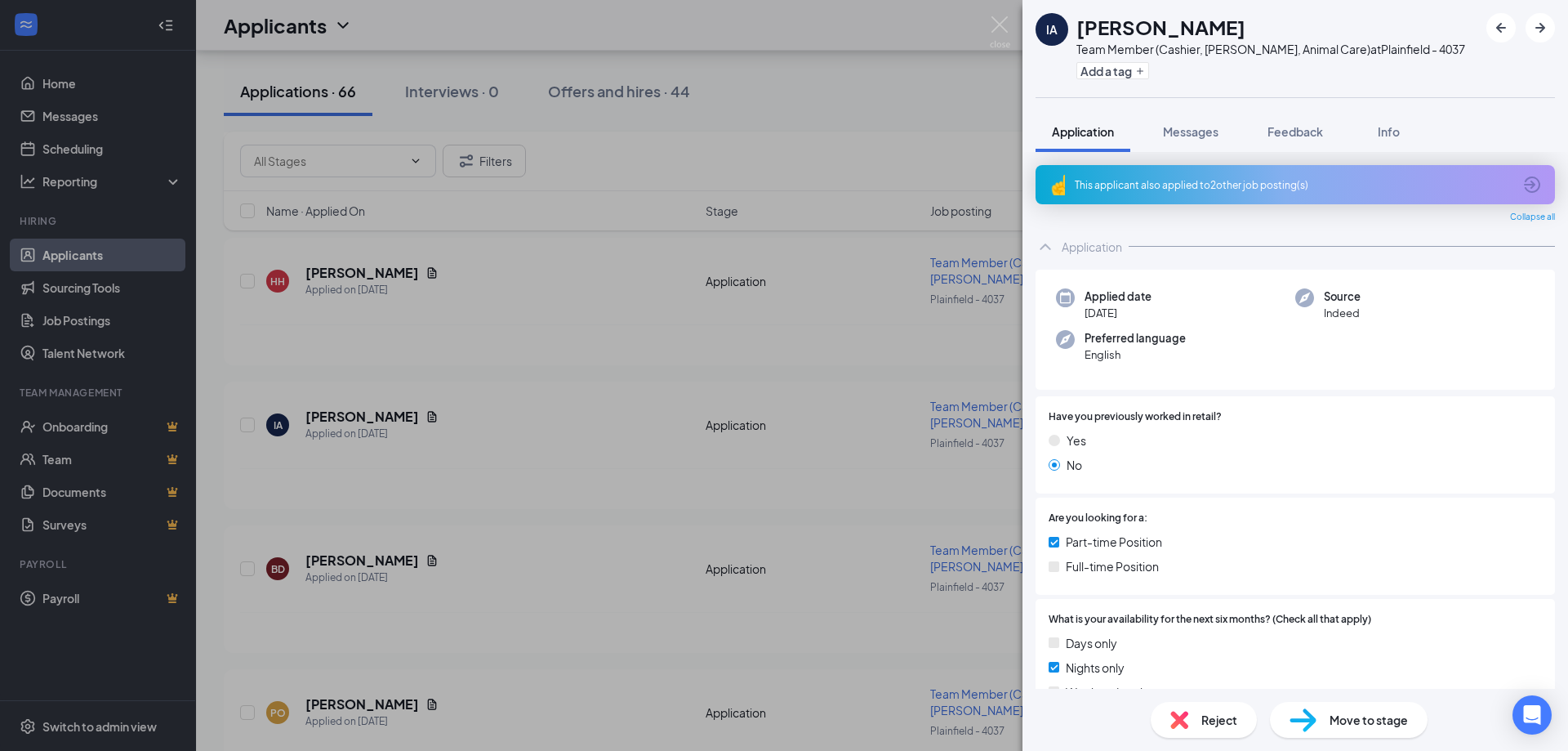
click at [1166, 185] on div "This applicant also applied to 2 other job posting(s)" at bounding box center [1293, 185] width 438 height 14
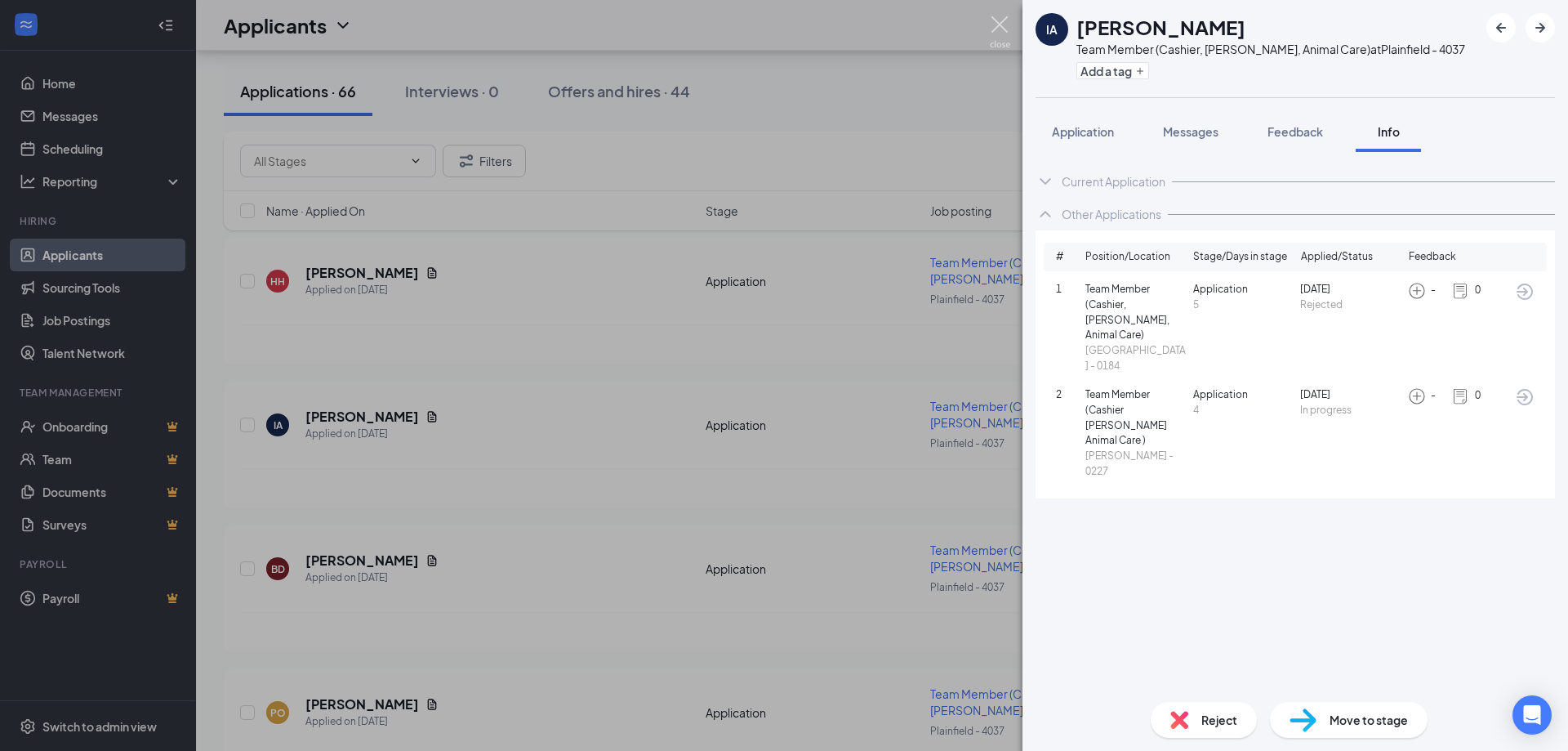
click at [1001, 21] on img at bounding box center [999, 32] width 21 height 32
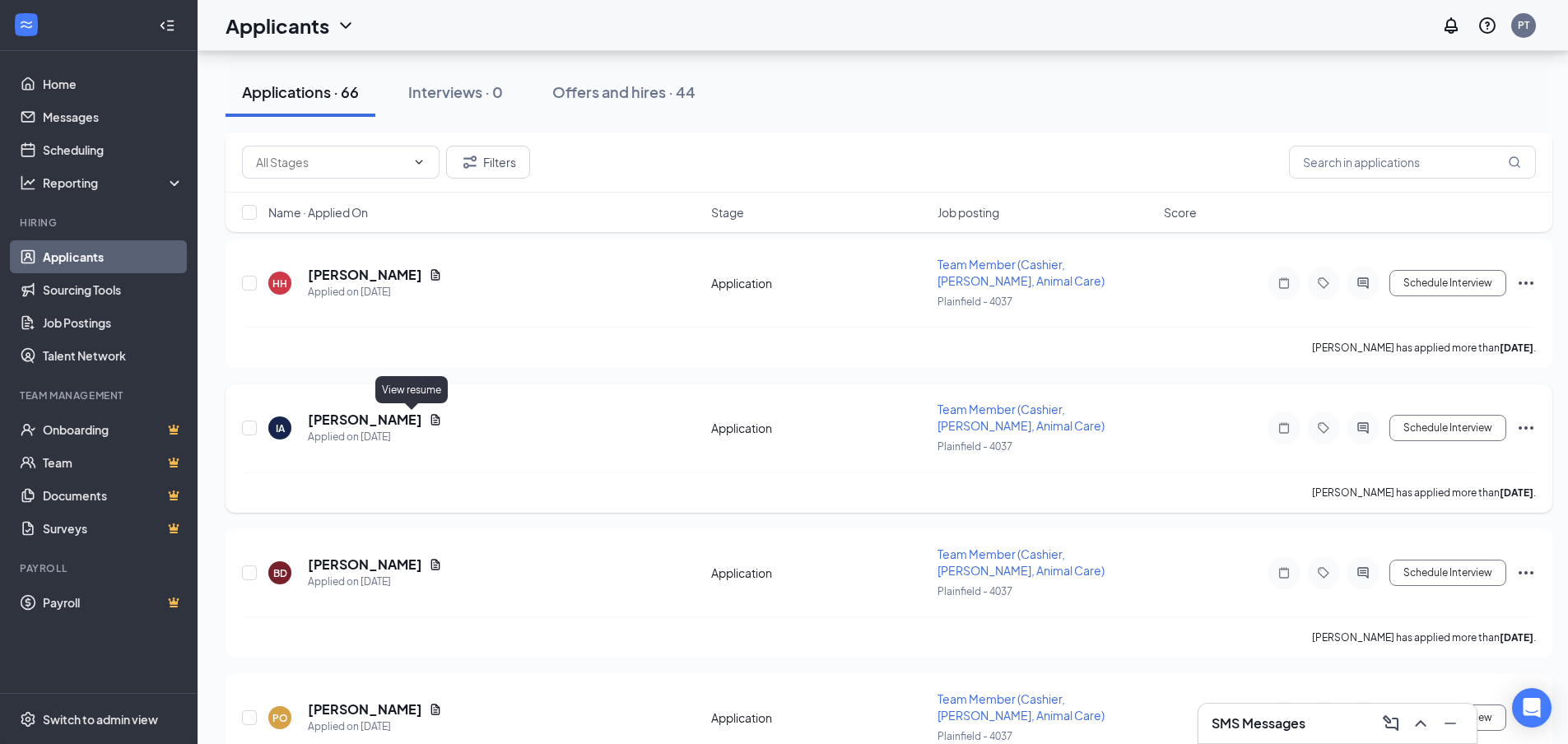
click at [429, 421] on icon "Document" at bounding box center [435, 419] width 13 height 13
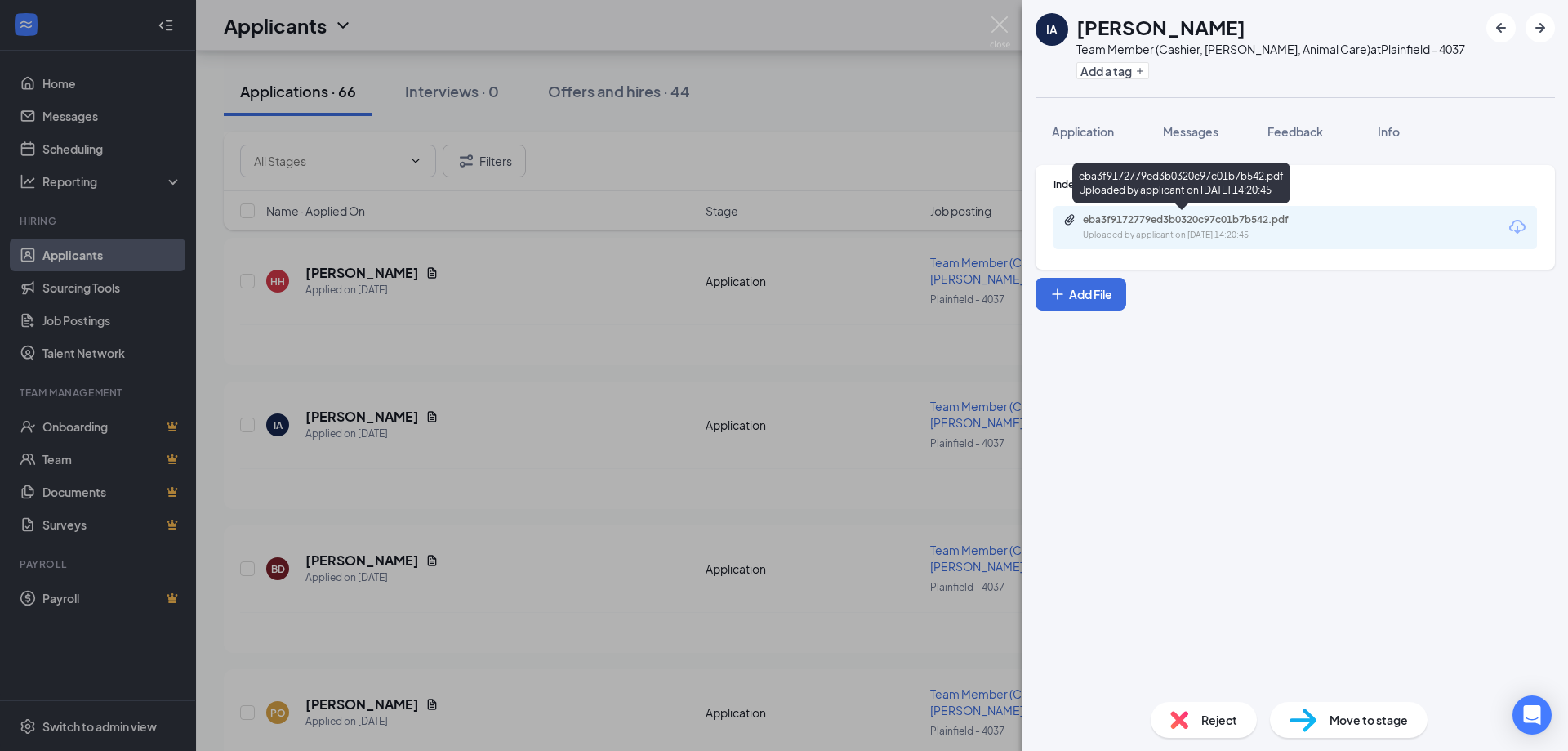
click at [1160, 234] on div "Uploaded by applicant on [DATE] 14:20:45" at bounding box center [1205, 235] width 245 height 13
click at [1100, 126] on span "Application" at bounding box center [1082, 131] width 62 height 15
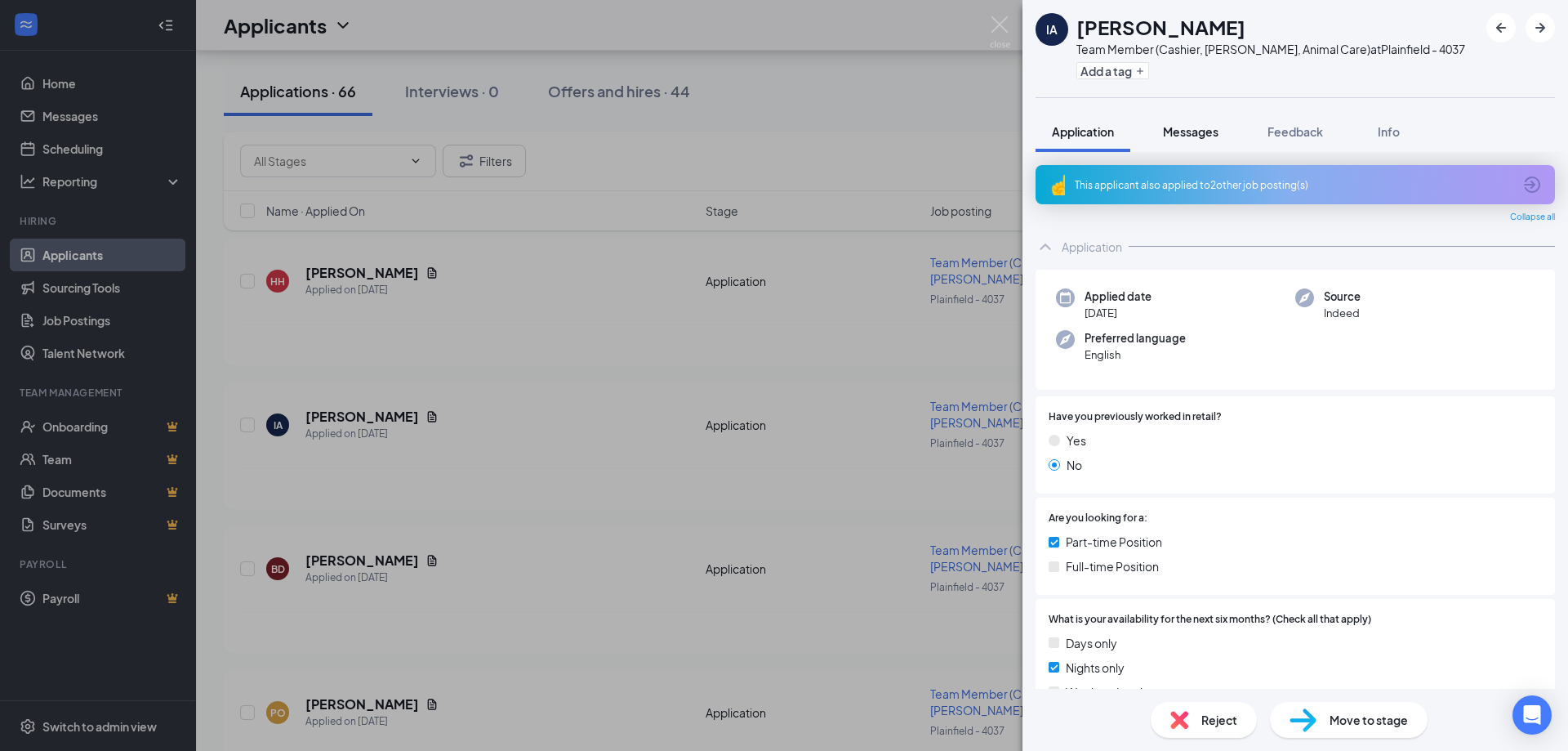
click at [1182, 133] on span "Messages" at bounding box center [1190, 131] width 56 height 15
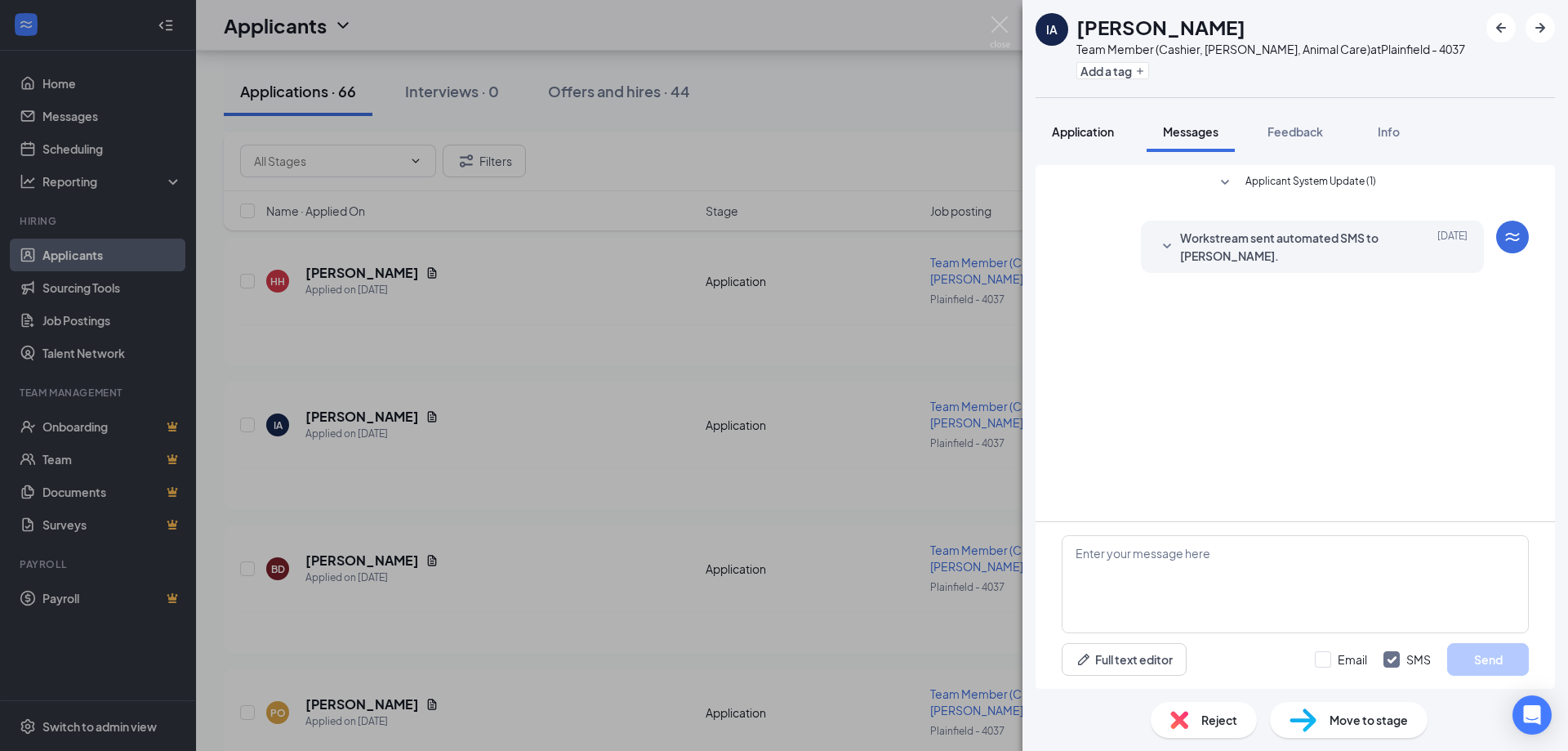
click at [1089, 128] on span "Application" at bounding box center [1082, 131] width 62 height 15
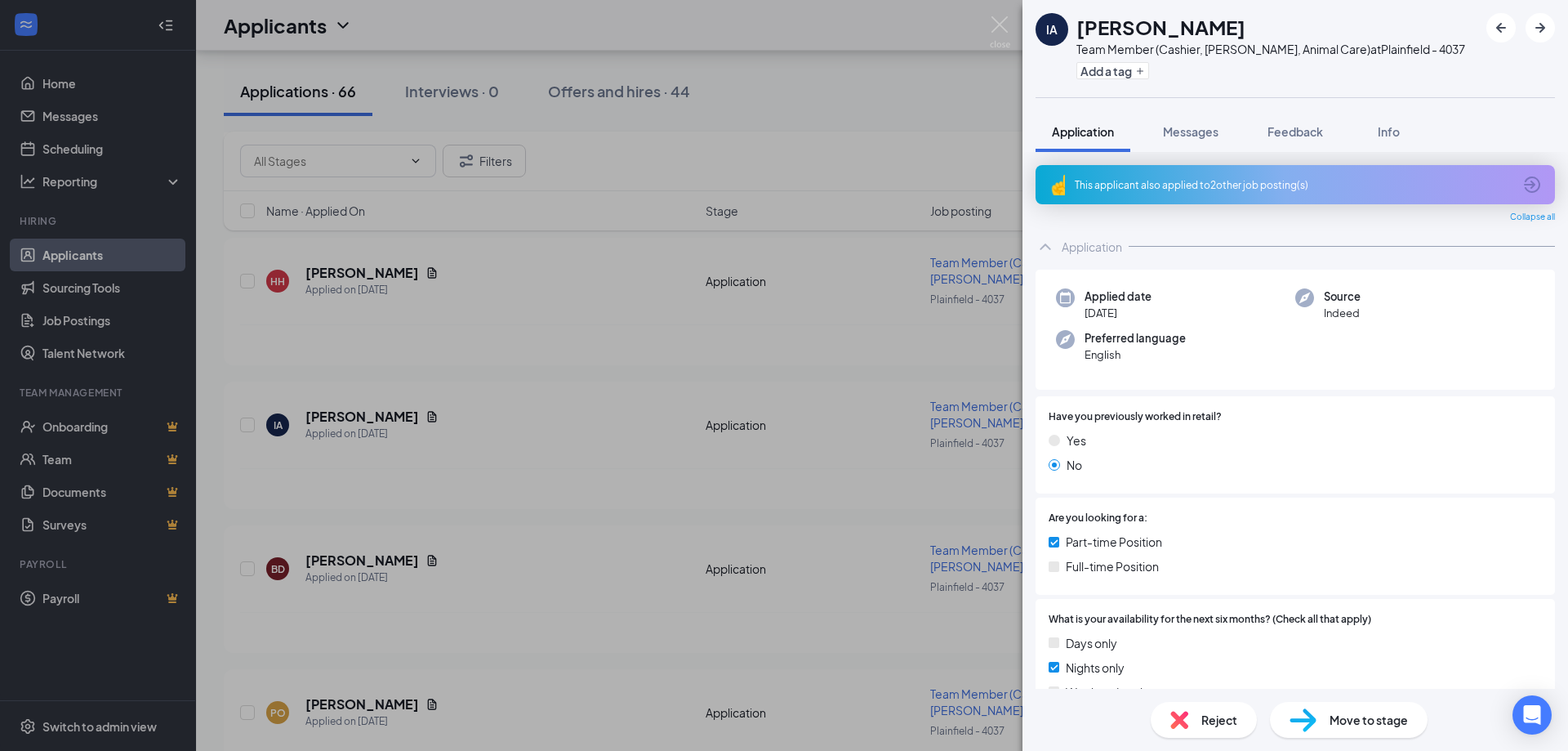
click at [406, 418] on div "IA [PERSON_NAME] Team Member (Cashier, [PERSON_NAME], Animal Care) at [GEOGRAPH…" at bounding box center [784, 375] width 1568 height 751
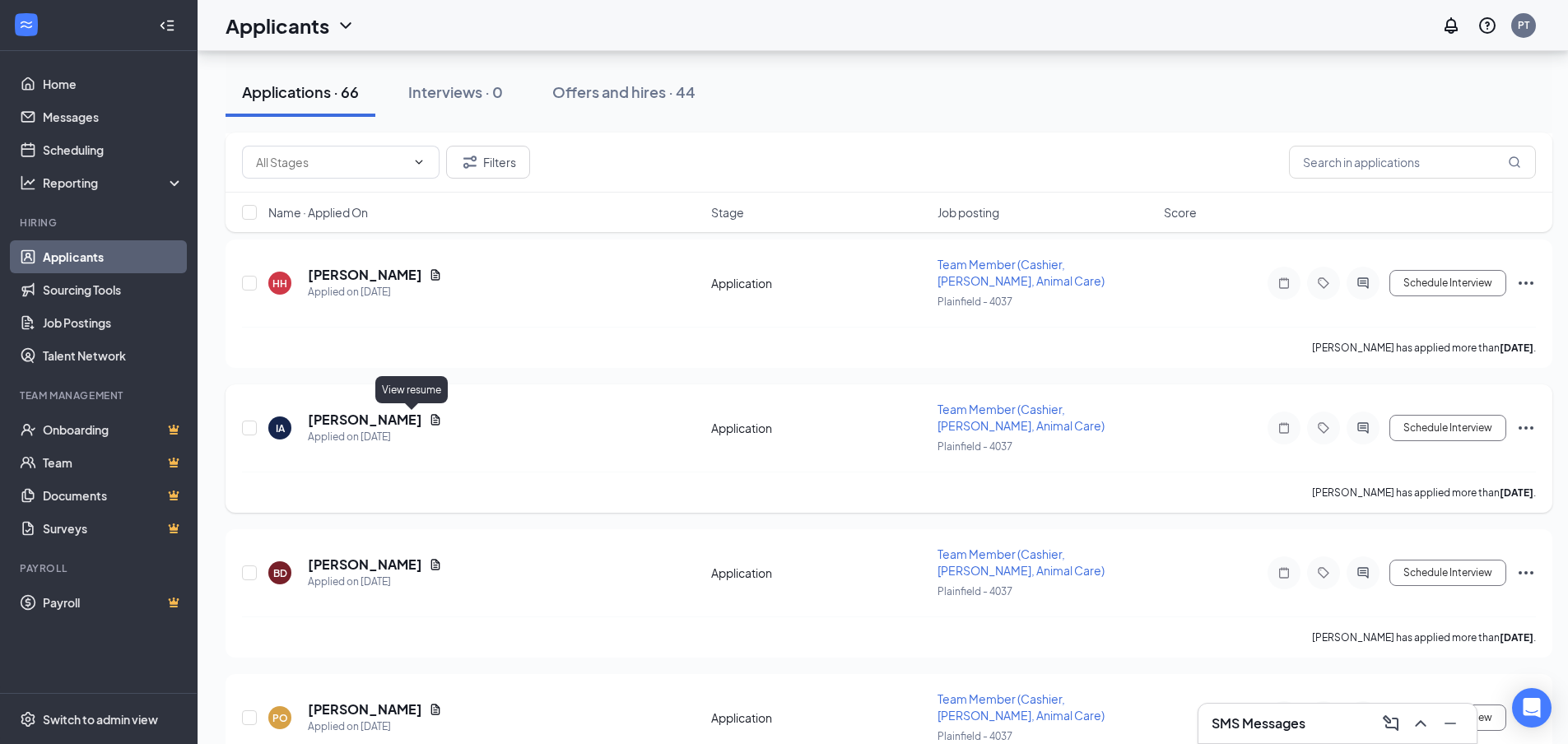
click at [429, 419] on icon "Document" at bounding box center [435, 419] width 13 height 13
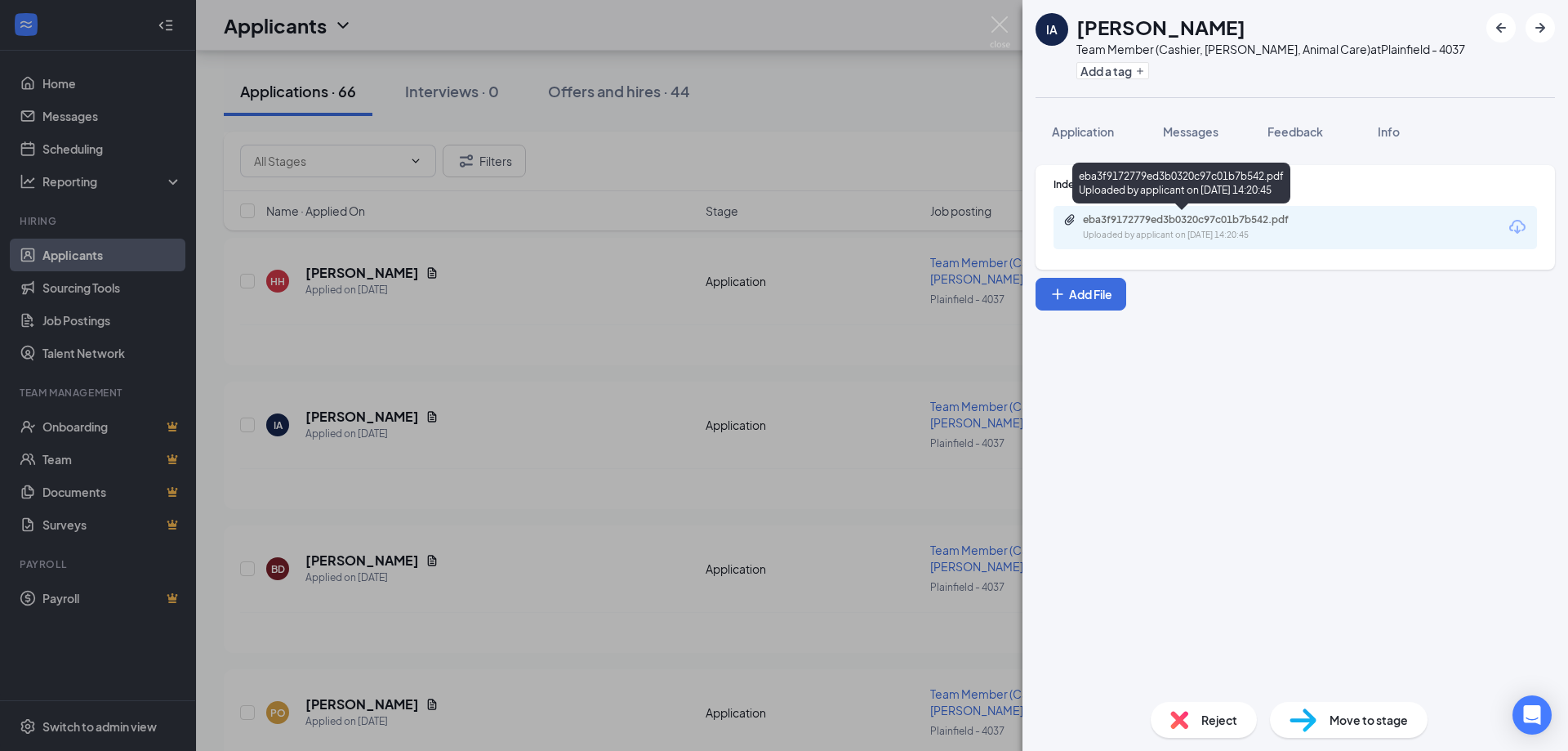
click at [1150, 223] on div "eba3f9172779ed3b0320c97c01b7b542.pdf" at bounding box center [1197, 219] width 229 height 13
click at [1005, 18] on img at bounding box center [999, 32] width 21 height 32
